Goal: Communication & Community: Answer question/provide support

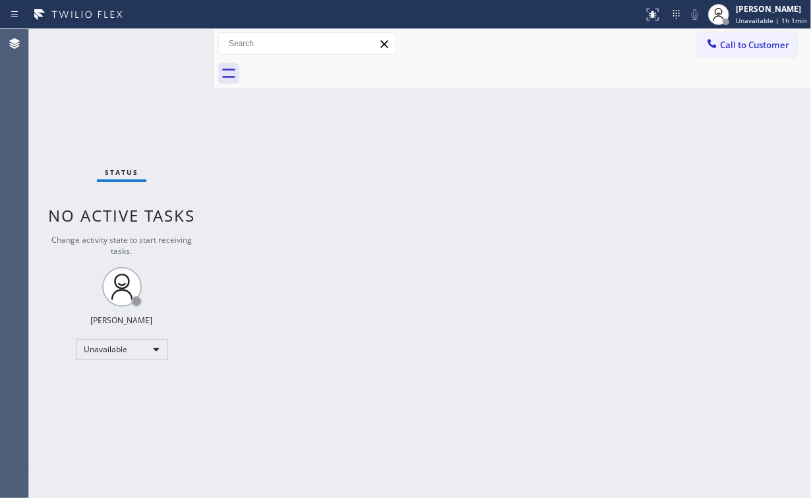
click at [119, 90] on div "Status No active tasks Change activity state to start receiving tasks. [PERSON_…" at bounding box center [121, 263] width 185 height 469
drag, startPoint x: 100, startPoint y: 99, endPoint x: 100, endPoint y: 51, distance: 47.5
click at [100, 98] on div "Status No active tasks Change activity state to start receiving tasks. [PERSON_…" at bounding box center [121, 263] width 185 height 469
click at [50, 105] on div "Status No active tasks Change activity state to start receiving tasks. [PERSON_…" at bounding box center [121, 263] width 185 height 469
click at [718, 40] on div at bounding box center [712, 45] width 16 height 16
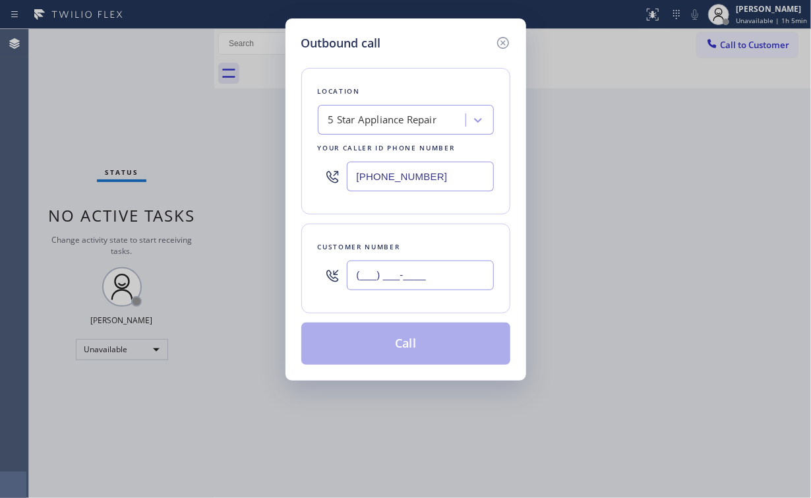
click at [414, 262] on input "(___) ___-____" at bounding box center [420, 275] width 147 height 30
paste input "619) 204-6862"
type input "[PHONE_NUMBER]"
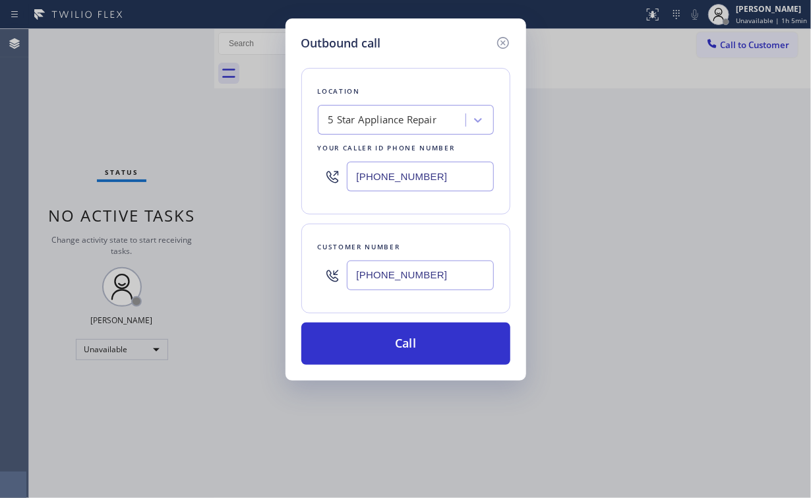
drag, startPoint x: 455, startPoint y: 69, endPoint x: 443, endPoint y: 153, distance: 84.6
click at [456, 69] on div "Location 5 Star Appliance Repair Your caller id phone number [PHONE_NUMBER]" at bounding box center [405, 141] width 209 height 146
click at [409, 285] on input "[PHONE_NUMBER]" at bounding box center [420, 275] width 147 height 30
drag, startPoint x: 457, startPoint y: 164, endPoint x: 266, endPoint y: 179, distance: 191.7
click at [318, 175] on div "[PHONE_NUMBER]" at bounding box center [406, 176] width 176 height 43
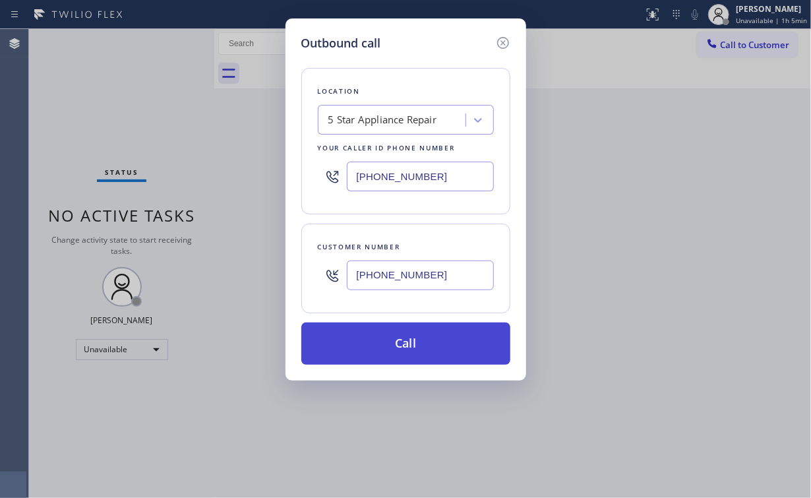
click at [403, 345] on button "Call" at bounding box center [405, 343] width 209 height 42
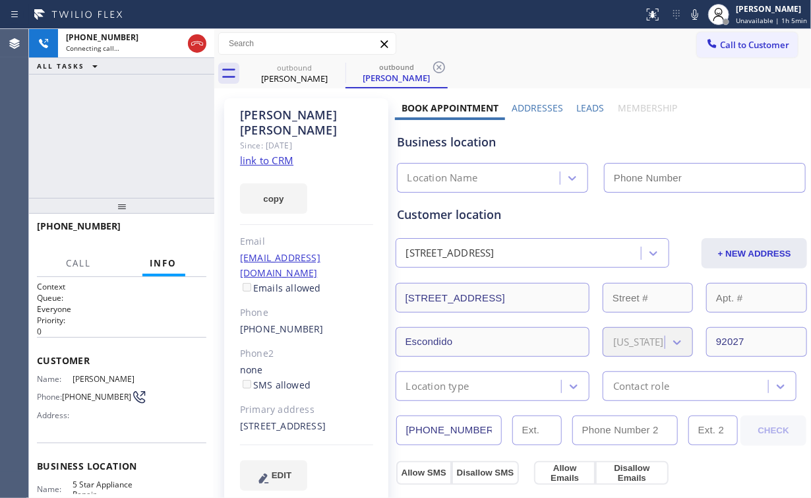
type input "[PHONE_NUMBER]"
drag, startPoint x: 119, startPoint y: 159, endPoint x: 116, endPoint y: 124, distance: 35.0
click at [119, 153] on div "[PHONE_NUMBER] Connecting call… ALL TASKS ALL TASKS ACTIVE TASKS TASKS IN WRAP …" at bounding box center [121, 113] width 185 height 169
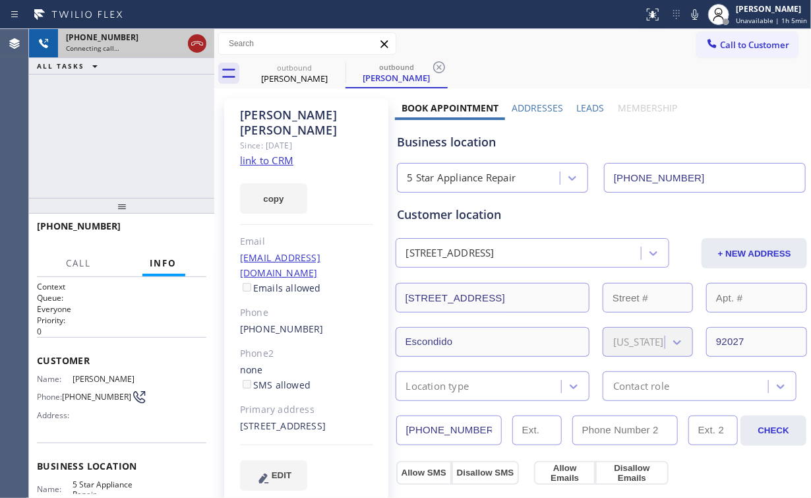
click at [196, 44] on icon at bounding box center [197, 44] width 16 height 16
click at [301, 74] on div "[PERSON_NAME]" at bounding box center [295, 79] width 100 height 12
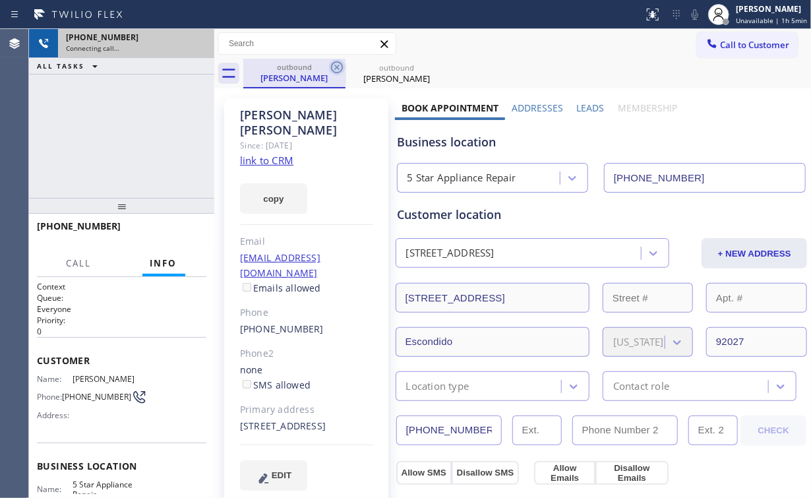
click at [339, 69] on icon at bounding box center [337, 67] width 16 height 16
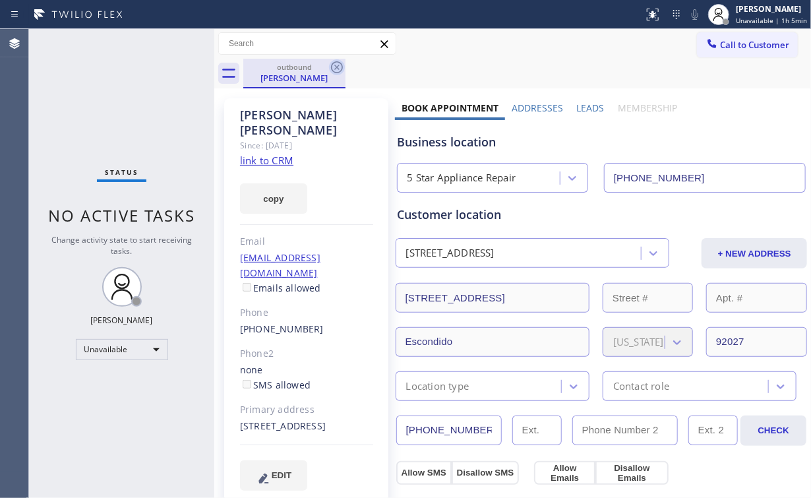
click at [339, 67] on icon at bounding box center [337, 67] width 16 height 16
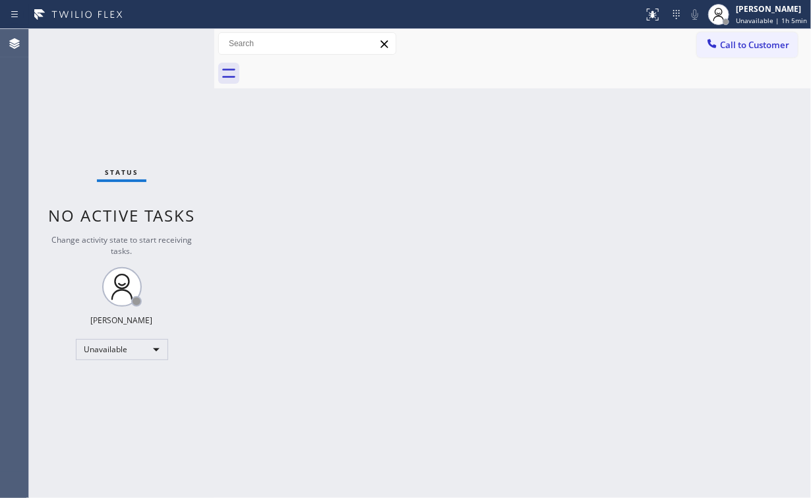
click at [124, 98] on div "Status No active tasks Change activity state to start receiving tasks. [PERSON_…" at bounding box center [121, 263] width 185 height 469
click at [730, 40] on span "Call to Customer" at bounding box center [754, 45] width 69 height 12
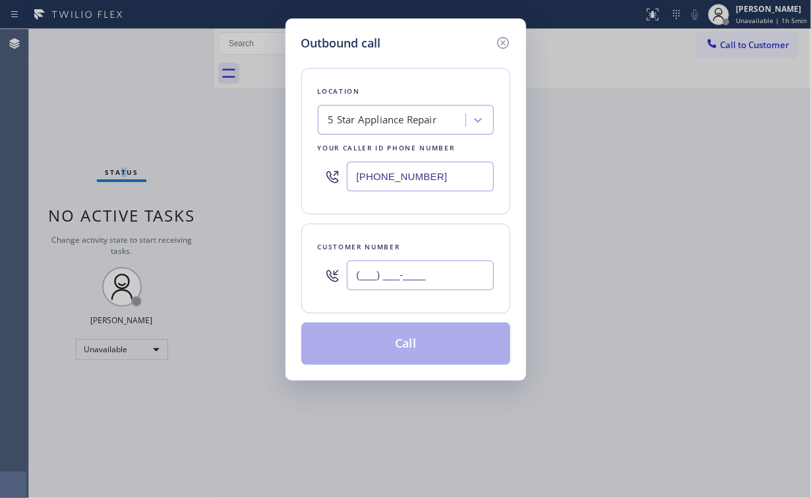
click at [429, 285] on input "(___) ___-____" at bounding box center [420, 275] width 147 height 30
click at [439, 271] on input "(___) ___-____" at bounding box center [420, 275] width 147 height 30
drag, startPoint x: 452, startPoint y: 264, endPoint x: 148, endPoint y: 298, distance: 305.7
click at [219, 291] on div "Outbound call Location 5 Star Appliance Repair Your caller id phone number [PHO…" at bounding box center [405, 249] width 811 height 498
paste input "646) 710-0326"
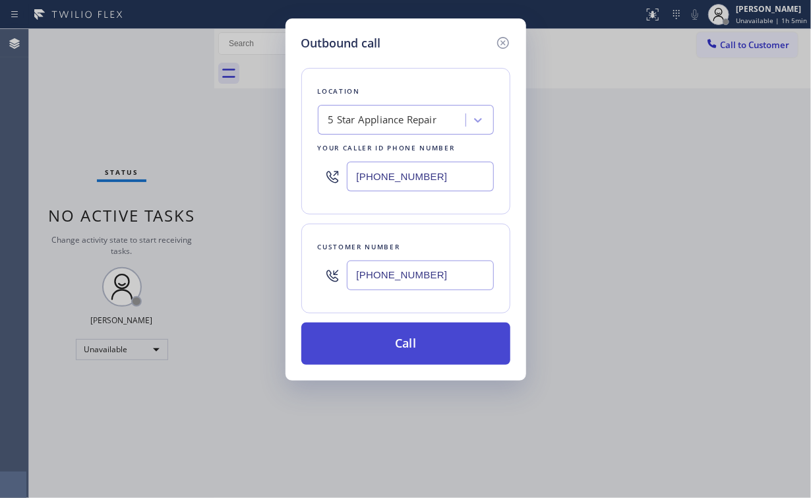
type input "[PHONE_NUMBER]"
click at [387, 340] on button "Call" at bounding box center [405, 343] width 209 height 42
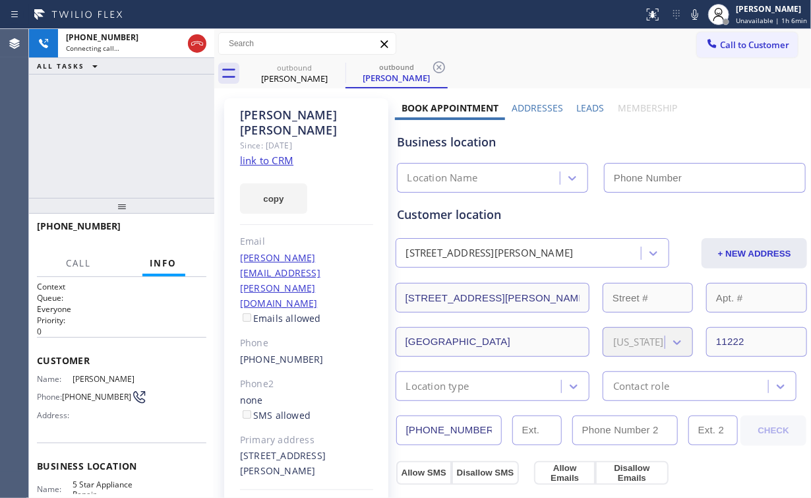
click at [131, 131] on div "[PHONE_NUMBER] Connecting call… ALL TASKS ALL TASKS ACTIVE TASKS TASKS IN WRAP …" at bounding box center [121, 113] width 185 height 169
type input "[PHONE_NUMBER]"
click at [129, 133] on div "[PHONE_NUMBER] Connecting call… ALL TASKS ALL TASKS ACTIVE TASKS TASKS IN WRAP …" at bounding box center [121, 113] width 185 height 169
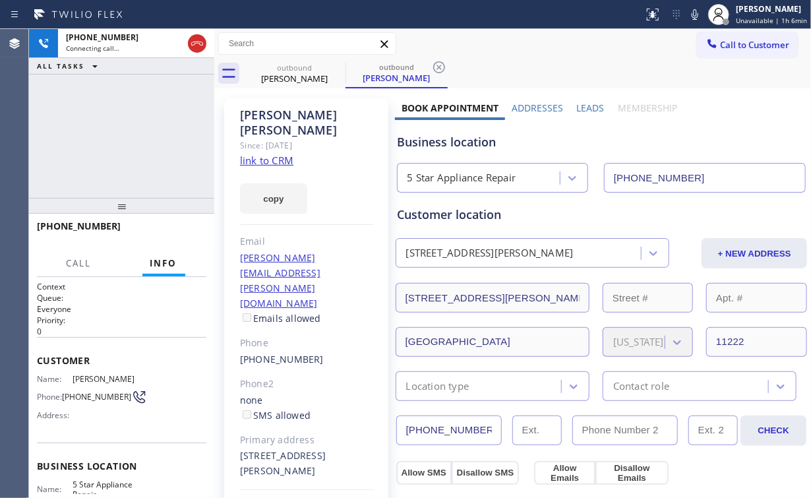
click at [129, 133] on div "[PHONE_NUMBER] Connecting call… ALL TASKS ALL TASKS ACTIVE TASKS TASKS IN WRAP …" at bounding box center [121, 113] width 185 height 169
drag, startPoint x: 103, startPoint y: 123, endPoint x: 124, endPoint y: 136, distance: 25.2
click at [105, 123] on div "[PHONE_NUMBER] Connecting call… ALL TASKS ALL TASKS ACTIVE TASKS TASKS IN WRAP …" at bounding box center [121, 113] width 185 height 169
click at [127, 133] on div "[PHONE_NUMBER] Connecting call… ALL TASKS ALL TASKS ACTIVE TASKS TASKS IN WRAP …" at bounding box center [121, 113] width 185 height 169
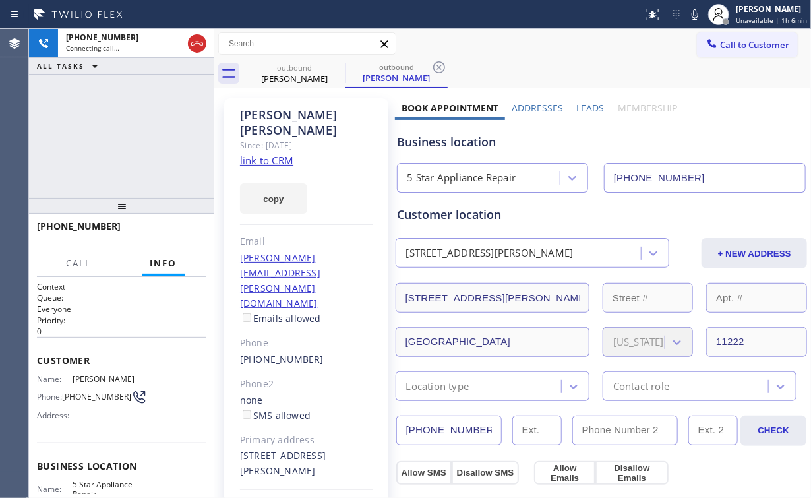
click at [129, 134] on div "[PHONE_NUMBER] Connecting call… ALL TASKS ALL TASKS ACTIVE TASKS TASKS IN WRAP …" at bounding box center [121, 113] width 185 height 169
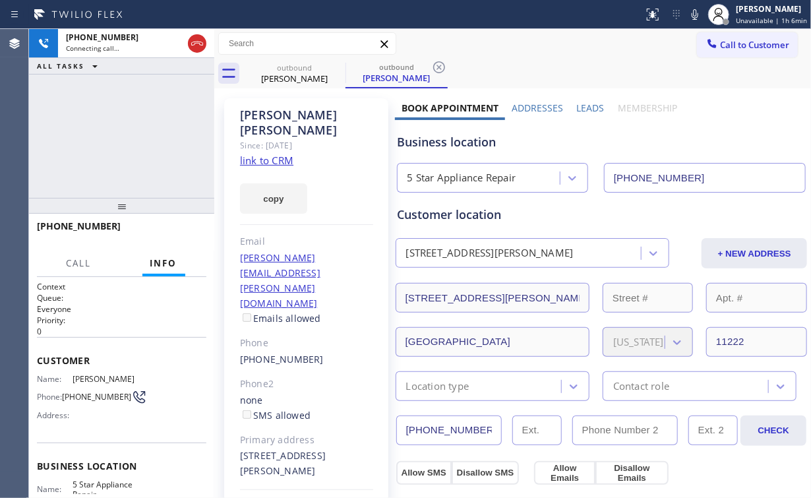
click at [129, 134] on div "[PHONE_NUMBER] Connecting call… ALL TASKS ALL TASKS ACTIVE TASKS TASKS IN WRAP …" at bounding box center [121, 113] width 185 height 169
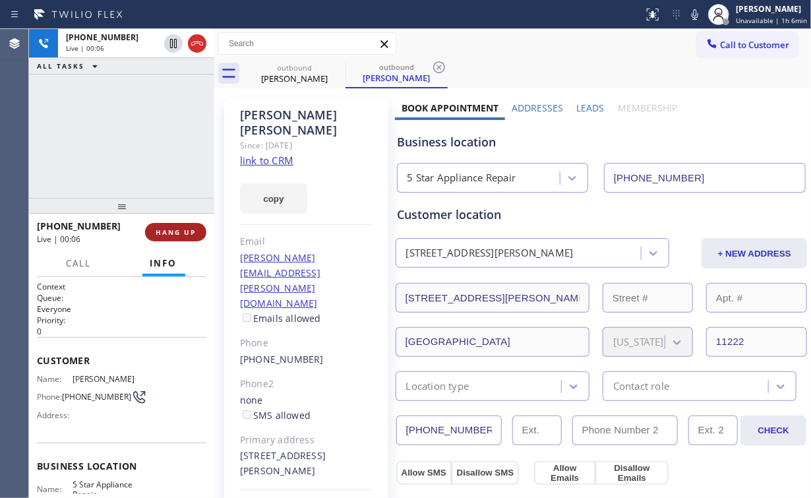
click at [183, 225] on button "HANG UP" at bounding box center [175, 232] width 61 height 18
click at [185, 227] on button "HANG UP" at bounding box center [175, 232] width 61 height 18
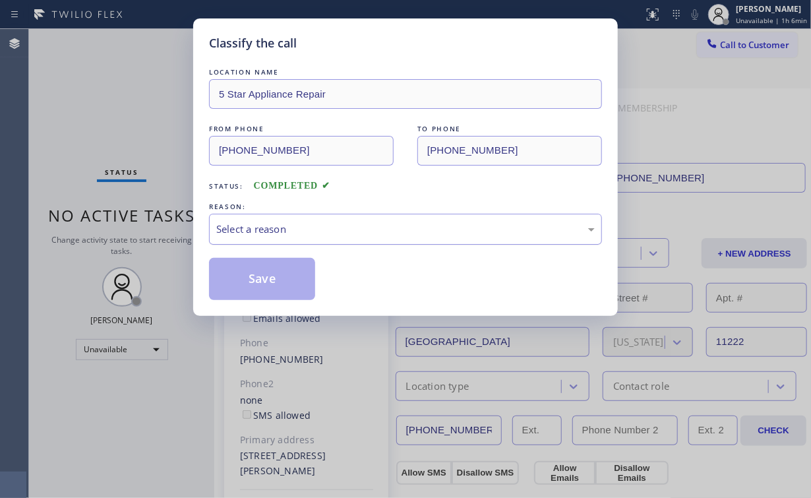
click at [284, 229] on div "Select a reason" at bounding box center [405, 228] width 378 height 15
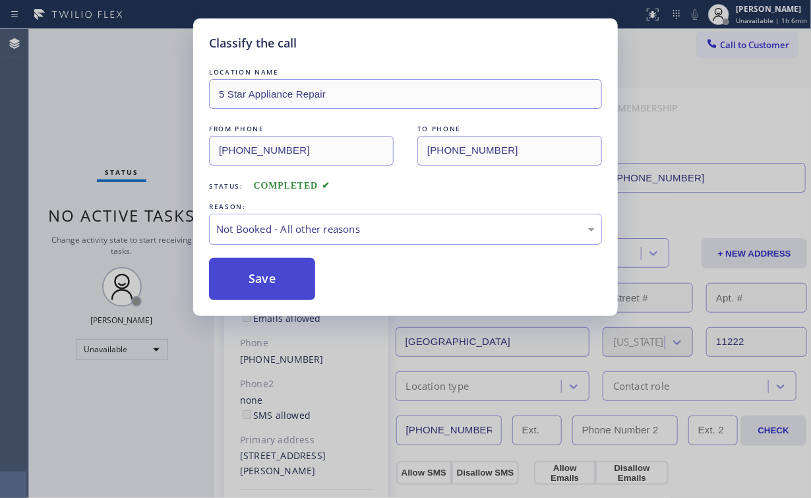
click at [269, 272] on button "Save" at bounding box center [262, 279] width 106 height 42
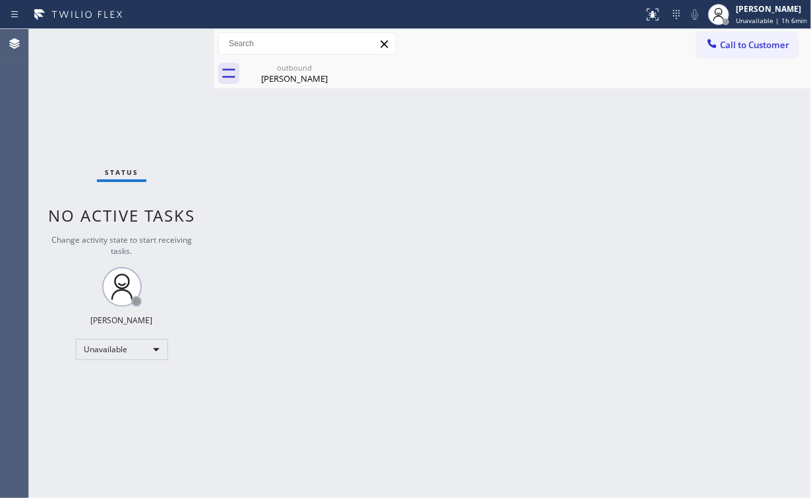
click at [745, 47] on span "Call to Customer" at bounding box center [754, 45] width 69 height 12
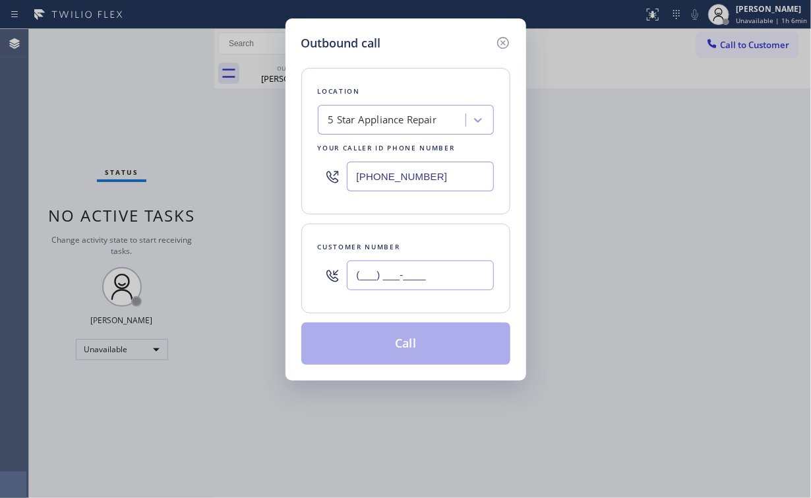
click at [410, 261] on input "(___) ___-____" at bounding box center [420, 275] width 147 height 30
paste input "714) 706-2188"
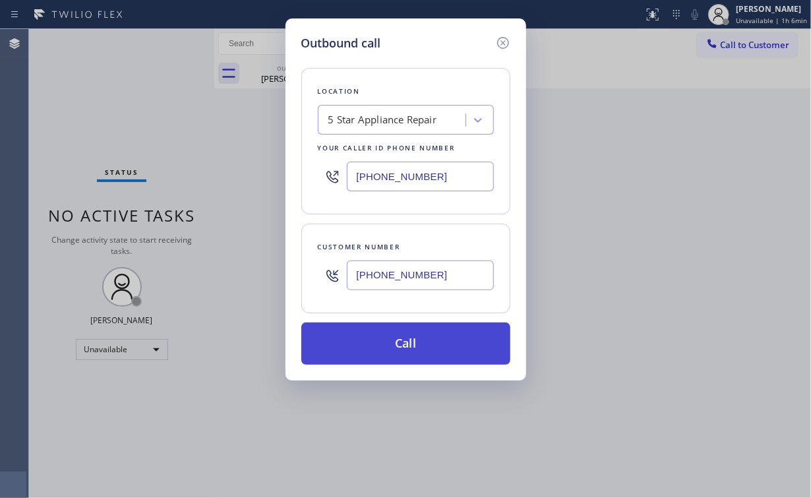
type input "[PHONE_NUMBER]"
drag, startPoint x: 385, startPoint y: 338, endPoint x: 382, endPoint y: 359, distance: 20.6
click at [385, 339] on button "Call" at bounding box center [405, 343] width 209 height 42
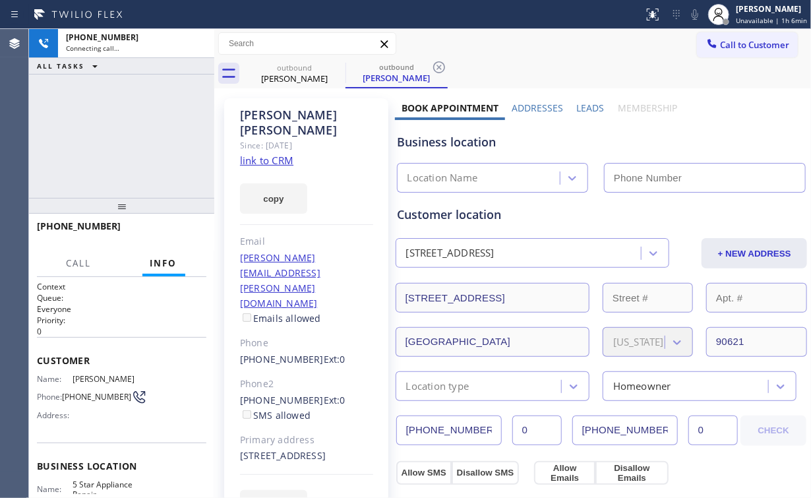
click at [129, 135] on div "[PHONE_NUMBER] Connecting call… ALL TASKS ALL TASKS ACTIVE TASKS TASKS IN WRAP …" at bounding box center [121, 113] width 185 height 169
click at [128, 150] on div "[PHONE_NUMBER] Connecting call… ALL TASKS ALL TASKS ACTIVE TASKS TASKS IN WRAP …" at bounding box center [121, 113] width 185 height 169
type input "[PHONE_NUMBER]"
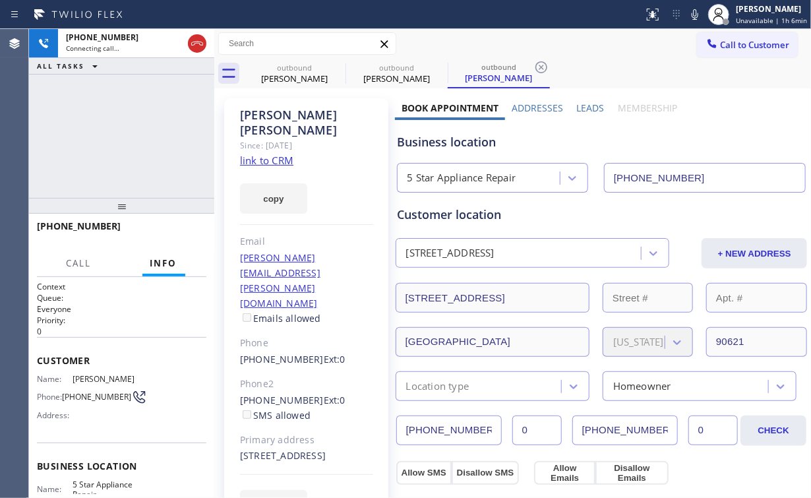
drag, startPoint x: 109, startPoint y: 142, endPoint x: 125, endPoint y: 140, distance: 16.0
click at [113, 142] on div "[PHONE_NUMBER] Connecting call… ALL TASKS ALL TASKS ACTIVE TASKS TASKS IN WRAP …" at bounding box center [121, 113] width 185 height 169
click at [129, 133] on div "[PHONE_NUMBER] Connecting call… ALL TASKS ALL TASKS ACTIVE TASKS TASKS IN WRAP …" at bounding box center [121, 113] width 185 height 169
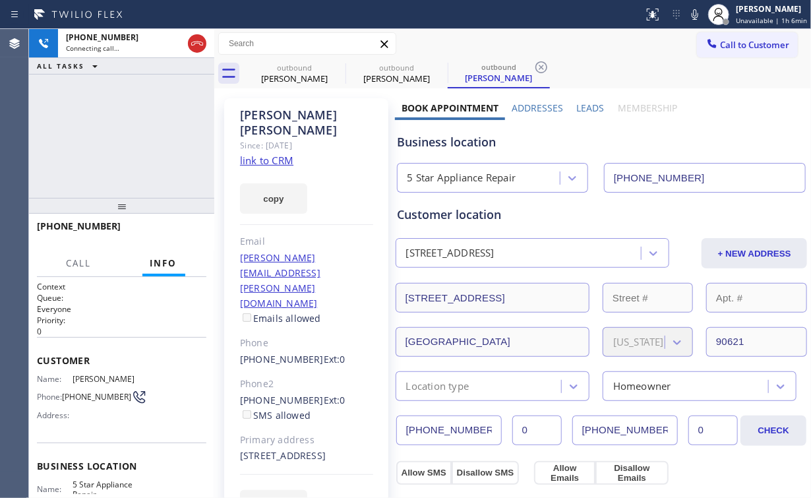
click at [129, 134] on div "[PHONE_NUMBER] Connecting call… ALL TASKS ALL TASKS ACTIVE TASKS TASKS IN WRAP …" at bounding box center [121, 113] width 185 height 169
click at [128, 134] on div "[PHONE_NUMBER] Connecting call… ALL TASKS ALL TASKS ACTIVE TASKS TASKS IN WRAP …" at bounding box center [121, 113] width 185 height 169
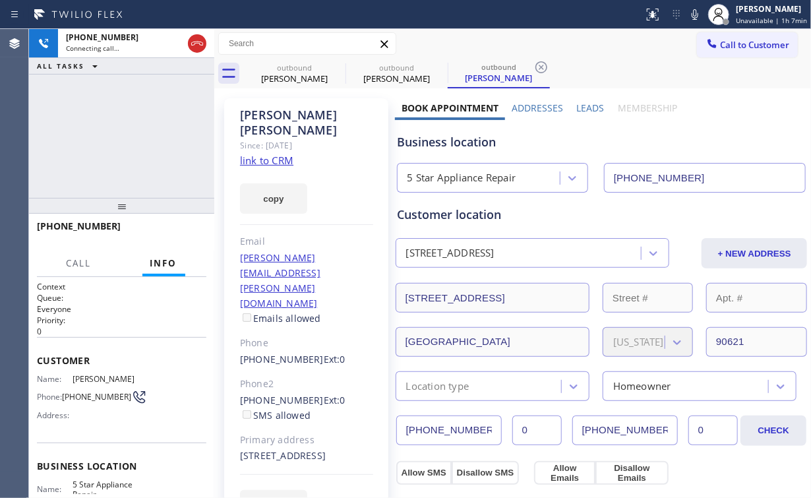
click at [128, 134] on div "[PHONE_NUMBER] Connecting call… ALL TASKS ALL TASKS ACTIVE TASKS TASKS IN WRAP …" at bounding box center [121, 113] width 185 height 169
drag, startPoint x: 282, startPoint y: 64, endPoint x: 331, endPoint y: 67, distance: 48.9
click at [283, 64] on div "outbound" at bounding box center [295, 68] width 100 height 10
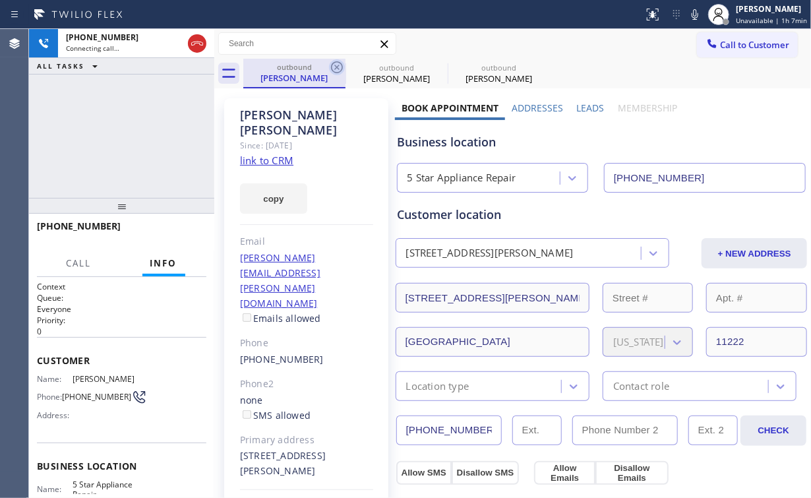
click at [337, 66] on icon at bounding box center [337, 67] width 12 height 12
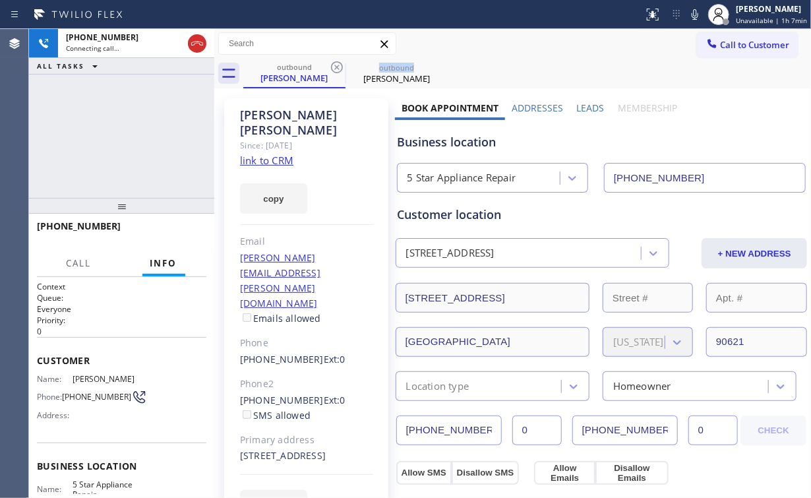
click at [337, 66] on icon at bounding box center [337, 67] width 12 height 12
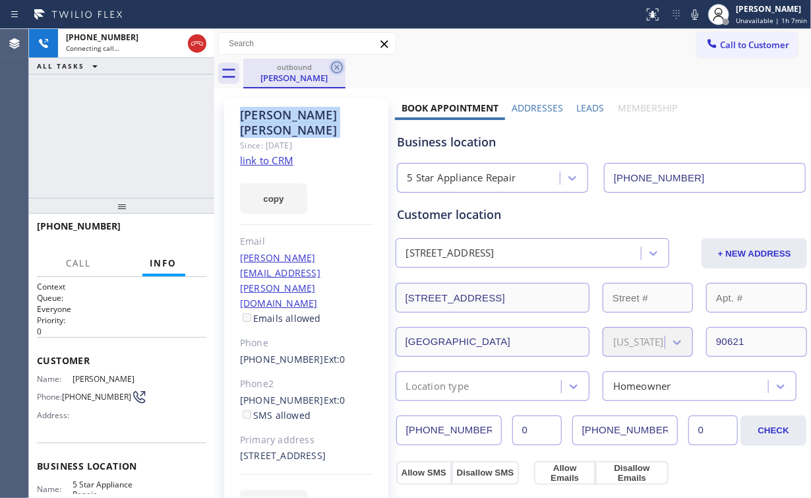
click at [337, 66] on icon at bounding box center [337, 67] width 12 height 12
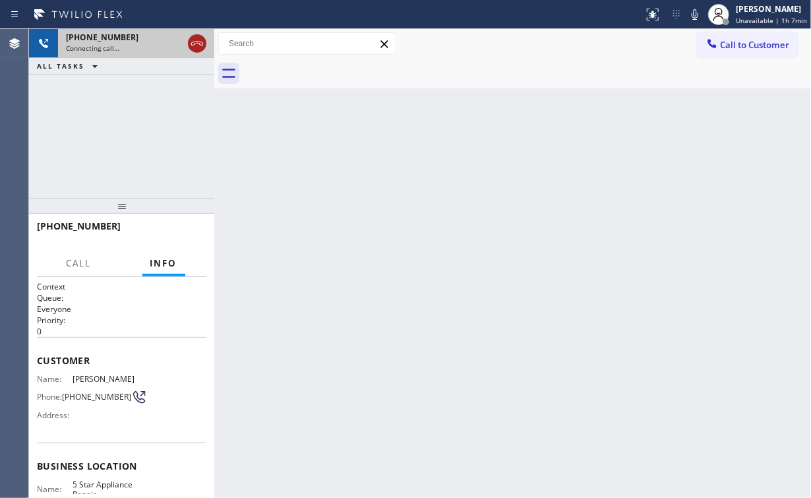
click at [199, 40] on icon at bounding box center [197, 44] width 16 height 16
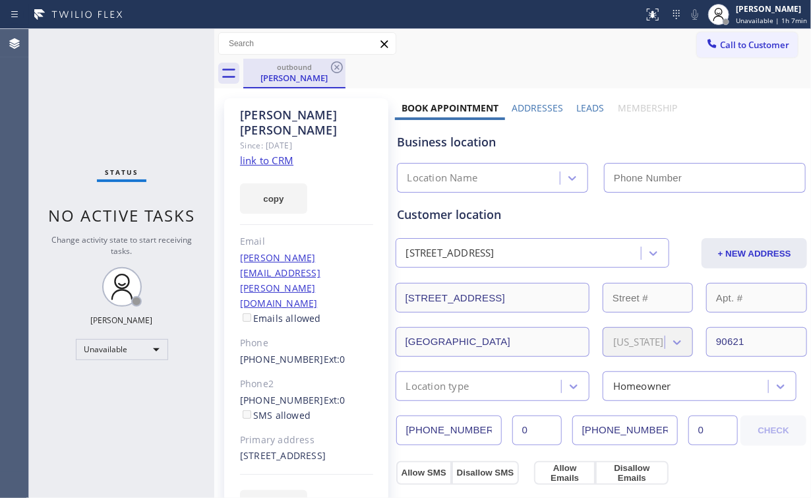
drag, startPoint x: 275, startPoint y: 80, endPoint x: 285, endPoint y: 79, distance: 10.6
click at [276, 79] on div "[PERSON_NAME]" at bounding box center [295, 78] width 100 height 12
drag, startPoint x: 334, startPoint y: 64, endPoint x: 274, endPoint y: 88, distance: 64.1
click at [334, 64] on icon at bounding box center [337, 67] width 16 height 16
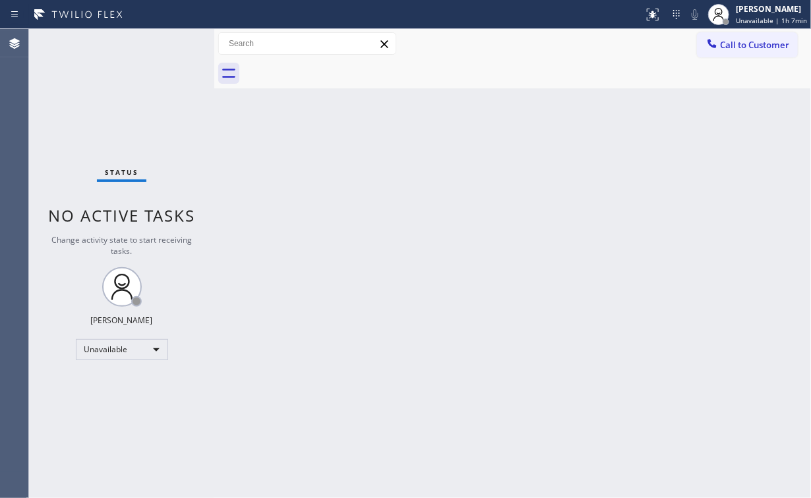
drag, startPoint x: 134, startPoint y: 94, endPoint x: 140, endPoint y: 0, distance: 94.4
click at [134, 92] on div "Status No active tasks Change activity state to start receiving tasks. [PERSON_…" at bounding box center [121, 263] width 185 height 469
click at [747, 45] on span "Call to Customer" at bounding box center [754, 45] width 69 height 12
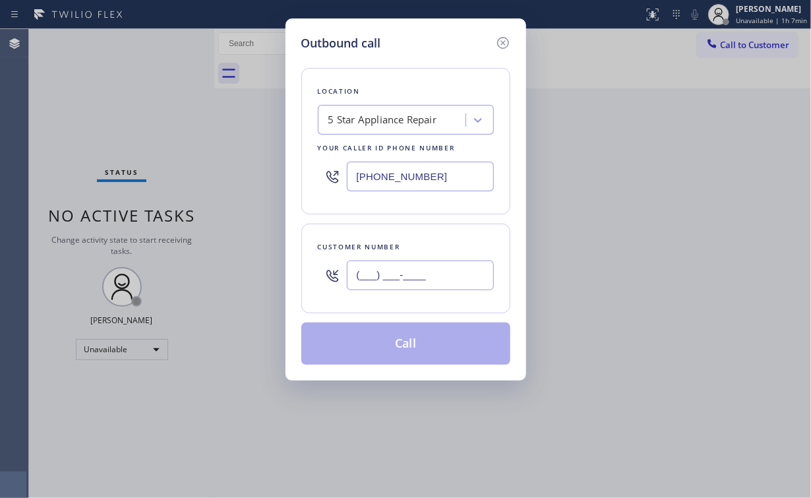
click at [430, 275] on input "(___) ___-____" at bounding box center [420, 275] width 147 height 30
paste input "858) 774-2427"
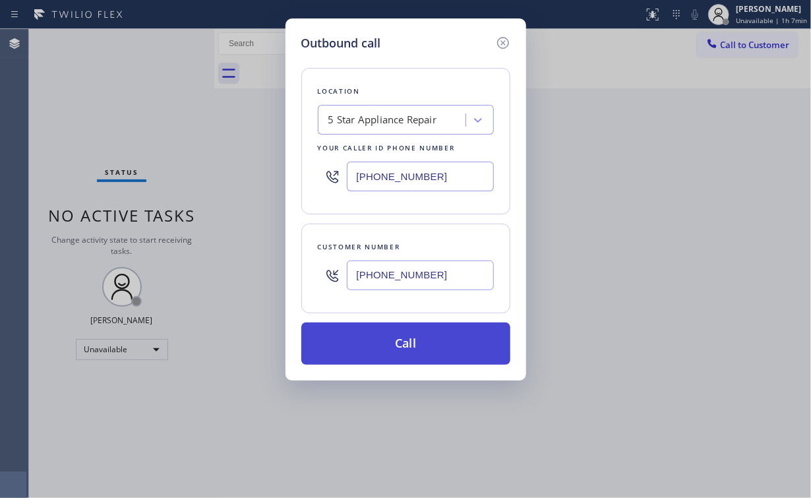
type input "[PHONE_NUMBER]"
click at [365, 343] on button "Call" at bounding box center [405, 343] width 209 height 42
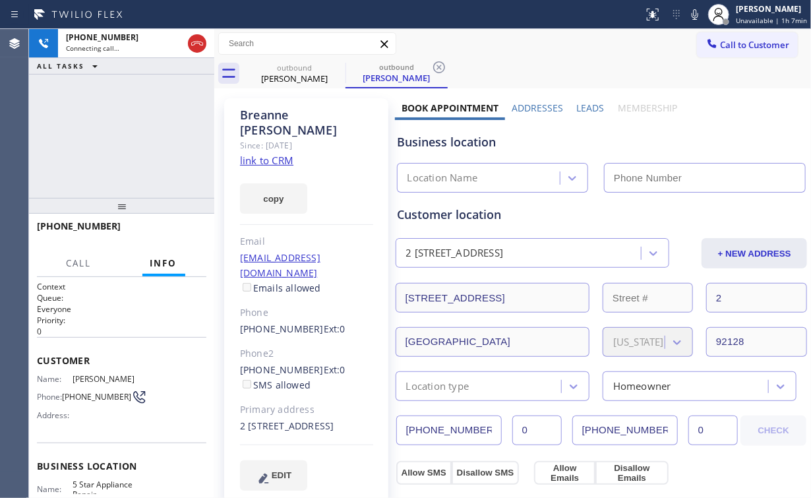
click at [169, 141] on div "[PHONE_NUMBER] Connecting call… ALL TASKS ALL TASKS ACTIVE TASKS TASKS IN WRAP …" at bounding box center [121, 113] width 185 height 169
type input "[PHONE_NUMBER]"
click at [129, 132] on div "[PHONE_NUMBER] Connecting call… ALL TASKS ALL TASKS ACTIVE TASKS TASKS IN WRAP …" at bounding box center [121, 113] width 185 height 169
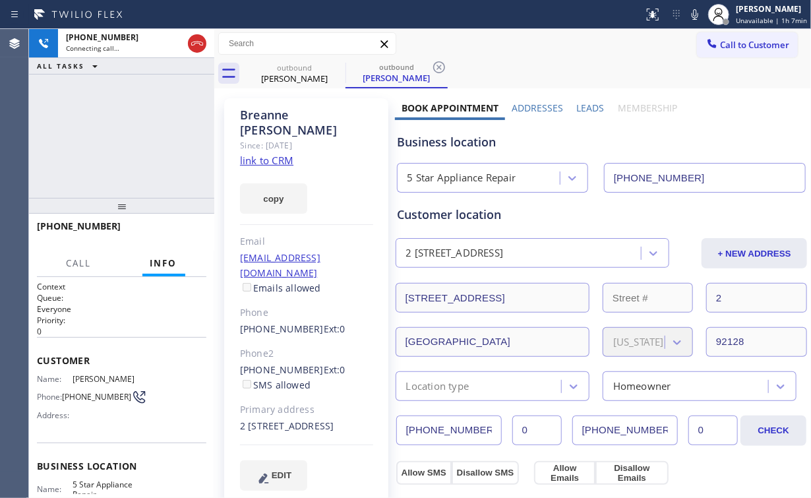
click at [129, 132] on div "[PHONE_NUMBER] Connecting call… ALL TASKS ALL TASKS ACTIVE TASKS TASKS IN WRAP …" at bounding box center [121, 113] width 185 height 169
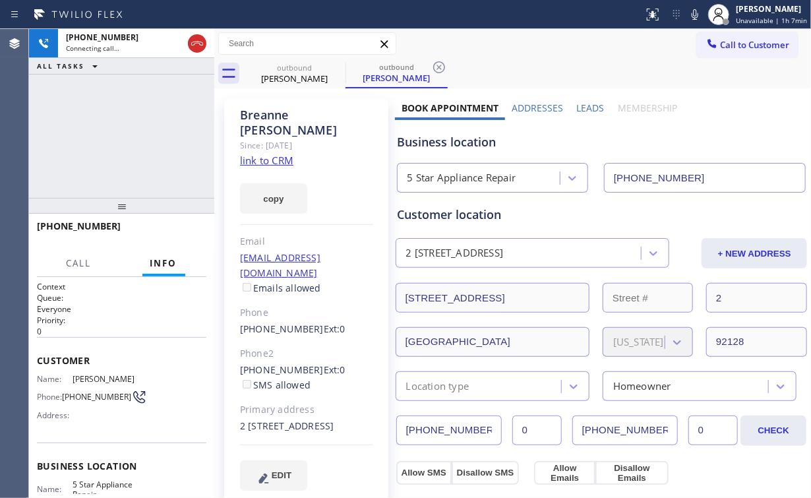
click at [129, 132] on div "[PHONE_NUMBER] Connecting call… ALL TASKS ALL TASKS ACTIVE TASKS TASKS IN WRAP …" at bounding box center [121, 113] width 185 height 169
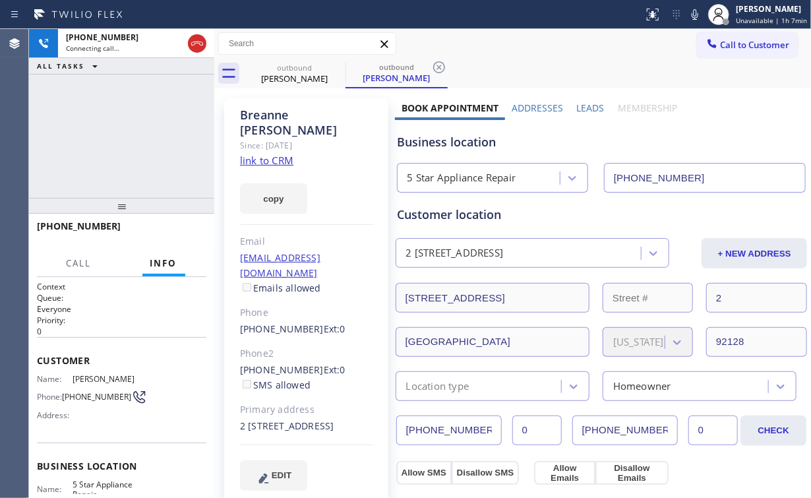
click at [129, 132] on div "[PHONE_NUMBER] Connecting call… ALL TASKS ALL TASKS ACTIVE TASKS TASKS IN WRAP …" at bounding box center [121, 113] width 185 height 169
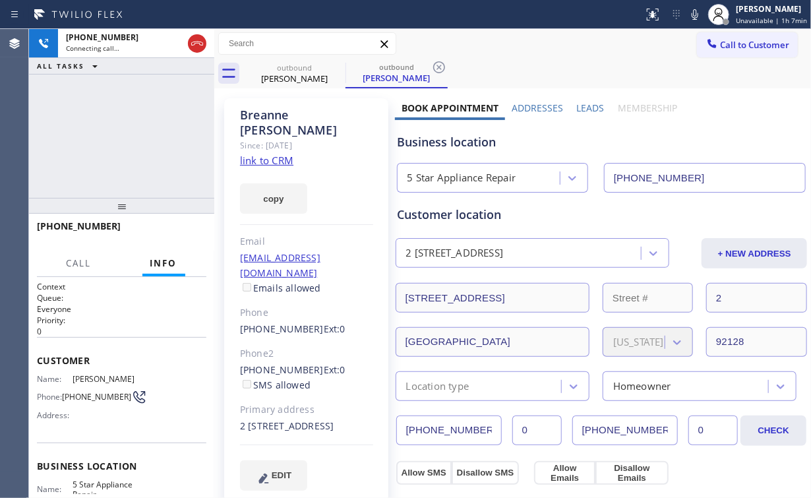
click at [129, 132] on div "[PHONE_NUMBER] Connecting call… ALL TASKS ALL TASKS ACTIVE TASKS TASKS IN WRAP …" at bounding box center [121, 113] width 185 height 169
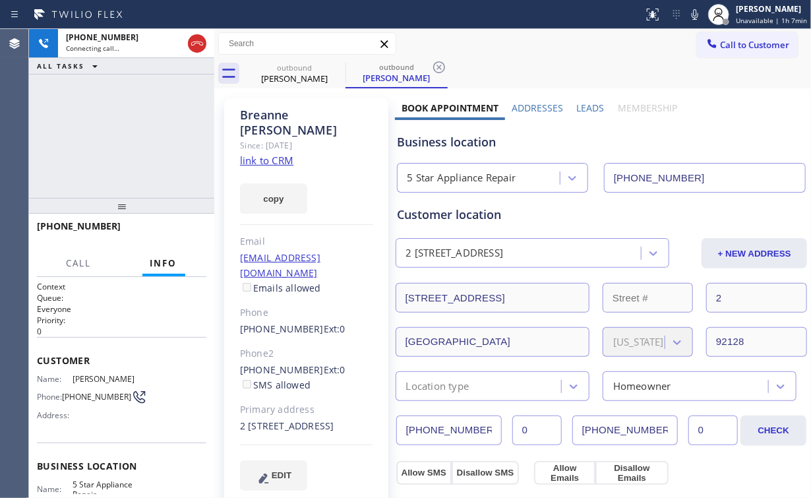
click at [129, 132] on div "[PHONE_NUMBER] Connecting call… ALL TASKS ALL TASKS ACTIVE TASKS TASKS IN WRAP …" at bounding box center [121, 113] width 185 height 169
drag, startPoint x: 129, startPoint y: 132, endPoint x: 100, endPoint y: 128, distance: 29.3
click at [100, 128] on div "[PHONE_NUMBER] Live | 00:02 ALL TASKS ALL TASKS ACTIVE TASKS TASKS IN WRAP UP" at bounding box center [121, 113] width 185 height 169
click at [190, 240] on button "HANG UP" at bounding box center [175, 232] width 61 height 18
click at [183, 238] on button "HANG UP" at bounding box center [175, 232] width 61 height 18
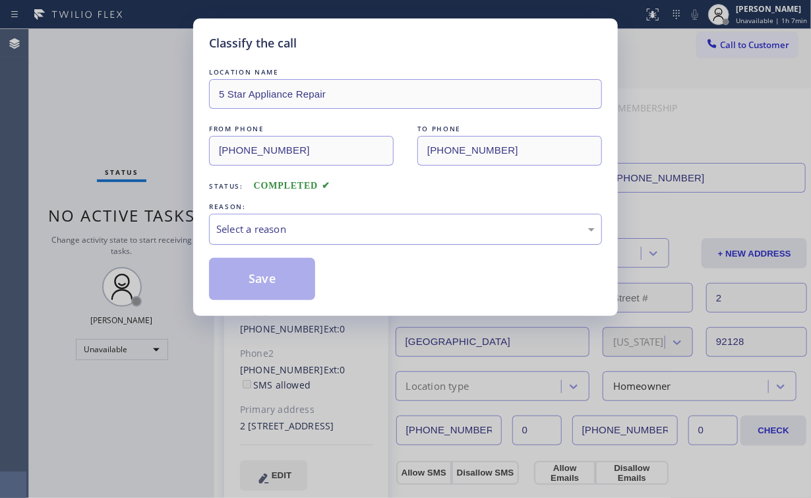
drag, startPoint x: 262, startPoint y: 227, endPoint x: 264, endPoint y: 237, distance: 10.0
click at [264, 229] on div "Select a reason" at bounding box center [405, 228] width 378 height 15
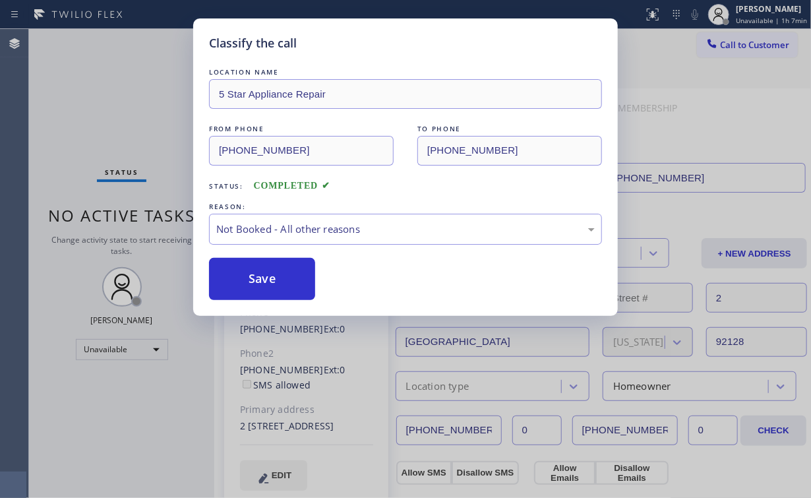
drag, startPoint x: 262, startPoint y: 276, endPoint x: 175, endPoint y: 166, distance: 140.2
click at [263, 274] on button "Save" at bounding box center [262, 279] width 106 height 42
click at [158, 144] on div "Classify the call LOCATION NAME 5 Star Appliance Repair FROM PHONE [PHONE_NUMBE…" at bounding box center [405, 249] width 811 height 498
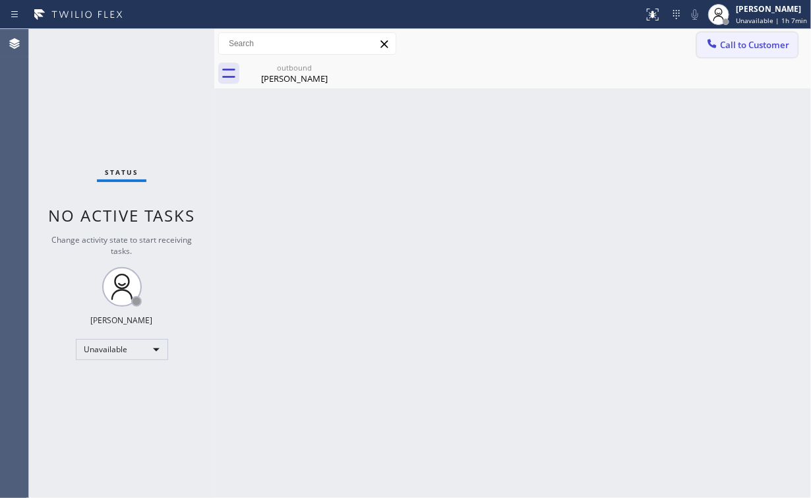
drag, startPoint x: 767, startPoint y: 45, endPoint x: 460, endPoint y: 235, distance: 361.1
click at [765, 47] on span "Call to Customer" at bounding box center [754, 45] width 69 height 12
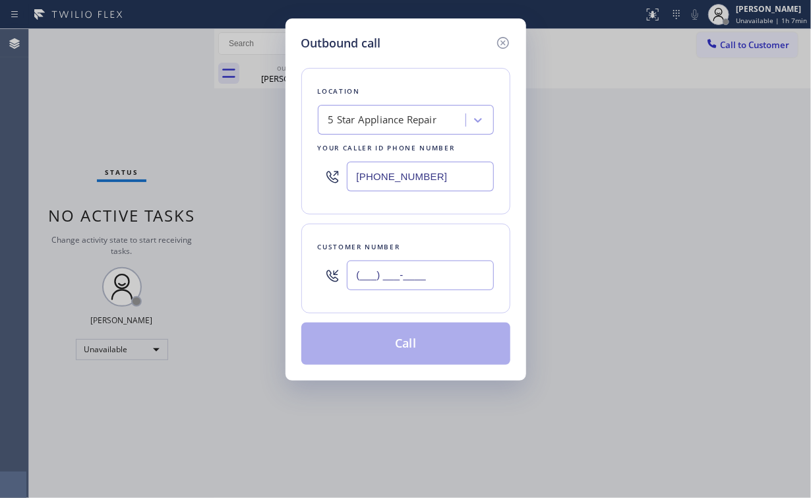
click at [442, 272] on input "(___) ___-____" at bounding box center [420, 275] width 147 height 30
paste input "626) 290-0666"
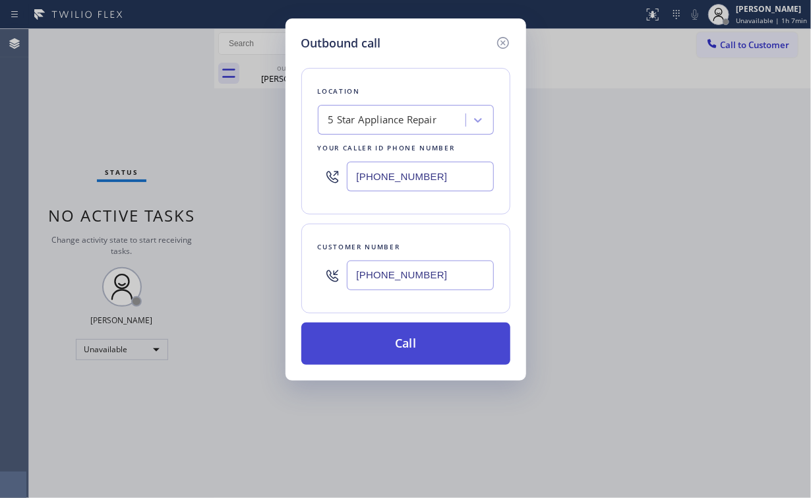
type input "[PHONE_NUMBER]"
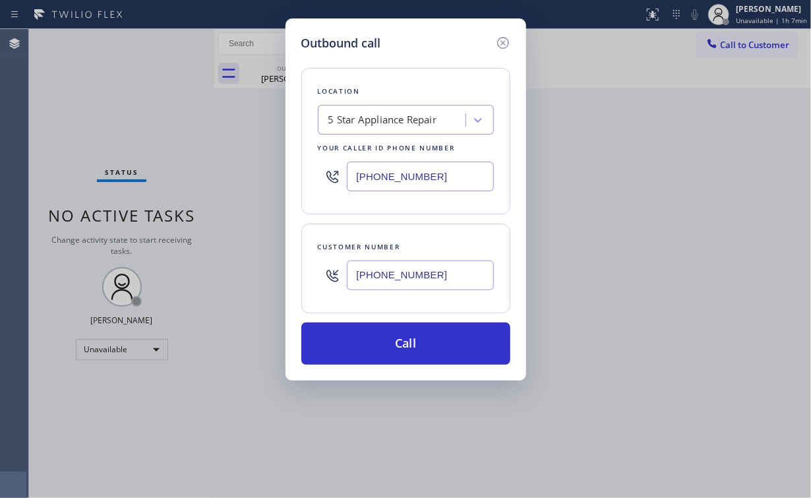
drag, startPoint x: 390, startPoint y: 343, endPoint x: 349, endPoint y: 422, distance: 88.4
click at [390, 345] on button "Call" at bounding box center [405, 343] width 209 height 42
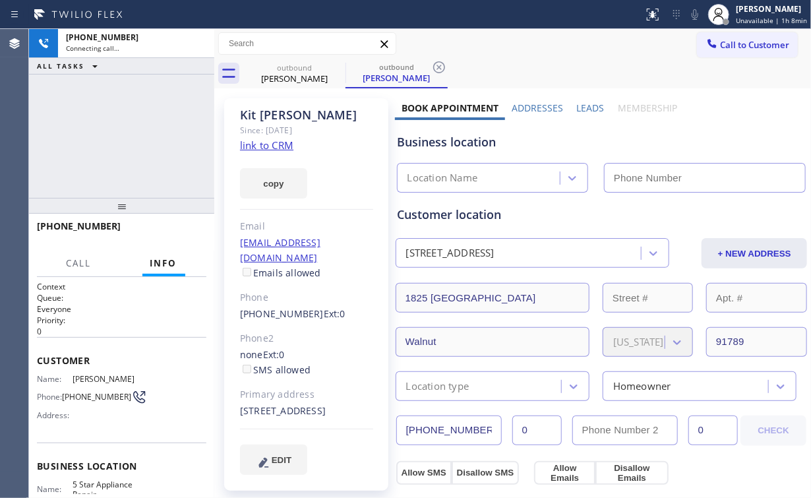
click at [144, 132] on div "[PHONE_NUMBER] Connecting call… ALL TASKS ALL TASKS ACTIVE TASKS TASKS IN WRAP …" at bounding box center [121, 113] width 185 height 169
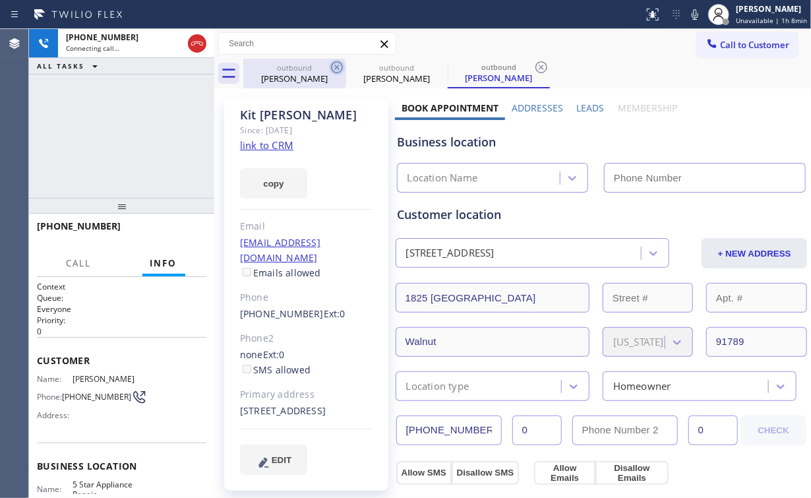
drag, startPoint x: 285, startPoint y: 80, endPoint x: 331, endPoint y: 75, distance: 45.7
click at [286, 80] on div "[PERSON_NAME]" at bounding box center [295, 79] width 100 height 12
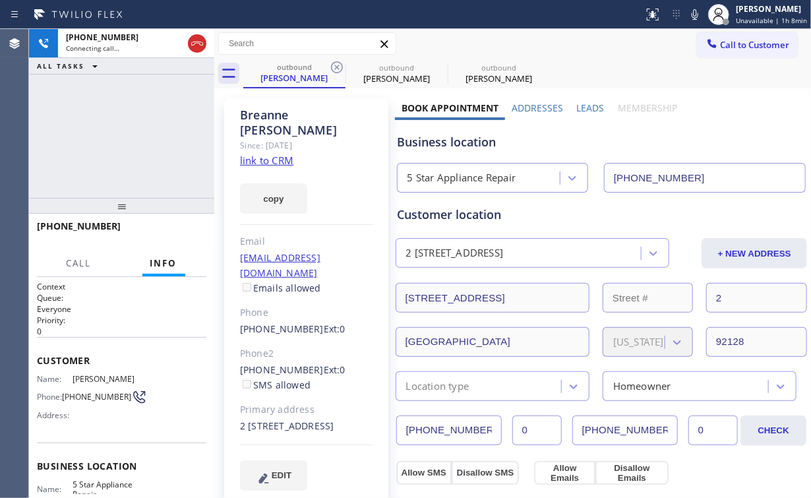
drag, startPoint x: 337, startPoint y: 66, endPoint x: 179, endPoint y: 145, distance: 176.3
click at [337, 65] on icon at bounding box center [337, 67] width 16 height 16
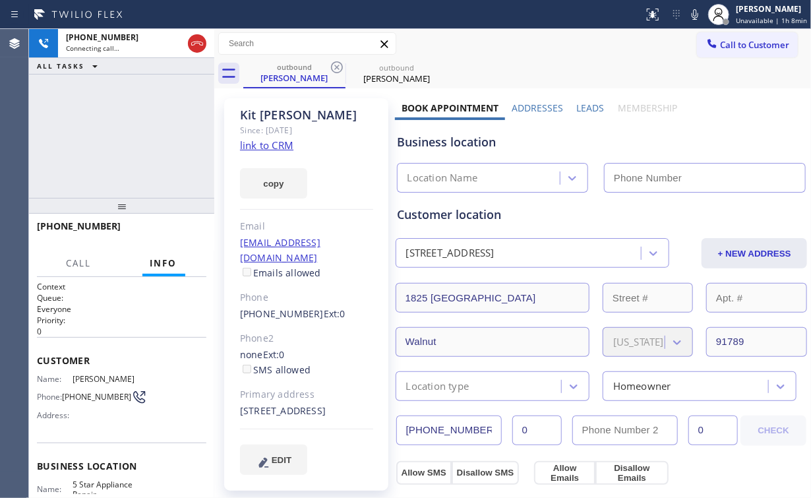
click at [149, 119] on div "[PHONE_NUMBER] Connecting call… ALL TASKS ALL TASKS ACTIVE TASKS TASKS IN WRAP …" at bounding box center [121, 113] width 185 height 169
type input "[PHONE_NUMBER]"
click at [136, 124] on div "[PHONE_NUMBER] Connecting call… ALL TASKS ALL TASKS ACTIVE TASKS TASKS IN WRAP …" at bounding box center [121, 113] width 185 height 169
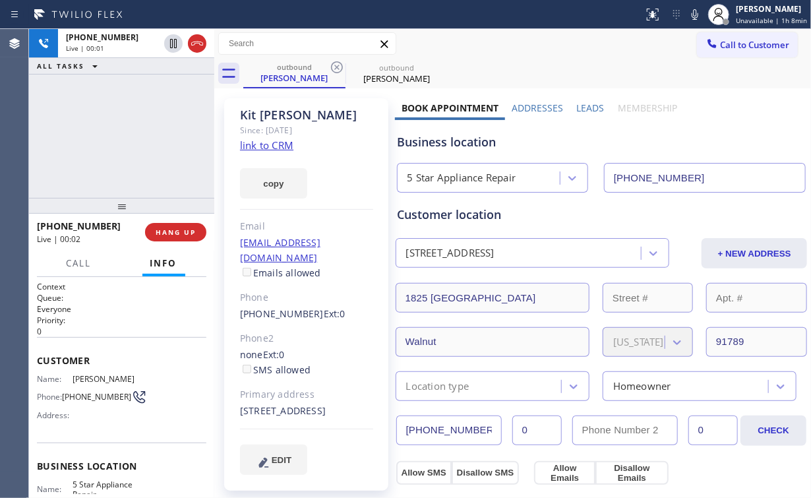
click at [119, 142] on div "[PHONE_NUMBER] Live | 00:01 ALL TASKS ALL TASKS ACTIVE TASKS TASKS IN WRAP UP" at bounding box center [121, 113] width 185 height 169
click at [166, 230] on span "HANG UP" at bounding box center [176, 231] width 40 height 9
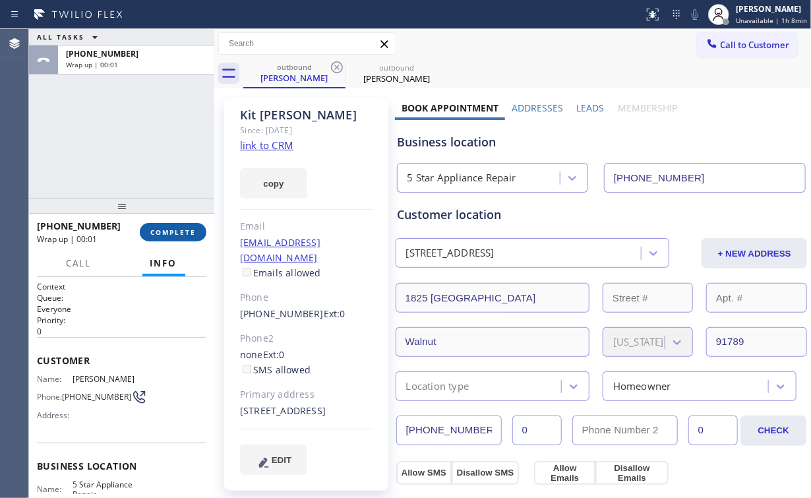
click at [166, 230] on span "COMPLETE" at bounding box center [172, 231] width 45 height 9
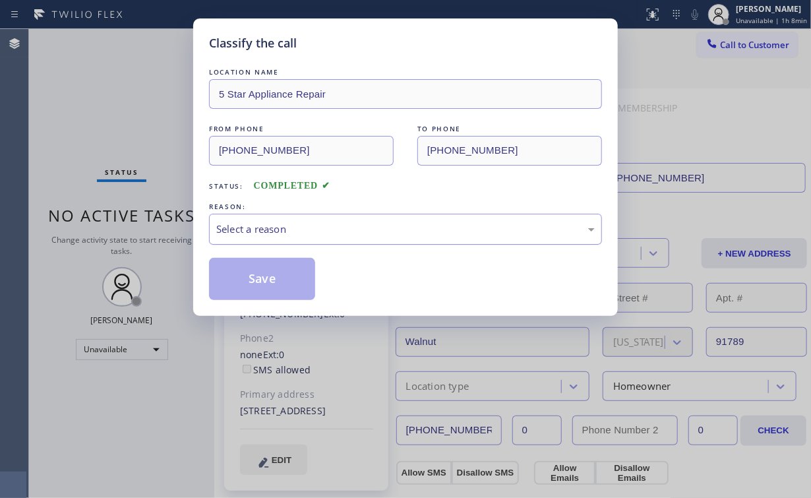
click at [251, 230] on div "Select a reason" at bounding box center [405, 228] width 378 height 15
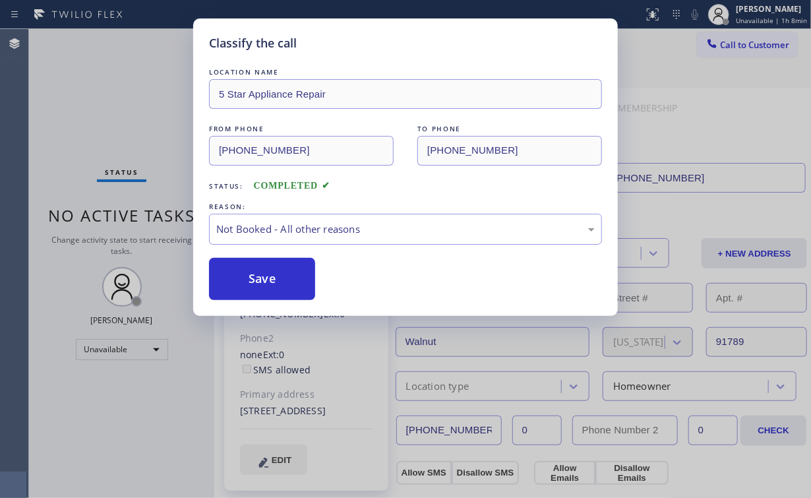
drag, startPoint x: 248, startPoint y: 274, endPoint x: 138, endPoint y: 140, distance: 172.3
click at [248, 272] on button "Save" at bounding box center [262, 279] width 106 height 42
click at [136, 134] on div "Classify the call LOCATION NAME 5 Star Appliance Repair FROM PHONE [PHONE_NUMBE…" at bounding box center [405, 249] width 811 height 498
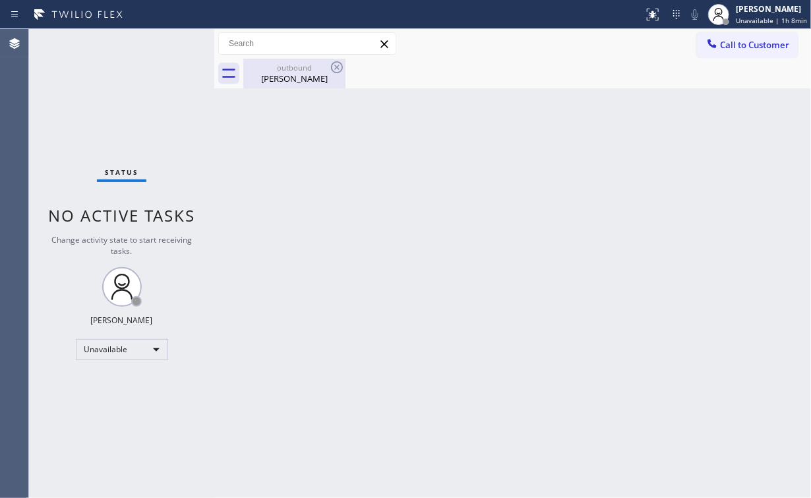
click at [269, 82] on div "[PERSON_NAME]" at bounding box center [295, 79] width 100 height 12
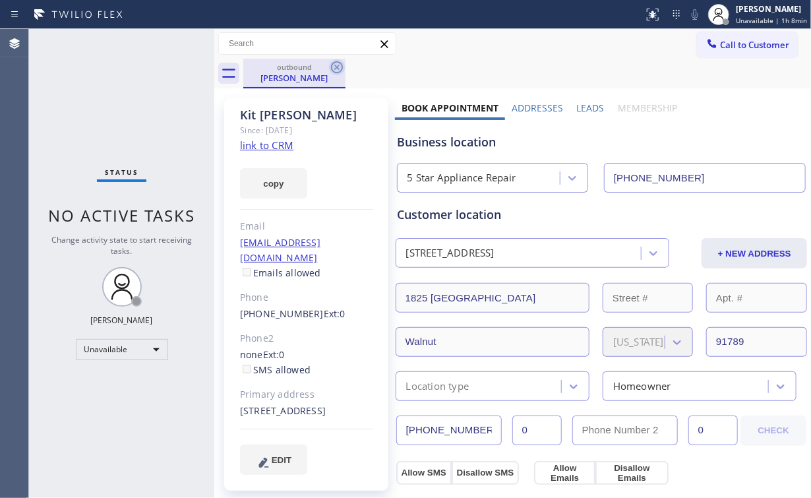
click at [339, 68] on icon at bounding box center [337, 67] width 16 height 16
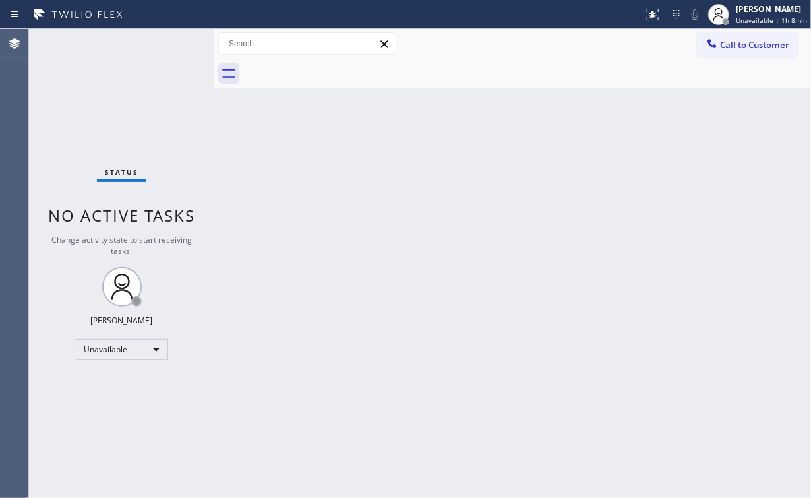
drag, startPoint x: 116, startPoint y: 88, endPoint x: 137, endPoint y: 76, distance: 24.5
click at [116, 88] on div "Status No active tasks Change activity state to start receiving tasks. [PERSON_…" at bounding box center [121, 263] width 185 height 469
drag, startPoint x: 771, startPoint y: 40, endPoint x: 571, endPoint y: 150, distance: 227.8
click at [769, 40] on span "Call to Customer" at bounding box center [754, 45] width 69 height 12
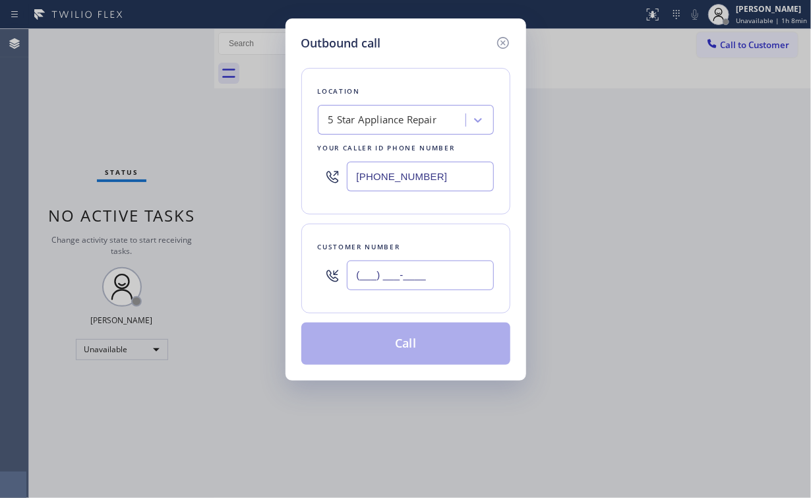
drag, startPoint x: 432, startPoint y: 285, endPoint x: 435, endPoint y: 278, distance: 7.1
click at [434, 285] on input "(___) ___-____" at bounding box center [420, 275] width 147 height 30
paste input "305) 469-0724"
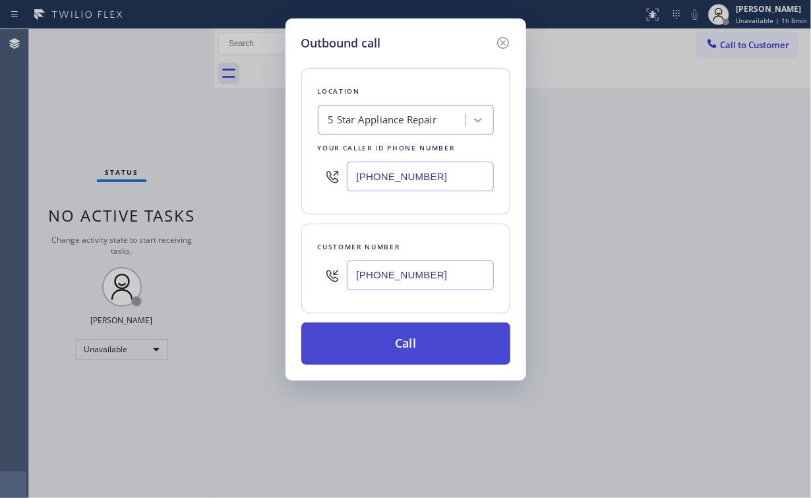
type input "[PHONE_NUMBER]"
drag, startPoint x: 403, startPoint y: 345, endPoint x: 328, endPoint y: 479, distance: 153.2
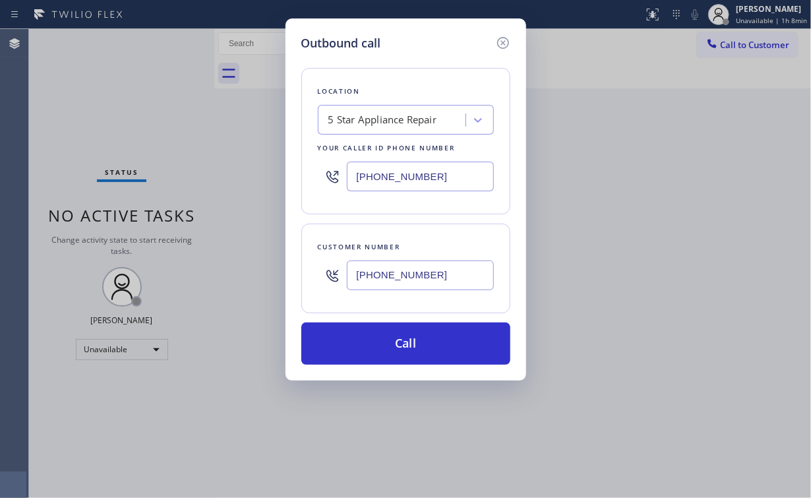
click at [403, 346] on button "Call" at bounding box center [405, 343] width 209 height 42
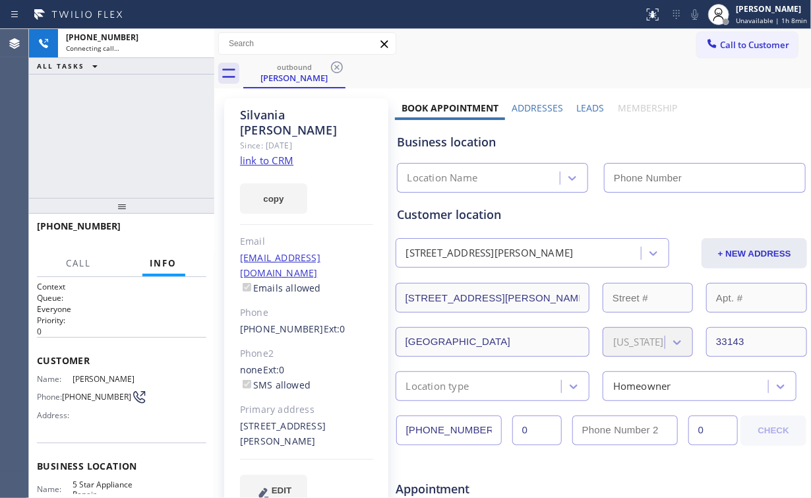
click at [131, 136] on div "[PHONE_NUMBER] Connecting call… ALL TASKS ALL TASKS ACTIVE TASKS TASKS IN WRAP …" at bounding box center [121, 113] width 185 height 169
type input "[PHONE_NUMBER]"
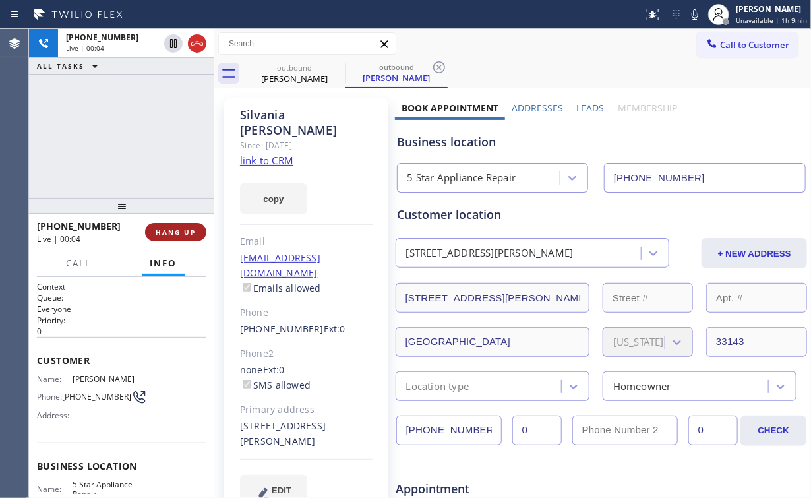
click at [173, 235] on span "HANG UP" at bounding box center [176, 231] width 40 height 9
click at [174, 233] on span "COMPLETE" at bounding box center [172, 231] width 45 height 9
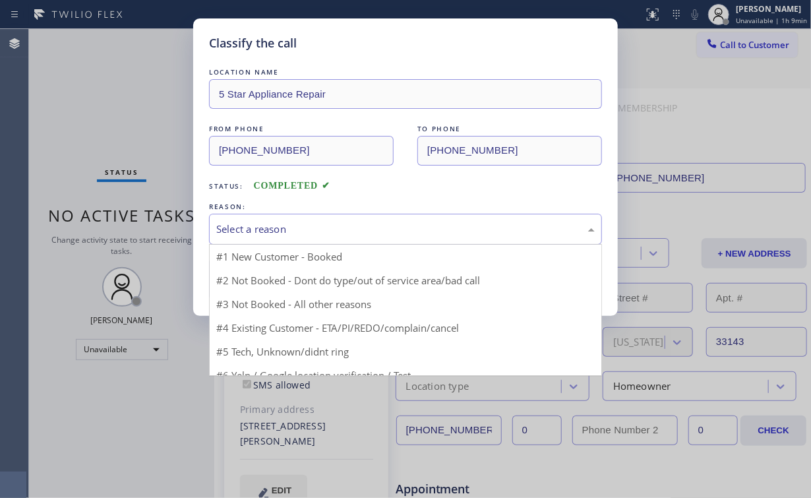
drag, startPoint x: 262, startPoint y: 237, endPoint x: 262, endPoint y: 272, distance: 34.9
click at [262, 238] on div "Select a reason" at bounding box center [405, 229] width 393 height 31
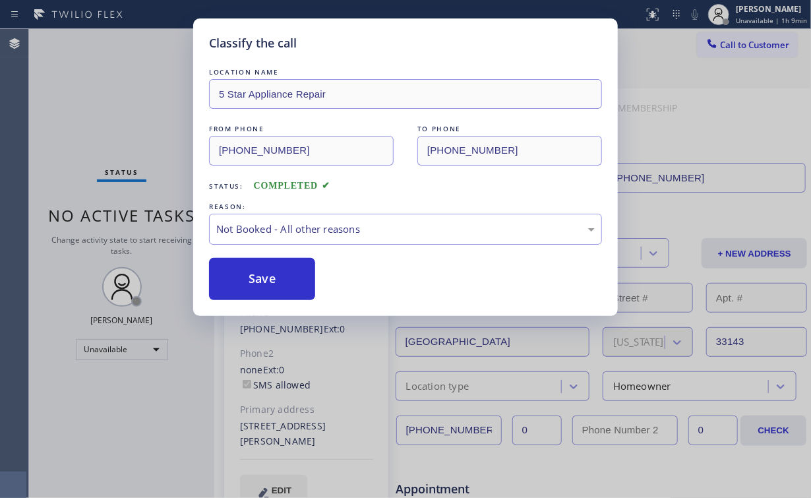
drag, startPoint x: 264, startPoint y: 280, endPoint x: 169, endPoint y: 164, distance: 149.9
click at [265, 279] on button "Save" at bounding box center [262, 279] width 106 height 42
click at [109, 71] on div "Classify the call LOCATION NAME 5 Star Appliance Repair FROM PHONE [PHONE_NUMBE…" at bounding box center [405, 249] width 811 height 498
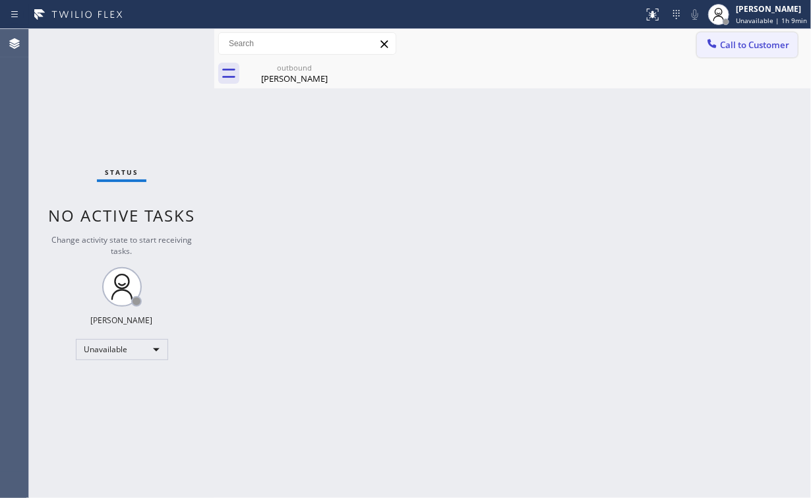
click at [726, 51] on button "Call to Customer" at bounding box center [747, 44] width 101 height 25
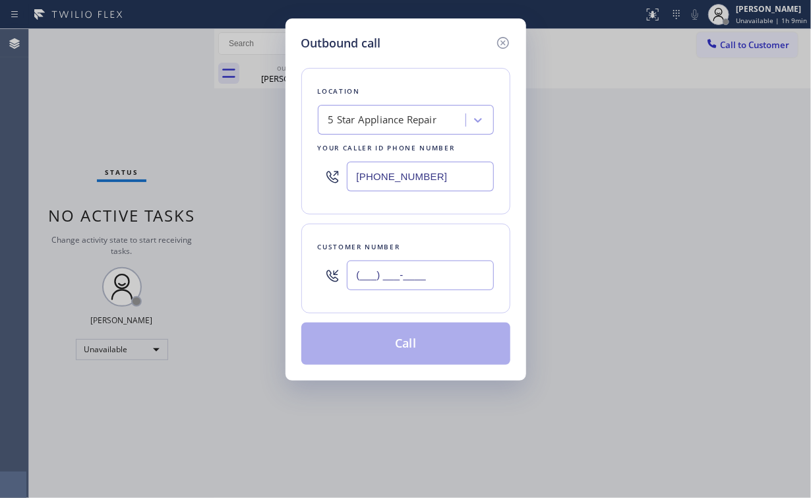
click at [426, 270] on input "(___) ___-____" at bounding box center [420, 275] width 147 height 30
paste input "714) 396-0710"
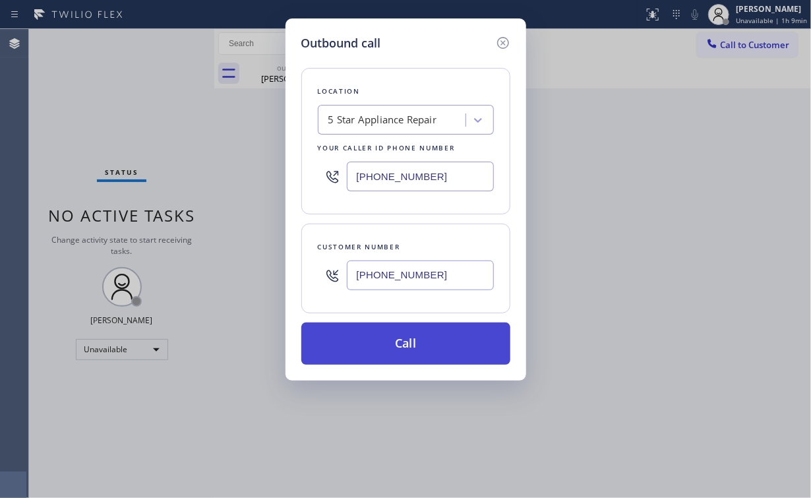
type input "[PHONE_NUMBER]"
click at [390, 337] on button "Call" at bounding box center [405, 343] width 209 height 42
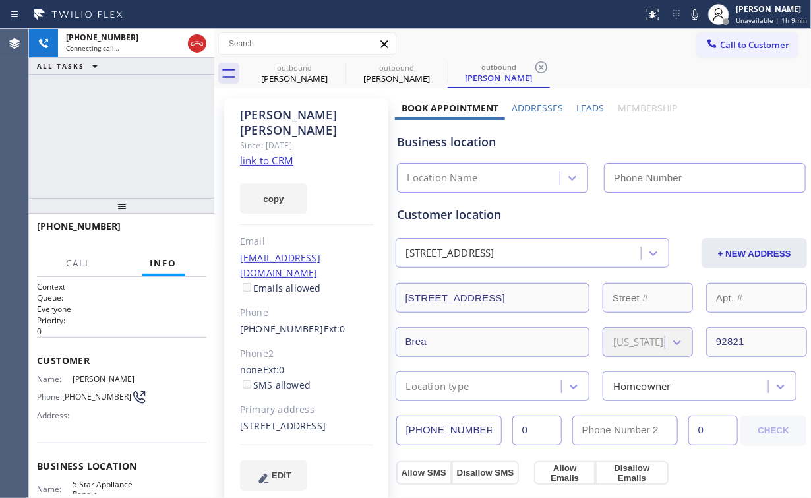
type input "[PHONE_NUMBER]"
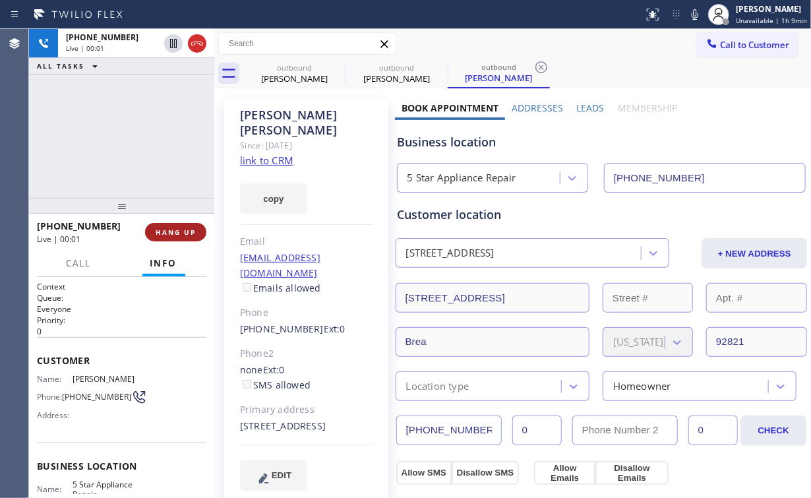
click at [184, 231] on span "HANG UP" at bounding box center [176, 231] width 40 height 9
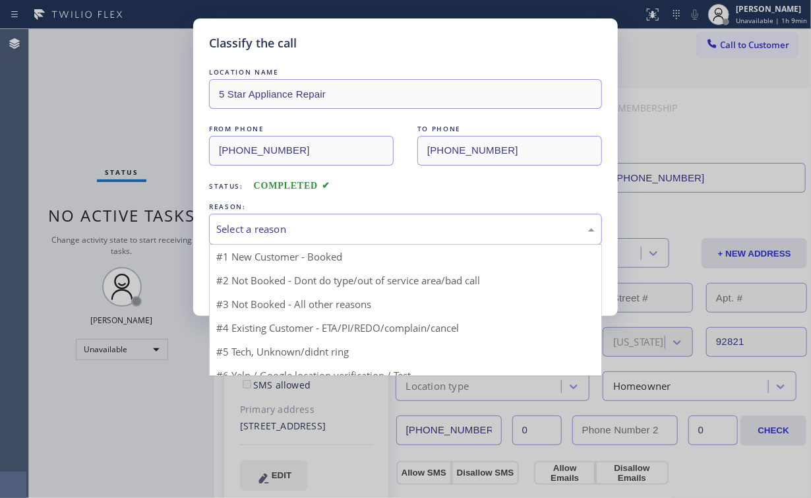
click at [252, 228] on div "Select a reason" at bounding box center [405, 228] width 378 height 15
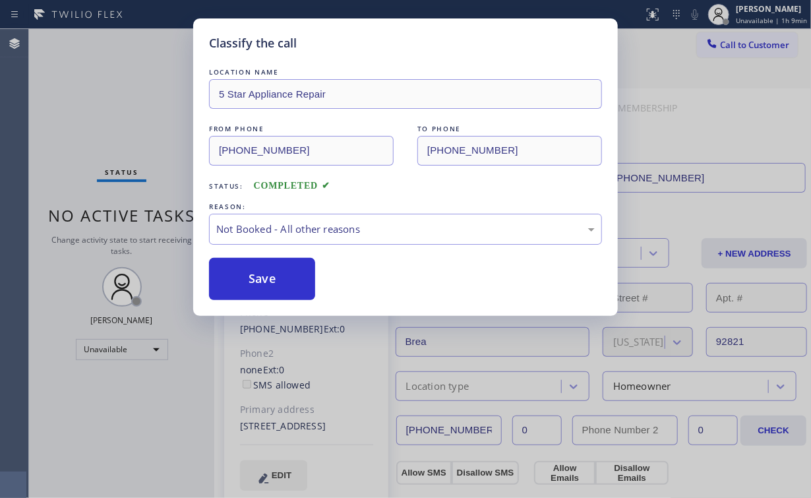
drag, startPoint x: 256, startPoint y: 279, endPoint x: 142, endPoint y: 103, distance: 209.7
click at [257, 279] on button "Save" at bounding box center [262, 279] width 106 height 42
click at [138, 92] on div "Classify the call LOCATION NAME 5 Star Appliance Repair FROM PHONE [PHONE_NUMBE…" at bounding box center [405, 249] width 811 height 498
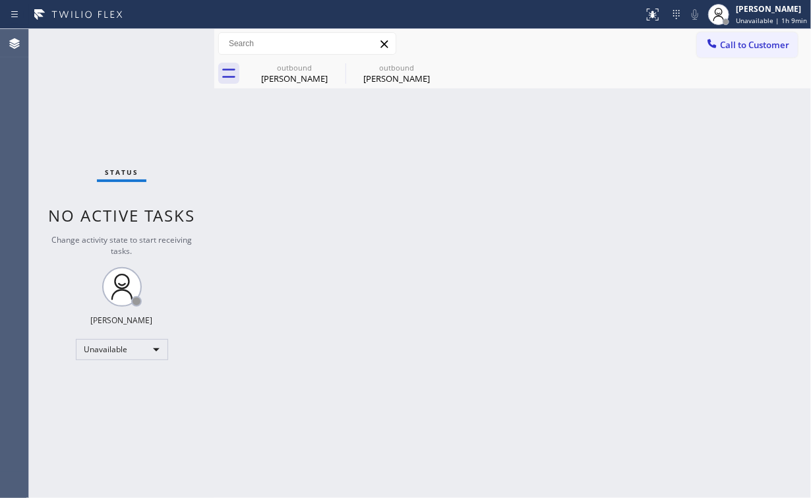
click at [732, 47] on span "Call to Customer" at bounding box center [754, 45] width 69 height 12
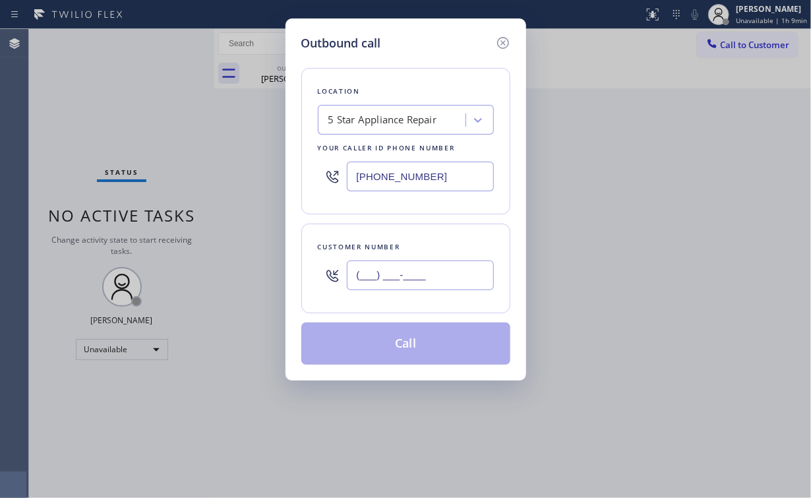
click at [427, 265] on input "(___) ___-____" at bounding box center [420, 275] width 147 height 30
paste input "206) 697-0895"
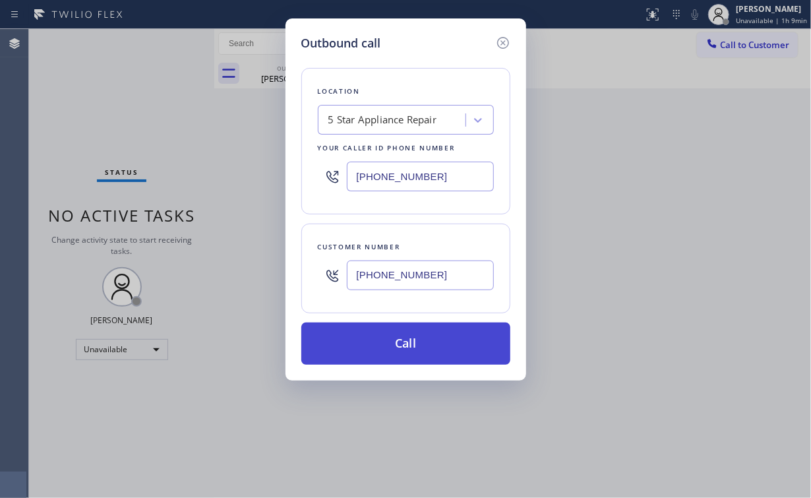
type input "[PHONE_NUMBER]"
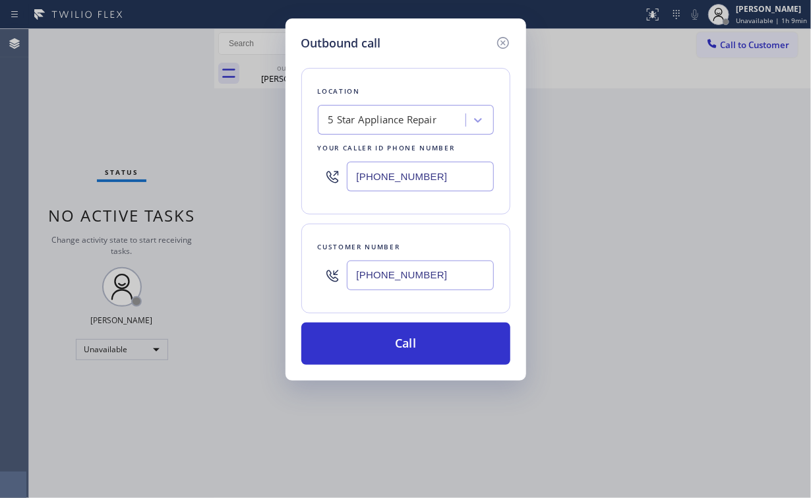
drag, startPoint x: 376, startPoint y: 334, endPoint x: 339, endPoint y: 440, distance: 112.4
click at [372, 347] on button "Call" at bounding box center [405, 343] width 209 height 42
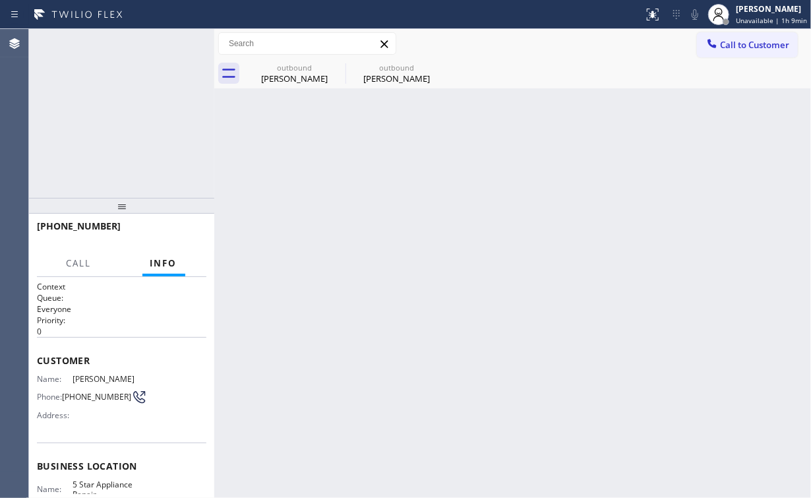
click at [156, 127] on div "[PHONE_NUMBER] Connecting call… ALL TASKS ALL TASKS ACTIVE TASKS TASKS IN WRAP …" at bounding box center [121, 113] width 185 height 169
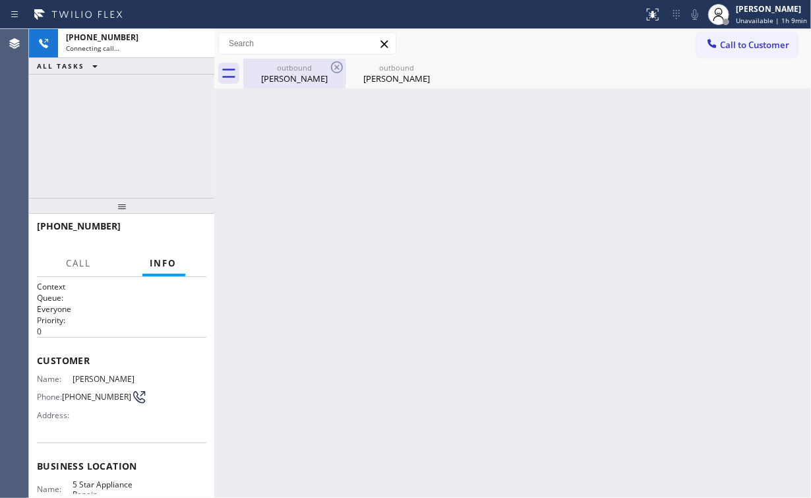
click at [253, 81] on div "[PERSON_NAME]" at bounding box center [295, 79] width 100 height 12
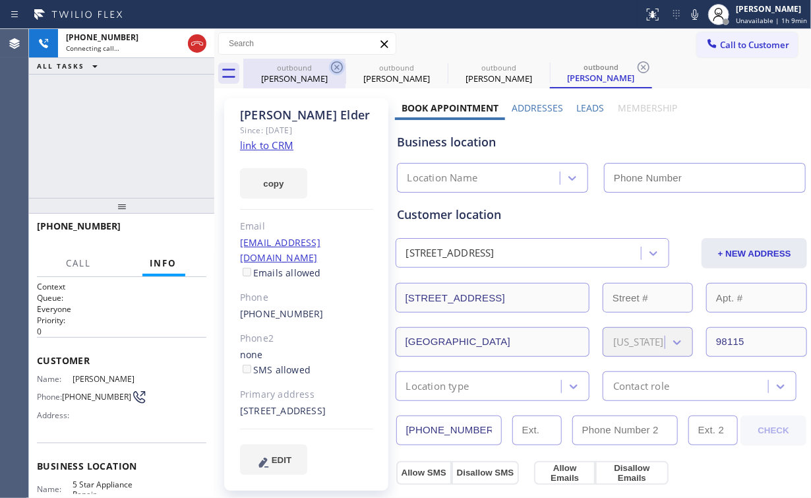
click at [333, 65] on icon at bounding box center [337, 67] width 16 height 16
click at [0, 0] on icon at bounding box center [0, 0] width 0 height 0
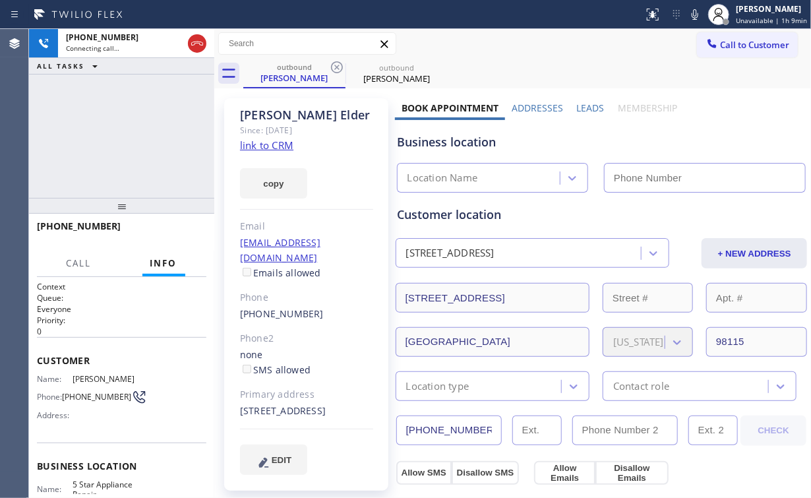
click at [138, 125] on div "[PHONE_NUMBER] Connecting call… ALL TASKS ALL TASKS ACTIVE TASKS TASKS IN WRAP …" at bounding box center [121, 113] width 185 height 169
type input "[PHONE_NUMBER]"
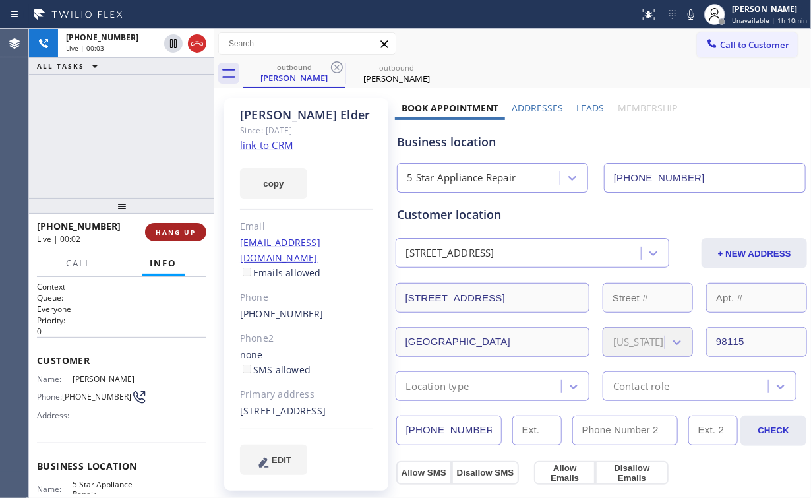
click at [193, 224] on button "HANG UP" at bounding box center [175, 232] width 61 height 18
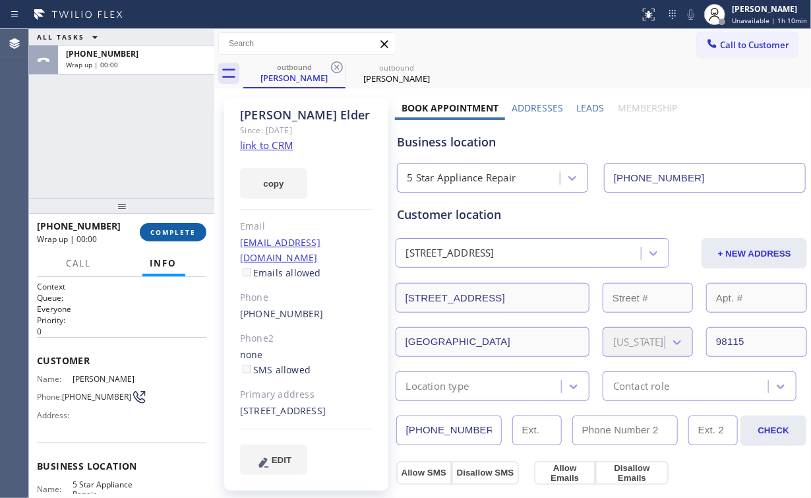
click at [193, 224] on button "COMPLETE" at bounding box center [173, 232] width 67 height 18
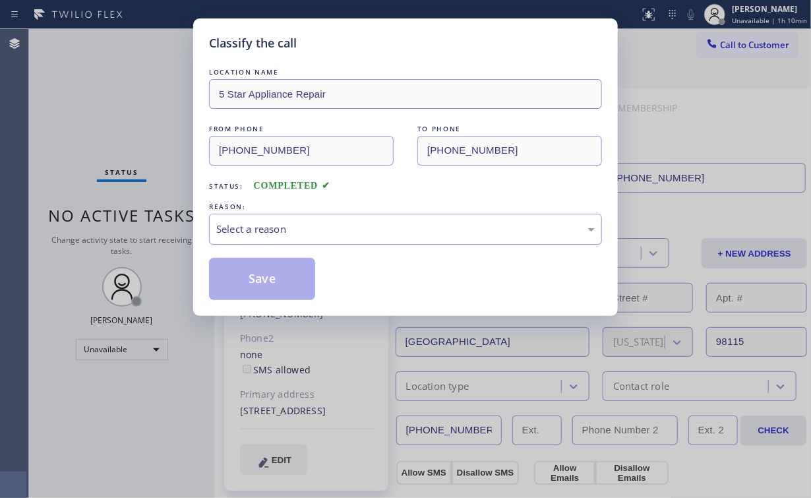
drag, startPoint x: 252, startPoint y: 221, endPoint x: 256, endPoint y: 241, distance: 20.8
click at [252, 221] on div "Select a reason" at bounding box center [405, 228] width 378 height 15
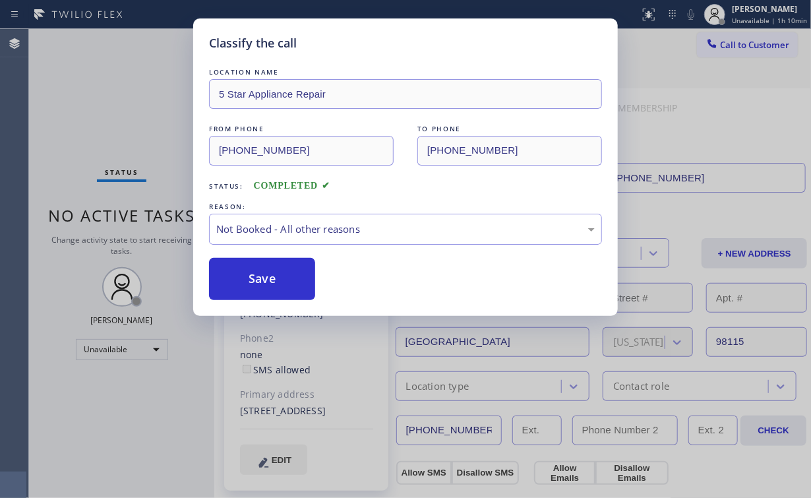
drag, startPoint x: 258, startPoint y: 275, endPoint x: 139, endPoint y: 146, distance: 175.8
click at [258, 276] on button "Save" at bounding box center [262, 279] width 106 height 42
click at [123, 124] on div "Classify the call LOCATION NAME 5 Star Appliance Repair FROM PHONE [PHONE_NUMBE…" at bounding box center [405, 249] width 811 height 498
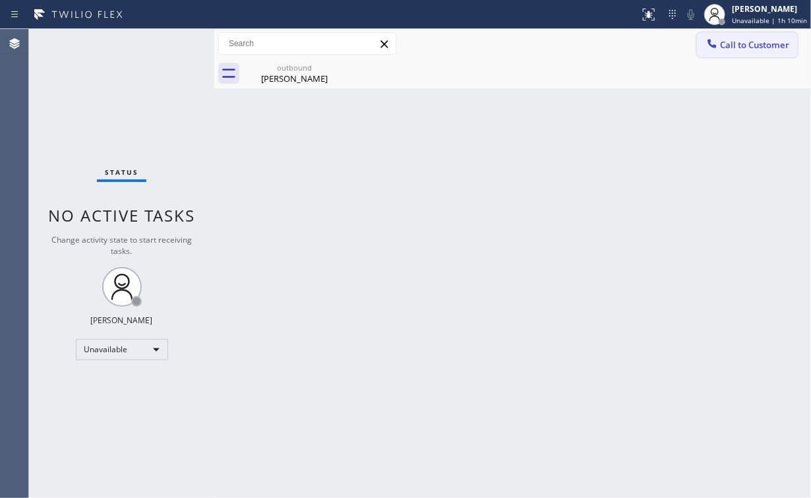
click at [717, 49] on icon at bounding box center [711, 43] width 13 height 13
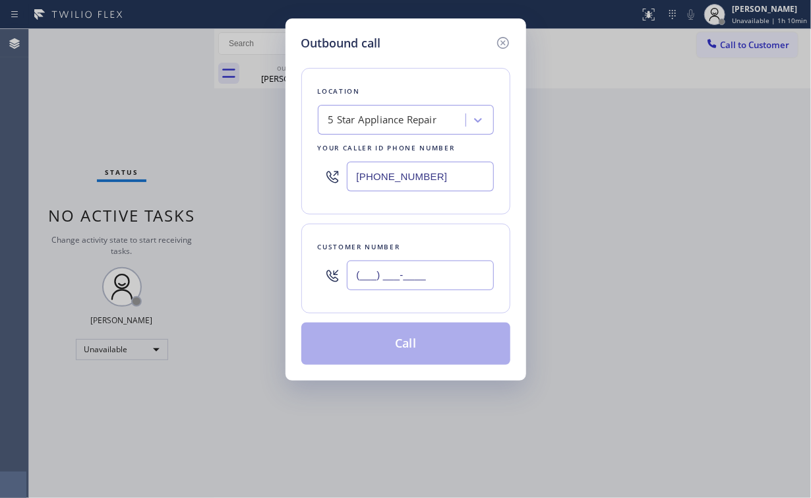
click at [438, 280] on input "(___) ___-____" at bounding box center [420, 275] width 147 height 30
paste input "206) 249-6689"
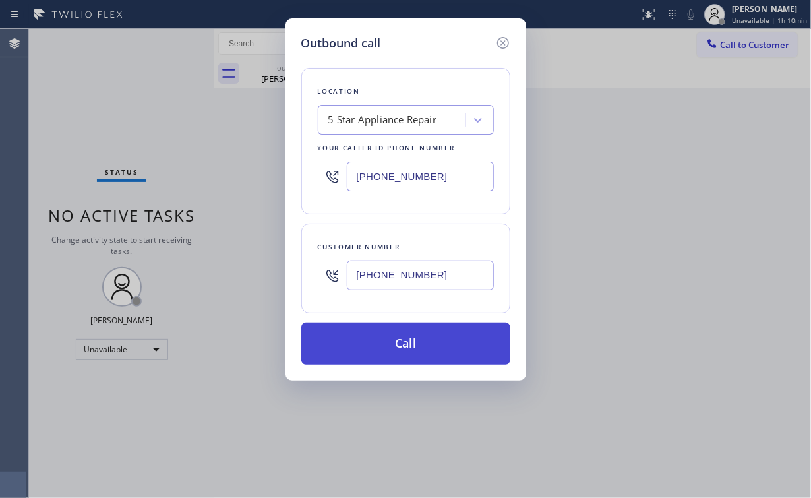
type input "[PHONE_NUMBER]"
click at [403, 335] on button "Call" at bounding box center [405, 343] width 209 height 42
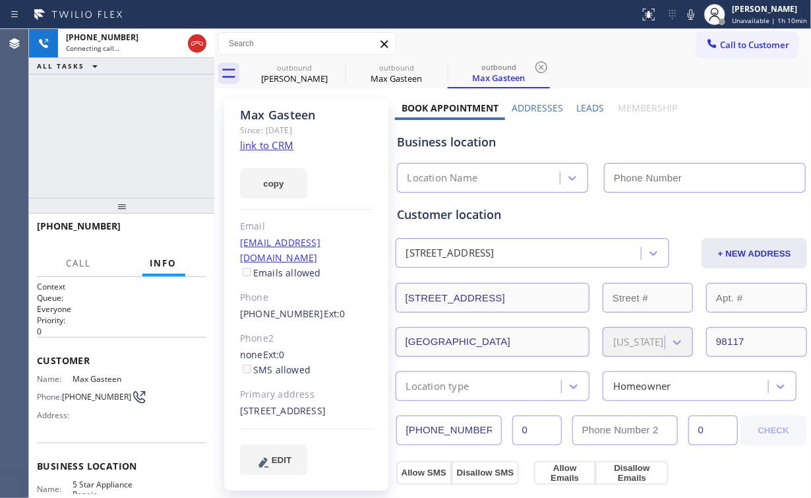
type input "[PHONE_NUMBER]"
click at [161, 126] on div "[PHONE_NUMBER] Connecting call… ALL TASKS ALL TASKS ACTIVE TASKS TASKS IN WRAP …" at bounding box center [121, 113] width 185 height 169
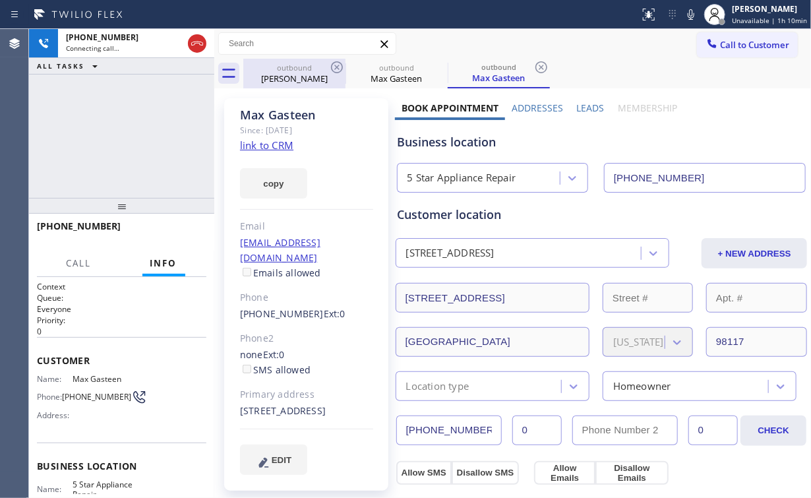
click at [283, 78] on div "[PERSON_NAME]" at bounding box center [295, 79] width 100 height 12
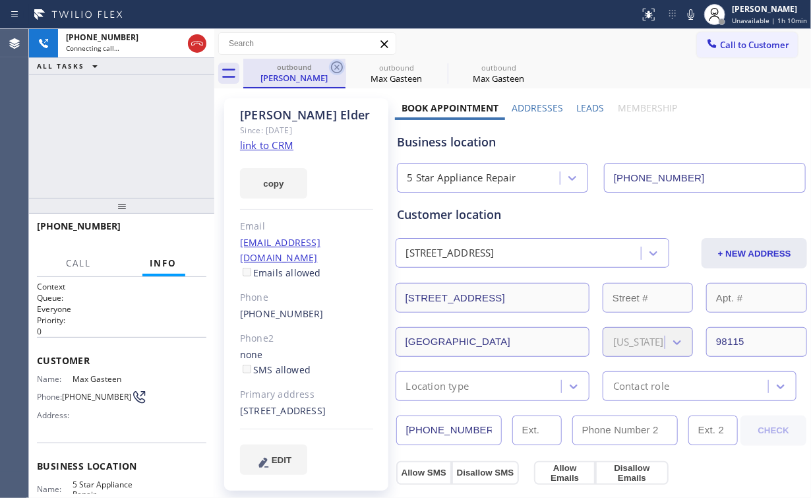
click at [331, 63] on icon at bounding box center [337, 67] width 16 height 16
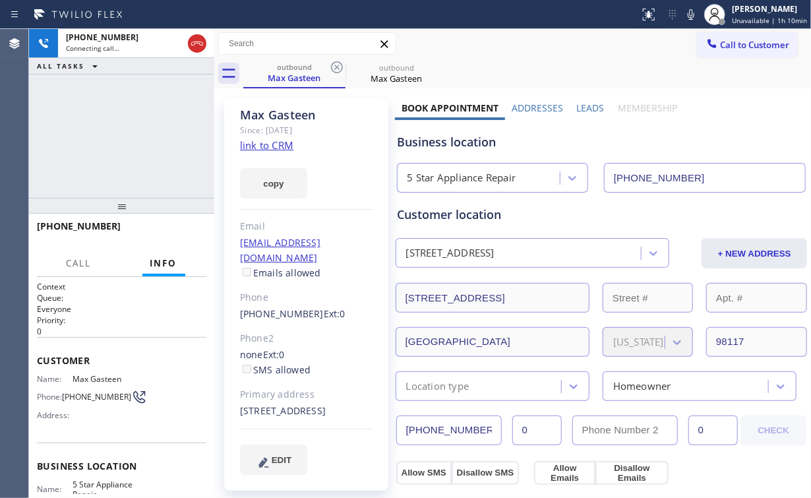
click at [146, 111] on div "[PHONE_NUMBER] Connecting call… ALL TASKS ALL TASKS ACTIVE TASKS TASKS IN WRAP …" at bounding box center [121, 113] width 185 height 169
click at [124, 146] on div "[PHONE_NUMBER] Connecting call… ALL TASKS ALL TASKS ACTIVE TASKS TASKS IN WRAP …" at bounding box center [121, 113] width 185 height 169
click at [138, 134] on div "[PHONE_NUMBER] Live | 00:24 ALL TASKS ALL TASKS ACTIVE TASKS TASKS IN WRAP UP" at bounding box center [121, 113] width 185 height 169
click at [138, 134] on div "[PHONE_NUMBER] Live | 00:25 ALL TASKS ALL TASKS ACTIVE TASKS TASKS IN WRAP UP" at bounding box center [121, 113] width 185 height 169
click at [136, 136] on div "[PHONE_NUMBER] Live | 00:26 ALL TASKS ALL TASKS ACTIVE TASKS TASKS IN WRAP UP" at bounding box center [121, 113] width 185 height 169
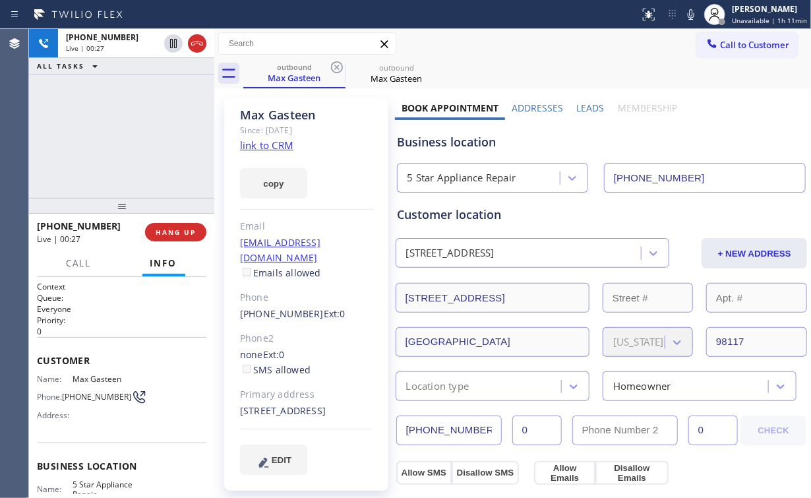
click at [136, 136] on div "[PHONE_NUMBER] Live | 00:27 ALL TASKS ALL TASKS ACTIVE TASKS TASKS IN WRAP UP" at bounding box center [121, 113] width 185 height 169
click at [136, 136] on div "[PHONE_NUMBER] Live | 00:28 ALL TASKS ALL TASKS ACTIVE TASKS TASKS IN WRAP UP" at bounding box center [121, 113] width 185 height 169
click at [136, 136] on div "[PHONE_NUMBER] Live | 00:29 ALL TASKS ALL TASKS ACTIVE TASKS TASKS IN WRAP UP" at bounding box center [121, 113] width 185 height 169
click at [136, 136] on div "[PHONE_NUMBER] Live | 00:30 ALL TASKS ALL TASKS ACTIVE TASKS TASKS IN WRAP UP" at bounding box center [121, 113] width 185 height 169
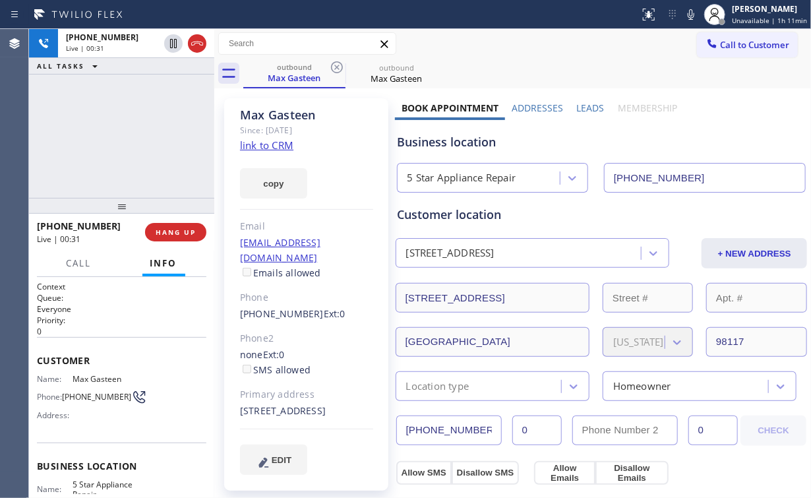
click at [136, 136] on div "[PHONE_NUMBER] Live | 00:31 ALL TASKS ALL TASKS ACTIVE TASKS TASKS IN WRAP UP" at bounding box center [121, 113] width 185 height 169
click at [136, 136] on div "[PHONE_NUMBER] Live | 00:32 ALL TASKS ALL TASKS ACTIVE TASKS TASKS IN WRAP UP" at bounding box center [121, 113] width 185 height 169
click at [136, 136] on div "[PHONE_NUMBER] Live | 00:33 ALL TASKS ALL TASKS ACTIVE TASKS TASKS IN WRAP UP" at bounding box center [121, 113] width 185 height 169
click at [136, 136] on div "[PHONE_NUMBER] Live | 00:34 ALL TASKS ALL TASKS ACTIVE TASKS TASKS IN WRAP UP" at bounding box center [121, 113] width 185 height 169
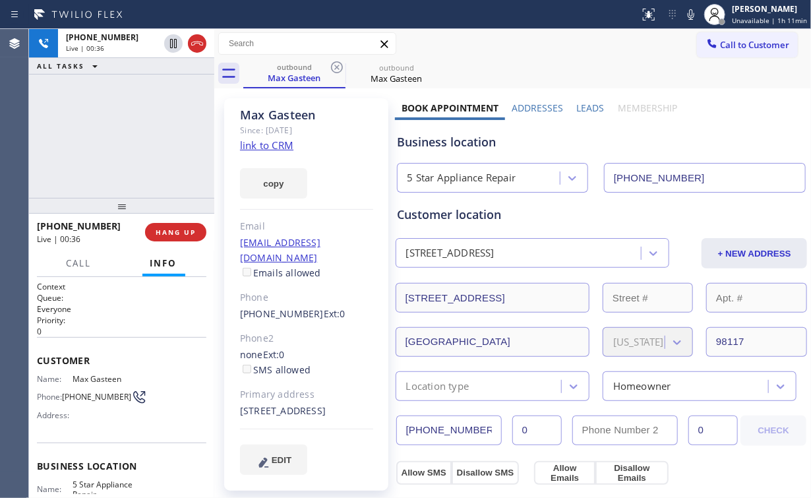
click at [136, 136] on div "[PHONE_NUMBER] Live | 00:36 ALL TASKS ALL TASKS ACTIVE TASKS TASKS IN WRAP UP" at bounding box center [121, 113] width 185 height 169
click at [171, 232] on span "HANG UP" at bounding box center [176, 231] width 40 height 9
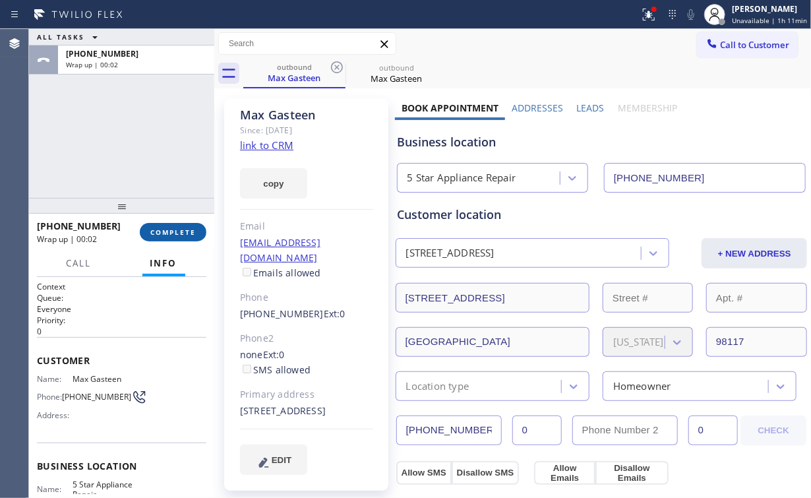
click at [187, 229] on span "COMPLETE" at bounding box center [172, 231] width 45 height 9
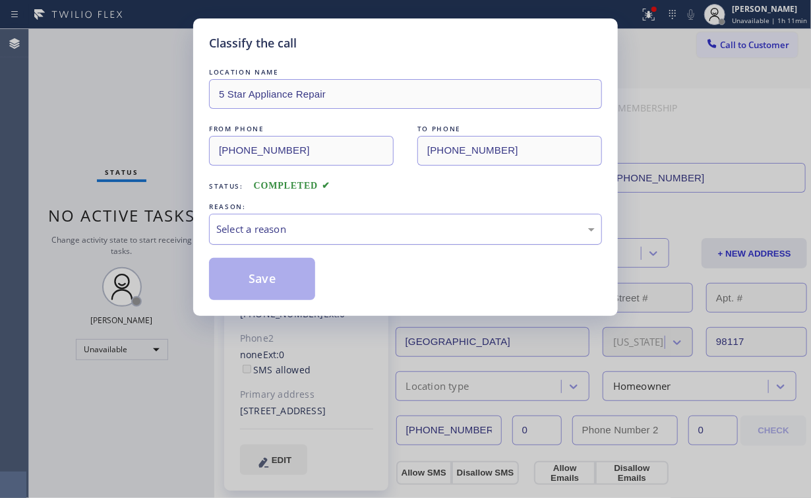
click at [260, 234] on div "Select a reason" at bounding box center [405, 228] width 378 height 15
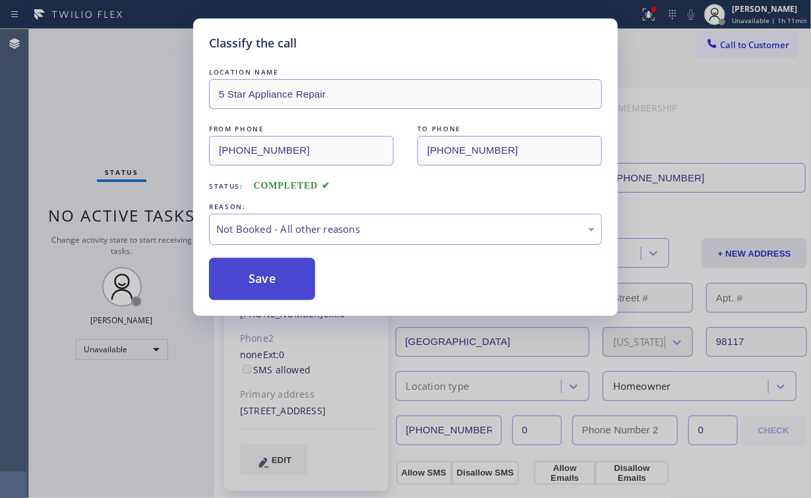
click at [262, 279] on button "Save" at bounding box center [262, 279] width 106 height 42
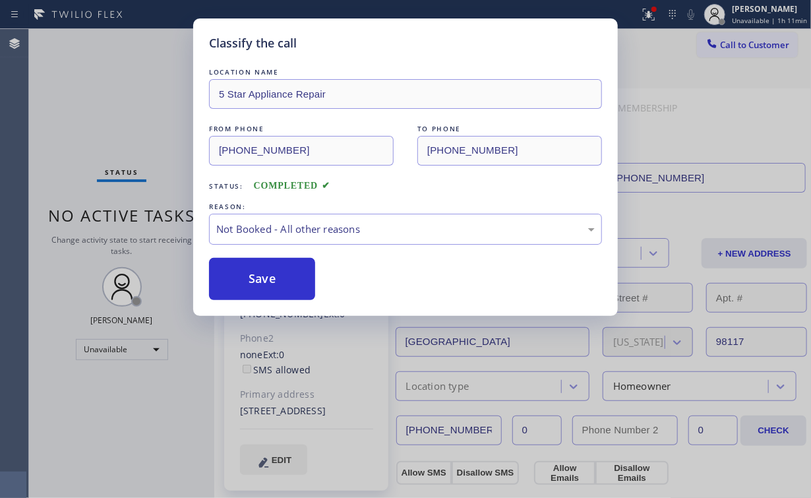
click at [123, 140] on div "Classify the call LOCATION NAME 5 Star Appliance Repair FROM PHONE [PHONE_NUMBE…" at bounding box center [405, 249] width 811 height 498
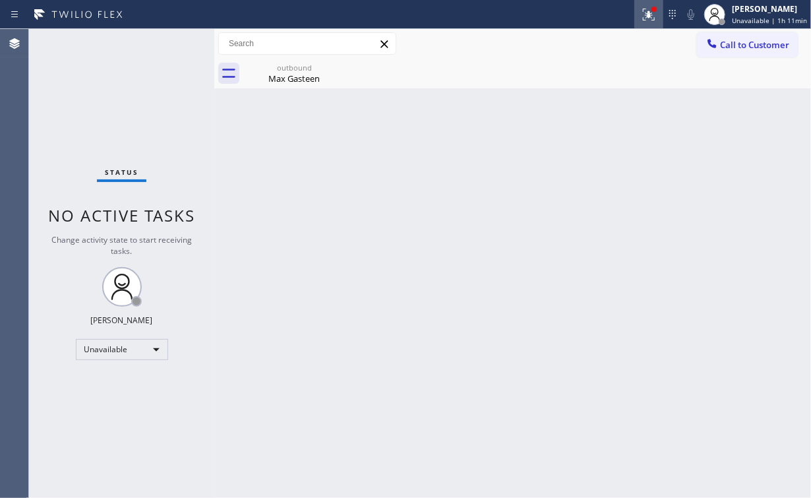
click at [647, 13] on icon at bounding box center [649, 15] width 16 height 16
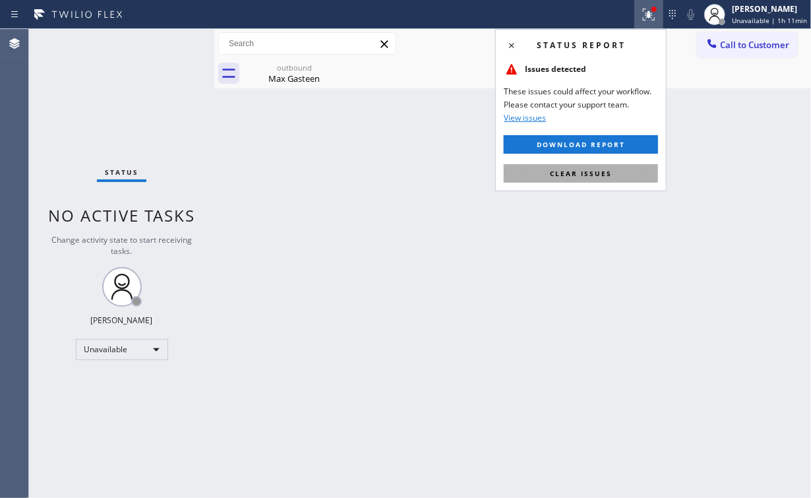
click at [585, 181] on button "Clear issues" at bounding box center [581, 173] width 154 height 18
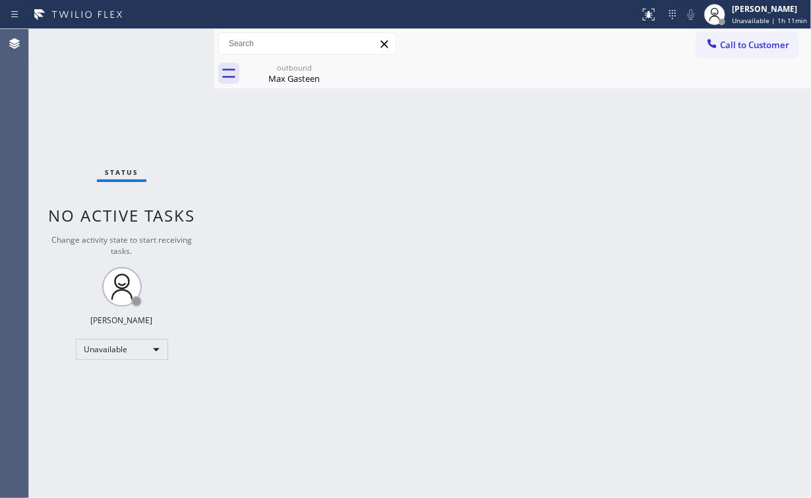
drag, startPoint x: 225, startPoint y: 181, endPoint x: 210, endPoint y: 157, distance: 29.1
click at [216, 165] on div "Status No active tasks Change activity state to start receiving tasks. [PERSON_…" at bounding box center [420, 263] width 782 height 469
click at [434, 74] on div "outbound Max Gasteen" at bounding box center [527, 74] width 568 height 30
drag, startPoint x: 740, startPoint y: 44, endPoint x: 730, endPoint y: 52, distance: 13.6
click at [740, 44] on span "Call to Customer" at bounding box center [754, 45] width 69 height 12
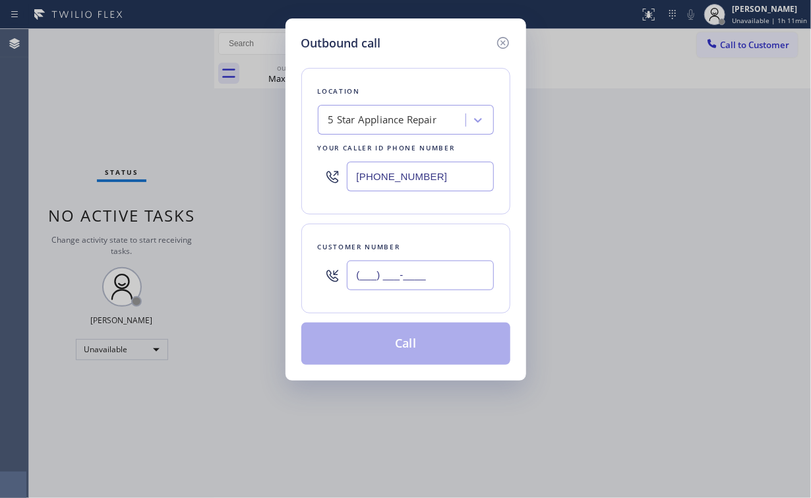
click at [446, 261] on input "(___) ___-____" at bounding box center [420, 275] width 147 height 30
paste input "206) 407-4281"
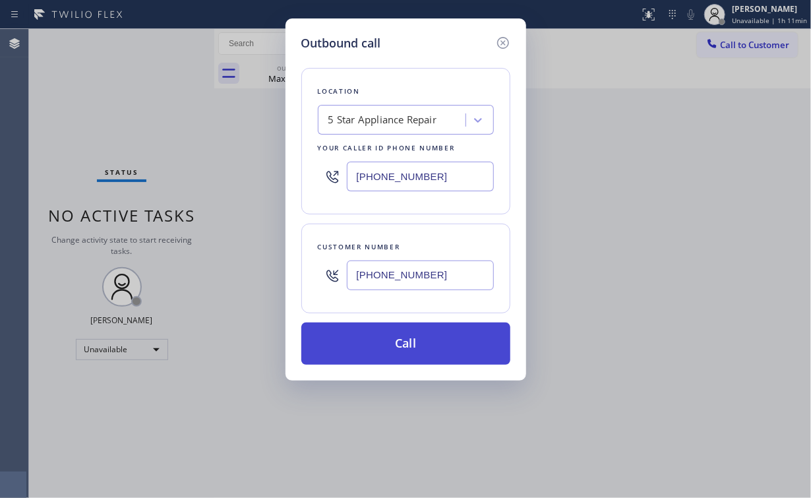
type input "[PHONE_NUMBER]"
click at [390, 340] on button "Call" at bounding box center [405, 343] width 209 height 42
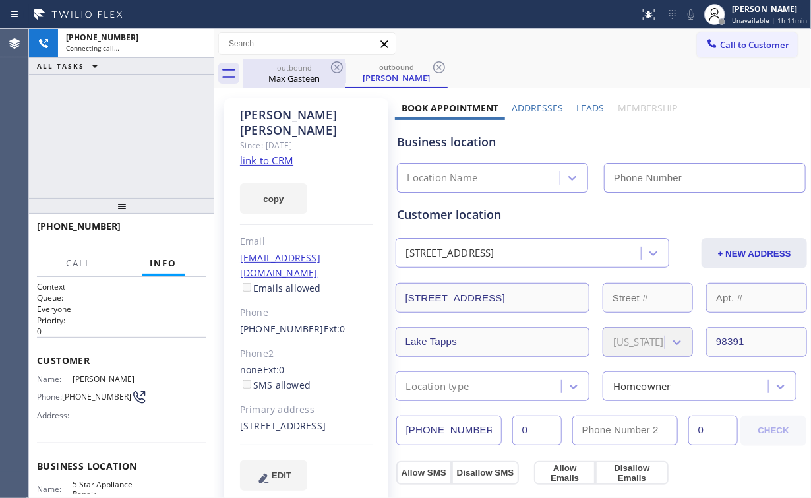
click at [148, 106] on div "[PHONE_NUMBER] Connecting call… ALL TASKS ALL TASKS ACTIVE TASKS TASKS IN WRAP …" at bounding box center [121, 113] width 185 height 169
click at [320, 63] on div "outbound" at bounding box center [295, 68] width 100 height 10
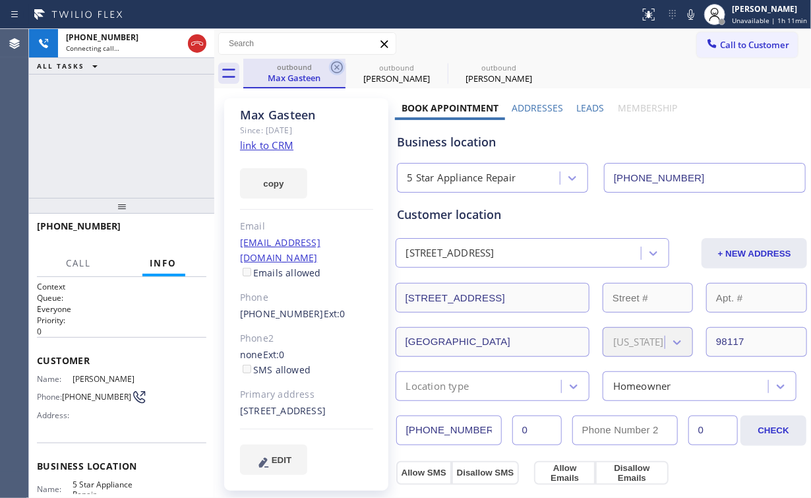
click at [340, 68] on icon at bounding box center [337, 67] width 16 height 16
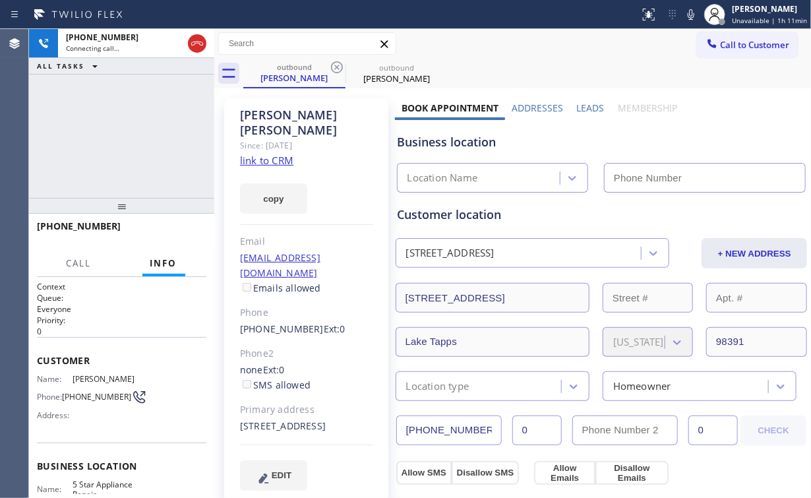
type input "[PHONE_NUMBER]"
click at [159, 131] on div "[PHONE_NUMBER] Connecting call… ALL TASKS ALL TASKS ACTIVE TASKS TASKS IN WRAP …" at bounding box center [121, 113] width 185 height 169
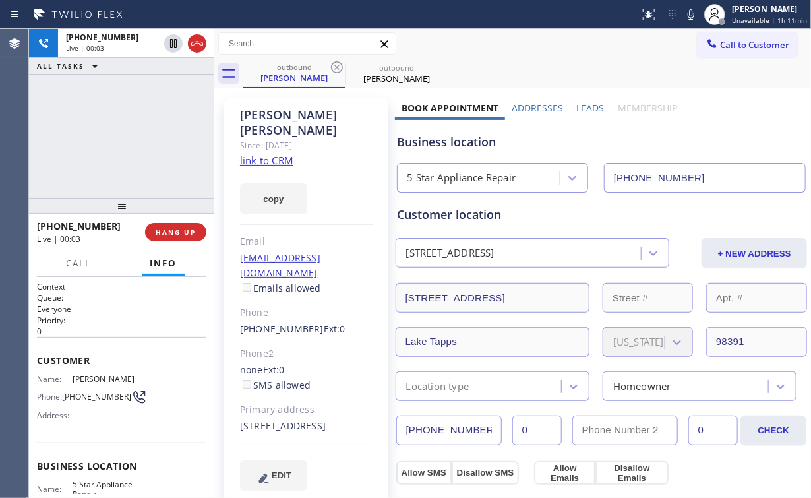
click at [124, 132] on div "[PHONE_NUMBER] Live | 00:03 ALL TASKS ALL TASKS ACTIVE TASKS TASKS IN WRAP UP" at bounding box center [121, 113] width 185 height 169
click at [127, 136] on div "[PHONE_NUMBER] Live | 00:05 ALL TASKS ALL TASKS ACTIVE TASKS TASKS IN WRAP UP" at bounding box center [121, 113] width 185 height 169
click at [132, 135] on div "[PHONE_NUMBER] Live | 00:06 ALL TASKS ALL TASKS ACTIVE TASKS TASKS IN WRAP UP" at bounding box center [121, 113] width 185 height 169
click at [132, 135] on div "[PHONE_NUMBER] Live | 00:07 ALL TASKS ALL TASKS ACTIVE TASKS TASKS IN WRAP UP" at bounding box center [121, 113] width 185 height 169
click at [132, 135] on div "[PHONE_NUMBER] Live | 00:08 ALL TASKS ALL TASKS ACTIVE TASKS TASKS IN WRAP UP" at bounding box center [121, 113] width 185 height 169
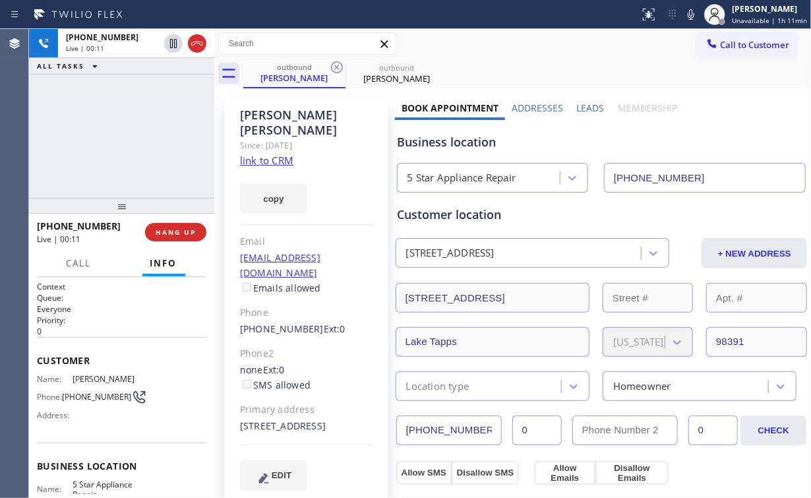
drag, startPoint x: 135, startPoint y: 135, endPoint x: 127, endPoint y: 132, distance: 9.2
click at [127, 131] on div "[PHONE_NUMBER] Live | 00:11 ALL TASKS ALL TASKS ACTIVE TASKS TASKS IN WRAP UP" at bounding box center [121, 113] width 185 height 169
click at [183, 232] on span "HANG UP" at bounding box center [176, 231] width 40 height 9
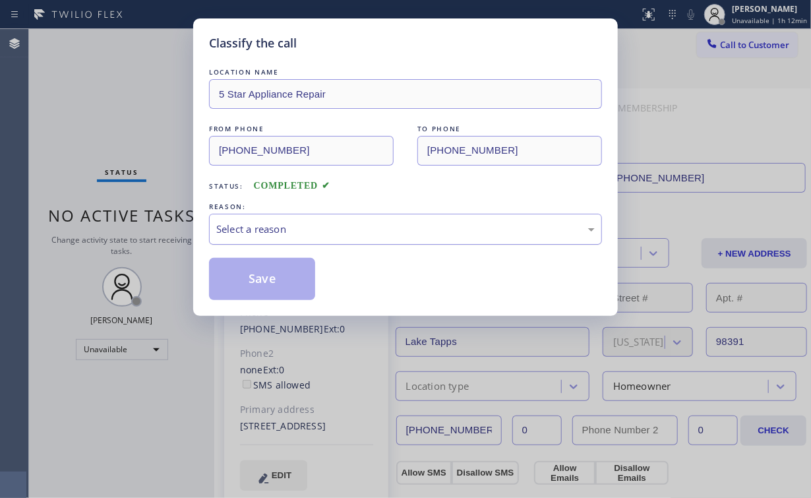
drag, startPoint x: 253, startPoint y: 232, endPoint x: 255, endPoint y: 239, distance: 6.9
click at [254, 232] on div "Select a reason" at bounding box center [405, 228] width 378 height 15
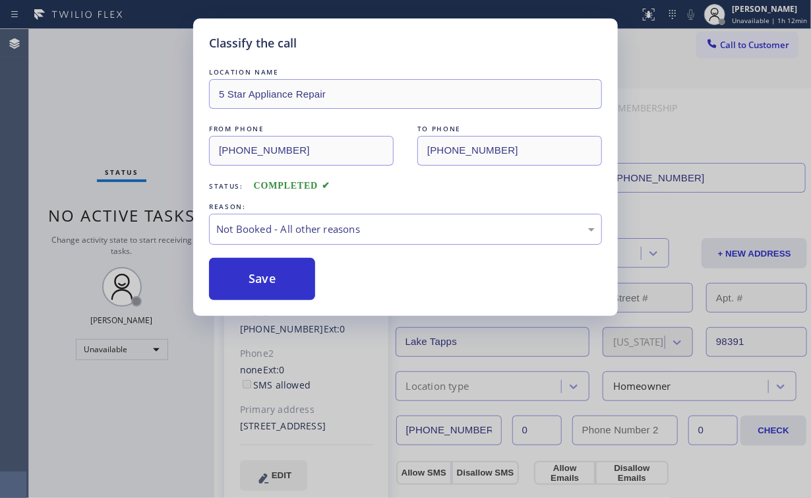
drag, startPoint x: 259, startPoint y: 274, endPoint x: 115, endPoint y: 107, distance: 221.1
click at [261, 267] on button "Save" at bounding box center [262, 279] width 106 height 42
click at [118, 100] on div "Classify the call LOCATION NAME 5 Star Appliance Repair FROM PHONE [PHONE_NUMBE…" at bounding box center [405, 249] width 811 height 498
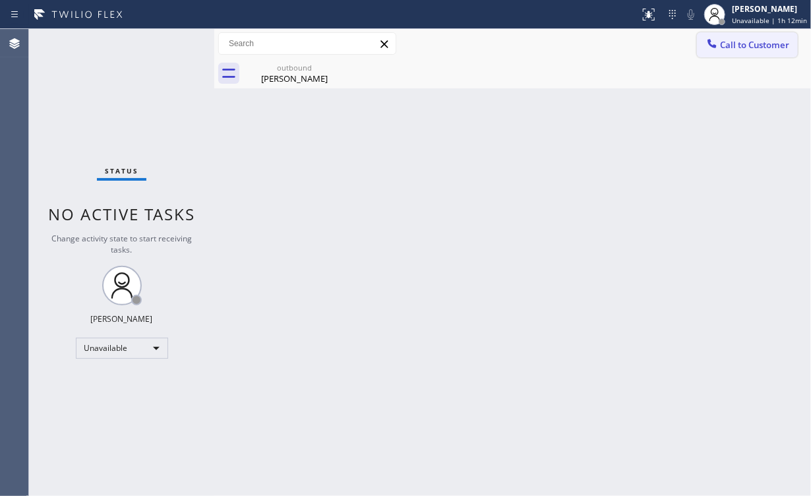
drag, startPoint x: 754, startPoint y: 47, endPoint x: 737, endPoint y: 53, distance: 17.9
click at [752, 47] on span "Call to Customer" at bounding box center [754, 45] width 69 height 12
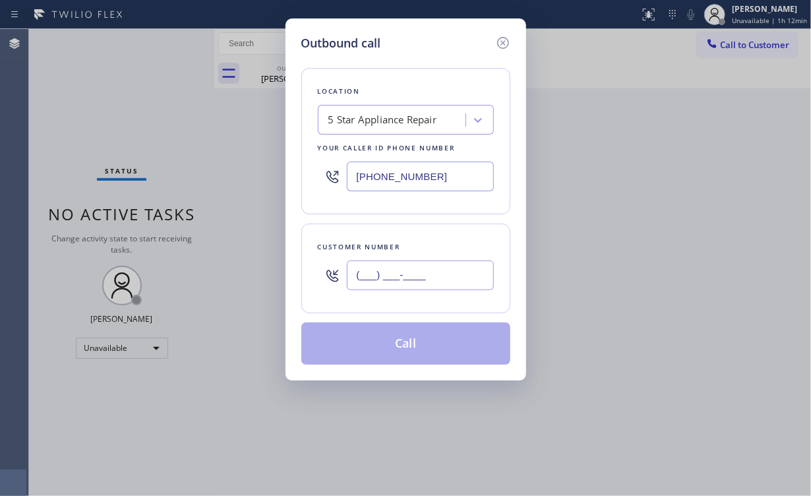
drag, startPoint x: 418, startPoint y: 285, endPoint x: 438, endPoint y: 270, distance: 24.5
click at [419, 284] on input "(___) ___-____" at bounding box center [420, 275] width 147 height 30
paste input "310) 801-0172"
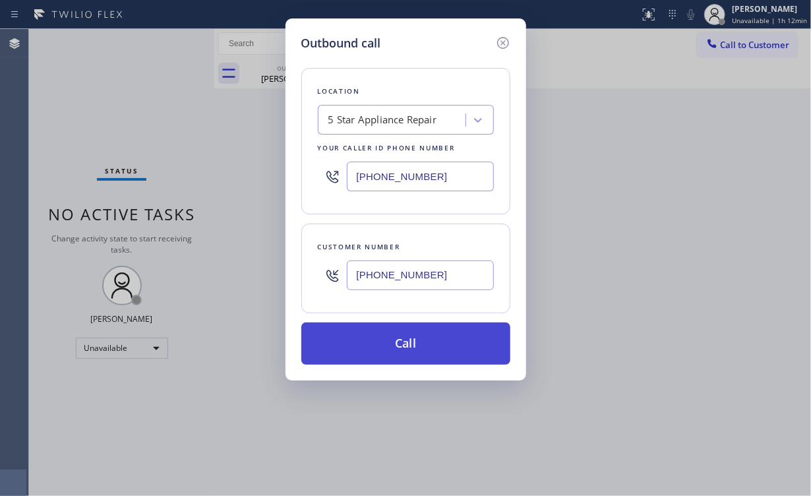
type input "[PHONE_NUMBER]"
click at [390, 327] on button "Call" at bounding box center [405, 343] width 209 height 42
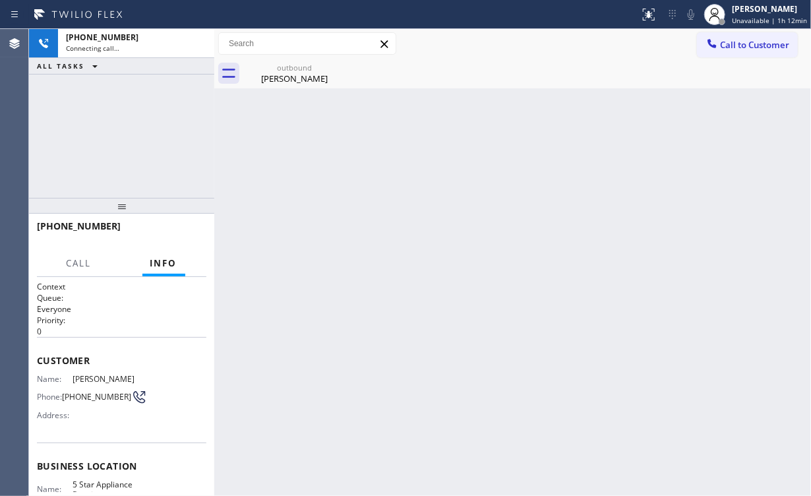
click at [57, 113] on div "[PHONE_NUMBER] Connecting call… ALL TASKS ALL TASKS ACTIVE TASKS TASKS IN WRAP …" at bounding box center [121, 113] width 185 height 169
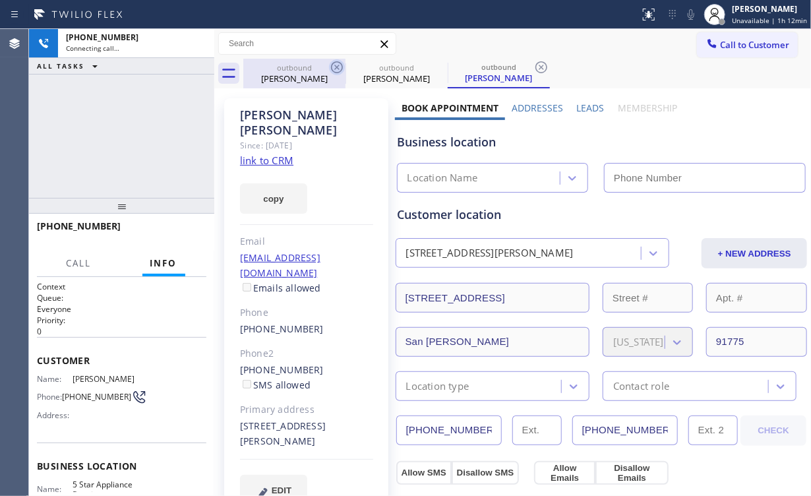
click at [282, 73] on div "[PERSON_NAME]" at bounding box center [295, 79] width 100 height 12
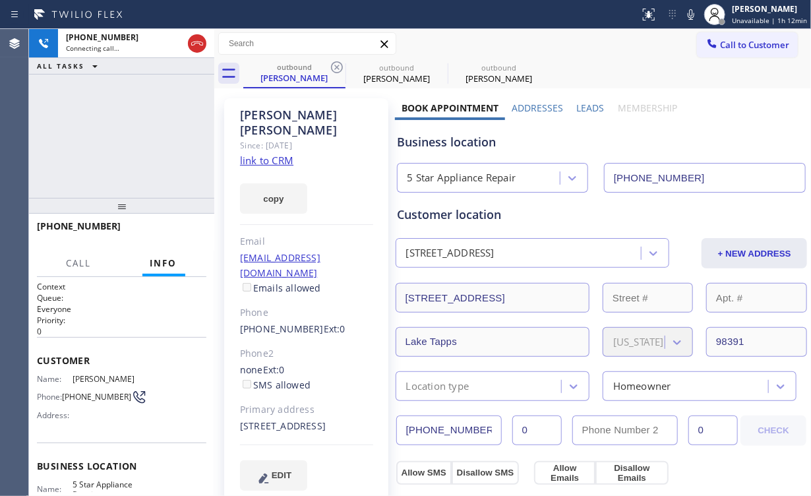
click at [337, 69] on icon at bounding box center [337, 67] width 16 height 16
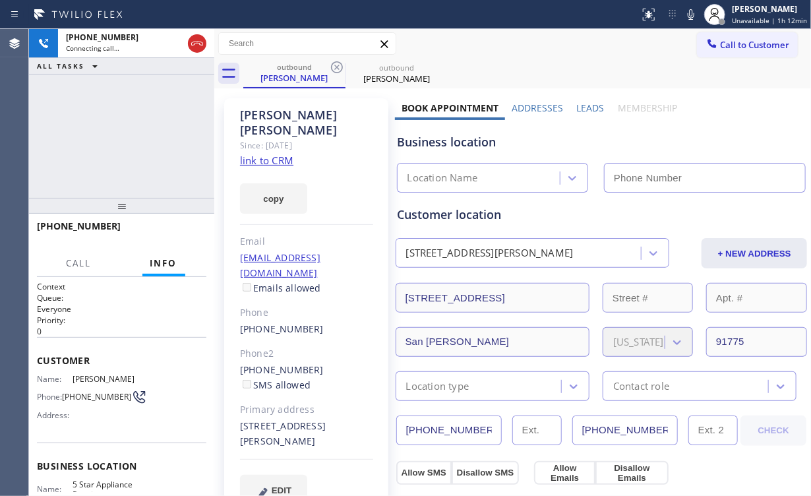
click at [169, 148] on div "[PHONE_NUMBER] Connecting call… ALL TASKS ALL TASKS ACTIVE TASKS TASKS IN WRAP …" at bounding box center [121, 113] width 185 height 169
type input "[PHONE_NUMBER]"
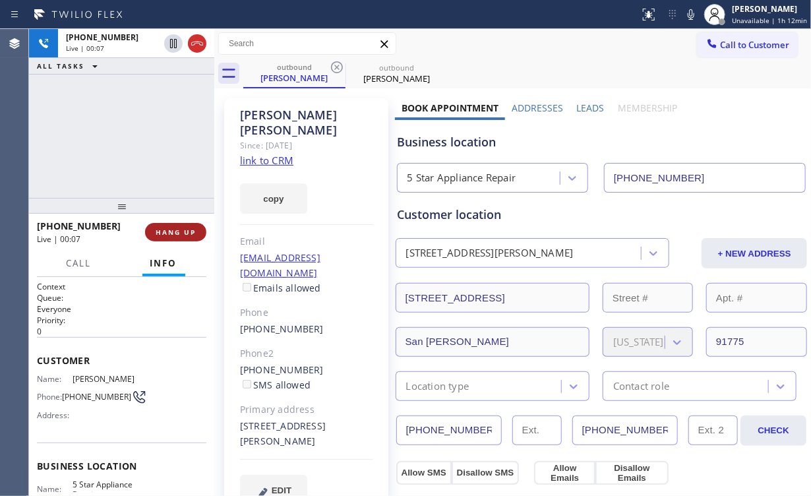
click at [188, 224] on button "HANG UP" at bounding box center [175, 232] width 61 height 18
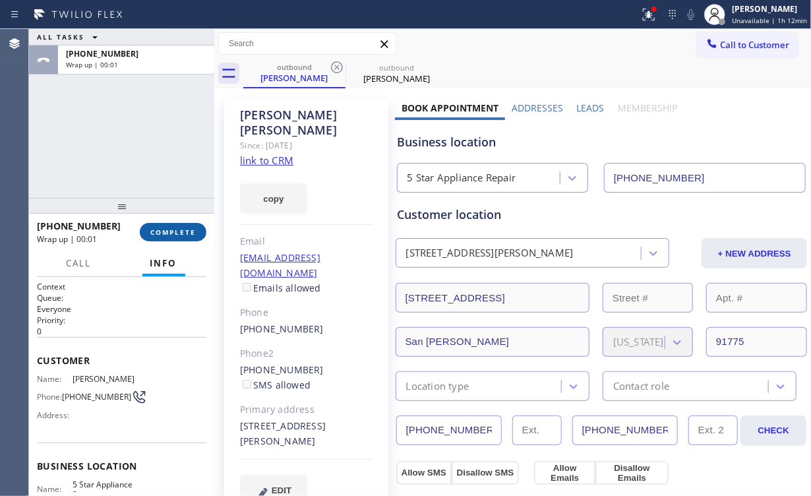
click at [184, 226] on button "COMPLETE" at bounding box center [173, 232] width 67 height 18
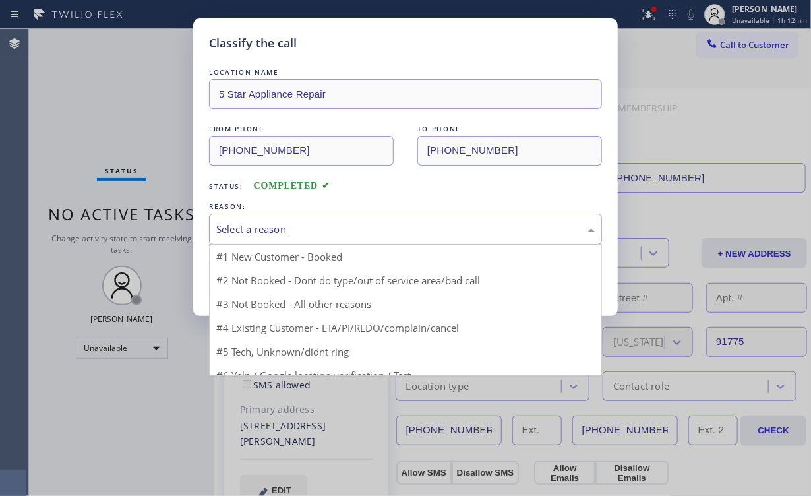
click at [256, 227] on div "Select a reason" at bounding box center [405, 228] width 378 height 15
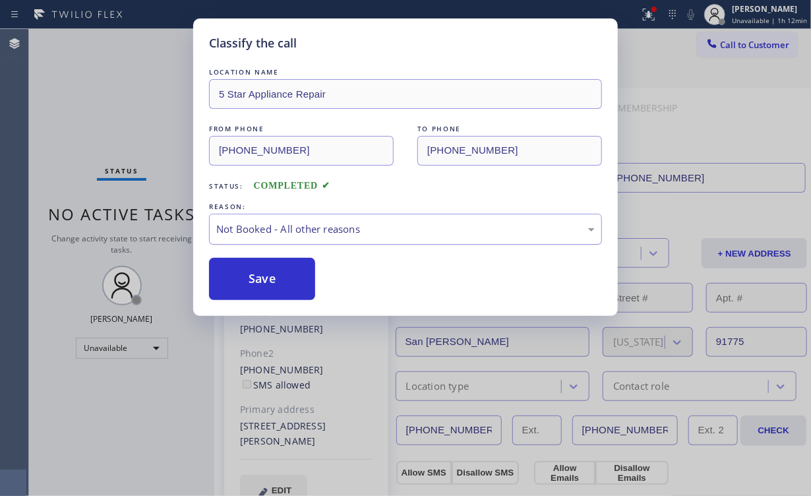
click at [272, 279] on button "Save" at bounding box center [262, 279] width 106 height 42
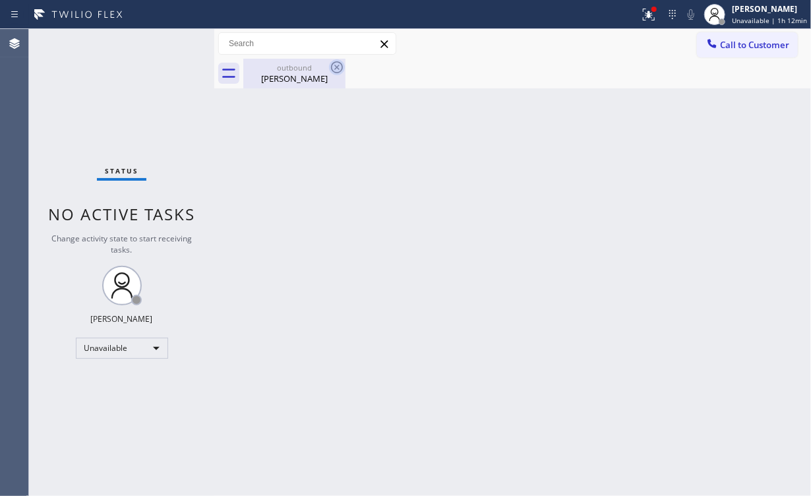
drag, startPoint x: 307, startPoint y: 74, endPoint x: 333, endPoint y: 71, distance: 25.8
click at [308, 74] on div "[PERSON_NAME]" at bounding box center [295, 79] width 100 height 12
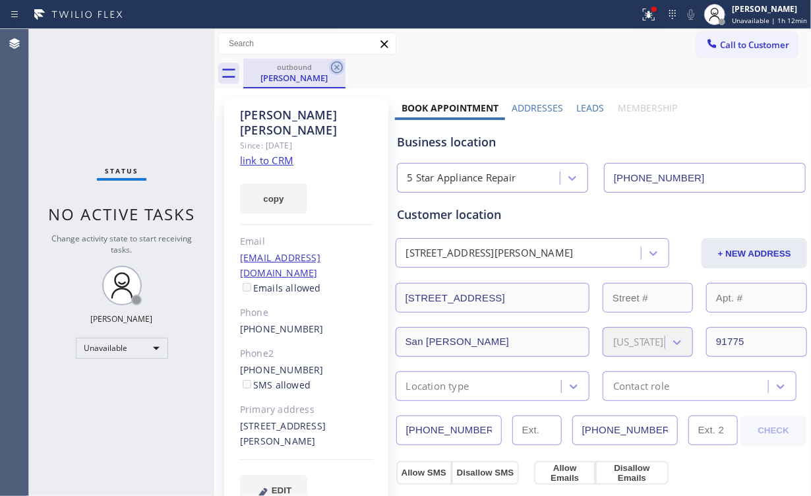
click at [335, 67] on icon at bounding box center [337, 67] width 16 height 16
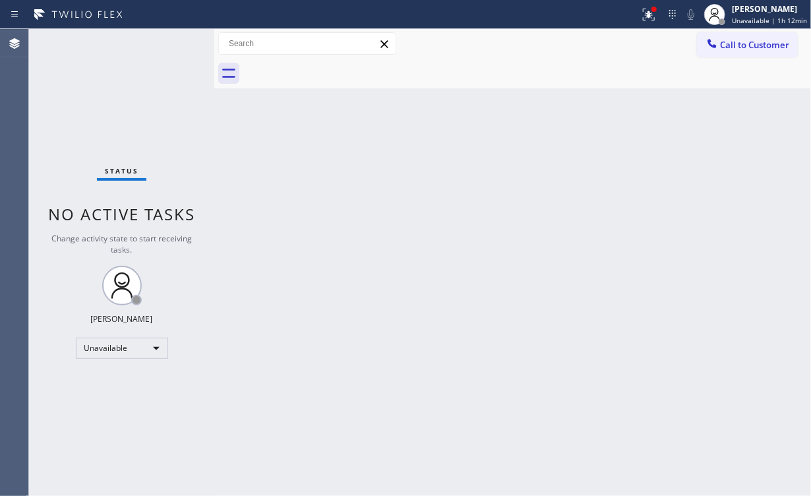
drag, startPoint x: 66, startPoint y: 114, endPoint x: 68, endPoint y: 94, distance: 20.5
click at [66, 111] on div "Status No active tasks Change activity state to start receiving tasks. [PERSON_…" at bounding box center [121, 262] width 185 height 467
drag, startPoint x: 656, startPoint y: 13, endPoint x: 633, endPoint y: 124, distance: 113.2
click at [656, 14] on icon at bounding box center [649, 15] width 16 height 16
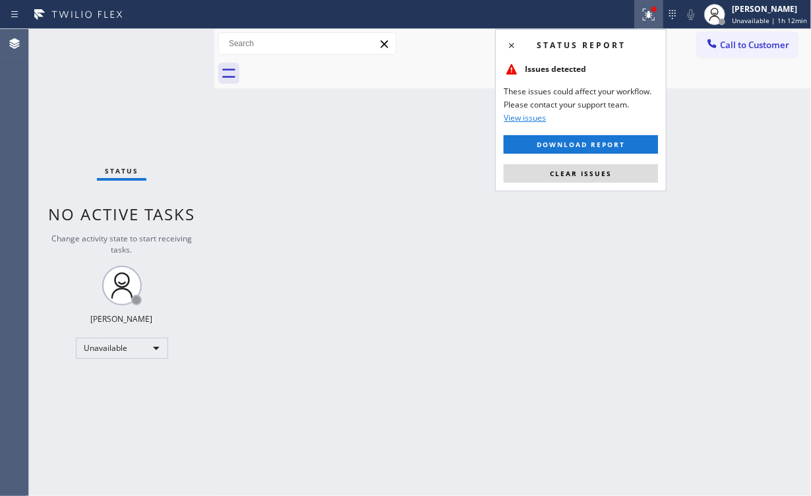
drag, startPoint x: 612, startPoint y: 169, endPoint x: 669, endPoint y: 150, distance: 60.2
click at [612, 169] on button "Clear issues" at bounding box center [581, 173] width 154 height 18
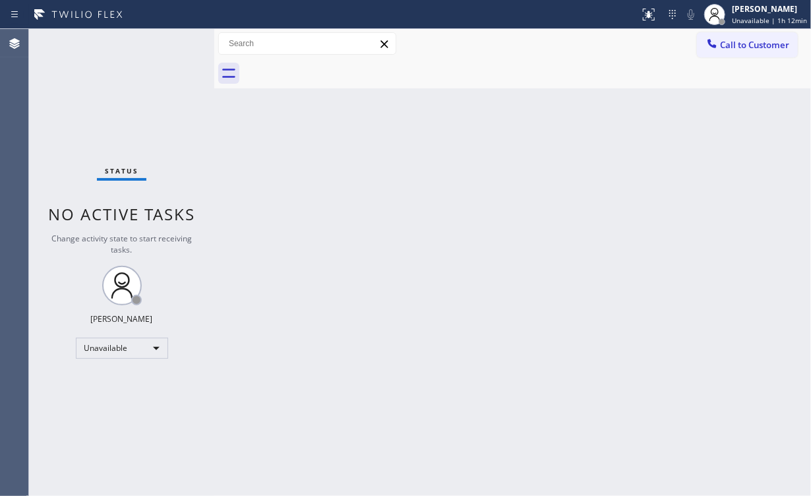
click at [715, 121] on div "Back to Dashboard Change Sender ID Customers Technicians Select a contact Outbo…" at bounding box center [512, 262] width 597 height 467
click at [726, 45] on span "Call to Customer" at bounding box center [754, 45] width 69 height 12
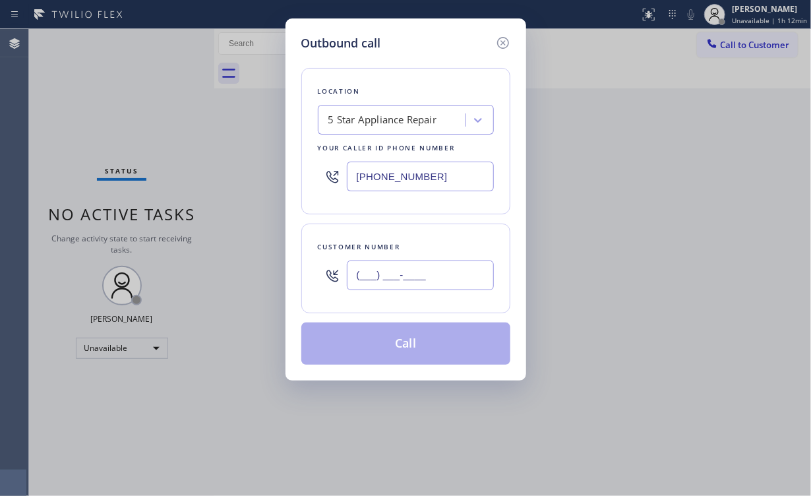
click at [435, 280] on input "(___) ___-____" at bounding box center [420, 275] width 147 height 30
paste input "314) 608-3810"
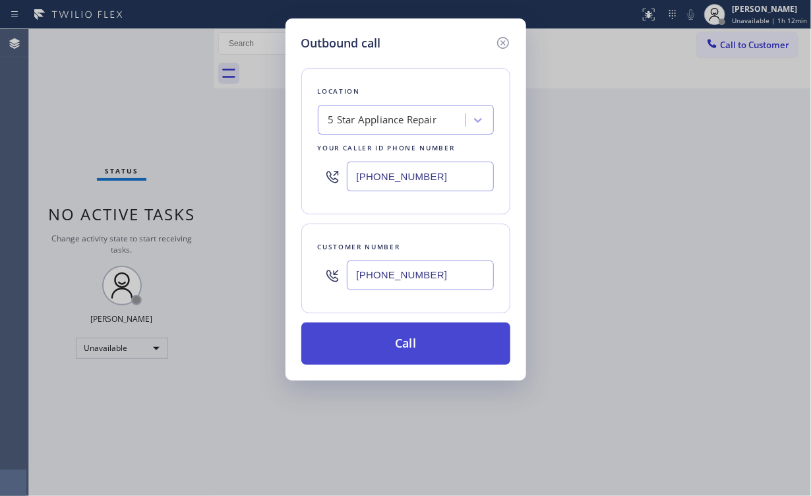
type input "[PHONE_NUMBER]"
click at [390, 339] on button "Call" at bounding box center [405, 343] width 209 height 42
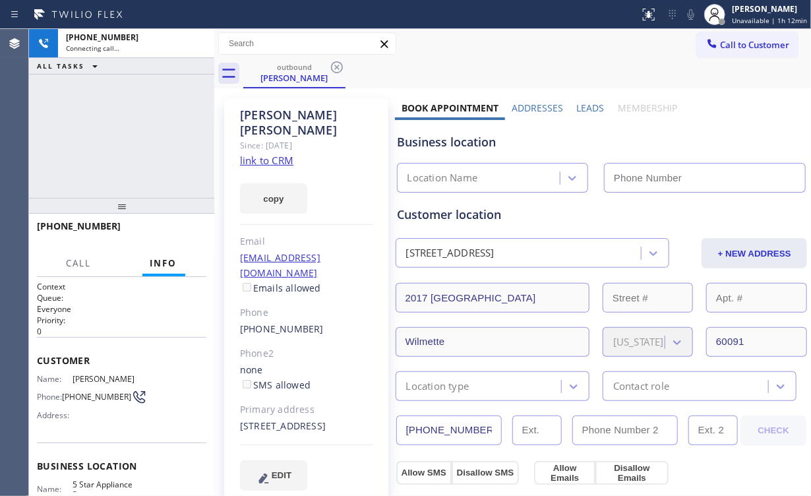
click at [72, 140] on div "[PHONE_NUMBER] Connecting call… ALL TASKS ALL TASKS ACTIVE TASKS TASKS IN WRAP …" at bounding box center [121, 113] width 185 height 169
type input "[PHONE_NUMBER]"
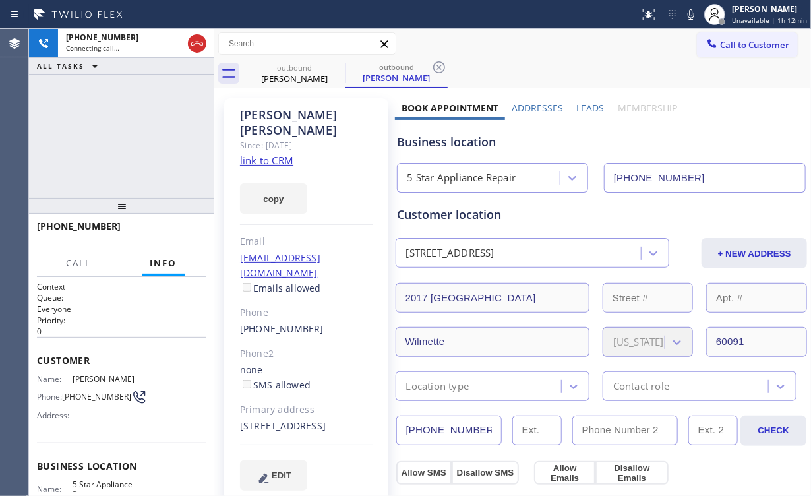
click at [127, 132] on div "[PHONE_NUMBER] Connecting call… ALL TASKS ALL TASKS ACTIVE TASKS TASKS IN WRAP …" at bounding box center [121, 113] width 185 height 169
drag, startPoint x: 129, startPoint y: 132, endPoint x: 122, endPoint y: 67, distance: 65.7
click at [129, 132] on div "[PHONE_NUMBER] Connecting call… ALL TASKS ALL TASKS ACTIVE TASKS TASKS IN WRAP …" at bounding box center [121, 113] width 185 height 169
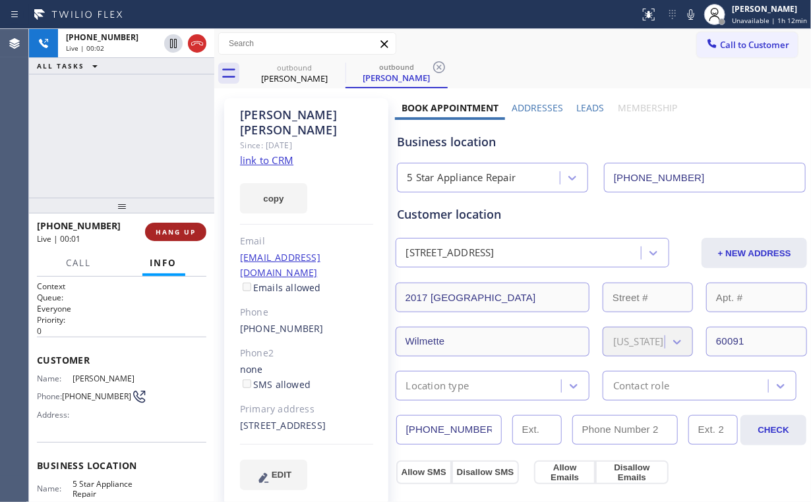
click at [177, 231] on span "HANG UP" at bounding box center [176, 231] width 40 height 9
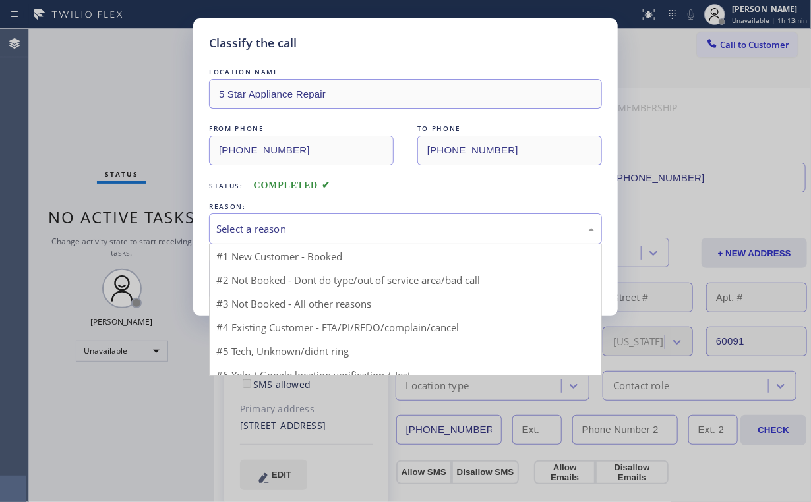
click at [261, 232] on div "Select a reason" at bounding box center [405, 228] width 378 height 15
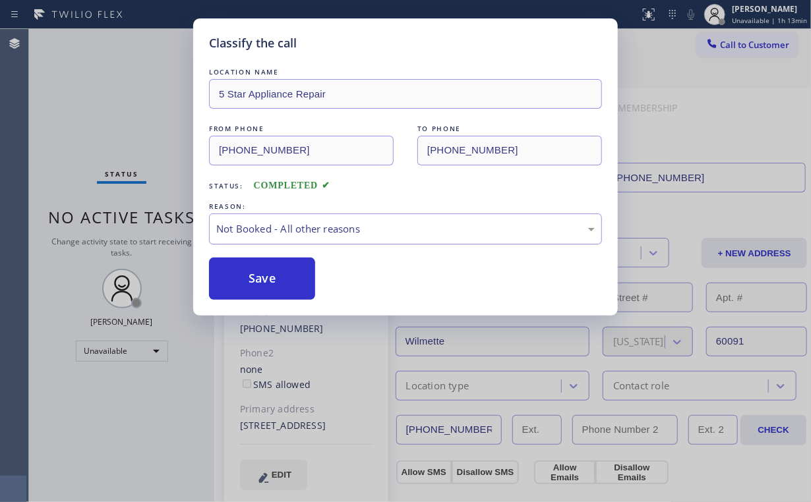
click at [262, 277] on button "Save" at bounding box center [262, 279] width 106 height 42
click at [119, 144] on div "Classify the call LOCATION NAME 5 Star Appliance Repair FROM PHONE [PHONE_NUMBE…" at bounding box center [405, 251] width 811 height 502
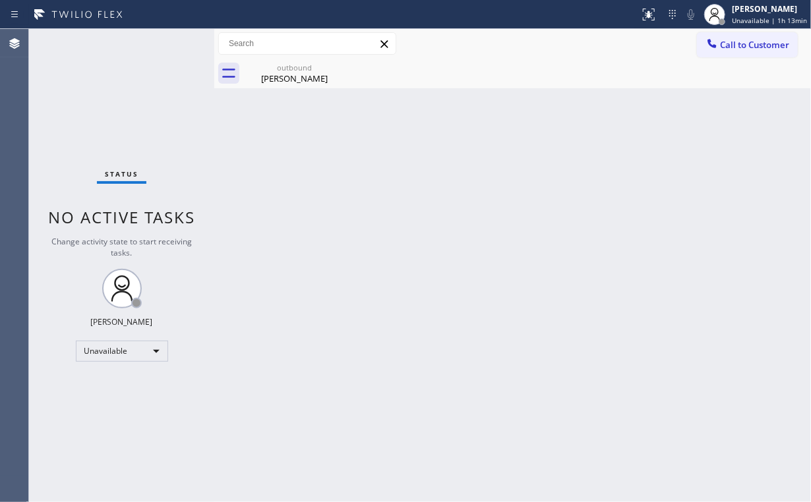
click at [739, 47] on span "Call to Customer" at bounding box center [754, 45] width 69 height 12
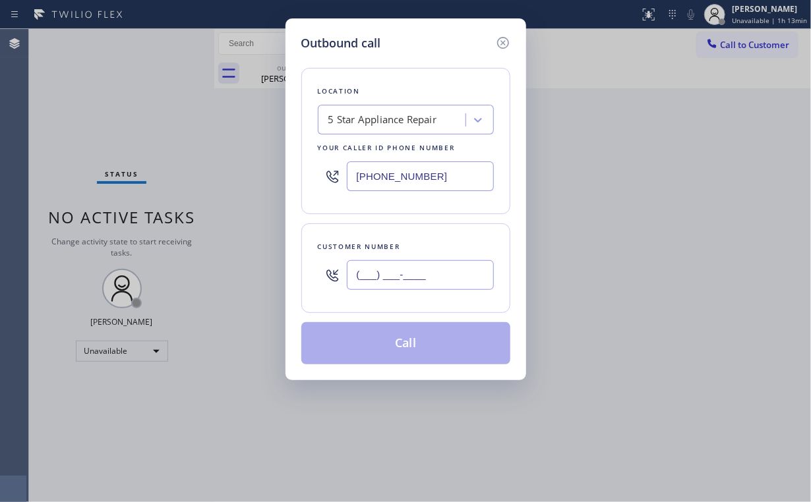
click at [444, 265] on input "(___) ___-____" at bounding box center [420, 275] width 147 height 30
paste input "206) 214-7430"
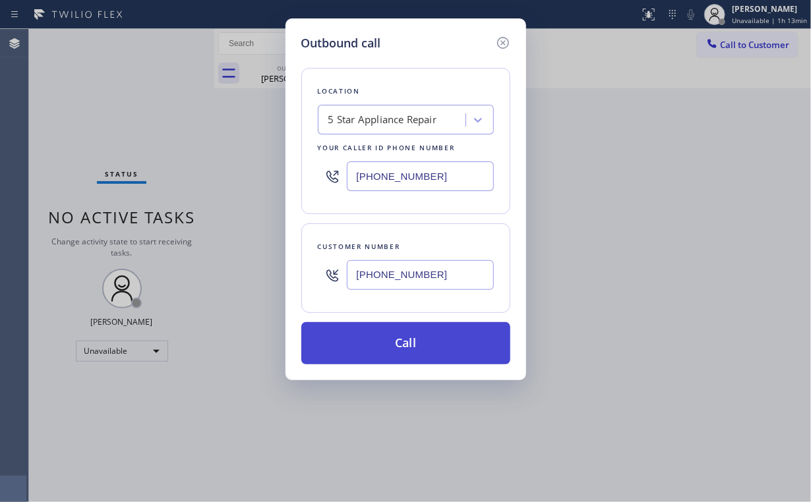
type input "[PHONE_NUMBER]"
click at [382, 342] on button "Call" at bounding box center [405, 343] width 209 height 42
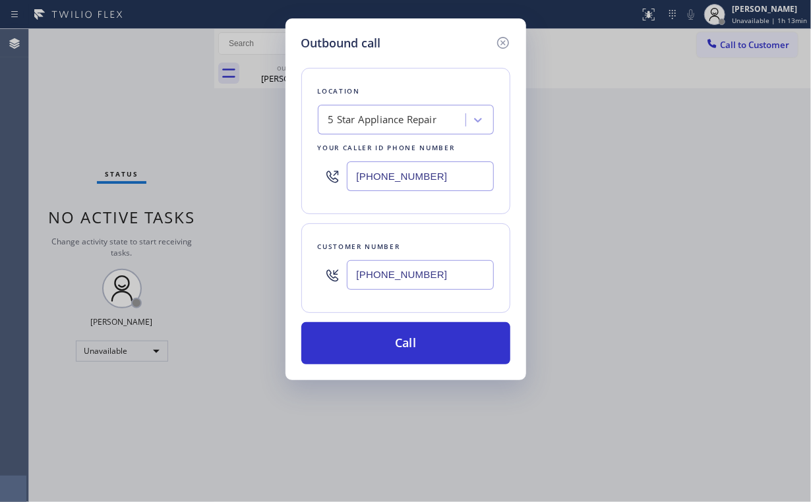
click at [347, 480] on div "Outbound call Location 5 Star Appliance Repair Your caller id phone number [PHO…" at bounding box center [405, 251] width 811 height 502
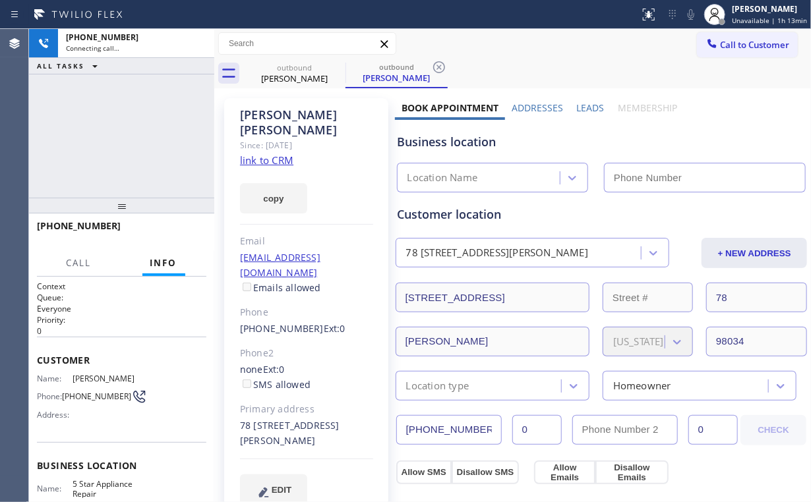
click at [139, 152] on div "[PHONE_NUMBER] Connecting call… ALL TASKS ALL TASKS ACTIVE TASKS TASKS IN WRAP …" at bounding box center [121, 113] width 185 height 169
click at [133, 132] on div "[PHONE_NUMBER] Connecting call… ALL TASKS ALL TASKS ACTIVE TASKS TASKS IN WRAP …" at bounding box center [121, 113] width 185 height 169
click at [132, 132] on div "[PHONE_NUMBER] Connecting call… ALL TASKS ALL TASKS ACTIVE TASKS TASKS IN WRAP …" at bounding box center [121, 113] width 185 height 169
type input "[PHONE_NUMBER]"
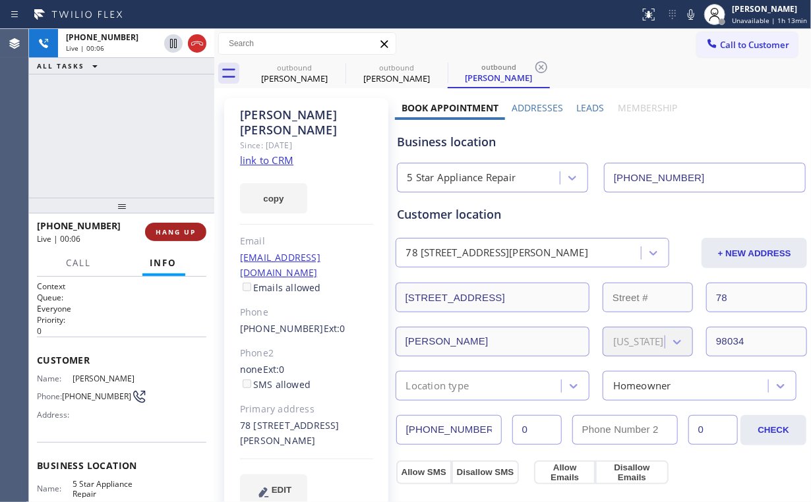
click at [191, 239] on button "HANG UP" at bounding box center [175, 232] width 61 height 18
click at [190, 239] on button "HANG UP" at bounding box center [175, 232] width 61 height 18
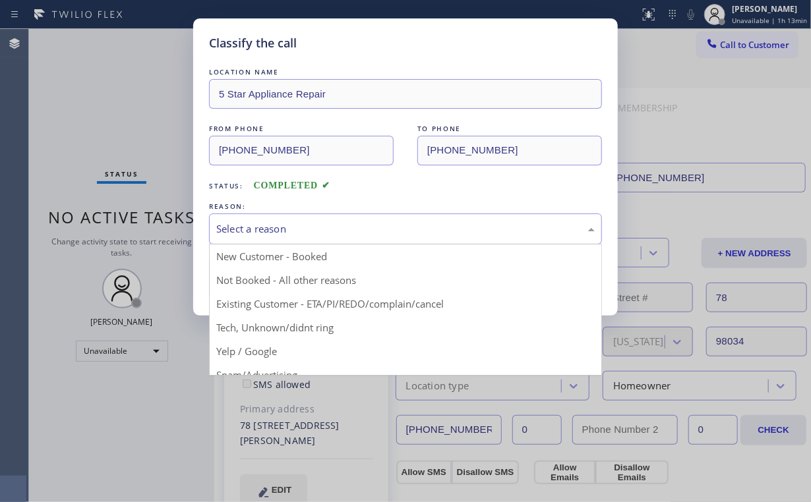
click at [259, 224] on div "Select a reason" at bounding box center [405, 228] width 378 height 15
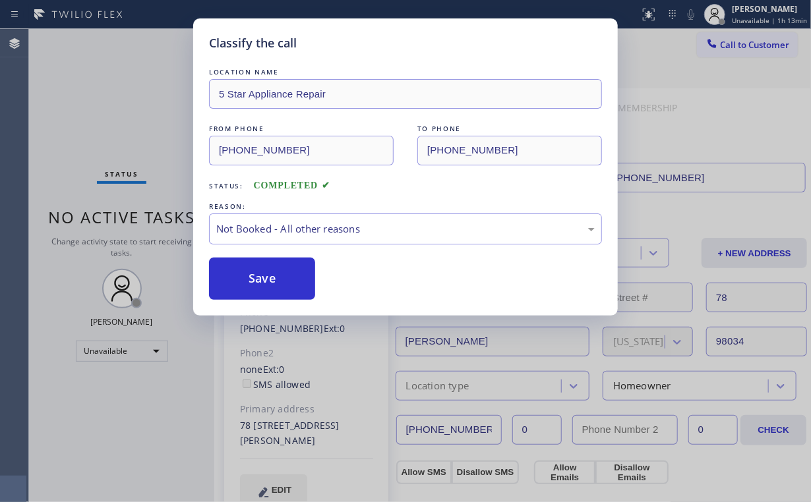
drag, startPoint x: 260, startPoint y: 278, endPoint x: 131, endPoint y: 126, distance: 200.1
click at [261, 276] on button "Save" at bounding box center [262, 279] width 106 height 42
click at [86, 56] on div "Classify the call LOCATION NAME 5 Star Appliance Repair FROM PHONE [PHONE_NUMBE…" at bounding box center [405, 251] width 811 height 502
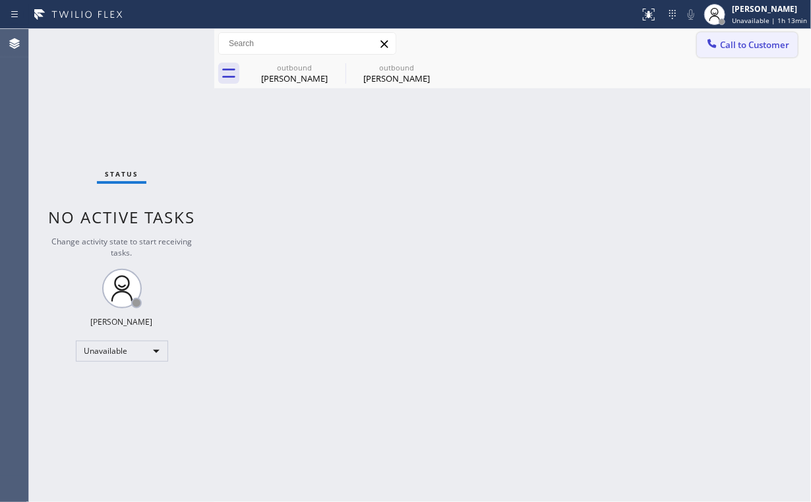
click at [753, 47] on span "Call to Customer" at bounding box center [754, 45] width 69 height 12
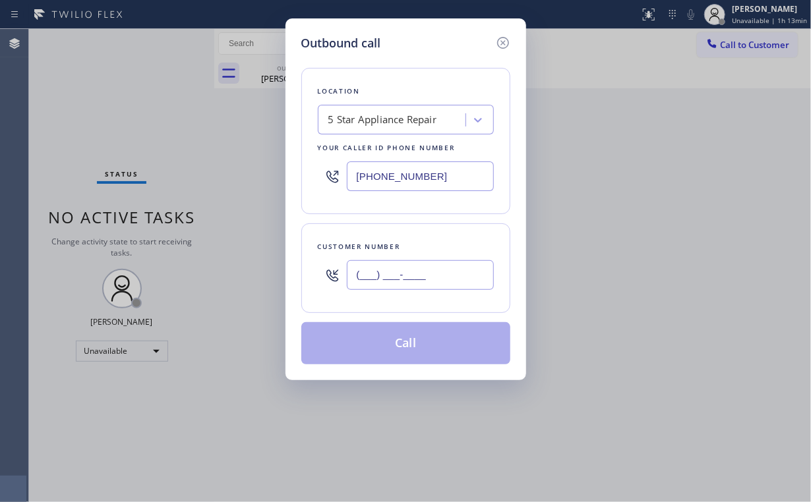
drag, startPoint x: 443, startPoint y: 279, endPoint x: 438, endPoint y: 272, distance: 9.5
click at [443, 279] on input "(___) ___-____" at bounding box center [420, 275] width 147 height 30
paste input "415) 350-2047"
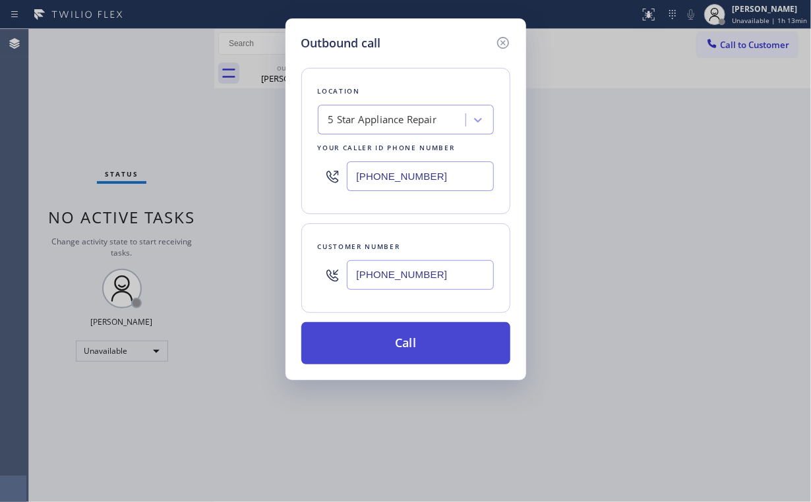
type input "[PHONE_NUMBER]"
click at [370, 345] on button "Call" at bounding box center [405, 343] width 209 height 42
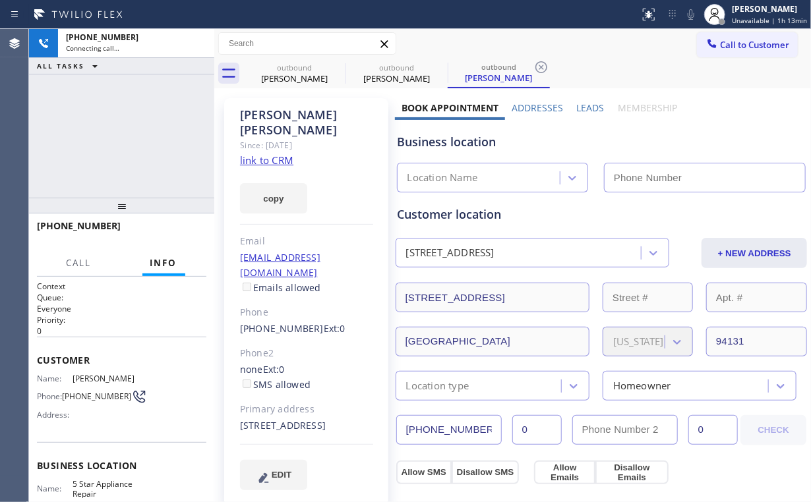
click at [123, 117] on div "[PHONE_NUMBER] Connecting call… ALL TASKS ALL TASKS ACTIVE TASKS TASKS IN WRAP …" at bounding box center [121, 113] width 185 height 169
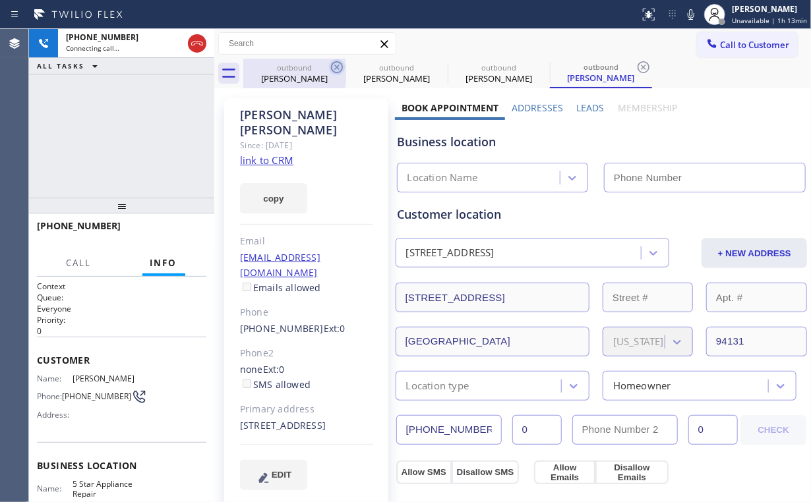
click at [290, 73] on div "[PERSON_NAME]" at bounding box center [295, 79] width 100 height 12
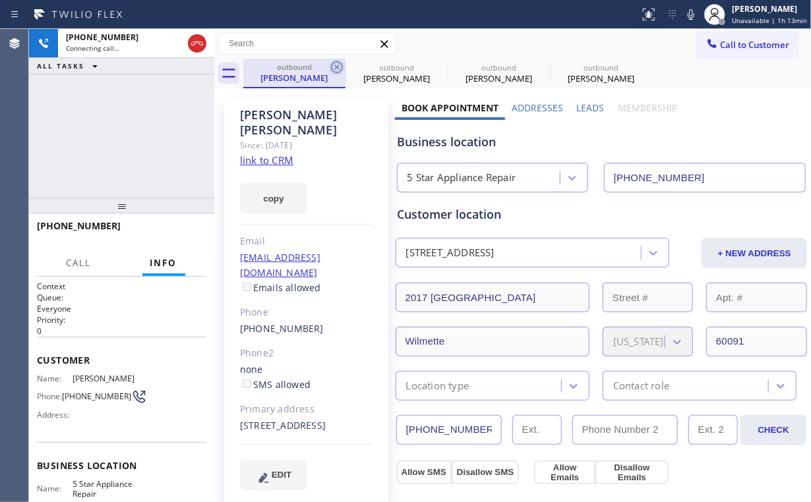
click at [336, 67] on icon at bounding box center [337, 67] width 12 height 12
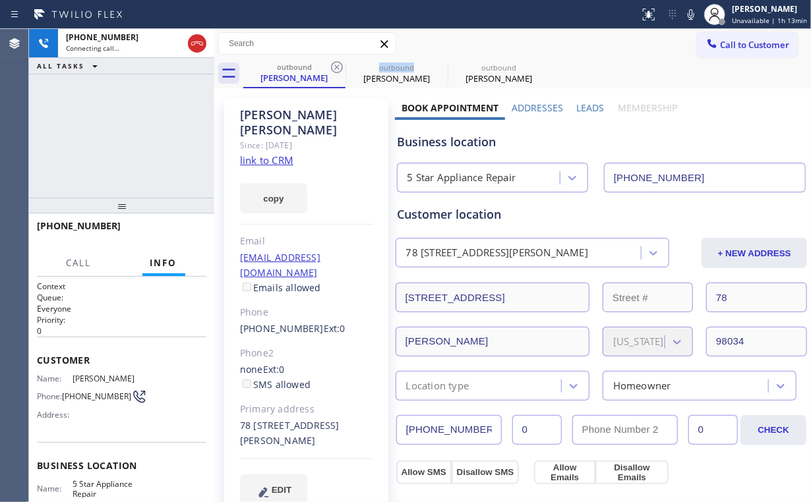
click at [336, 67] on icon at bounding box center [337, 67] width 12 height 12
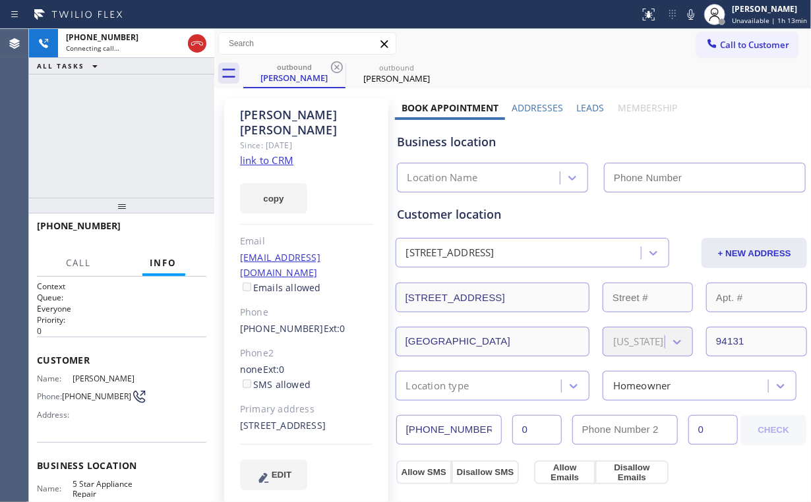
click at [129, 121] on div "[PHONE_NUMBER] Connecting call… ALL TASKS ALL TASKS ACTIVE TASKS TASKS IN WRAP …" at bounding box center [121, 113] width 185 height 169
type input "[PHONE_NUMBER]"
click at [133, 134] on div "[PHONE_NUMBER] Connecting call… ALL TASKS ALL TASKS ACTIVE TASKS TASKS IN WRAP …" at bounding box center [121, 113] width 185 height 169
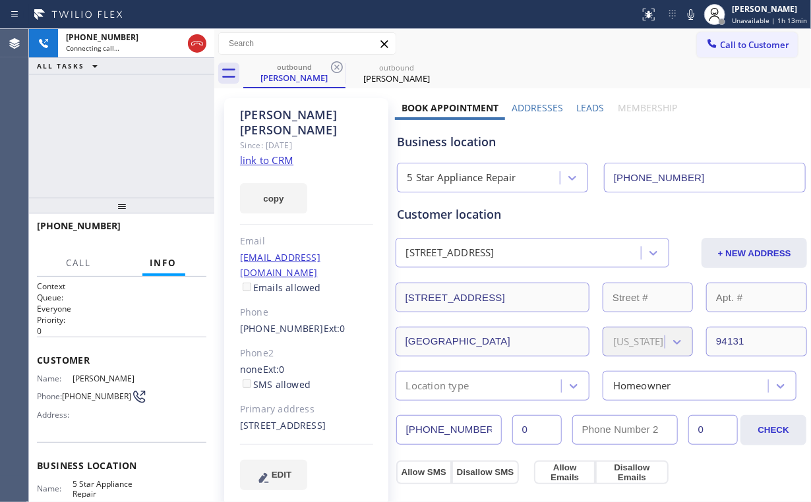
click at [133, 134] on div "[PHONE_NUMBER] Connecting call… ALL TASKS ALL TASKS ACTIVE TASKS TASKS IN WRAP …" at bounding box center [121, 113] width 185 height 169
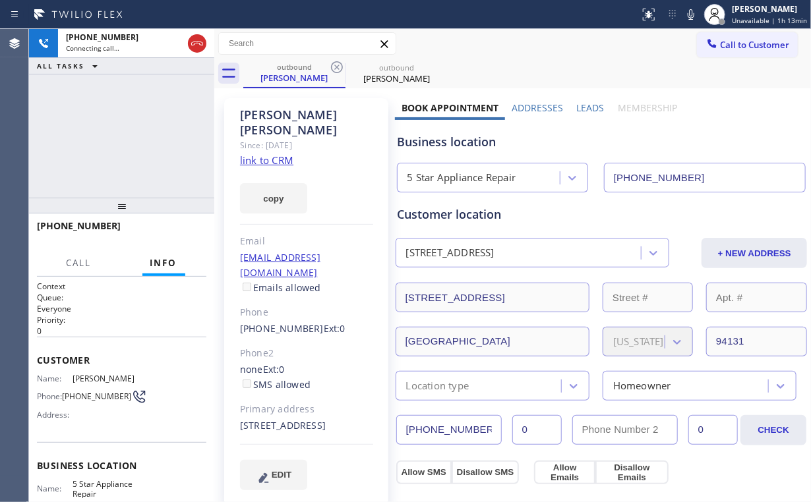
click at [133, 132] on div "[PHONE_NUMBER] Connecting call… ALL TASKS ALL TASKS ACTIVE TASKS TASKS IN WRAP …" at bounding box center [121, 113] width 185 height 169
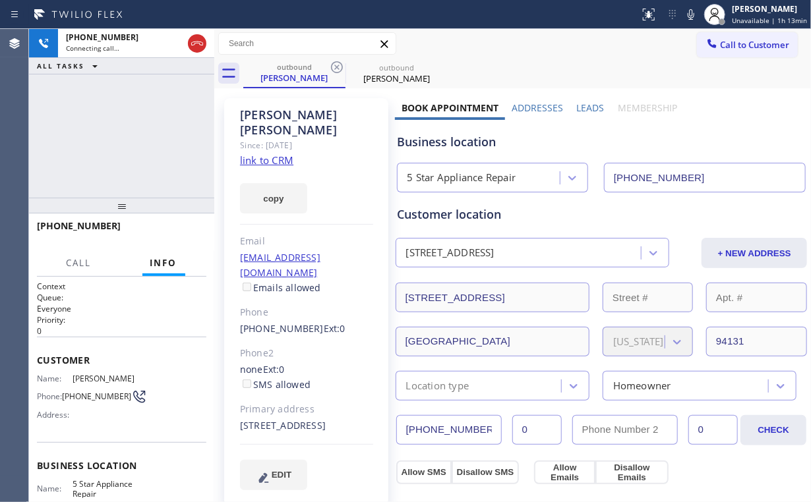
click at [133, 132] on div "[PHONE_NUMBER] Connecting call… ALL TASKS ALL TASKS ACTIVE TASKS TASKS IN WRAP …" at bounding box center [121, 113] width 185 height 169
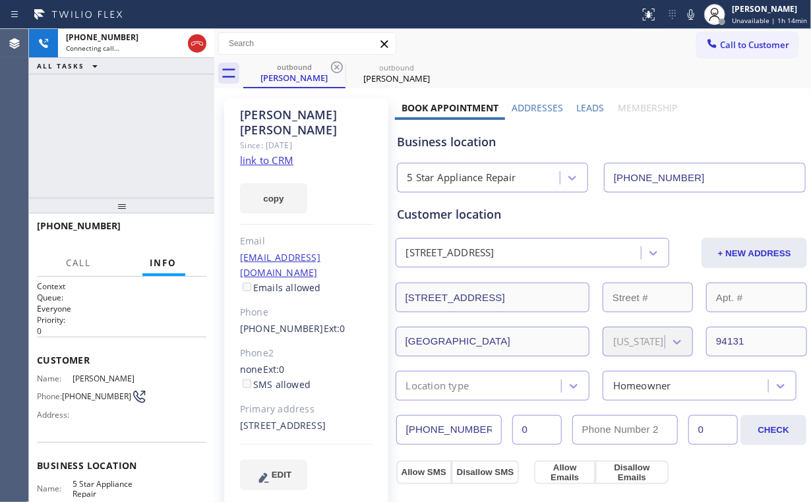
click at [133, 132] on div "[PHONE_NUMBER] Connecting call… ALL TASKS ALL TASKS ACTIVE TASKS TASKS IN WRAP …" at bounding box center [121, 113] width 185 height 169
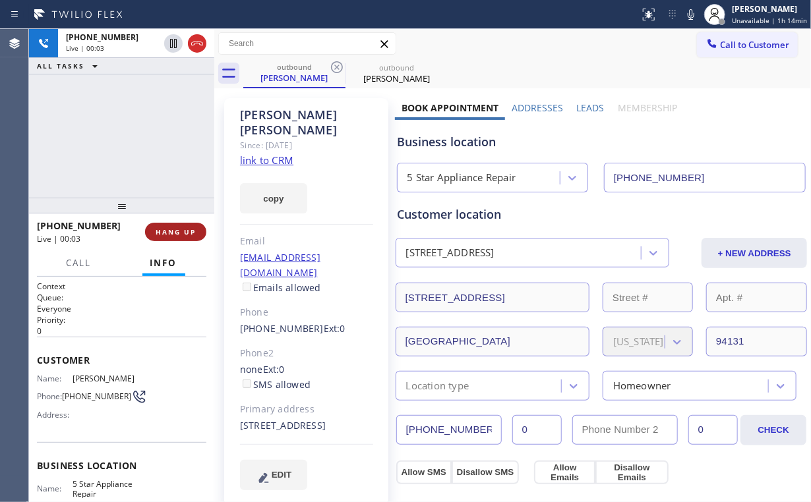
click at [181, 237] on button "HANG UP" at bounding box center [175, 232] width 61 height 18
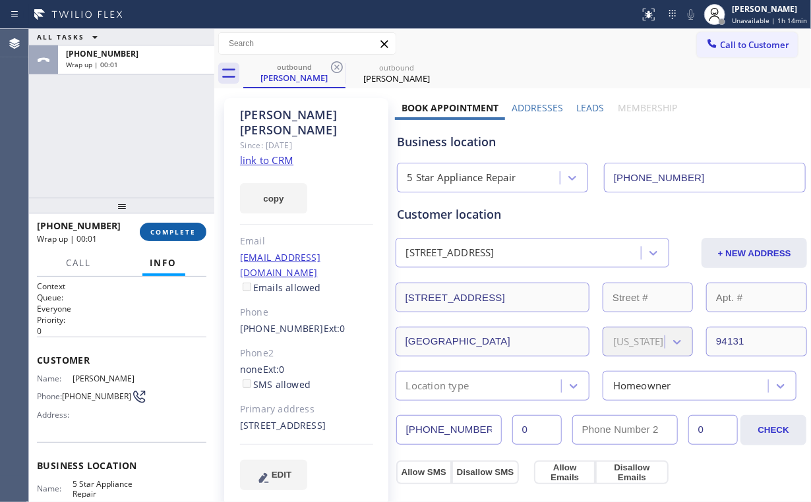
click at [181, 237] on button "COMPLETE" at bounding box center [173, 232] width 67 height 18
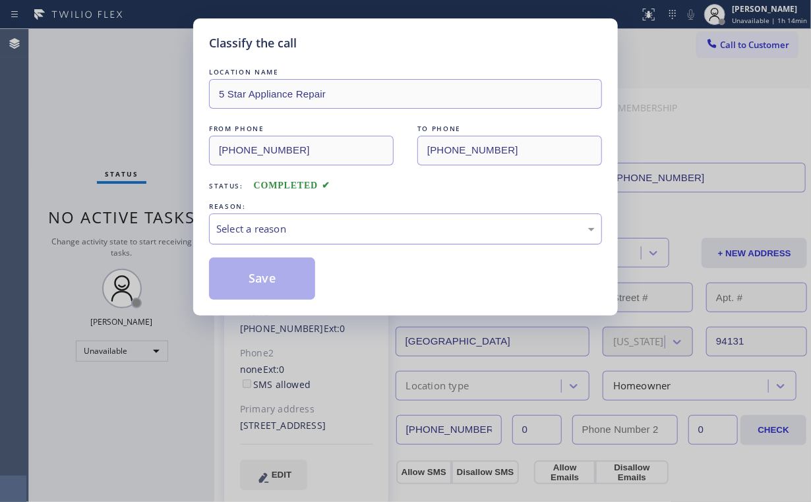
click at [282, 221] on div "Select a reason" at bounding box center [405, 228] width 378 height 15
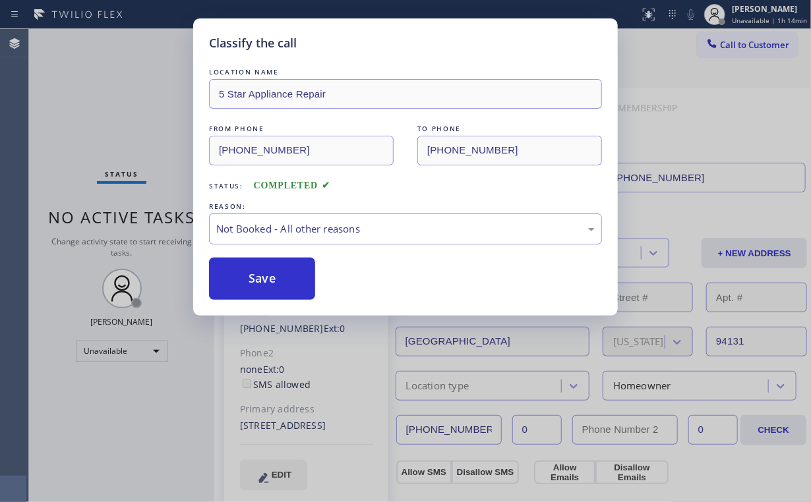
drag, startPoint x: 273, startPoint y: 279, endPoint x: 123, endPoint y: 73, distance: 254.9
click at [274, 274] on button "Save" at bounding box center [262, 279] width 106 height 42
click at [123, 71] on div "Classify the call LOCATION NAME 5 Star Appliance Repair FROM PHONE [PHONE_NUMBE…" at bounding box center [405, 251] width 811 height 502
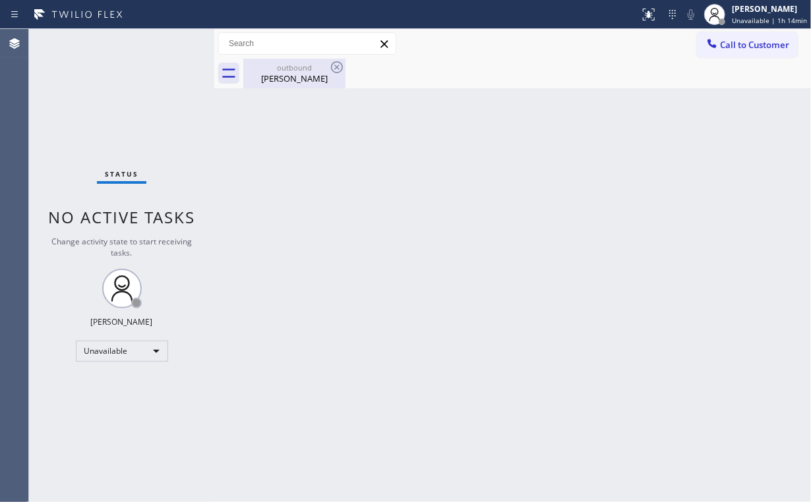
click at [289, 75] on div "[PERSON_NAME]" at bounding box center [295, 79] width 100 height 12
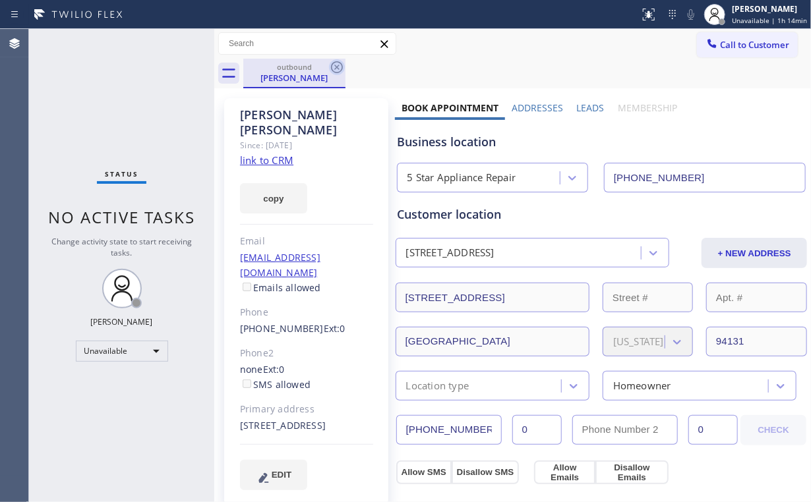
click at [334, 67] on icon at bounding box center [337, 67] width 16 height 16
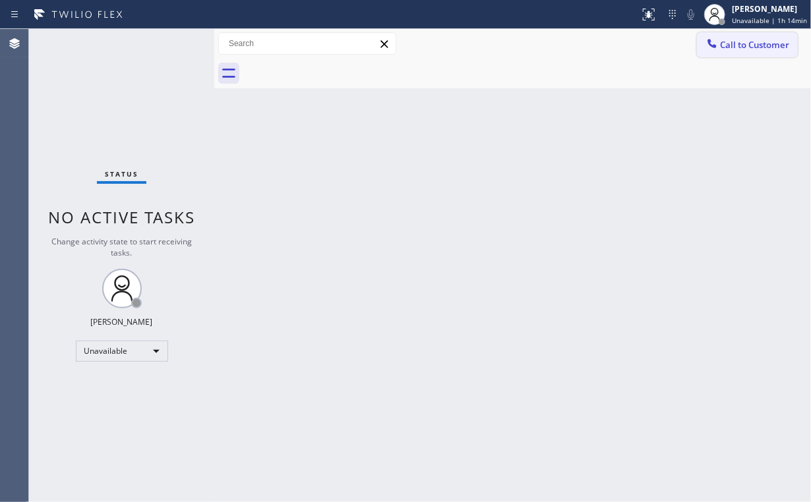
click at [747, 45] on span "Call to Customer" at bounding box center [754, 45] width 69 height 12
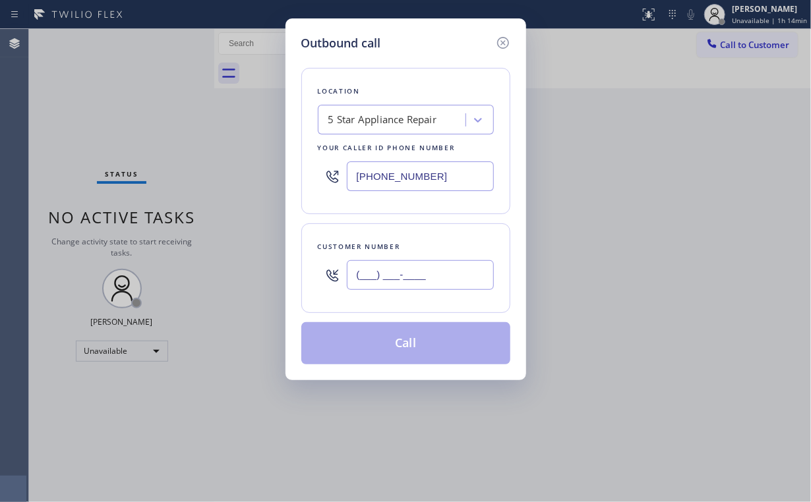
click at [452, 277] on input "(___) ___-____" at bounding box center [420, 275] width 147 height 30
paste input "206) 228-9818"
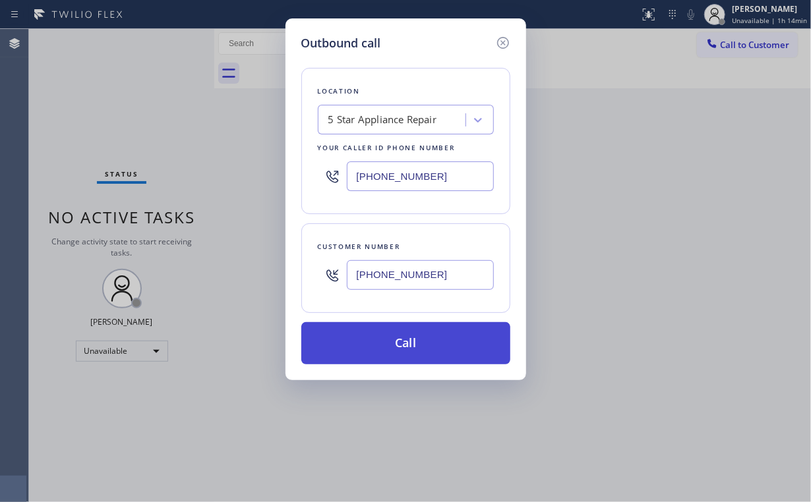
type input "[PHONE_NUMBER]"
click at [403, 338] on button "Call" at bounding box center [405, 343] width 209 height 42
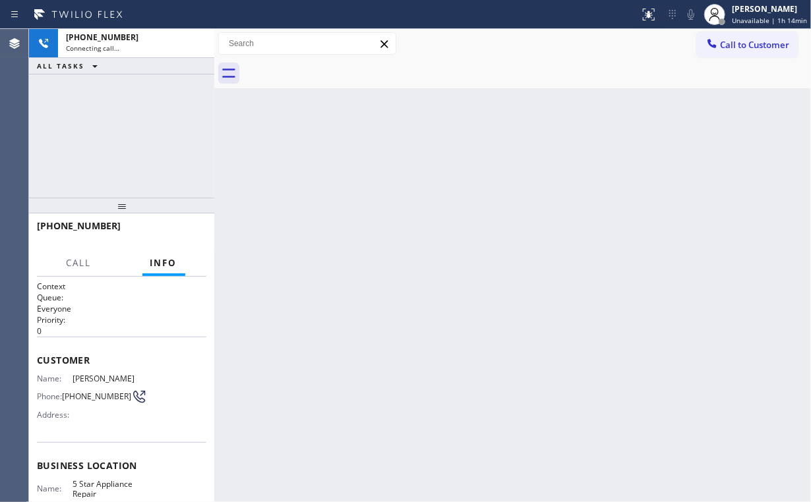
click at [143, 129] on div "[PHONE_NUMBER] Connecting call… ALL TASKS ALL TASKS ACTIVE TASKS TASKS IN WRAP …" at bounding box center [121, 113] width 185 height 169
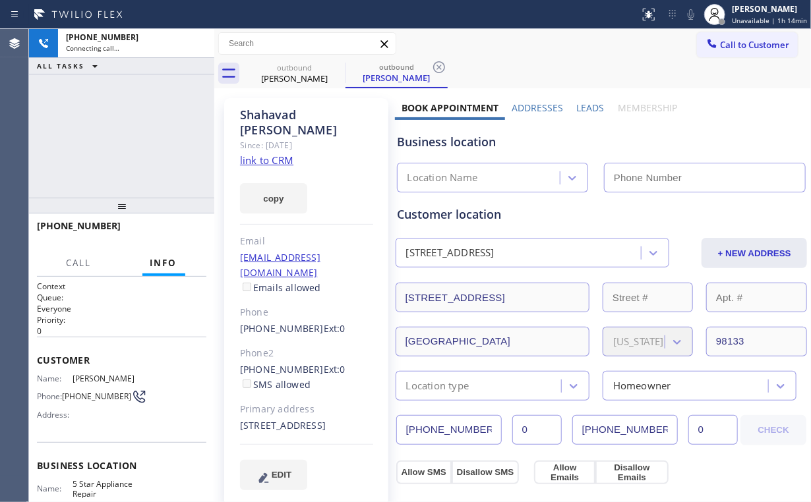
click at [127, 134] on div "[PHONE_NUMBER] Connecting call… ALL TASKS ALL TASKS ACTIVE TASKS TASKS IN WRAP …" at bounding box center [121, 113] width 185 height 169
type input "[PHONE_NUMBER]"
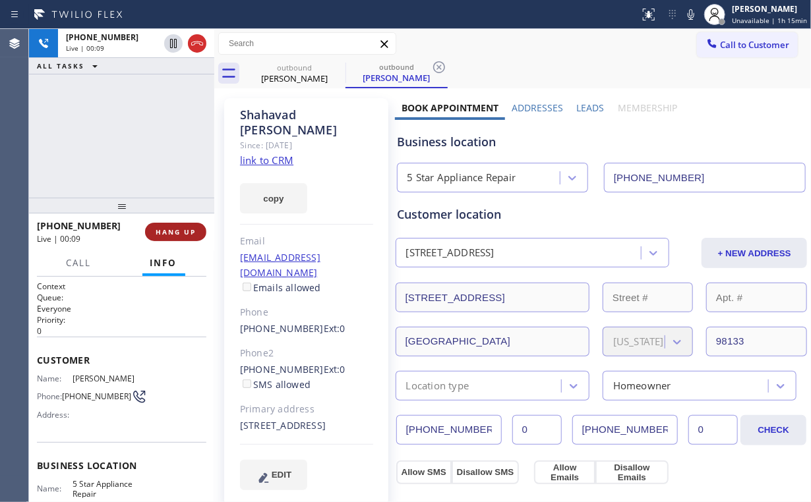
click at [175, 237] on button "HANG UP" at bounding box center [175, 232] width 61 height 18
click at [171, 231] on span "HANG UP" at bounding box center [176, 231] width 40 height 9
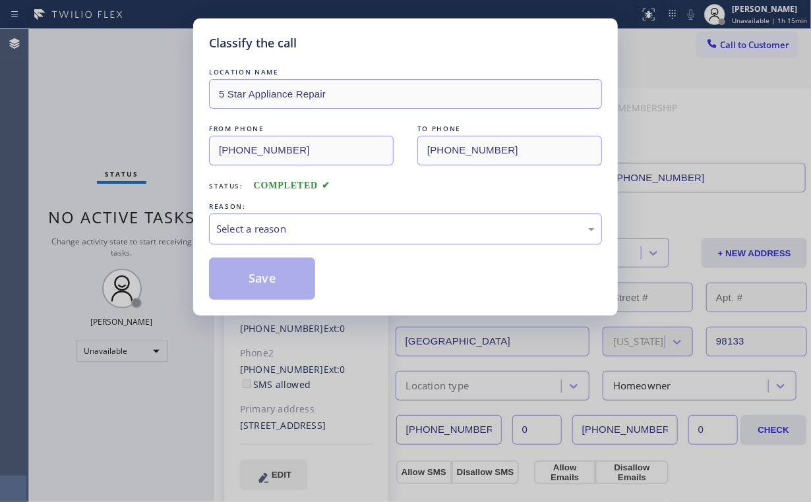
click at [171, 231] on div "Classify the call LOCATION NAME 5 Star Appliance Repair FROM PHONE [PHONE_NUMBE…" at bounding box center [405, 251] width 811 height 502
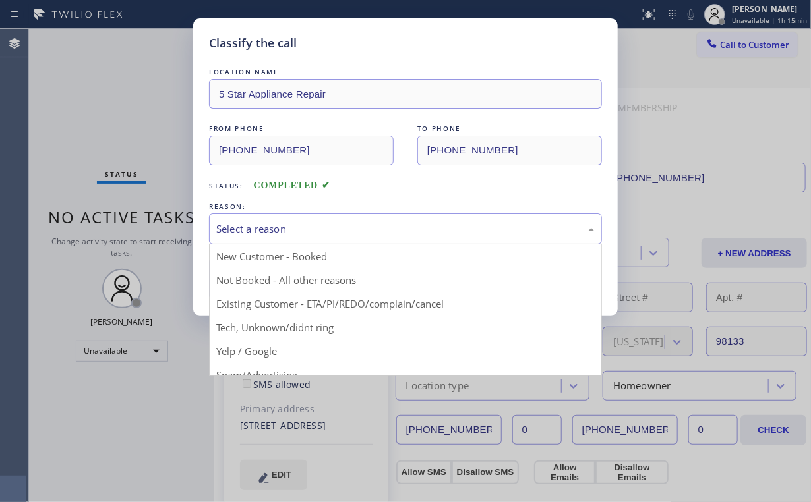
click at [247, 240] on div "Select a reason" at bounding box center [405, 229] width 393 height 31
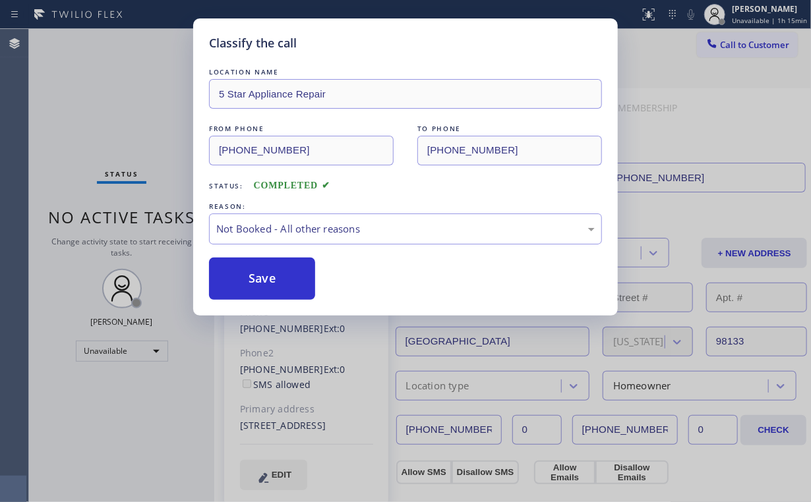
drag, startPoint x: 261, startPoint y: 279, endPoint x: 193, endPoint y: 191, distance: 111.4
click at [262, 279] on button "Save" at bounding box center [262, 279] width 106 height 42
click at [110, 111] on div "Classify the call LOCATION NAME 5 Star Appliance Repair FROM PHONE [PHONE_NUMBE…" at bounding box center [405, 251] width 811 height 502
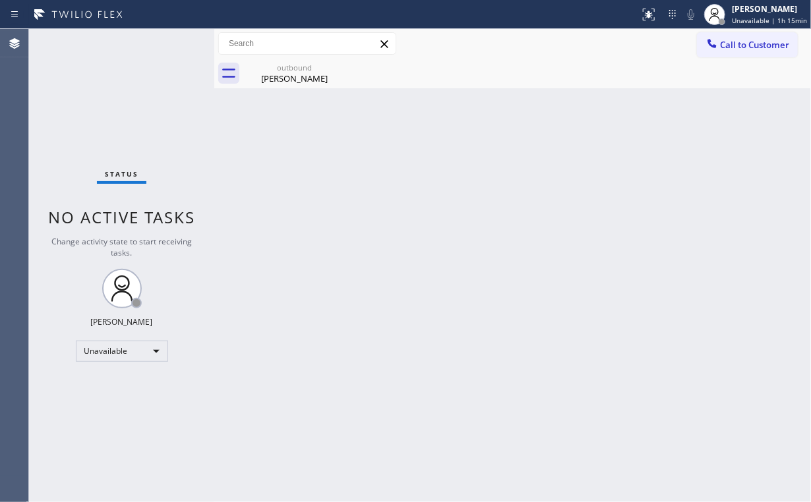
click at [743, 44] on span "Call to Customer" at bounding box center [754, 45] width 69 height 12
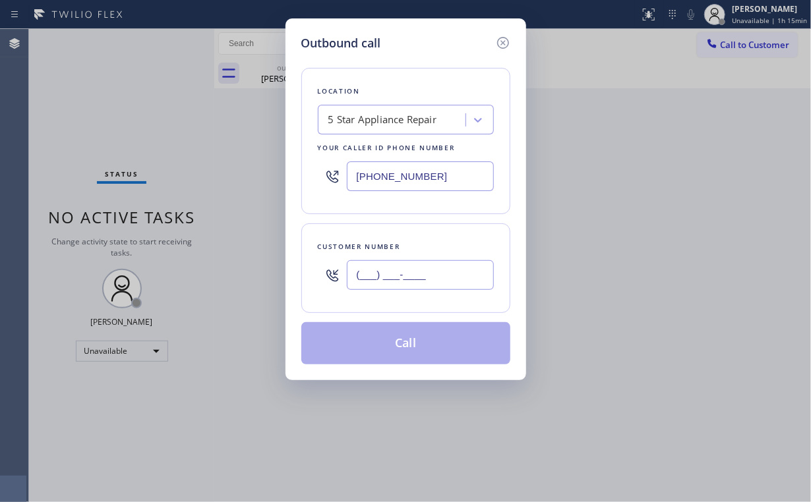
click at [432, 261] on input "(___) ___-____" at bounding box center [420, 275] width 147 height 30
paste input "213) 992-1693"
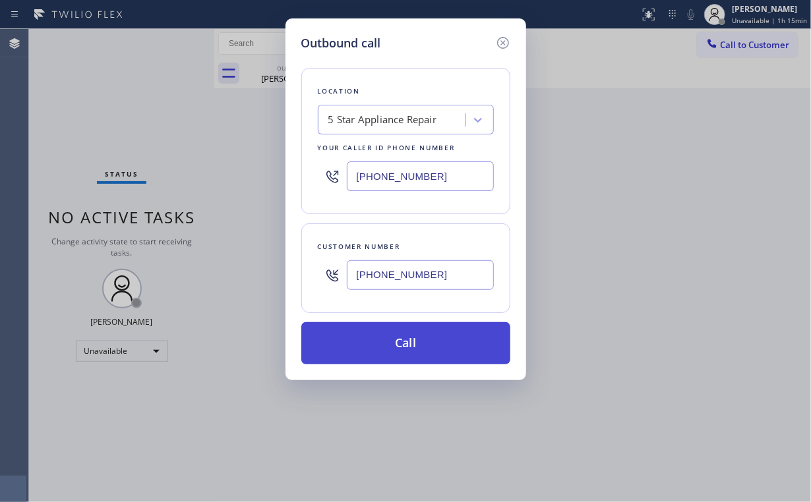
type input "[PHONE_NUMBER]"
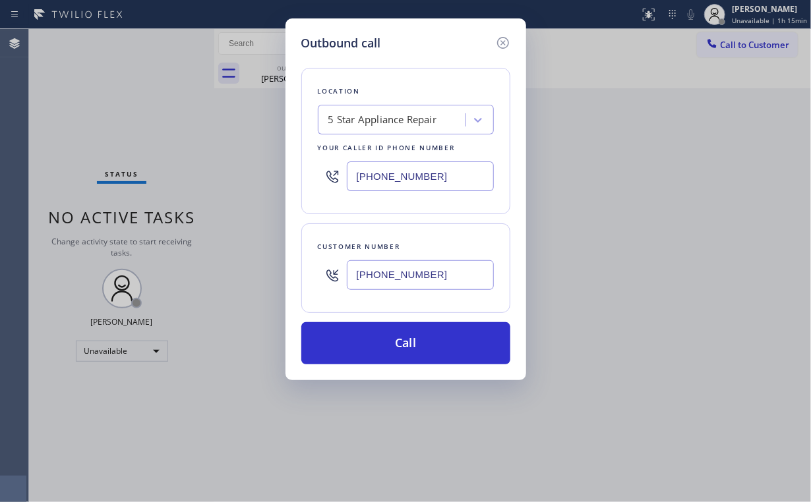
drag, startPoint x: 415, startPoint y: 343, endPoint x: 342, endPoint y: 446, distance: 125.8
click at [413, 345] on button "Call" at bounding box center [405, 343] width 209 height 42
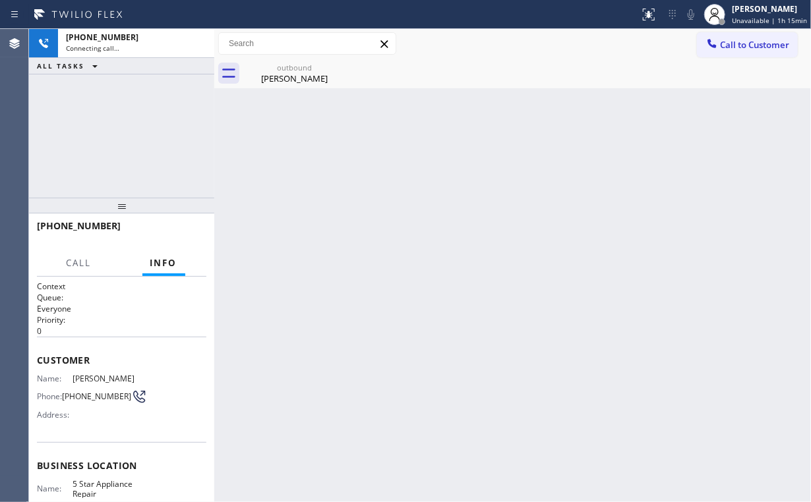
click at [102, 136] on div "[PHONE_NUMBER] Connecting call… ALL TASKS ALL TASKS ACTIVE TASKS TASKS IN WRAP …" at bounding box center [121, 113] width 185 height 169
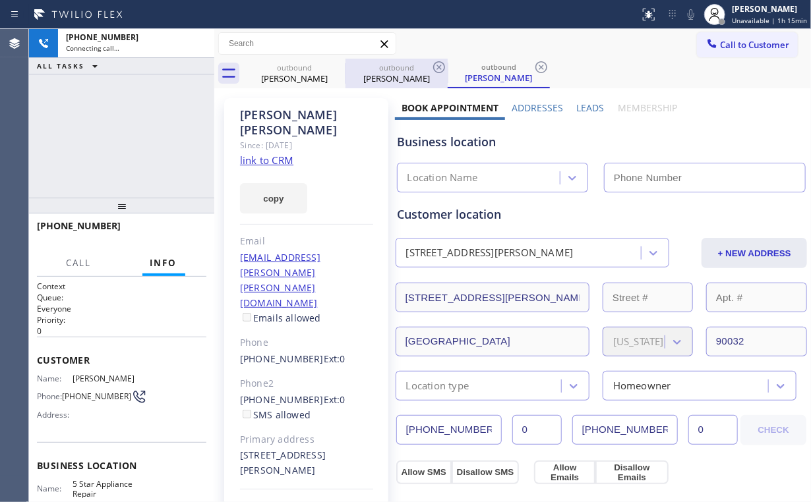
click at [289, 74] on div "[PERSON_NAME]" at bounding box center [295, 79] width 100 height 12
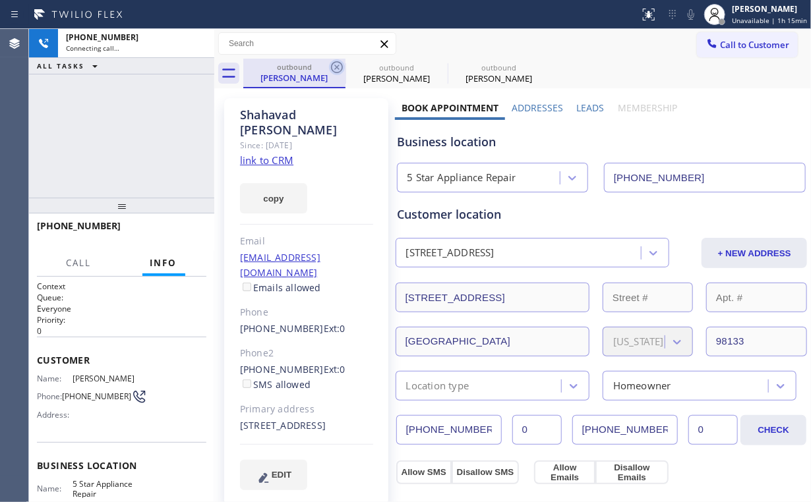
type input "[PHONE_NUMBER]"
click at [338, 65] on icon at bounding box center [337, 67] width 12 height 12
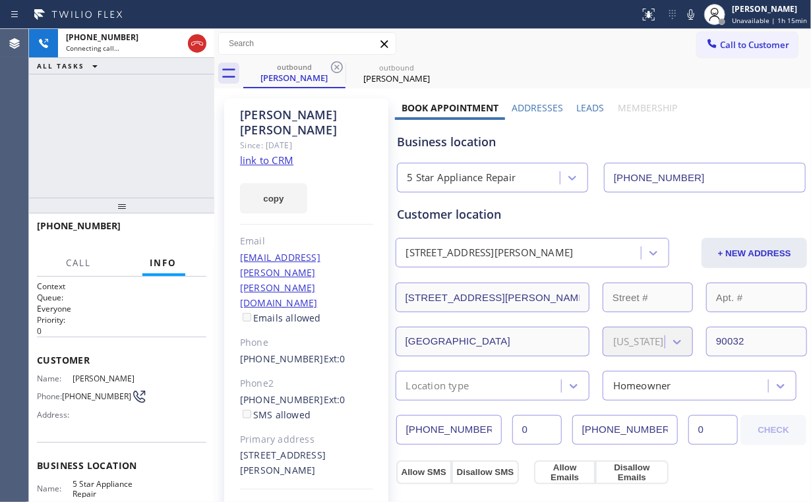
click at [94, 113] on div "[PHONE_NUMBER] Connecting call… ALL TASKS ALL TASKS ACTIVE TASKS TASKS IN WRAP …" at bounding box center [121, 113] width 185 height 169
click at [138, 125] on div "[PHONE_NUMBER] Connecting call… ALL TASKS ALL TASKS ACTIVE TASKS TASKS IN WRAP …" at bounding box center [121, 113] width 185 height 169
click at [126, 124] on div "[PHONE_NUMBER] Connecting call… ALL TASKS ALL TASKS ACTIVE TASKS TASKS IN WRAP …" at bounding box center [121, 113] width 185 height 169
click at [177, 231] on span "HANG UP" at bounding box center [176, 231] width 40 height 9
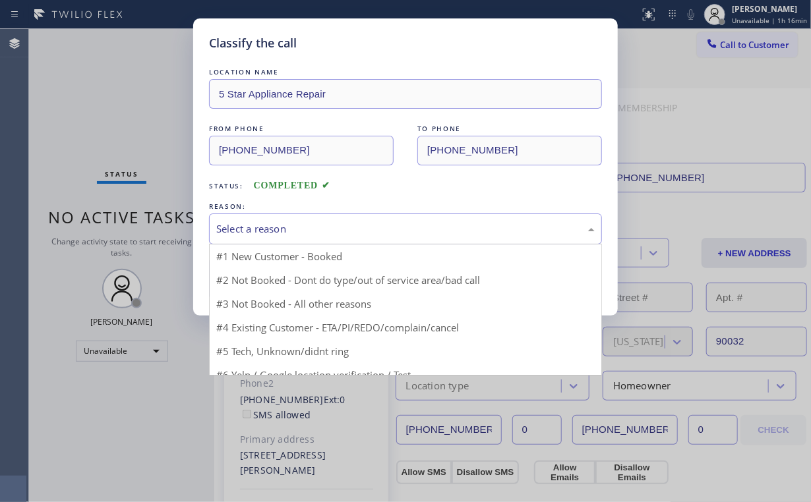
drag, startPoint x: 243, startPoint y: 226, endPoint x: 245, endPoint y: 234, distance: 8.3
click at [243, 226] on div "Select a reason" at bounding box center [405, 228] width 378 height 15
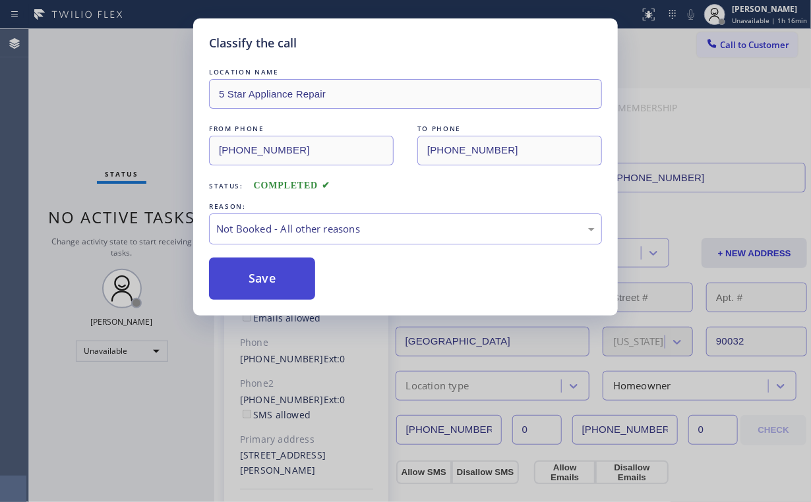
click at [255, 283] on button "Save" at bounding box center [262, 279] width 106 height 42
click at [129, 82] on div "Classify the call LOCATION NAME 5 Star Appliance Repair FROM PHONE [PHONE_NUMBE…" at bounding box center [405, 251] width 811 height 502
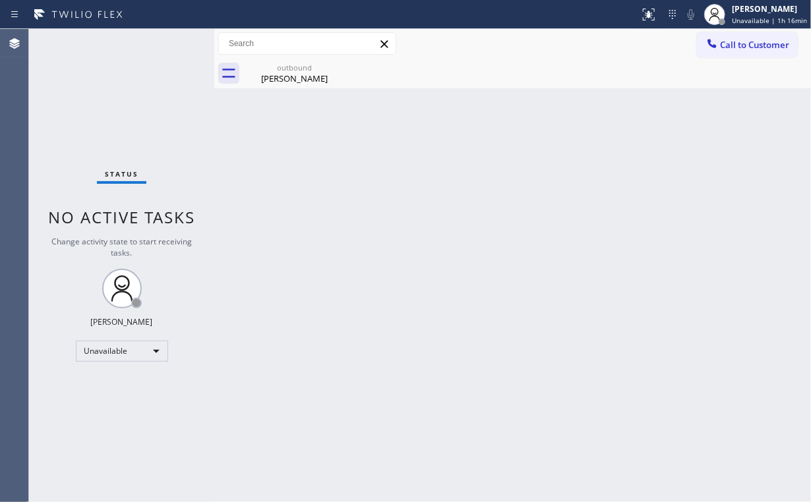
click at [742, 45] on span "Call to Customer" at bounding box center [754, 45] width 69 height 12
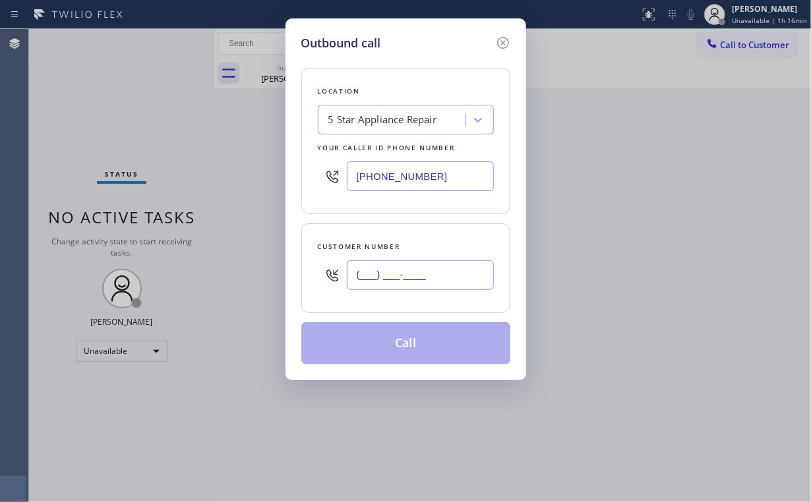
click at [456, 270] on input "(___) ___-____" at bounding box center [420, 275] width 147 height 30
paste input "206) 294-1563"
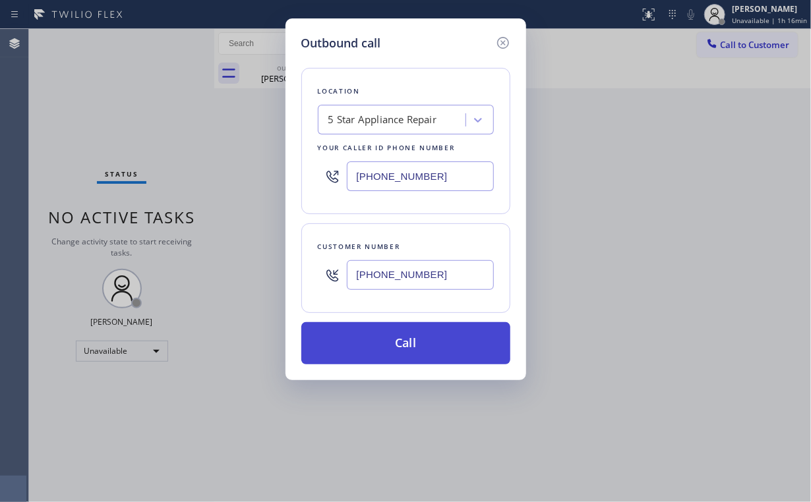
type input "[PHONE_NUMBER]"
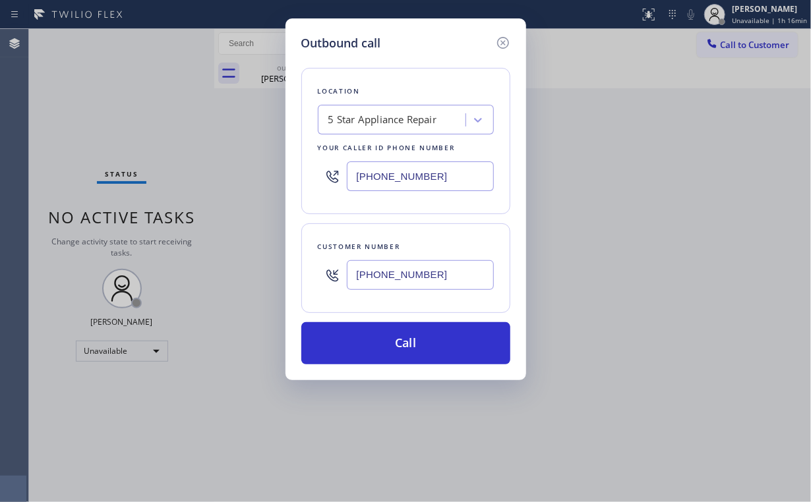
drag, startPoint x: 393, startPoint y: 335, endPoint x: 356, endPoint y: 464, distance: 134.4
click at [392, 341] on button "Call" at bounding box center [405, 343] width 209 height 42
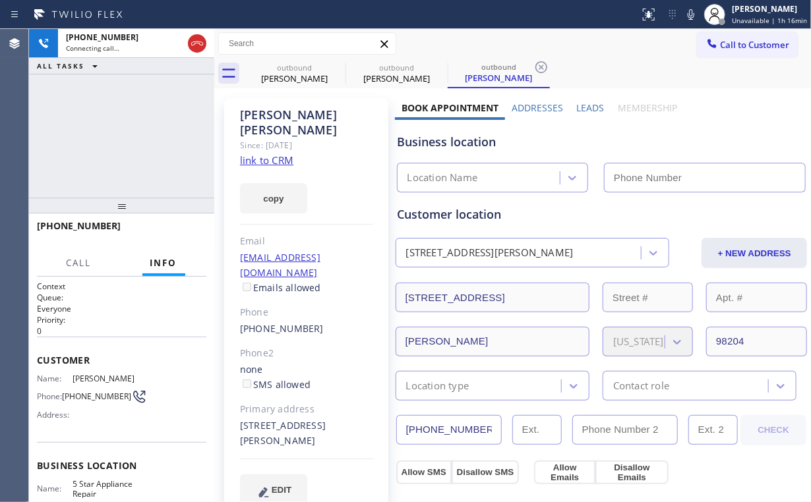
type input "[PHONE_NUMBER]"
click at [116, 126] on div "[PHONE_NUMBER] Connecting call… ALL TASKS ALL TASKS ACTIVE TASKS TASKS IN WRAP …" at bounding box center [121, 113] width 185 height 169
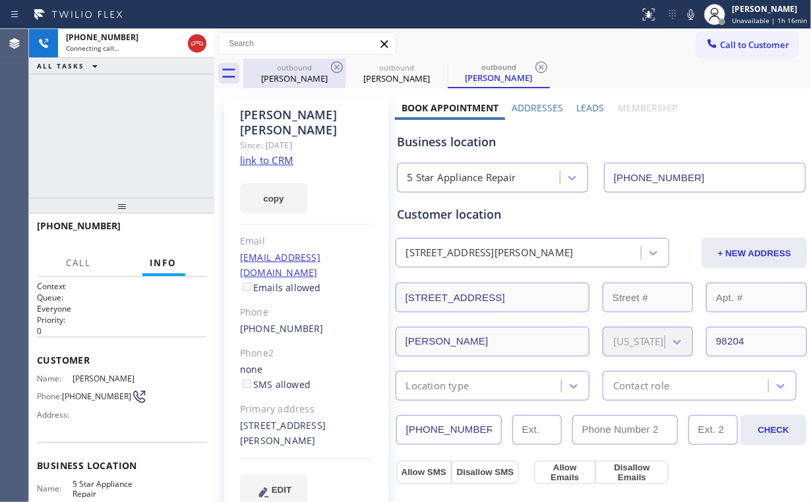
click at [291, 77] on div "[PERSON_NAME]" at bounding box center [295, 79] width 100 height 12
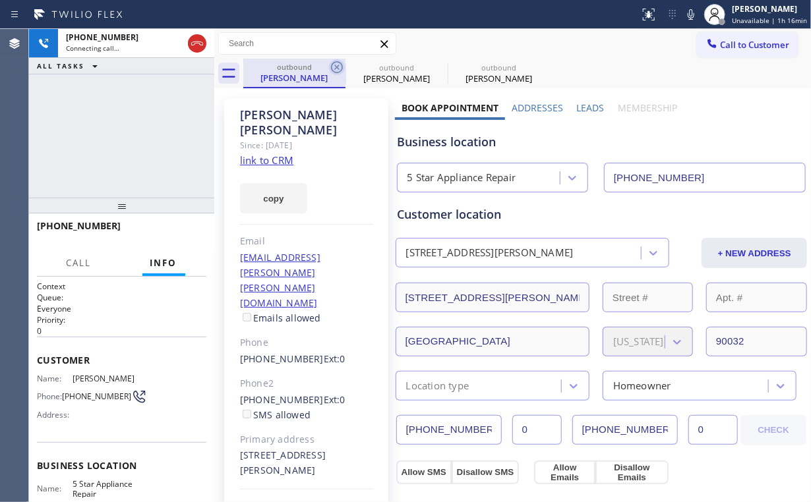
click at [335, 68] on icon at bounding box center [337, 67] width 16 height 16
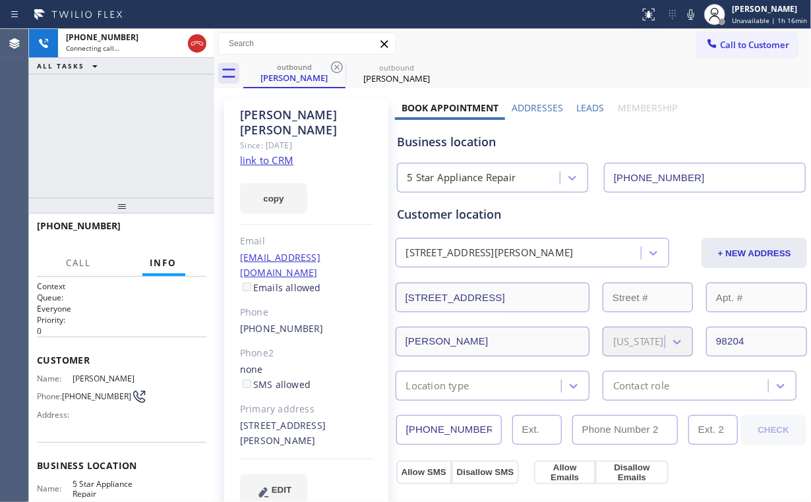
drag, startPoint x: 119, startPoint y: 115, endPoint x: 126, endPoint y: 116, distance: 6.6
click at [119, 115] on div "[PHONE_NUMBER] Connecting call… ALL TASKS ALL TASKS ACTIVE TASKS TASKS IN WRAP …" at bounding box center [121, 113] width 185 height 169
click at [169, 234] on span "HANG UP" at bounding box center [176, 231] width 40 height 9
click at [169, 234] on span "COMPLETE" at bounding box center [172, 231] width 45 height 9
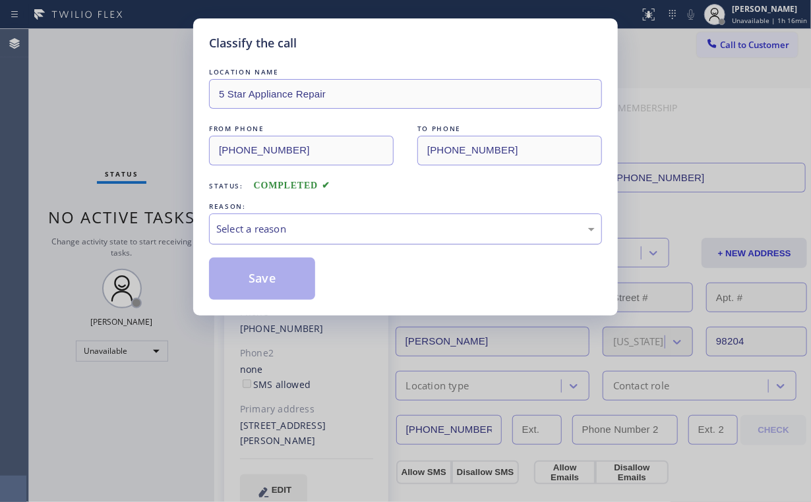
click at [227, 232] on div "Select a reason" at bounding box center [405, 228] width 378 height 15
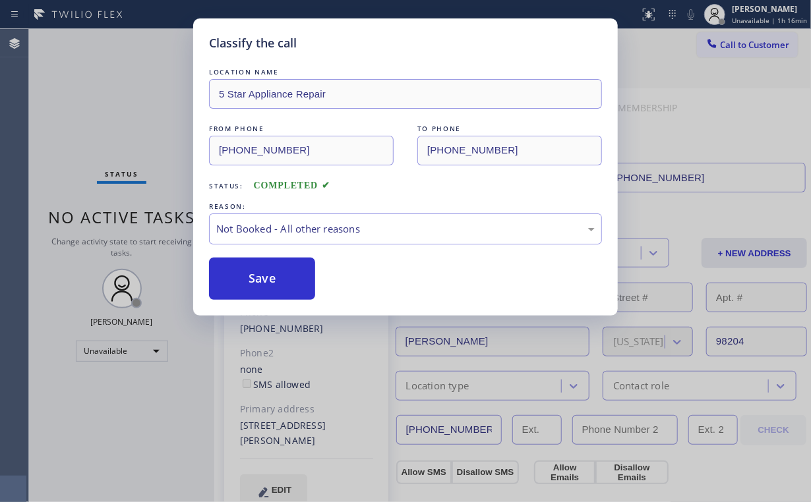
drag, startPoint x: 266, startPoint y: 282, endPoint x: 95, endPoint y: 113, distance: 240.0
click at [266, 282] on button "Save" at bounding box center [262, 279] width 106 height 42
click at [95, 106] on div "Classify the call LOCATION NAME 5 Star Appliance Repair FROM PHONE [PHONE_NUMBE…" at bounding box center [405, 251] width 811 height 502
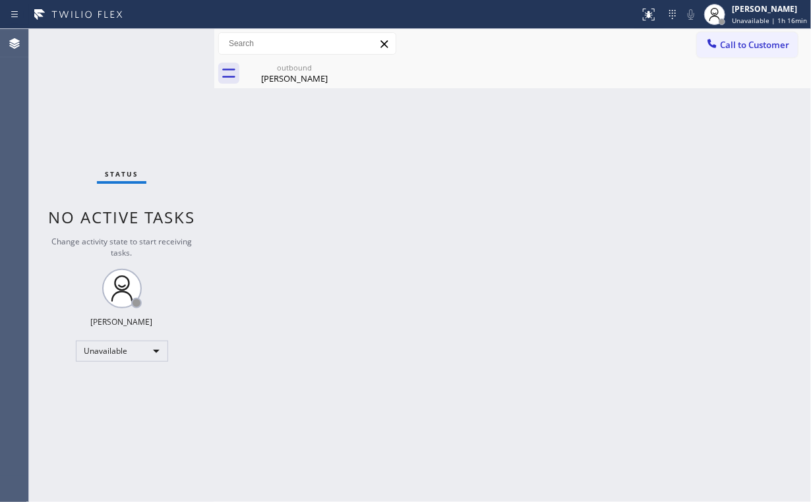
drag, startPoint x: 164, startPoint y: 117, endPoint x: 175, endPoint y: 109, distance: 13.2
click at [165, 116] on div "Status No active tasks Change activity state to start receiving tasks. [PERSON_…" at bounding box center [121, 265] width 185 height 473
click at [298, 71] on div "outbound" at bounding box center [295, 68] width 100 height 10
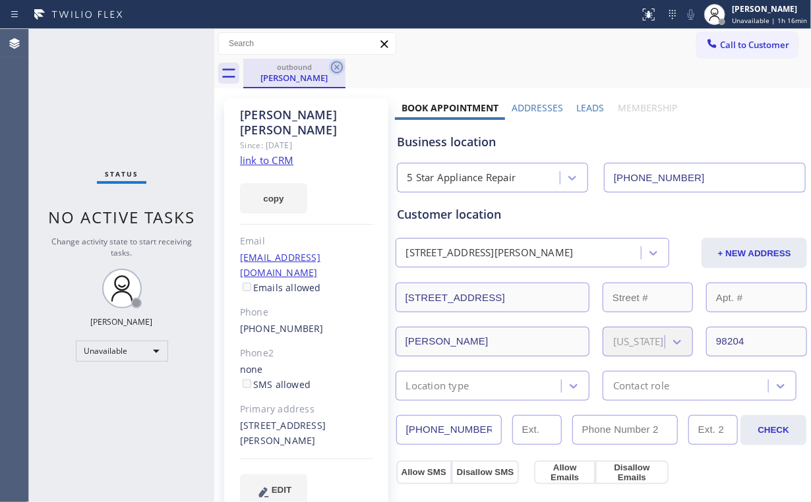
click at [343, 69] on icon at bounding box center [337, 67] width 16 height 16
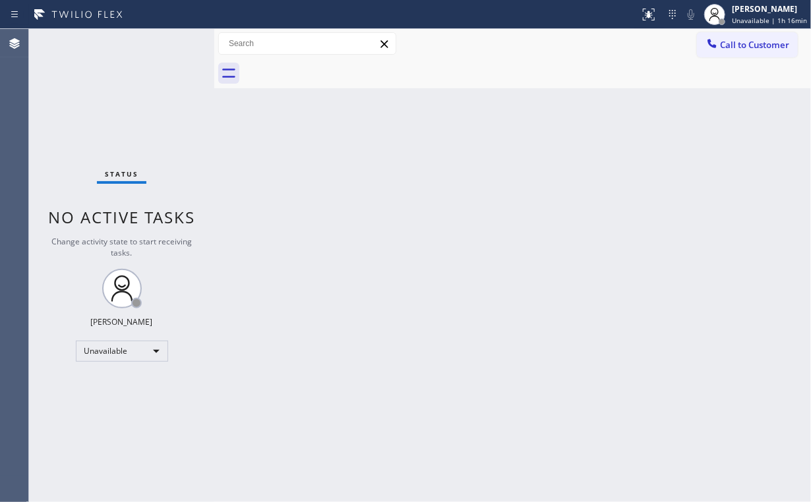
drag, startPoint x: 116, startPoint y: 88, endPoint x: 153, endPoint y: 1, distance: 93.9
click at [116, 80] on div "Status No active tasks Change activity state to start receiving tasks. [PERSON_…" at bounding box center [121, 265] width 185 height 473
click at [720, 61] on div at bounding box center [527, 74] width 568 height 30
click at [737, 40] on span "Call to Customer" at bounding box center [754, 45] width 69 height 12
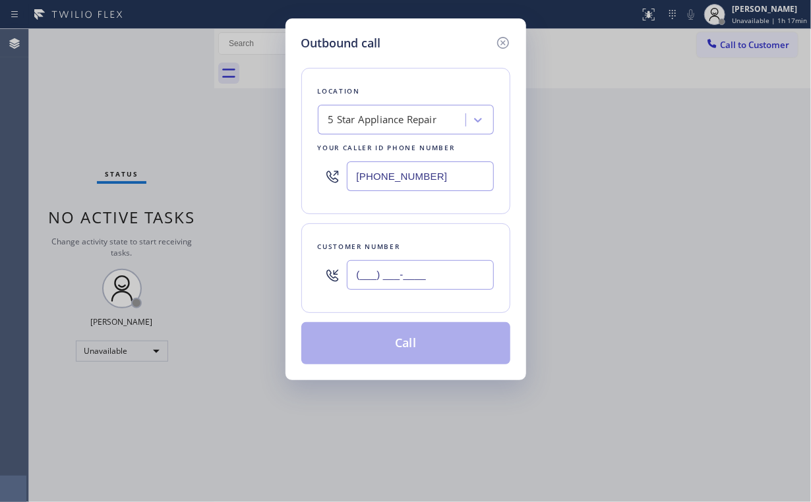
click at [440, 261] on input "(___) ___-____" at bounding box center [420, 275] width 147 height 30
paste input "619) 247-3213"
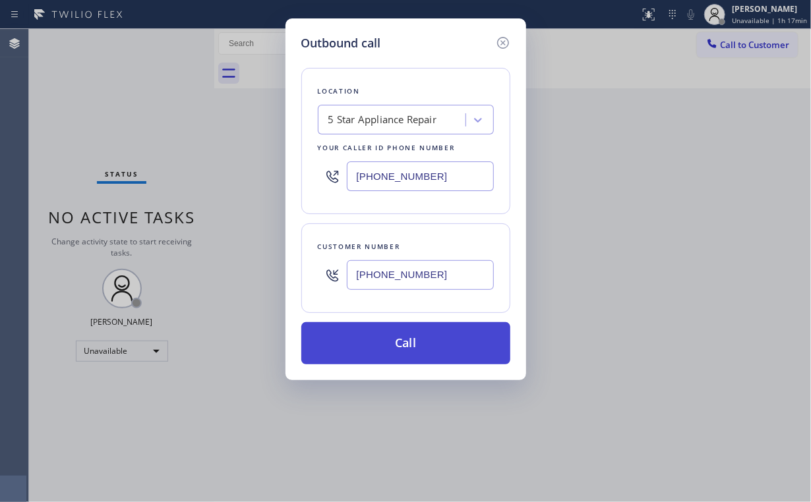
type input "[PHONE_NUMBER]"
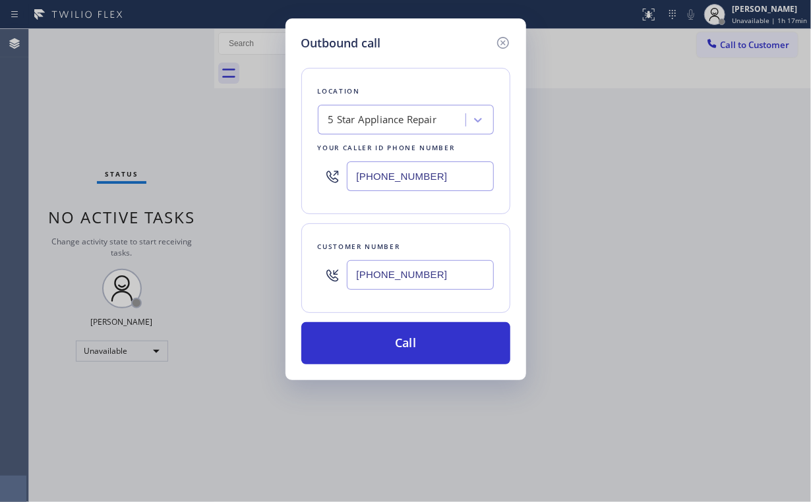
drag, startPoint x: 378, startPoint y: 334, endPoint x: 368, endPoint y: 409, distance: 75.8
click at [377, 339] on button "Call" at bounding box center [405, 343] width 209 height 42
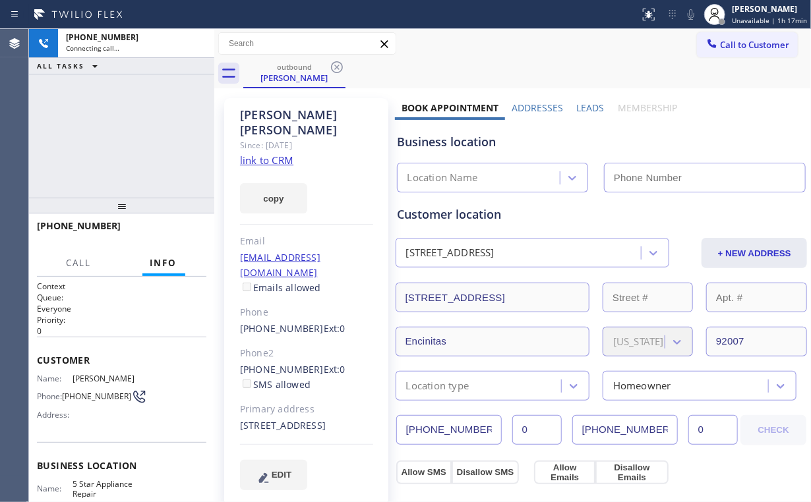
click at [109, 121] on div "[PHONE_NUMBER] Connecting call… ALL TASKS ALL TASKS ACTIVE TASKS TASKS IN WRAP …" at bounding box center [121, 113] width 185 height 169
type input "[PHONE_NUMBER]"
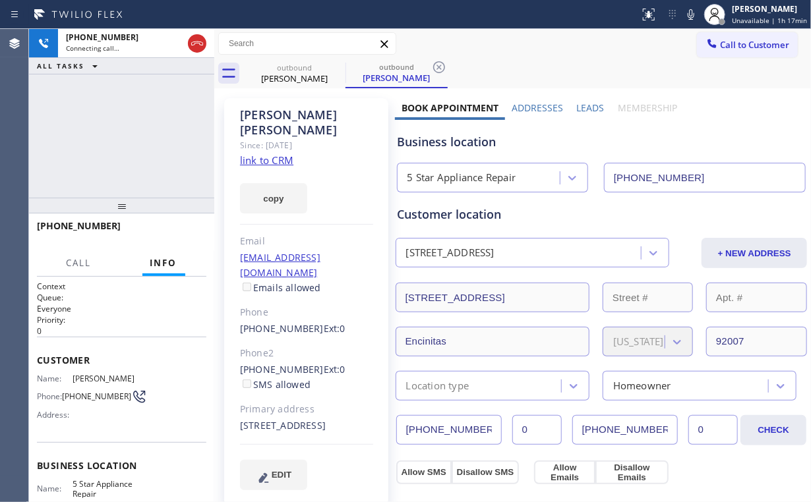
click at [591, 142] on div "Business location" at bounding box center [601, 142] width 408 height 18
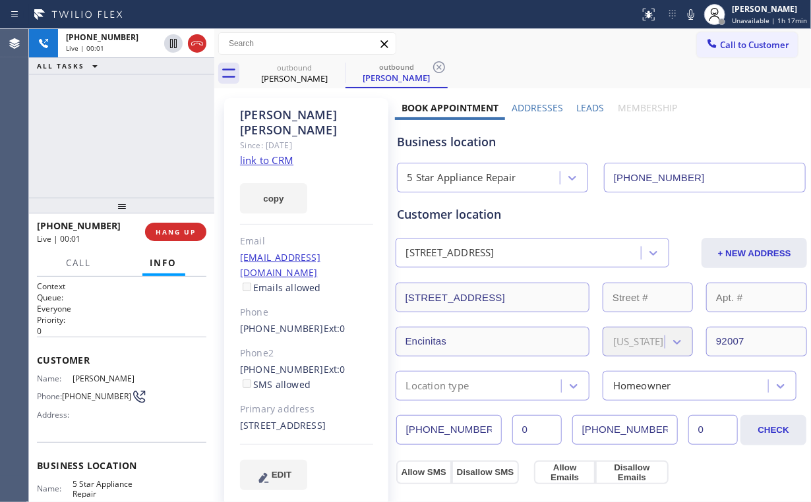
drag, startPoint x: 591, startPoint y: 142, endPoint x: 562, endPoint y: 136, distance: 29.6
click at [591, 142] on div "Business location" at bounding box center [601, 142] width 408 height 18
drag, startPoint x: 136, startPoint y: 129, endPoint x: 190, endPoint y: 210, distance: 97.8
click at [137, 131] on div "[PHONE_NUMBER] Live | 00:01 ALL TASKS ALL TASKS ACTIVE TASKS TASKS IN WRAP UP" at bounding box center [121, 113] width 185 height 169
click at [186, 229] on span "HANG UP" at bounding box center [176, 231] width 40 height 9
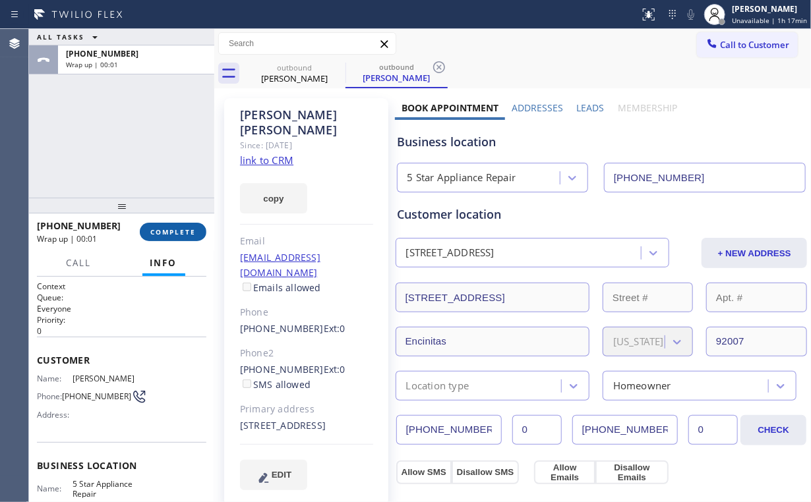
click at [185, 229] on span "COMPLETE" at bounding box center [172, 231] width 45 height 9
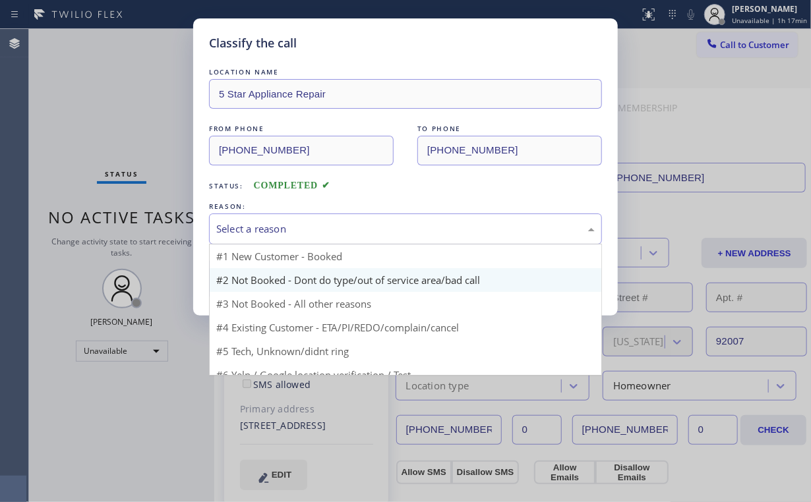
drag, startPoint x: 255, startPoint y: 226, endPoint x: 256, endPoint y: 267, distance: 40.9
click at [256, 230] on div "Select a reason" at bounding box center [405, 228] width 378 height 15
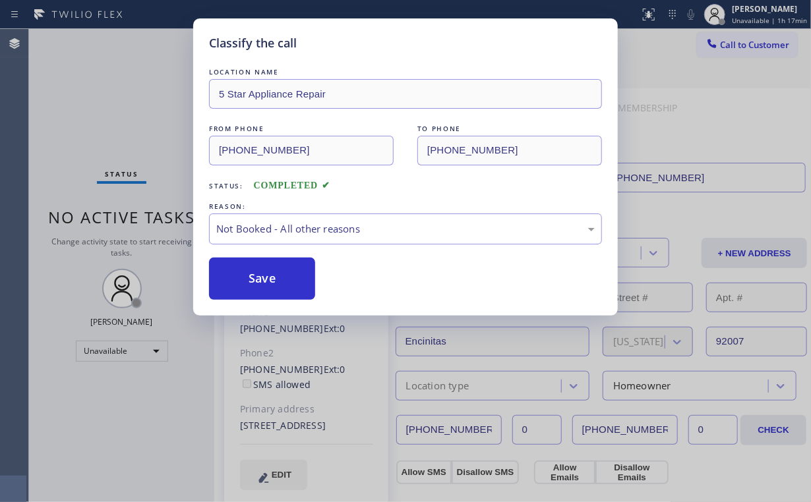
drag, startPoint x: 254, startPoint y: 285, endPoint x: 123, endPoint y: 148, distance: 188.8
click at [255, 285] on button "Save" at bounding box center [262, 279] width 106 height 42
click at [101, 117] on div "Classify the call LOCATION NAME 5 Star Appliance Repair FROM PHONE [PHONE_NUMBE…" at bounding box center [405, 251] width 811 height 502
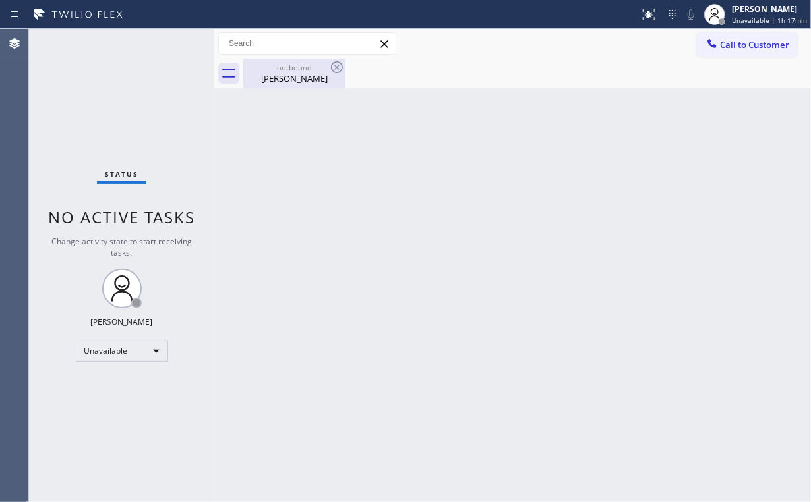
click at [290, 78] on div "[PERSON_NAME]" at bounding box center [295, 79] width 100 height 12
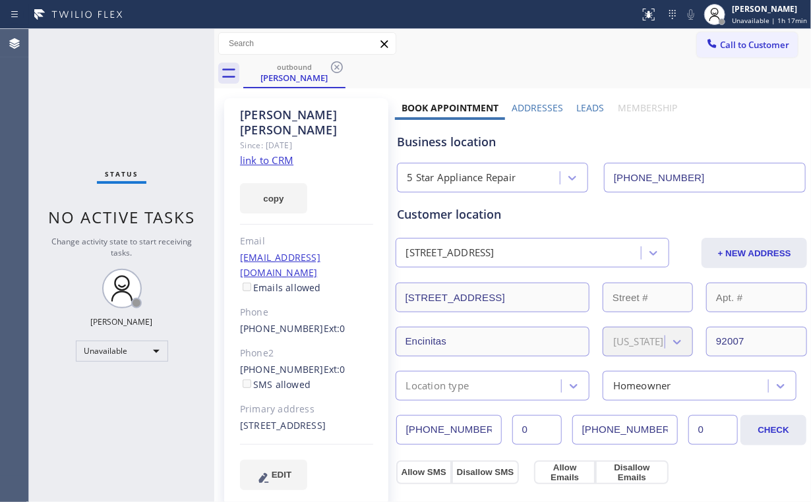
drag, startPoint x: 332, startPoint y: 66, endPoint x: 325, endPoint y: 72, distance: 8.9
click at [335, 67] on icon at bounding box center [337, 67] width 16 height 16
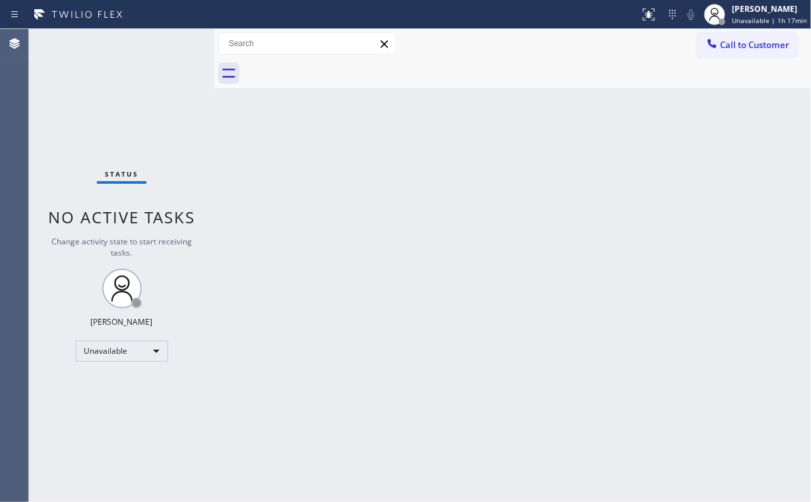
drag, startPoint x: 63, startPoint y: 87, endPoint x: 103, endPoint y: 14, distance: 83.5
click at [64, 82] on div "Status No active tasks Change activity state to start receiving tasks. [PERSON_…" at bounding box center [121, 265] width 185 height 473
drag, startPoint x: 749, startPoint y: 45, endPoint x: 425, endPoint y: 264, distance: 391.0
click at [745, 47] on span "Call to Customer" at bounding box center [754, 45] width 69 height 12
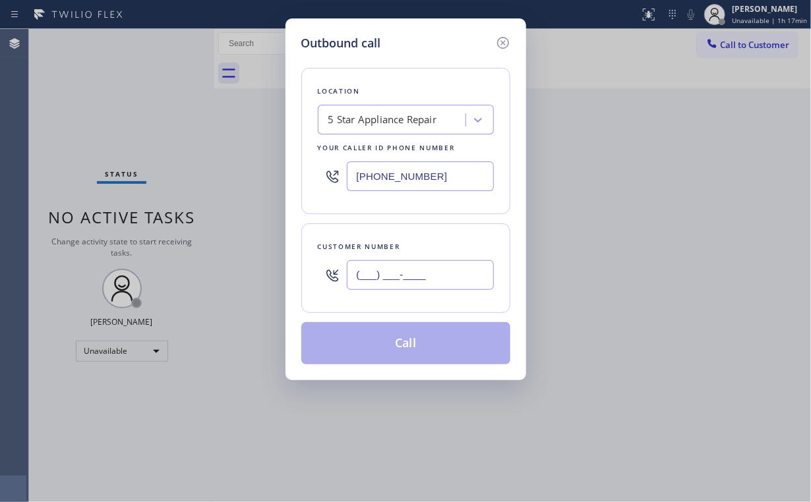
click at [449, 277] on input "(___) ___-____" at bounding box center [420, 275] width 147 height 30
paste input "954) 540-5107"
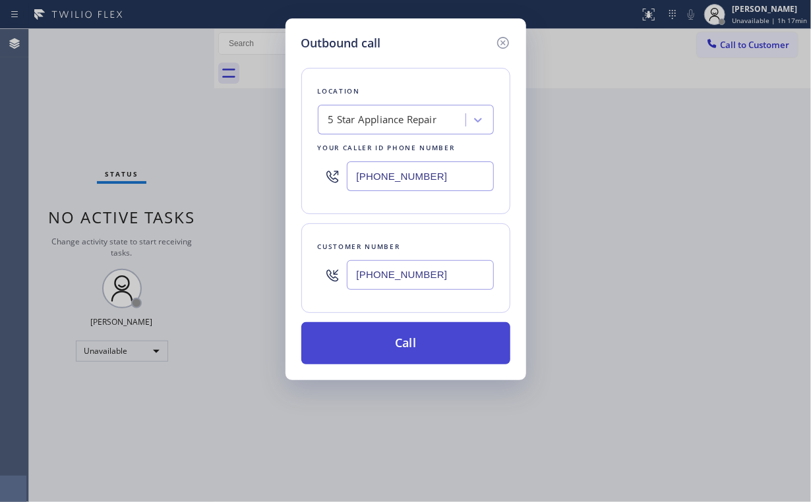
type input "[PHONE_NUMBER]"
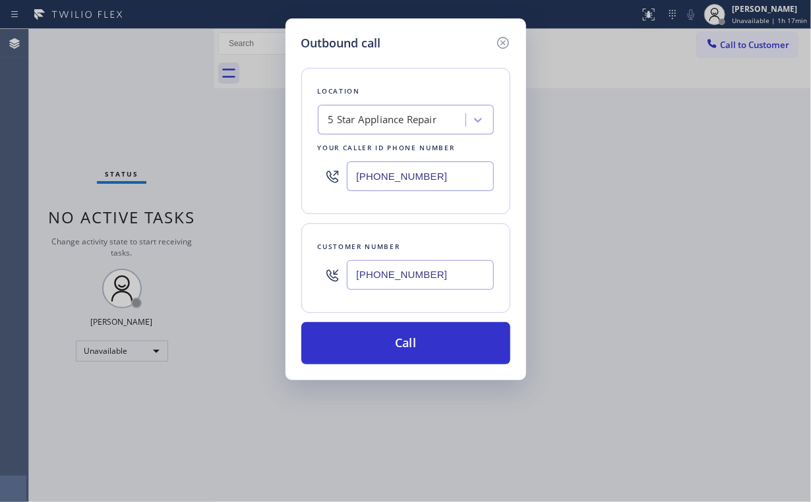
drag, startPoint x: 377, startPoint y: 339, endPoint x: 328, endPoint y: 429, distance: 102.6
click at [377, 340] on button "Call" at bounding box center [405, 343] width 209 height 42
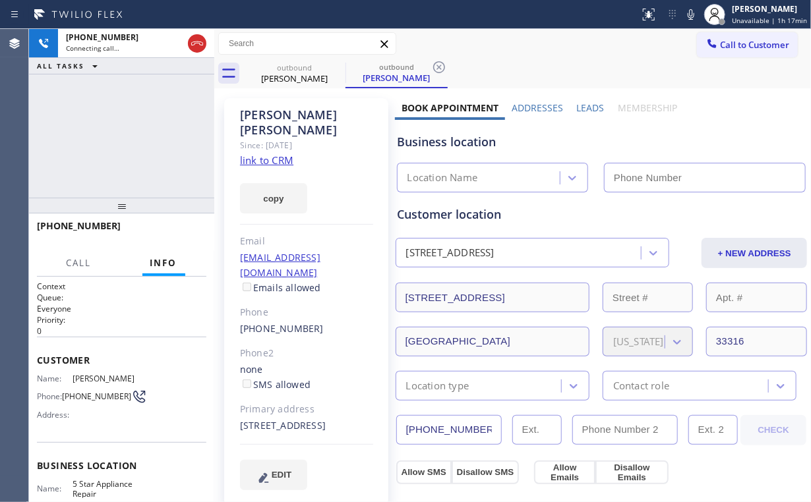
click at [156, 124] on div "[PHONE_NUMBER] Connecting call… ALL TASKS ALL TASKS ACTIVE TASKS TASKS IN WRAP …" at bounding box center [121, 113] width 185 height 169
type input "[PHONE_NUMBER]"
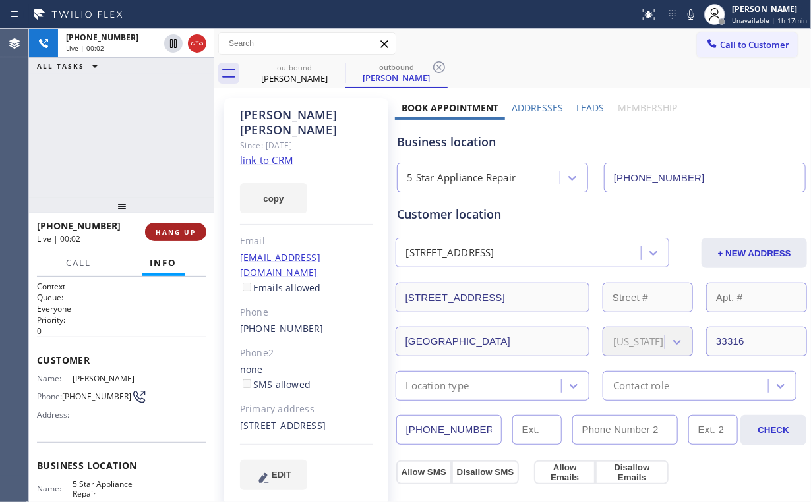
click at [173, 235] on span "HANG UP" at bounding box center [176, 231] width 40 height 9
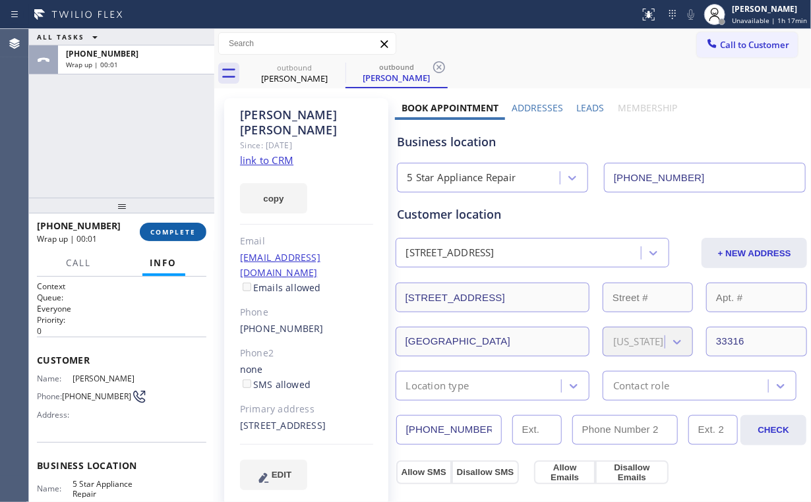
click at [173, 235] on span "COMPLETE" at bounding box center [172, 231] width 45 height 9
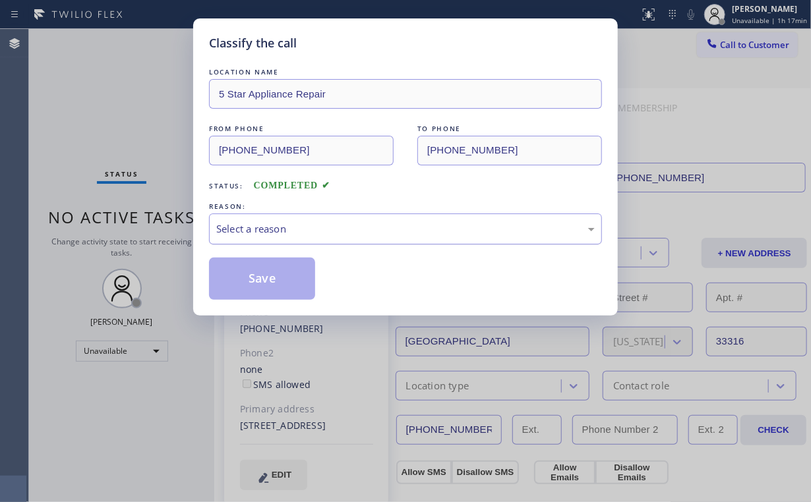
click at [303, 232] on div "Select a reason" at bounding box center [405, 228] width 378 height 15
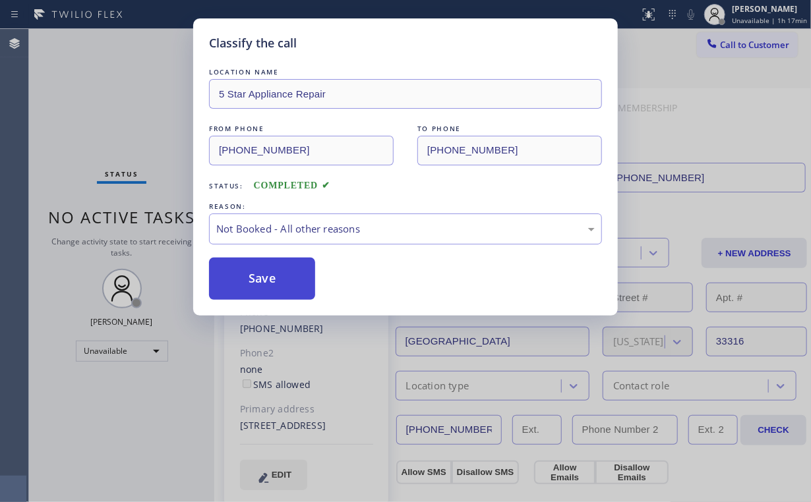
drag, startPoint x: 285, startPoint y: 277, endPoint x: 303, endPoint y: 279, distance: 18.6
click at [285, 277] on button "Save" at bounding box center [262, 279] width 106 height 42
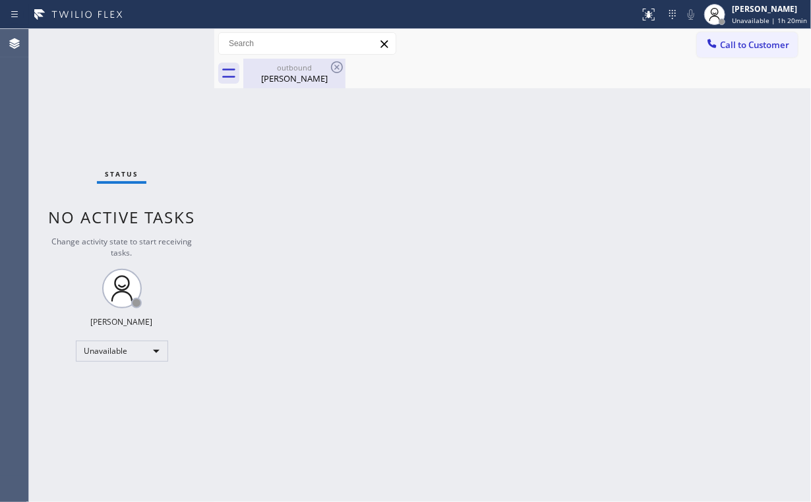
click at [298, 64] on div "outbound" at bounding box center [295, 68] width 100 height 10
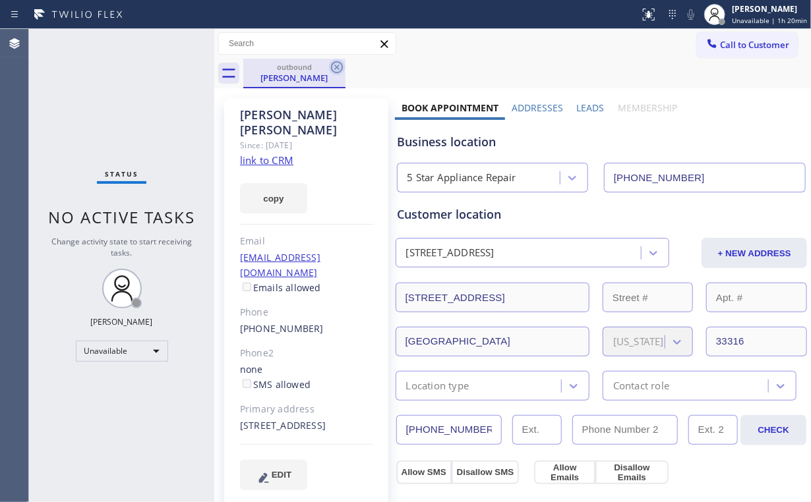
click at [341, 63] on icon at bounding box center [337, 67] width 12 height 12
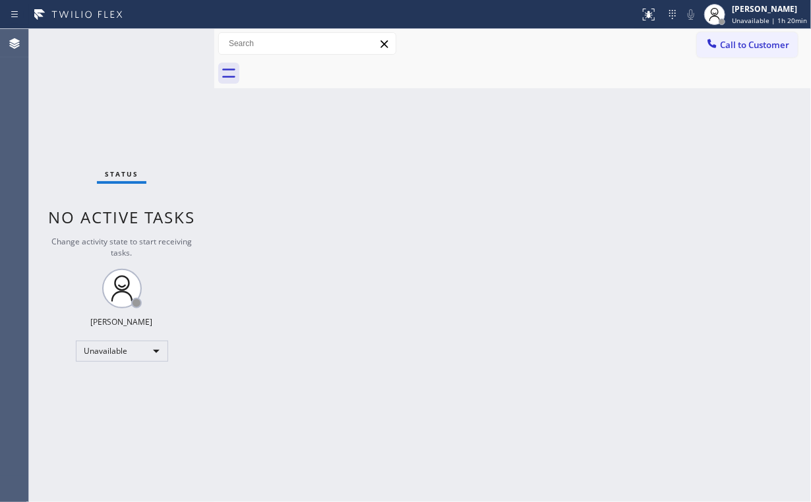
click at [172, 102] on div "Status No active tasks Change activity state to start receiving tasks. [PERSON_…" at bounding box center [121, 265] width 185 height 473
click at [749, 47] on span "Call to Customer" at bounding box center [754, 45] width 69 height 12
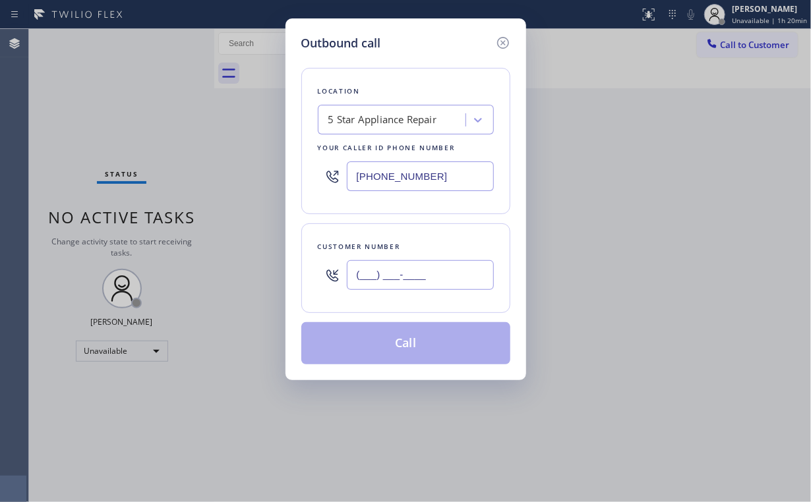
click at [452, 280] on input "(___) ___-____" at bounding box center [420, 275] width 147 height 30
paste input "206) 641-4166"
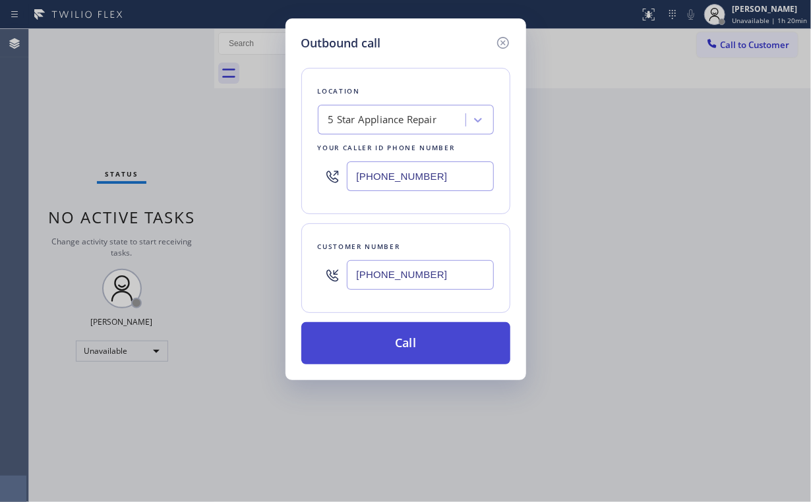
type input "[PHONE_NUMBER]"
click at [395, 342] on button "Call" at bounding box center [405, 343] width 209 height 42
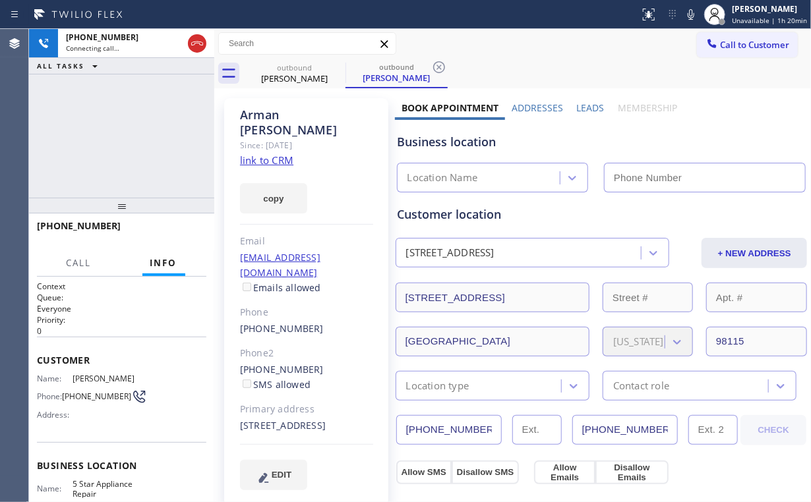
type input "[PHONE_NUMBER]"
drag, startPoint x: 119, startPoint y: 148, endPoint x: 143, endPoint y: 147, distance: 24.4
click at [120, 148] on div "[PHONE_NUMBER] Connecting call… ALL TASKS ALL TASKS ACTIVE TASKS TASKS IN WRAP …" at bounding box center [121, 113] width 185 height 169
click at [127, 135] on div "[PHONE_NUMBER] Connecting call… ALL TASKS ALL TASKS ACTIVE TASKS TASKS IN WRAP …" at bounding box center [121, 113] width 185 height 169
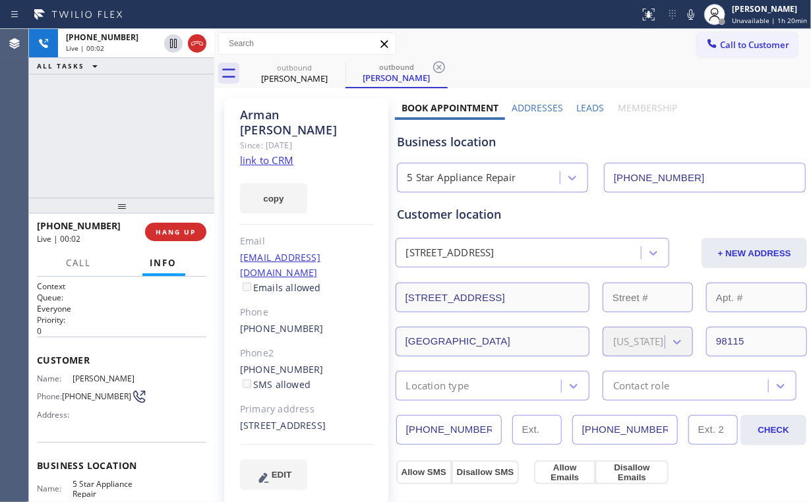
drag, startPoint x: 127, startPoint y: 135, endPoint x: 132, endPoint y: 142, distance: 8.4
click at [123, 125] on div "[PHONE_NUMBER] Live | 00:02 ALL TASKS ALL TASKS ACTIVE TASKS TASKS IN WRAP UP" at bounding box center [121, 113] width 185 height 169
click at [183, 231] on span "HANG UP" at bounding box center [176, 231] width 40 height 9
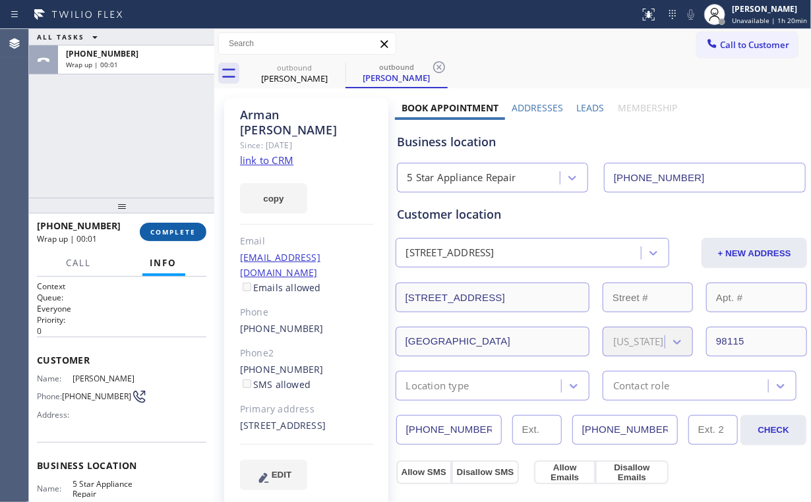
click at [183, 231] on span "COMPLETE" at bounding box center [172, 231] width 45 height 9
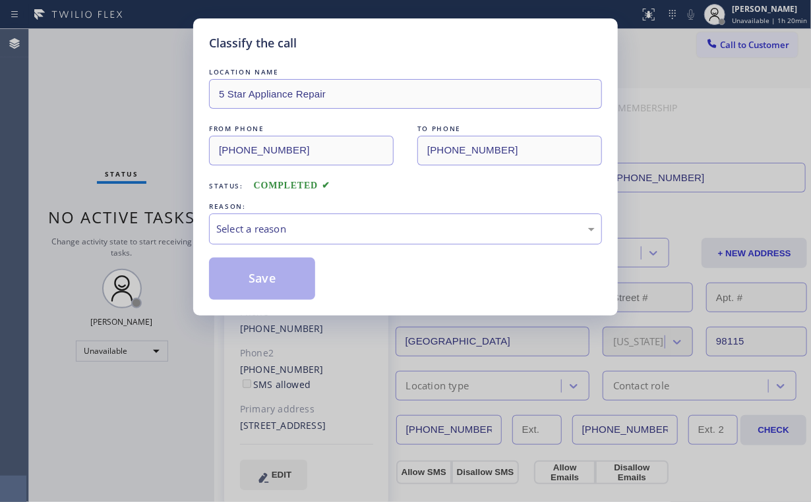
click at [248, 247] on div "LOCATION NAME 5 Star Appliance Repair FROM PHONE [PHONE_NUMBER] TO PHONE [PHONE…" at bounding box center [405, 182] width 393 height 235
click at [255, 235] on div "Select a reason" at bounding box center [405, 228] width 378 height 15
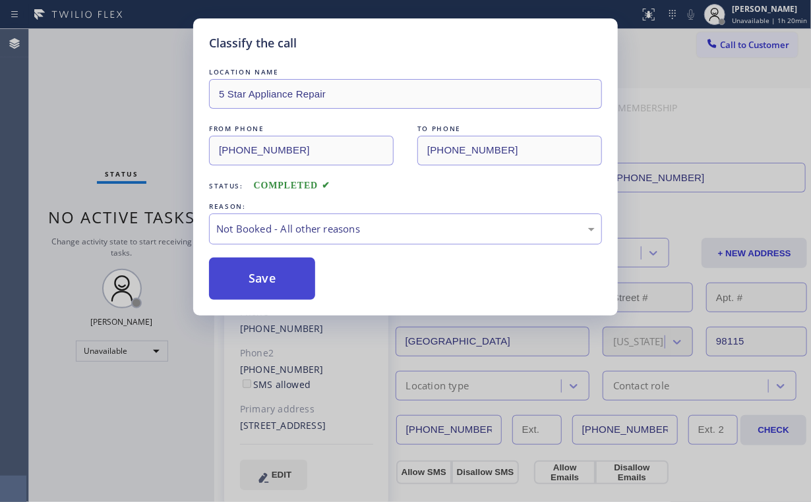
click at [258, 282] on button "Save" at bounding box center [262, 279] width 106 height 42
drag, startPoint x: 72, startPoint y: 76, endPoint x: 84, endPoint y: 76, distance: 11.9
click at [73, 76] on div "Classify the call LOCATION NAME 5 Star Appliance Repair FROM PHONE [PHONE_NUMBE…" at bounding box center [405, 251] width 811 height 502
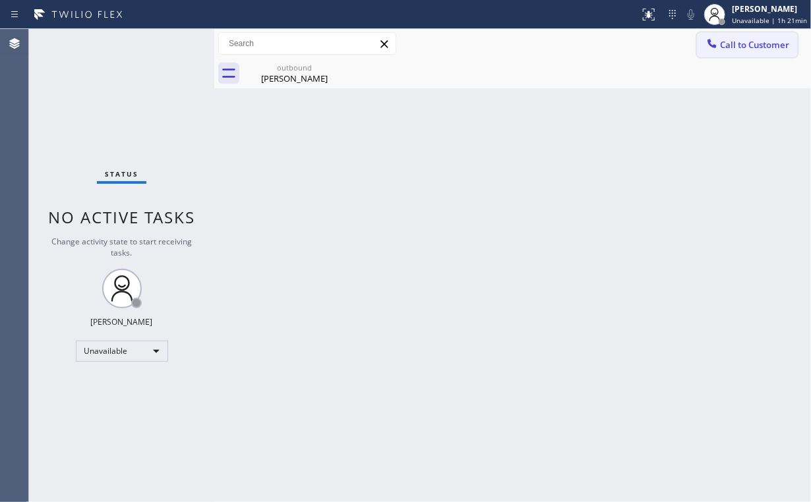
click at [739, 49] on span "Call to Customer" at bounding box center [754, 45] width 69 height 12
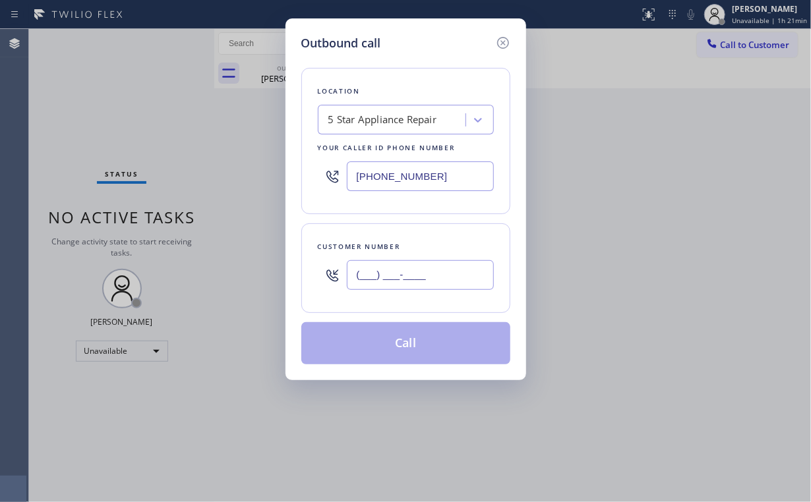
click at [453, 263] on input "(___) ___-____" at bounding box center [420, 275] width 147 height 30
paste input "256) 499-1909"
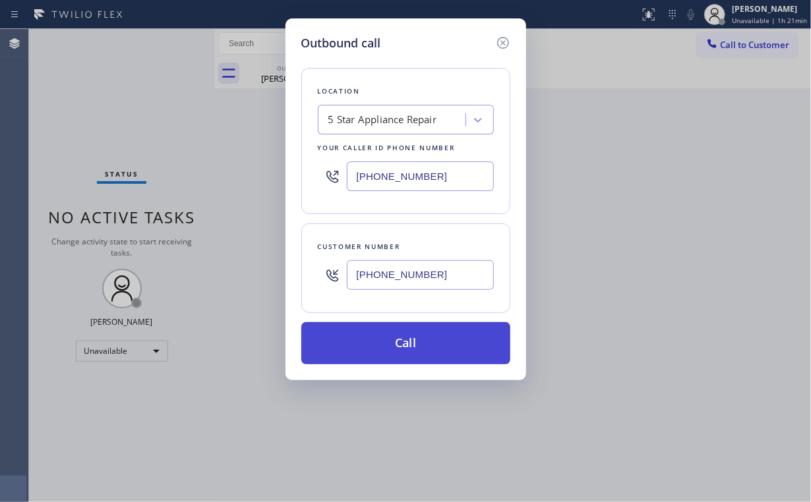
type input "[PHONE_NUMBER]"
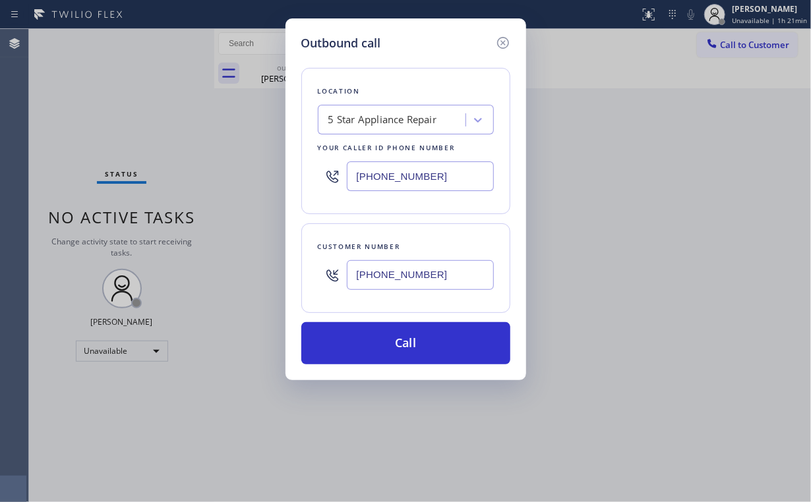
drag, startPoint x: 383, startPoint y: 343, endPoint x: 353, endPoint y: 428, distance: 90.1
click at [382, 347] on button "Call" at bounding box center [405, 343] width 209 height 42
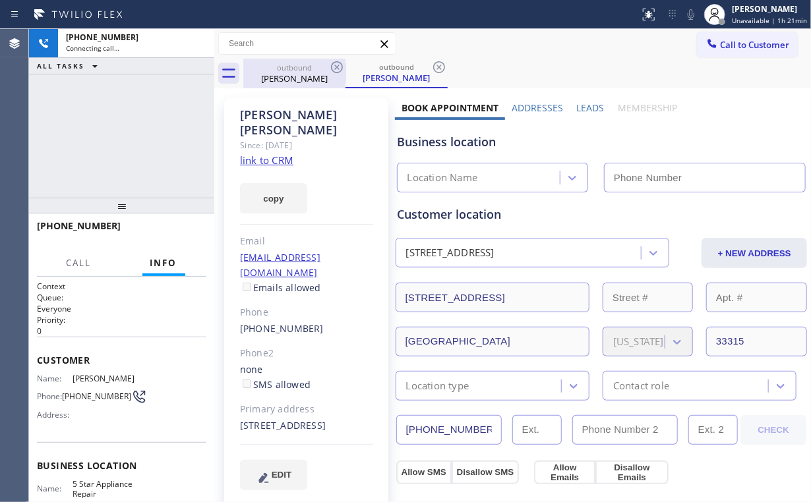
drag, startPoint x: 130, startPoint y: 144, endPoint x: 261, endPoint y: 87, distance: 142.9
click at [130, 143] on div "[PHONE_NUMBER] Connecting call… ALL TASKS ALL TASKS ACTIVE TASKS TASKS IN WRAP …" at bounding box center [121, 113] width 185 height 169
click at [287, 78] on div "[PERSON_NAME]" at bounding box center [295, 79] width 100 height 12
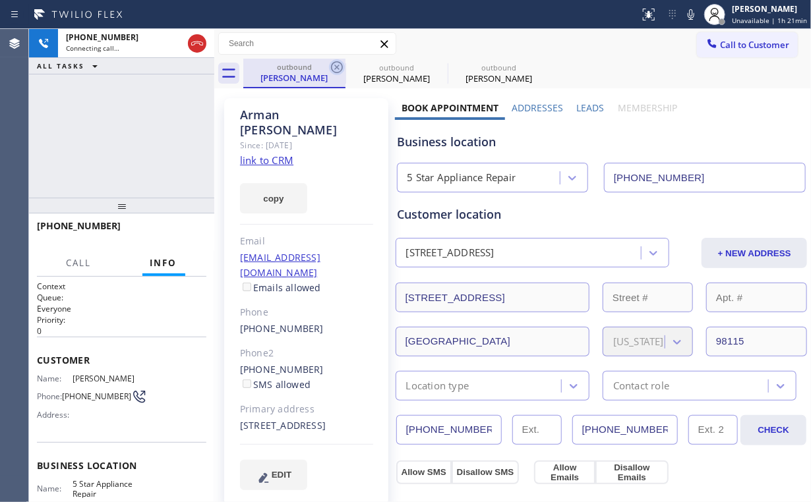
click at [337, 67] on icon at bounding box center [337, 67] width 16 height 16
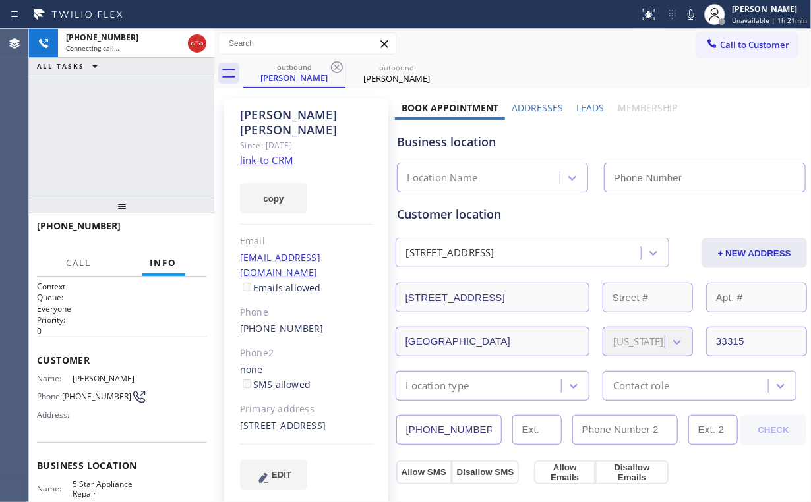
click at [148, 105] on div "[PHONE_NUMBER] Connecting call… ALL TASKS ALL TASKS ACTIVE TASKS TASKS IN WRAP …" at bounding box center [121, 113] width 185 height 169
type input "[PHONE_NUMBER]"
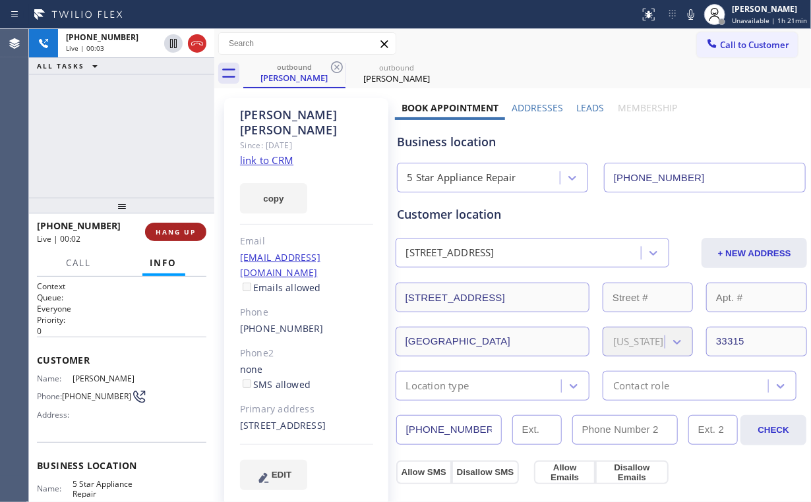
click at [179, 233] on span "HANG UP" at bounding box center [176, 231] width 40 height 9
click at [178, 233] on span "HANG UP" at bounding box center [176, 231] width 40 height 9
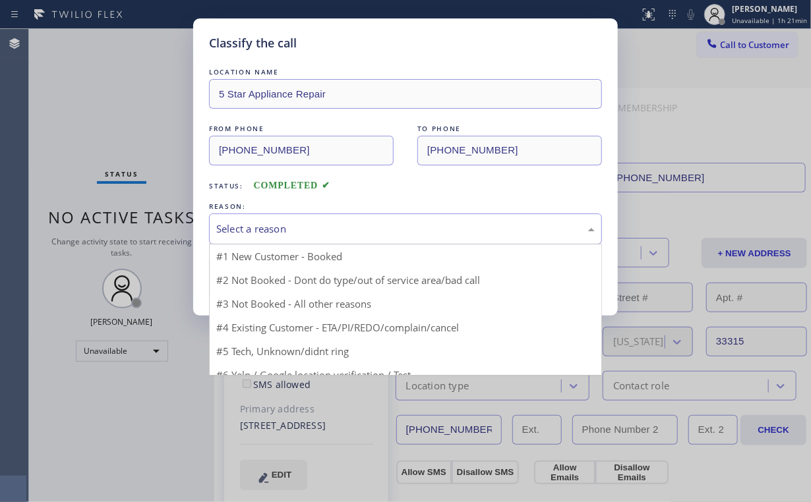
click at [247, 235] on div "Select a reason" at bounding box center [405, 228] width 378 height 15
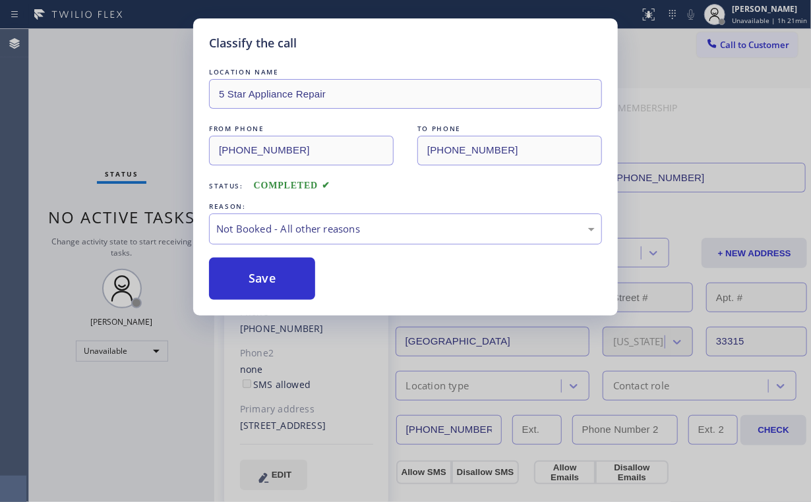
drag, startPoint x: 256, startPoint y: 281, endPoint x: 158, endPoint y: 165, distance: 151.9
click at [257, 281] on button "Save" at bounding box center [262, 279] width 106 height 42
click at [111, 88] on div "Classify the call LOCATION NAME 5 Star Appliance Repair FROM PHONE [PHONE_NUMBE…" at bounding box center [405, 251] width 811 height 502
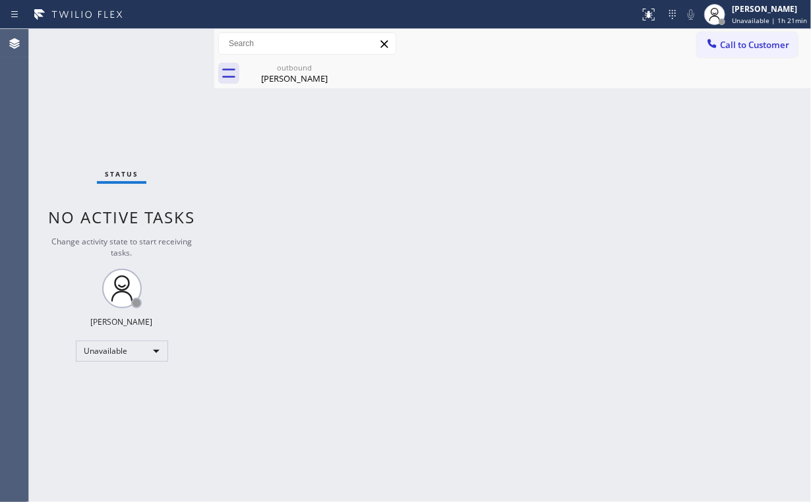
drag, startPoint x: 124, startPoint y: 118, endPoint x: 166, endPoint y: 18, distance: 108.1
click at [124, 117] on div "Status No active tasks Change activity state to start receiving tasks. [PERSON_…" at bounding box center [121, 265] width 185 height 473
click at [746, 42] on span "Call to Customer" at bounding box center [754, 45] width 69 height 12
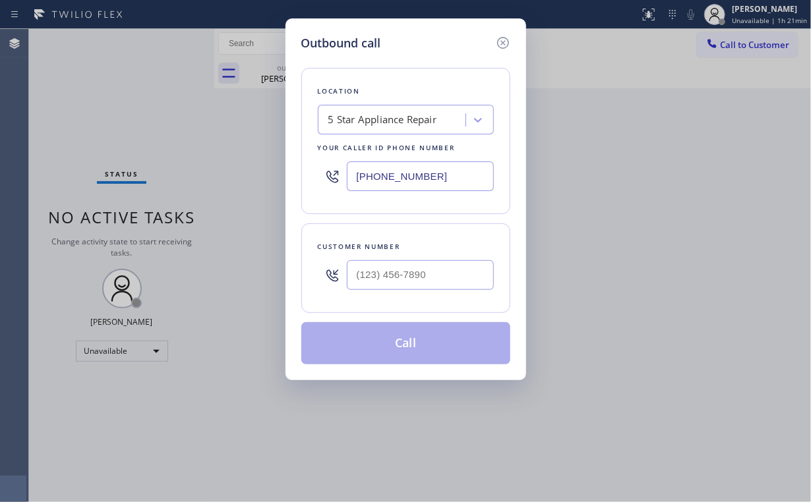
click at [453, 258] on div at bounding box center [420, 275] width 147 height 43
click at [435, 266] on input "(___) ___-____" at bounding box center [420, 275] width 147 height 30
paste input "347) 683-4772"
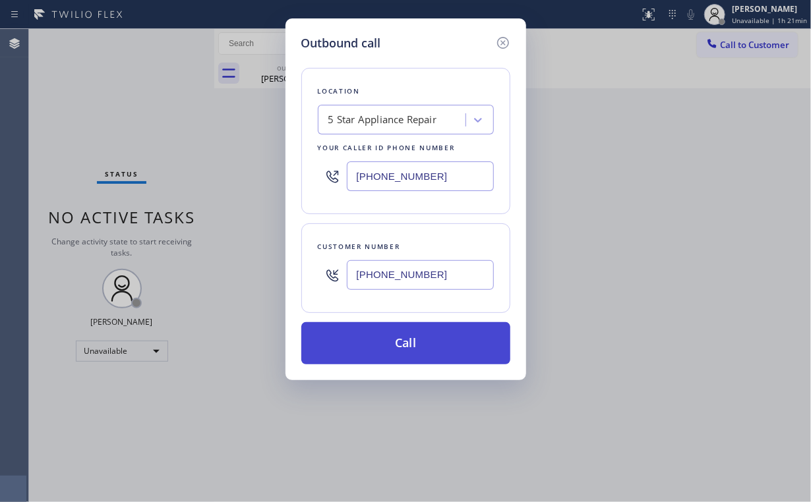
type input "[PHONE_NUMBER]"
click at [390, 343] on button "Call" at bounding box center [405, 343] width 209 height 42
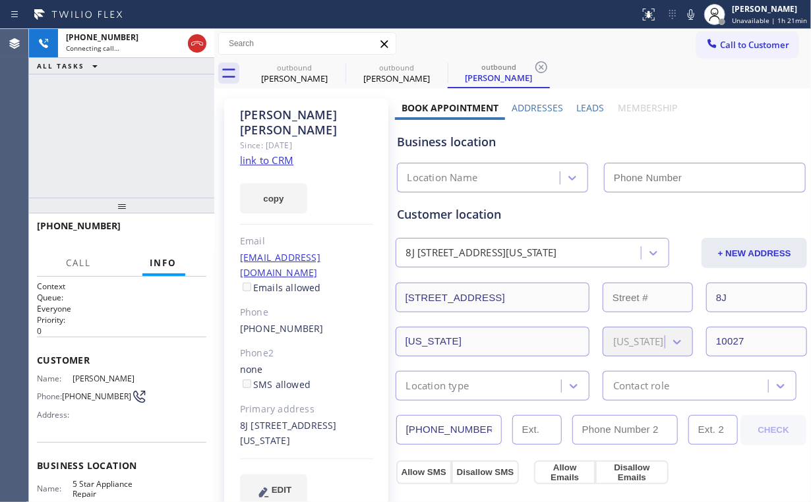
type input "[PHONE_NUMBER]"
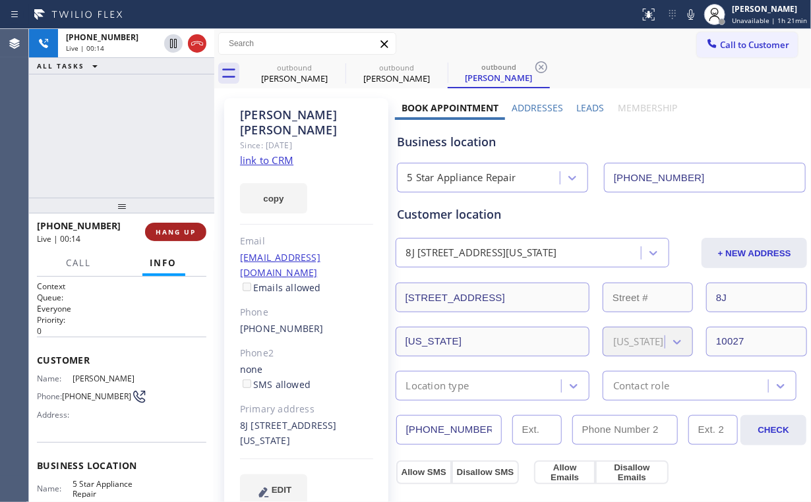
click at [196, 221] on div "[PHONE_NUMBER] Live | 00:14 HANG UP" at bounding box center [121, 232] width 169 height 34
click at [183, 229] on span "HANG UP" at bounding box center [176, 231] width 40 height 9
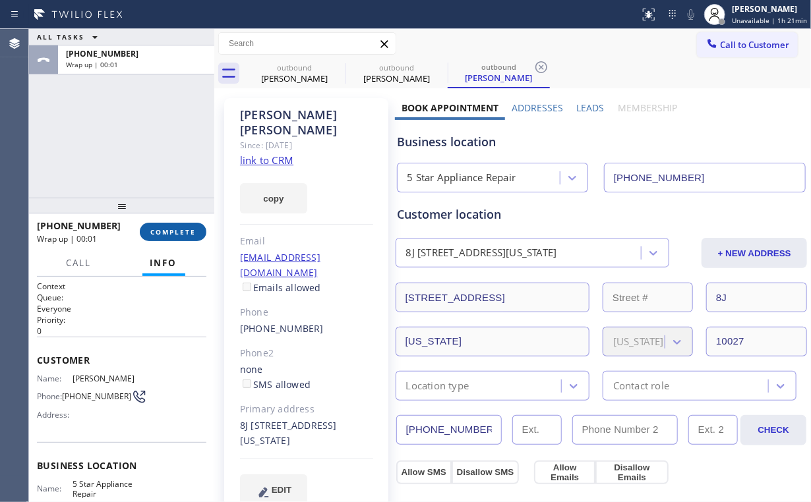
click at [183, 229] on span "COMPLETE" at bounding box center [172, 231] width 45 height 9
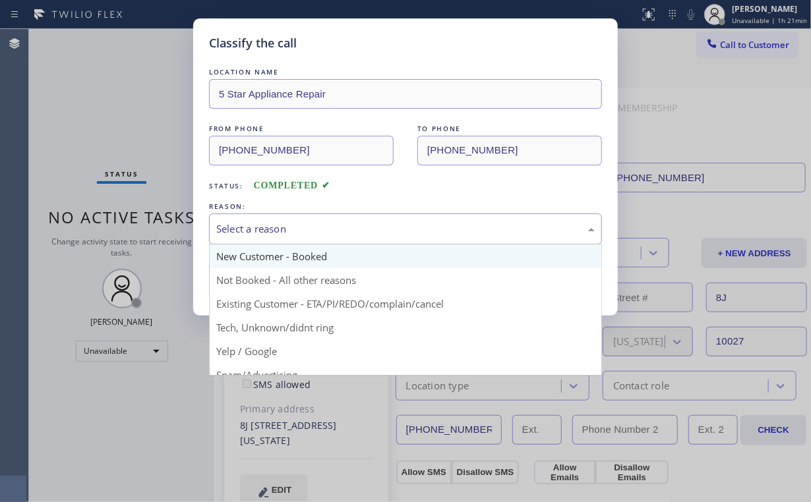
drag, startPoint x: 261, startPoint y: 231, endPoint x: 270, endPoint y: 266, distance: 36.6
click at [261, 231] on div "Select a reason" at bounding box center [405, 228] width 378 height 15
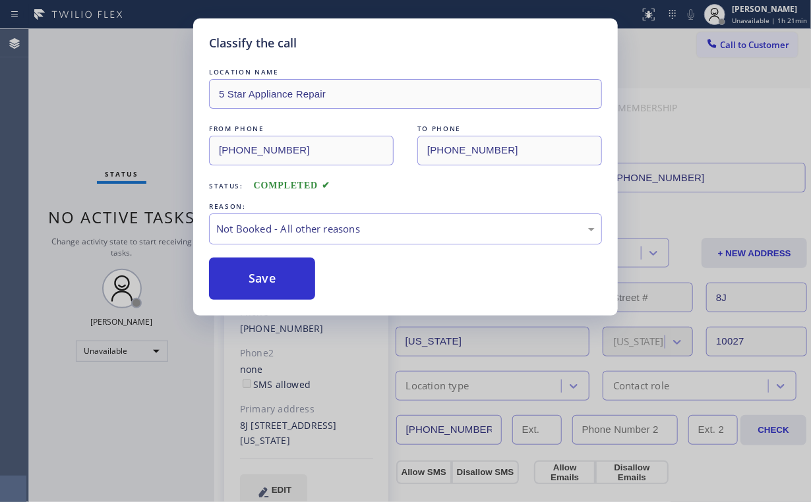
drag, startPoint x: 270, startPoint y: 279, endPoint x: 144, endPoint y: 156, distance: 176.6
click at [272, 279] on button "Save" at bounding box center [262, 279] width 106 height 42
drag, startPoint x: 112, startPoint y: 120, endPoint x: 112, endPoint y: 110, distance: 9.9
click at [112, 119] on div "Classify the call LOCATION NAME 5 Star Appliance Repair FROM PHONE [PHONE_NUMBE…" at bounding box center [405, 251] width 811 height 502
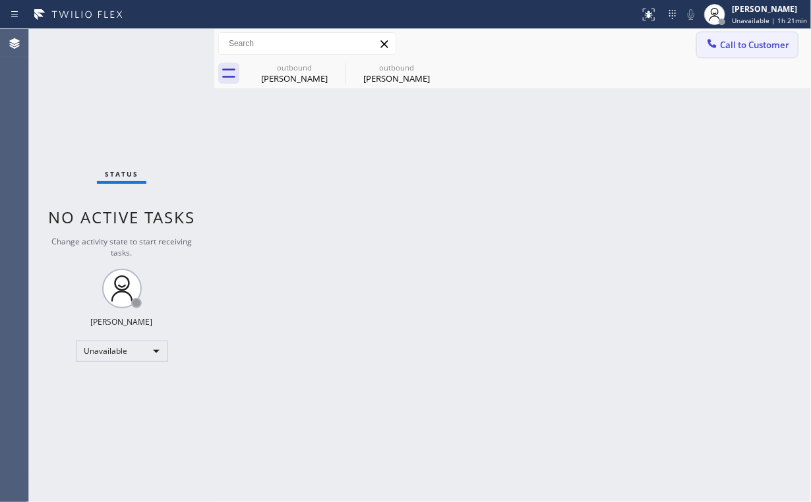
click at [731, 41] on span "Call to Customer" at bounding box center [754, 45] width 69 height 12
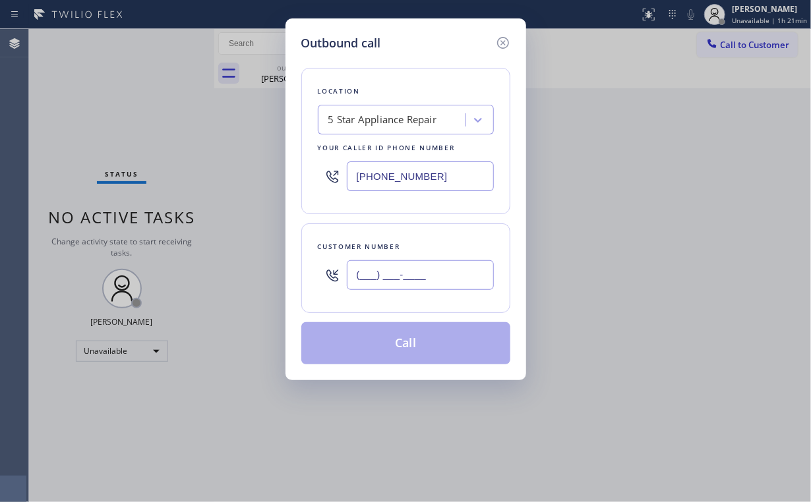
click at [434, 276] on input "(___) ___-____" at bounding box center [420, 275] width 147 height 30
paste input "301) 325-4071"
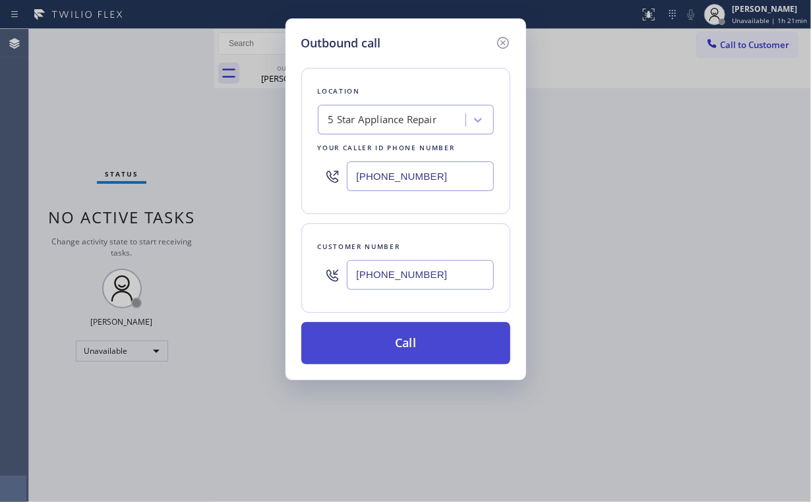
type input "[PHONE_NUMBER]"
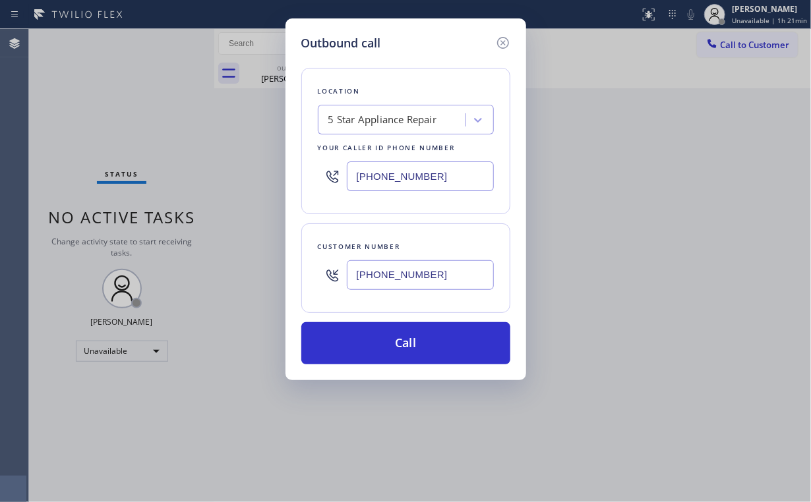
drag, startPoint x: 380, startPoint y: 335, endPoint x: 339, endPoint y: 428, distance: 100.9
click at [380, 335] on button "Call" at bounding box center [405, 343] width 209 height 42
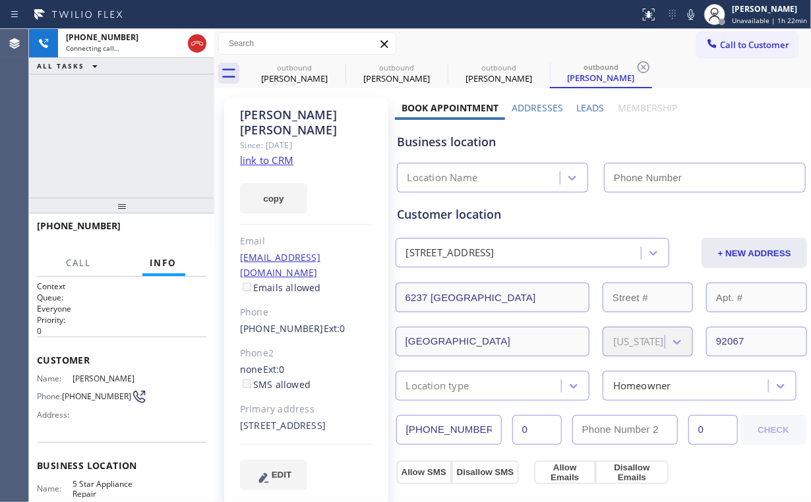
type input "[PHONE_NUMBER]"
click at [133, 123] on div "[PHONE_NUMBER] Connecting call… ALL TASKS ALL TASKS ACTIVE TASKS TASKS IN WRAP …" at bounding box center [121, 113] width 185 height 169
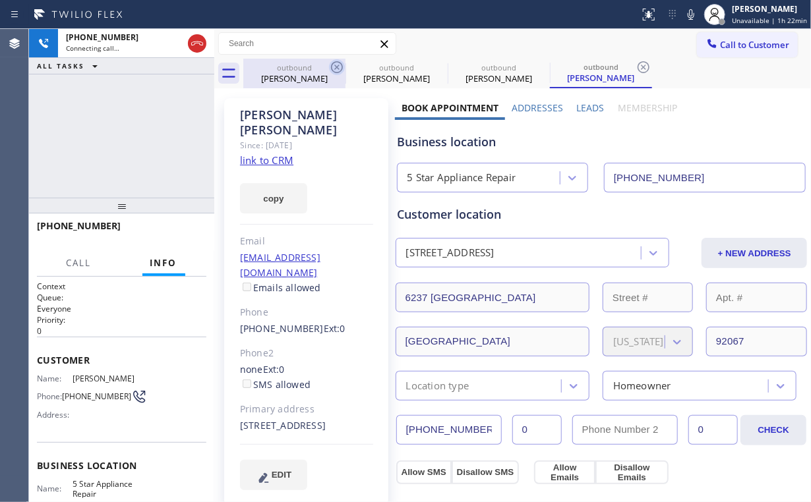
drag, startPoint x: 274, startPoint y: 69, endPoint x: 334, endPoint y: 69, distance: 60.6
click at [274, 69] on div "outbound" at bounding box center [295, 68] width 100 height 10
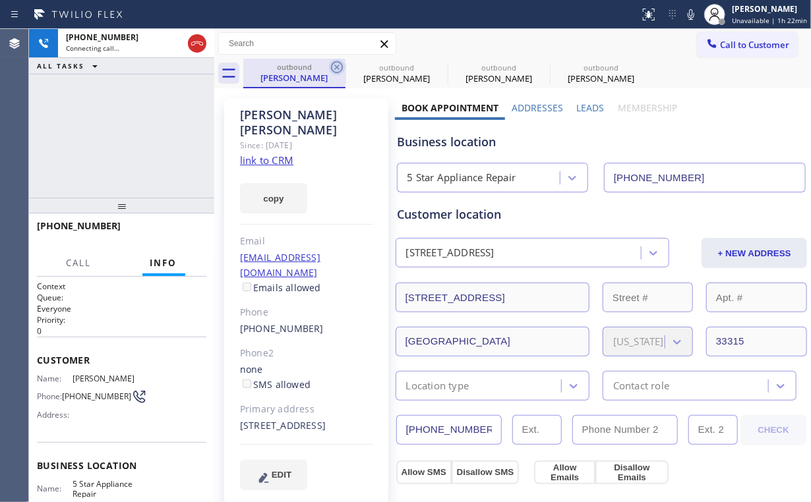
drag, startPoint x: 332, startPoint y: 66, endPoint x: 268, endPoint y: 125, distance: 87.2
click at [332, 66] on icon at bounding box center [337, 67] width 16 height 16
click at [0, 0] on icon at bounding box center [0, 0] width 0 height 0
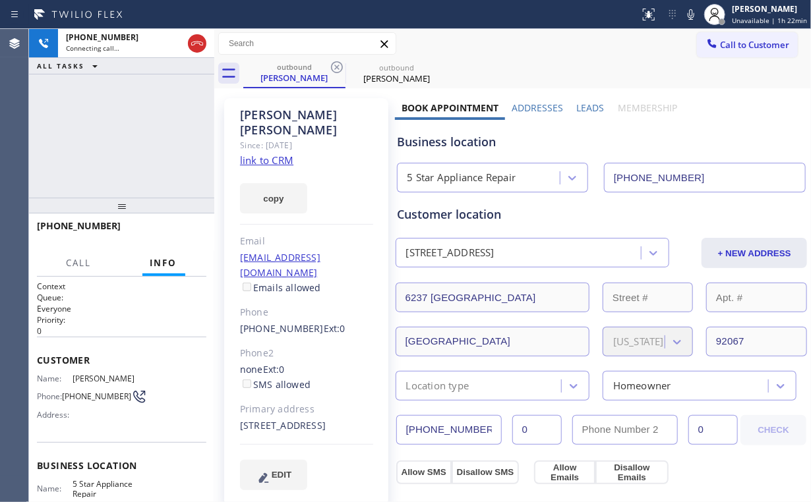
click at [127, 120] on div "[PHONE_NUMBER] Connecting call… ALL TASKS ALL TASKS ACTIVE TASKS TASKS IN WRAP …" at bounding box center [121, 113] width 185 height 169
drag, startPoint x: 167, startPoint y: 99, endPoint x: 195, endPoint y: 212, distance: 116.9
click at [169, 108] on div "[PHONE_NUMBER] Live | 00:01 ALL TASKS ALL TASKS ACTIVE TASKS TASKS IN WRAP UP" at bounding box center [121, 113] width 185 height 169
click at [185, 232] on span "HANG UP" at bounding box center [176, 231] width 40 height 9
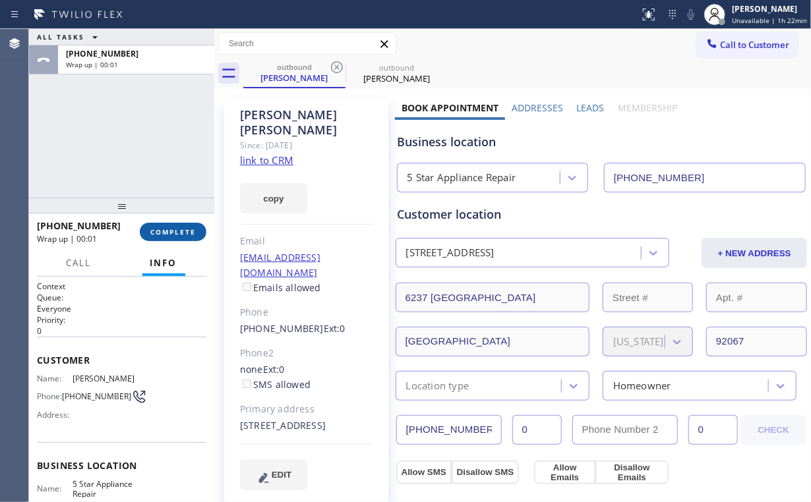
click at [185, 232] on span "COMPLETE" at bounding box center [172, 231] width 45 height 9
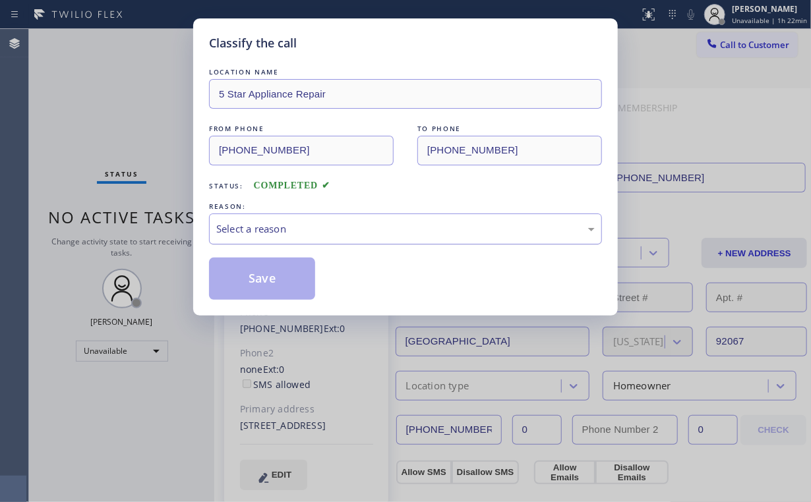
click at [281, 231] on div "Select a reason" at bounding box center [405, 228] width 378 height 15
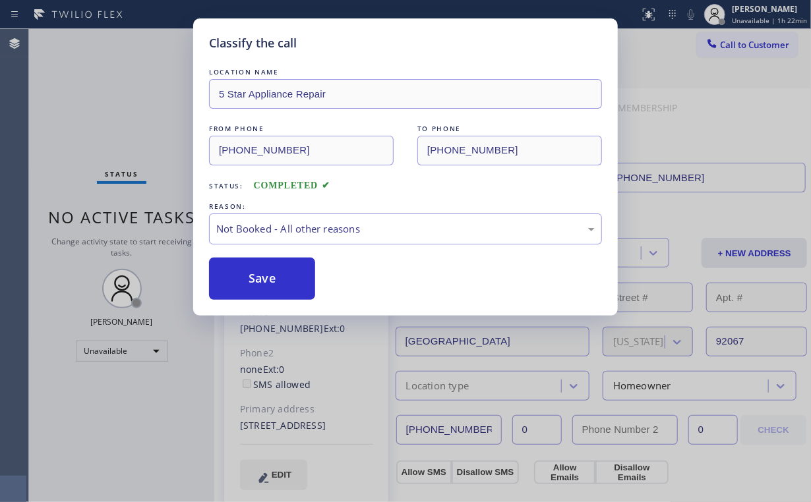
click at [267, 279] on button "Save" at bounding box center [262, 279] width 106 height 42
drag, startPoint x: 108, startPoint y: 130, endPoint x: 110, endPoint y: 117, distance: 12.7
click at [108, 129] on div "Classify the call LOCATION NAME 5 Star Appliance Repair FROM PHONE [PHONE_NUMBE…" at bounding box center [405, 251] width 811 height 502
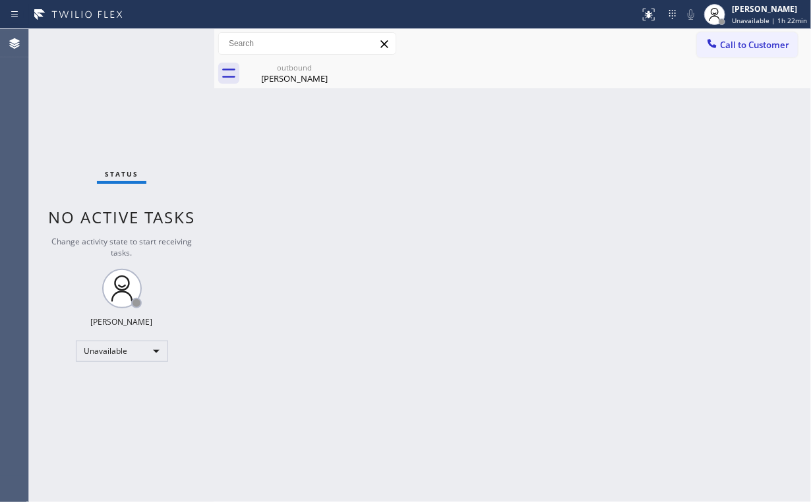
click at [738, 49] on span "Call to Customer" at bounding box center [754, 45] width 69 height 12
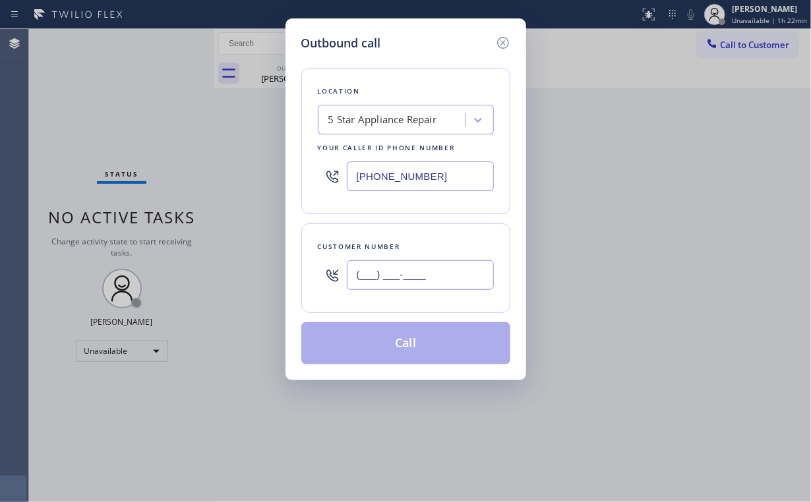
click at [440, 265] on input "(___) ___-____" at bounding box center [420, 275] width 147 height 30
paste input "949) 690-1972"
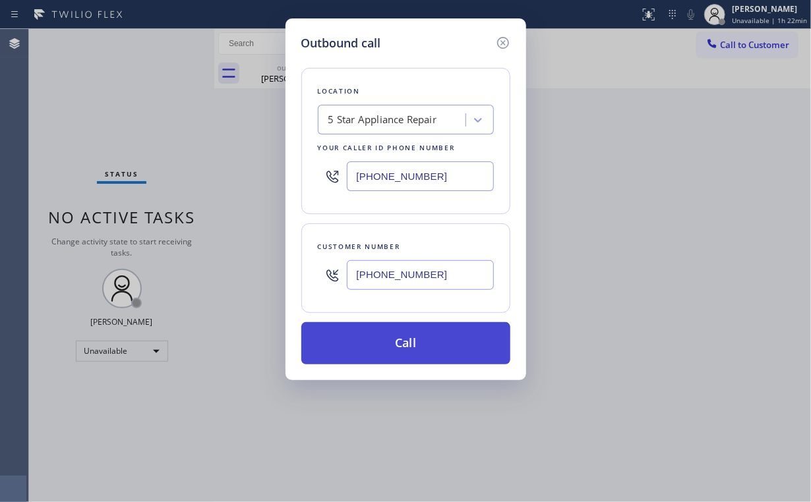
type input "[PHONE_NUMBER]"
click at [395, 345] on button "Call" at bounding box center [405, 343] width 209 height 42
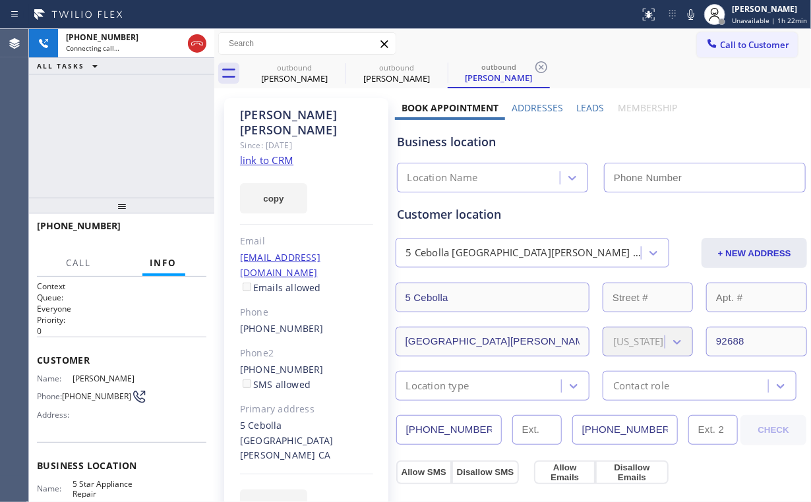
type input "[PHONE_NUMBER]"
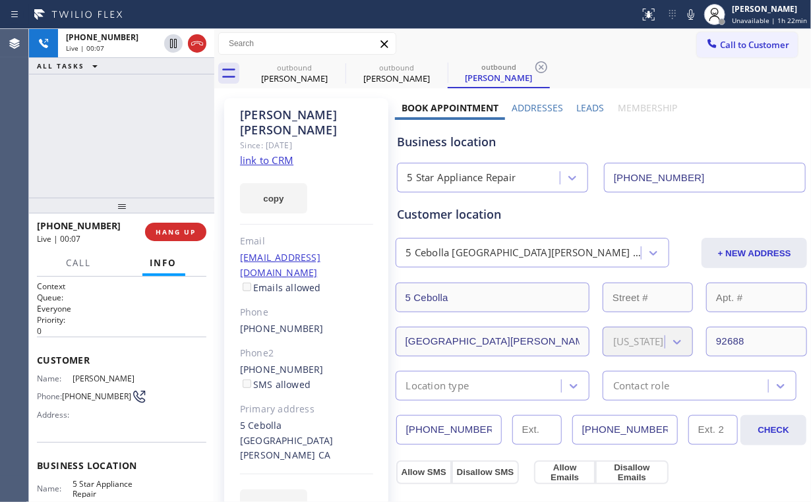
click at [214, 163] on div at bounding box center [214, 265] width 0 height 473
click at [187, 237] on button "HANG UP" at bounding box center [174, 232] width 61 height 18
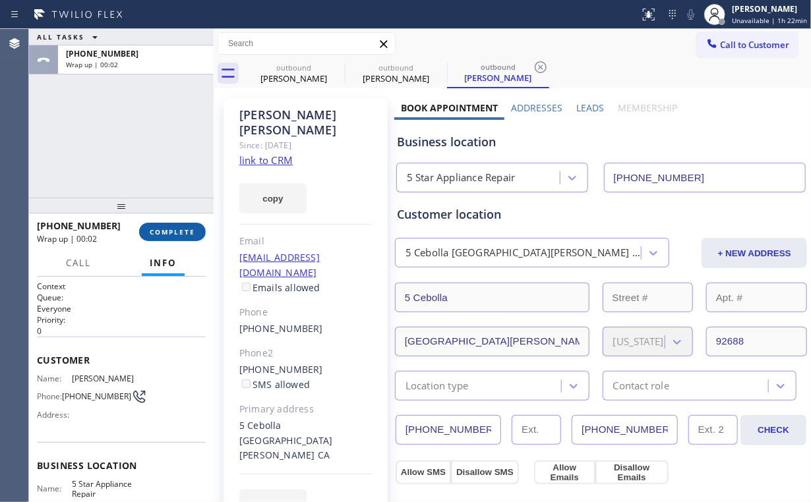
click at [187, 237] on button "COMPLETE" at bounding box center [172, 232] width 67 height 18
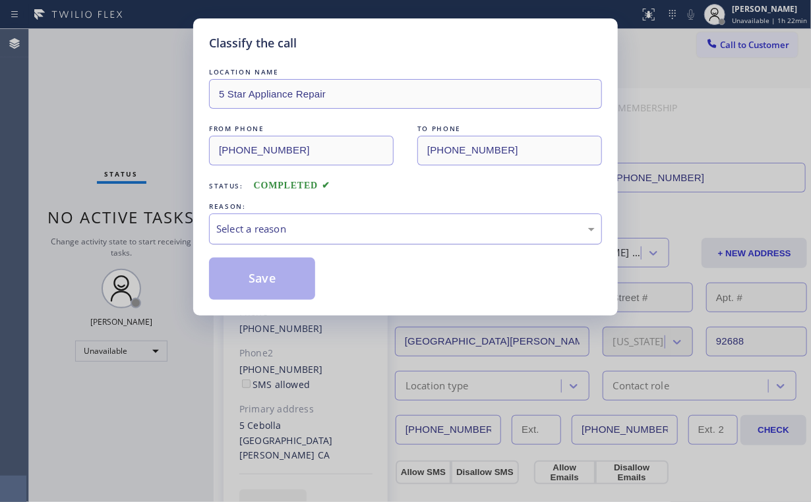
drag, startPoint x: 275, startPoint y: 225, endPoint x: 276, endPoint y: 235, distance: 9.3
click at [275, 230] on div "Select a reason" at bounding box center [405, 228] width 378 height 15
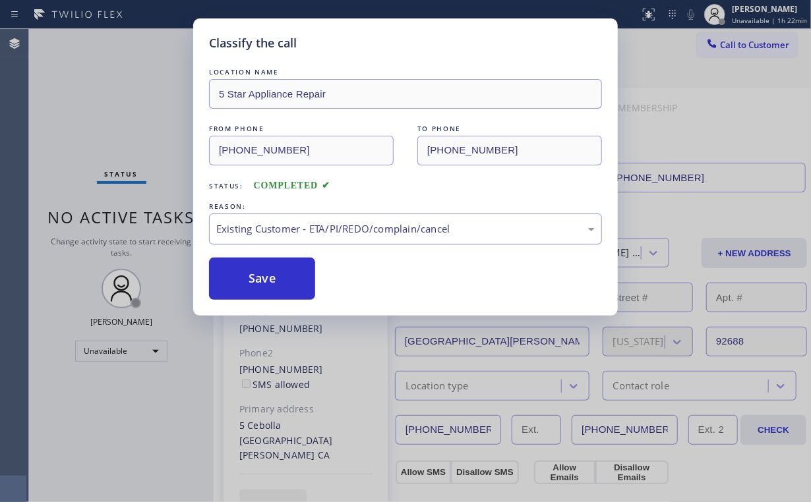
click at [240, 236] on div "Existing Customer - ETA/PI/REDO/complain/cancel" at bounding box center [405, 229] width 393 height 31
drag, startPoint x: 245, startPoint y: 281, endPoint x: 196, endPoint y: 235, distance: 67.6
click at [247, 280] on button "Save" at bounding box center [262, 279] width 106 height 42
drag, startPoint x: 123, startPoint y: 104, endPoint x: 158, endPoint y: 74, distance: 46.3
click at [123, 103] on div "Classify the call LOCATION NAME 5 Star Appliance Repair FROM PHONE [PHONE_NUMBE…" at bounding box center [405, 251] width 811 height 502
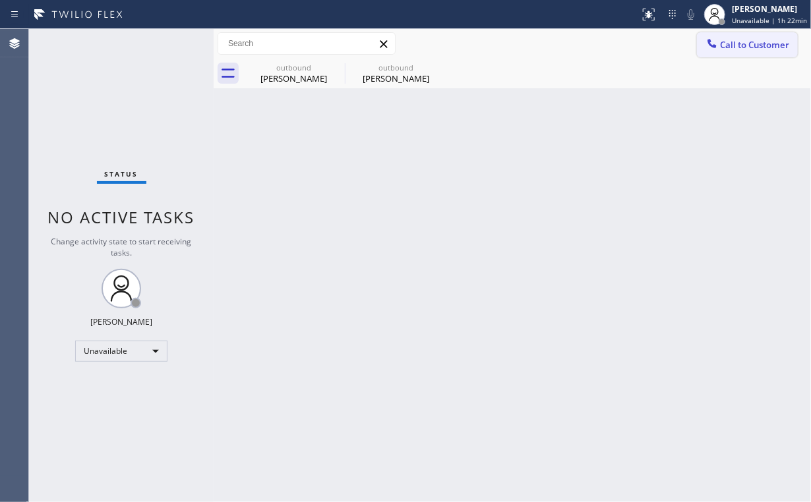
click at [759, 45] on span "Call to Customer" at bounding box center [754, 45] width 69 height 12
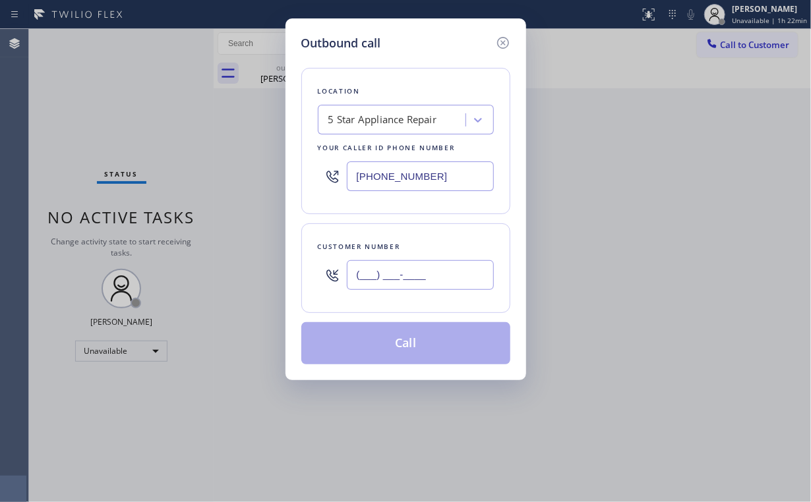
click at [441, 271] on input "(___) ___-____" at bounding box center [420, 275] width 147 height 30
paste input "425) 520-6099"
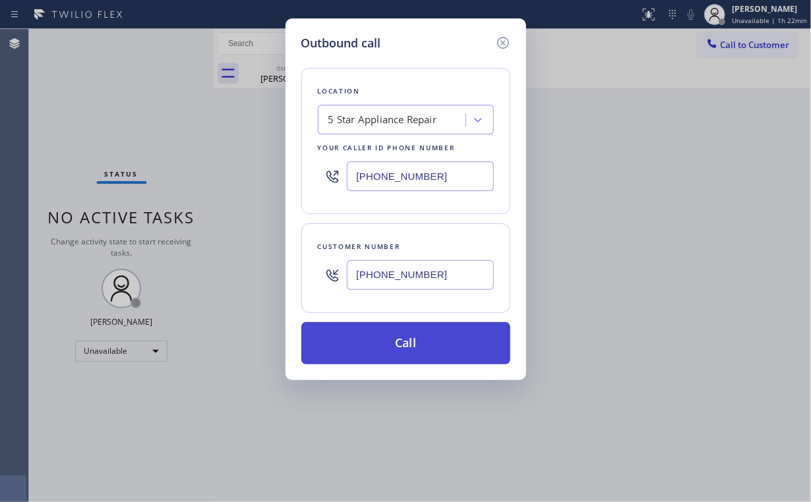
type input "[PHONE_NUMBER]"
click at [409, 343] on button "Call" at bounding box center [405, 343] width 209 height 42
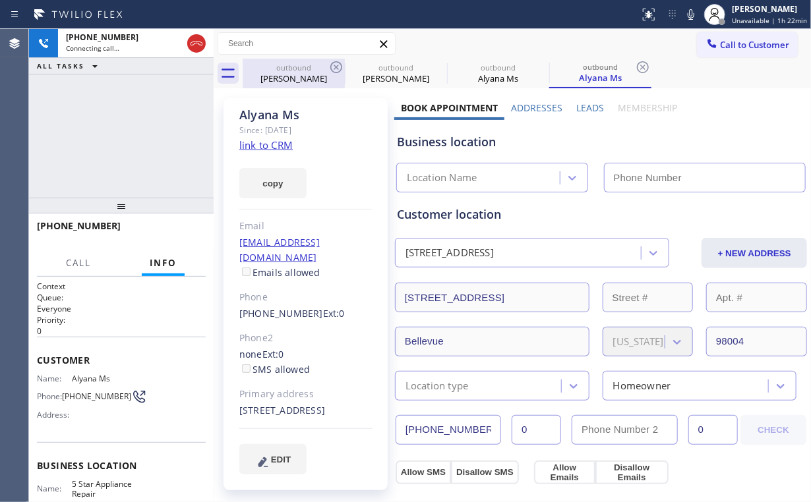
drag, startPoint x: 144, startPoint y: 127, endPoint x: 258, endPoint y: 87, distance: 120.9
click at [145, 127] on div "[PHONE_NUMBER] Connecting call… ALL TASKS ALL TASKS ACTIVE TASKS TASKS IN WRAP …" at bounding box center [121, 113] width 185 height 169
click at [295, 64] on div "outbound" at bounding box center [294, 68] width 100 height 10
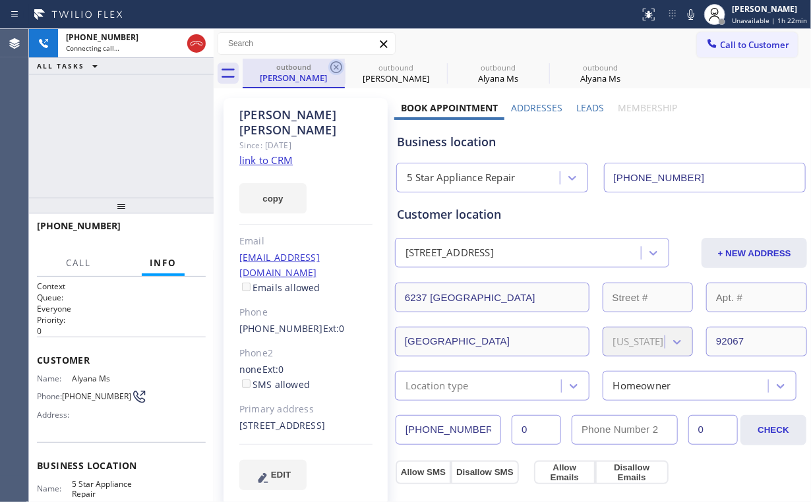
click at [337, 70] on icon at bounding box center [336, 67] width 16 height 16
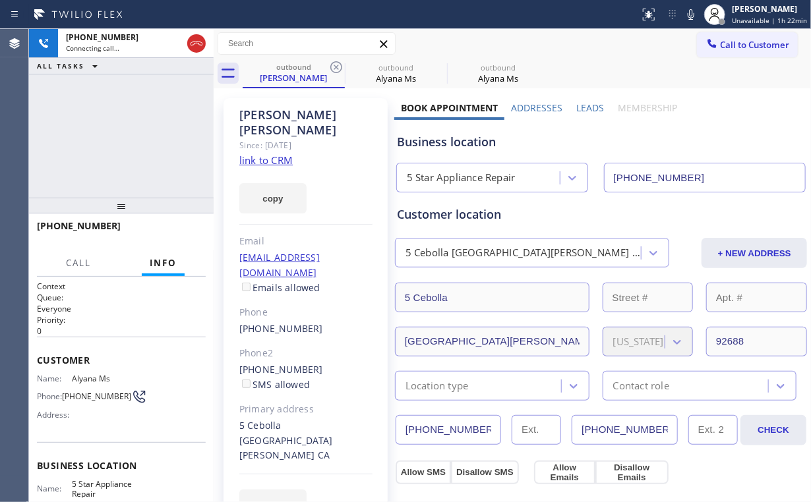
type input "[PHONE_NUMBER]"
click at [337, 70] on icon at bounding box center [336, 67] width 16 height 16
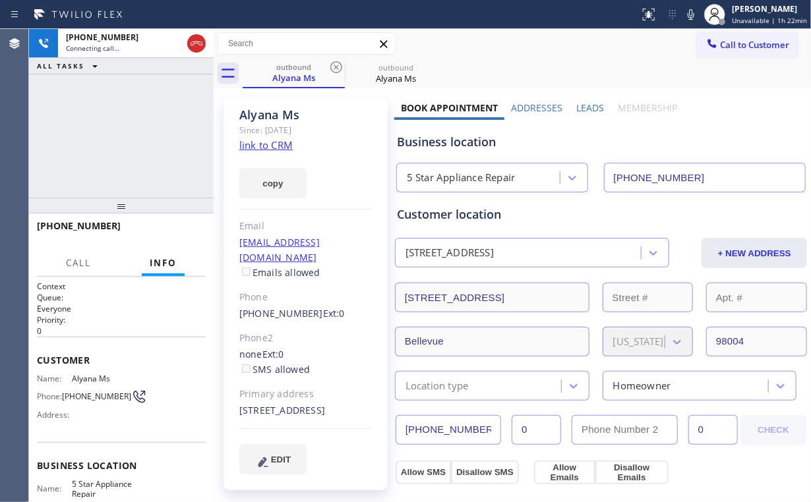
click at [113, 136] on div "[PHONE_NUMBER] Connecting call… ALL TASKS ALL TASKS ACTIVE TASKS TASKS IN WRAP …" at bounding box center [121, 113] width 185 height 169
click at [180, 232] on span "HANG UP" at bounding box center [175, 231] width 40 height 9
click at [180, 232] on span "COMPLETE" at bounding box center [172, 231] width 45 height 9
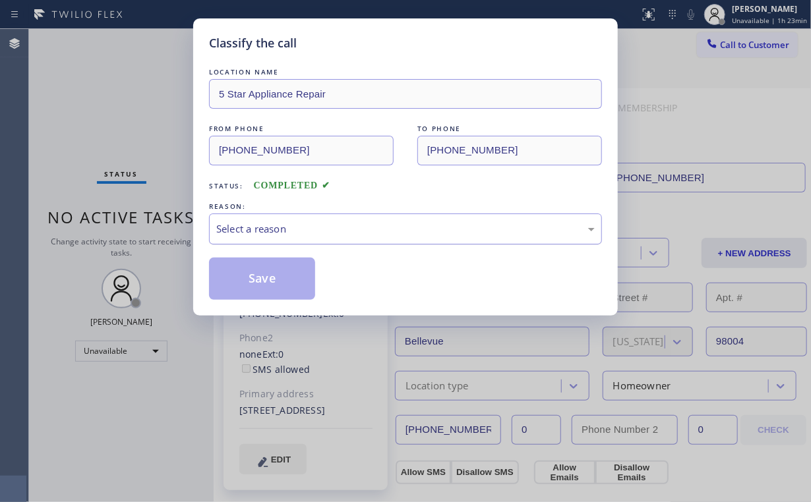
drag, startPoint x: 245, startPoint y: 232, endPoint x: 248, endPoint y: 240, distance: 8.3
click at [245, 233] on div "Select a reason" at bounding box center [405, 228] width 378 height 15
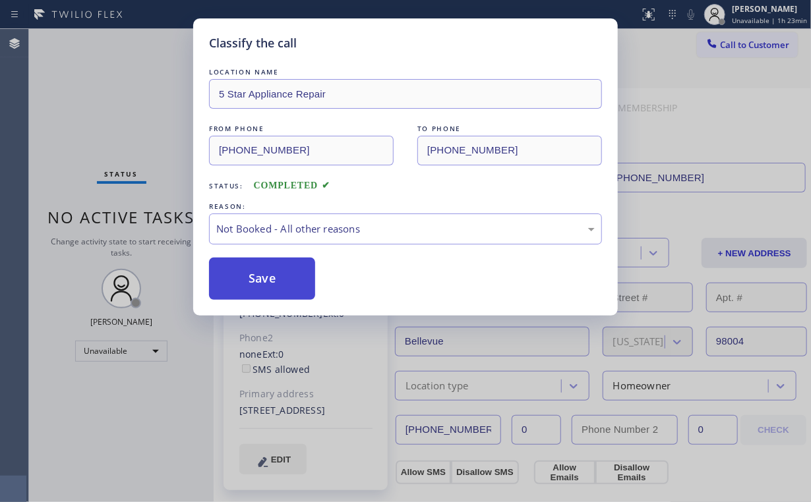
drag, startPoint x: 255, startPoint y: 272, endPoint x: 109, endPoint y: 91, distance: 232.0
click at [256, 272] on button "Save" at bounding box center [262, 279] width 106 height 42
click at [109, 90] on div "Classify the call LOCATION NAME 5 Star Appliance Repair FROM PHONE [PHONE_NUMBE…" at bounding box center [405, 251] width 811 height 502
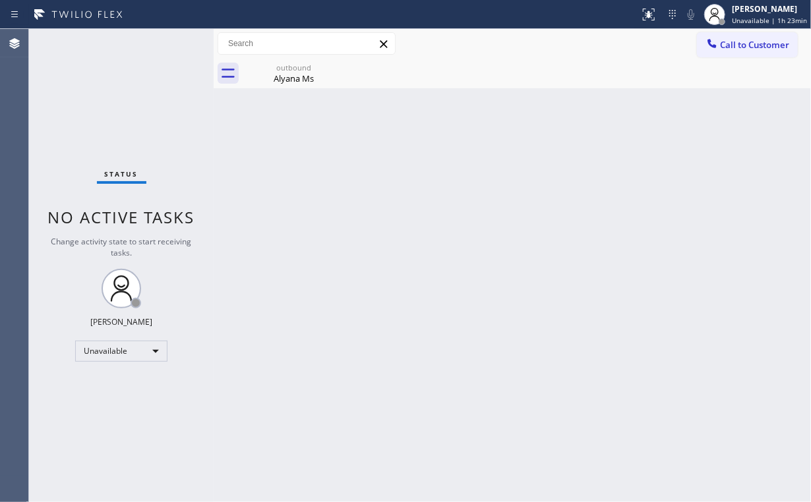
drag, startPoint x: 730, startPoint y: 47, endPoint x: 509, endPoint y: 242, distance: 295.1
click at [730, 47] on span "Call to Customer" at bounding box center [754, 45] width 69 height 12
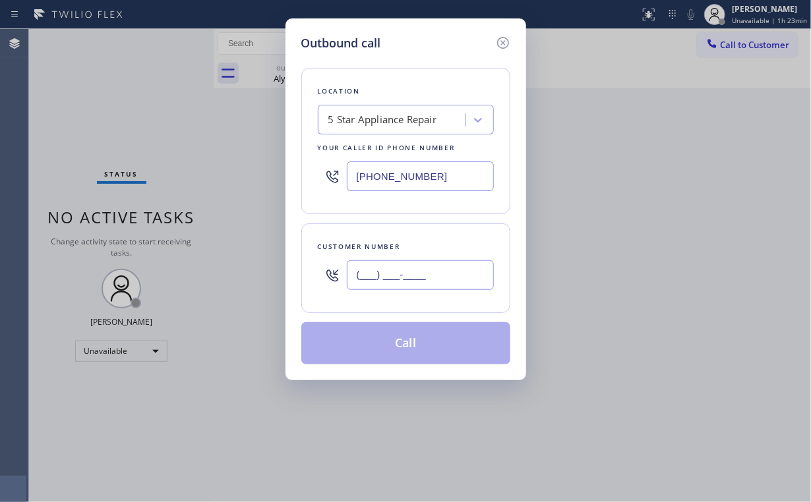
click at [470, 281] on input "(___) ___-____" at bounding box center [420, 275] width 147 height 30
paste input "917) 232-6127"
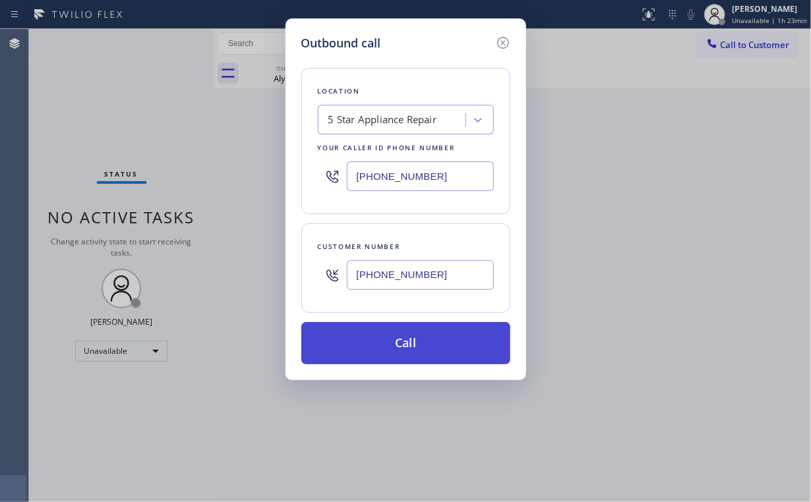
type input "[PHONE_NUMBER]"
click at [378, 346] on button "Call" at bounding box center [405, 343] width 209 height 42
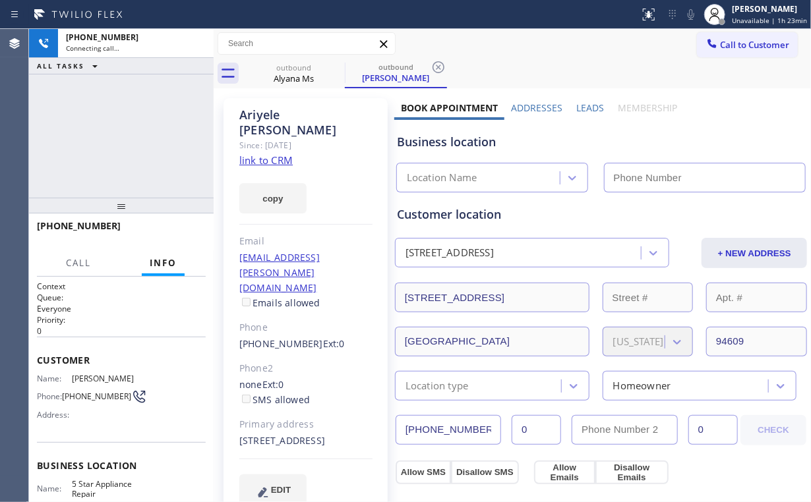
click at [47, 134] on div "[PHONE_NUMBER] Connecting call… ALL TASKS ALL TASKS ACTIVE TASKS TASKS IN WRAP …" at bounding box center [121, 113] width 185 height 169
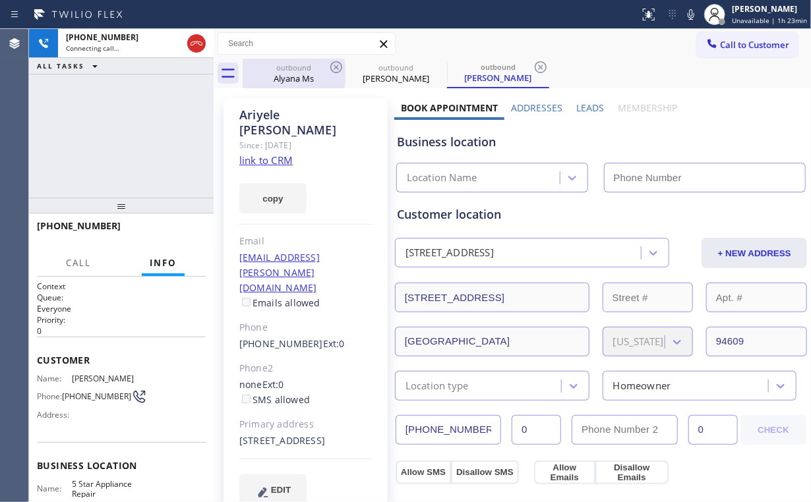
click at [273, 78] on div "Alyana Ms" at bounding box center [294, 79] width 100 height 12
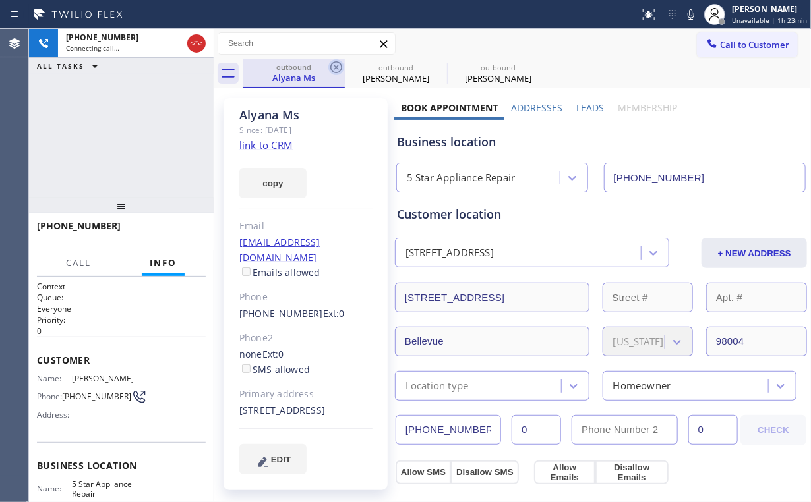
click at [335, 63] on icon at bounding box center [336, 67] width 16 height 16
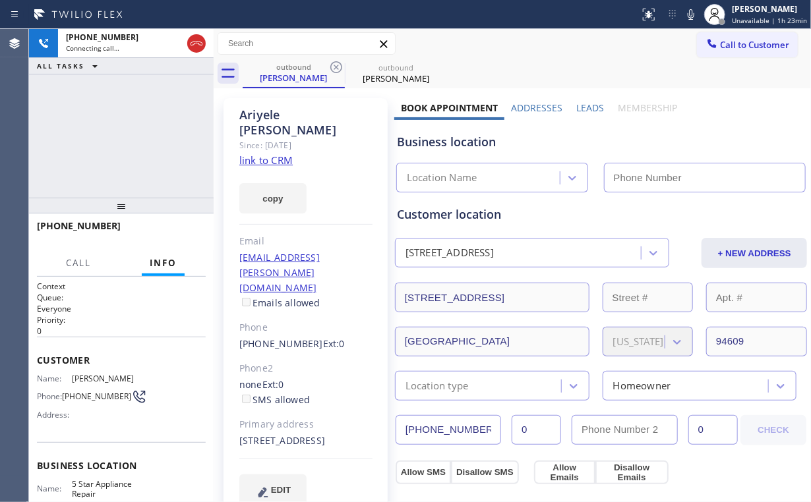
click at [140, 135] on div "[PHONE_NUMBER] Connecting call… ALL TASKS ALL TASKS ACTIVE TASKS TASKS IN WRAP …" at bounding box center [121, 113] width 185 height 169
type input "[PHONE_NUMBER]"
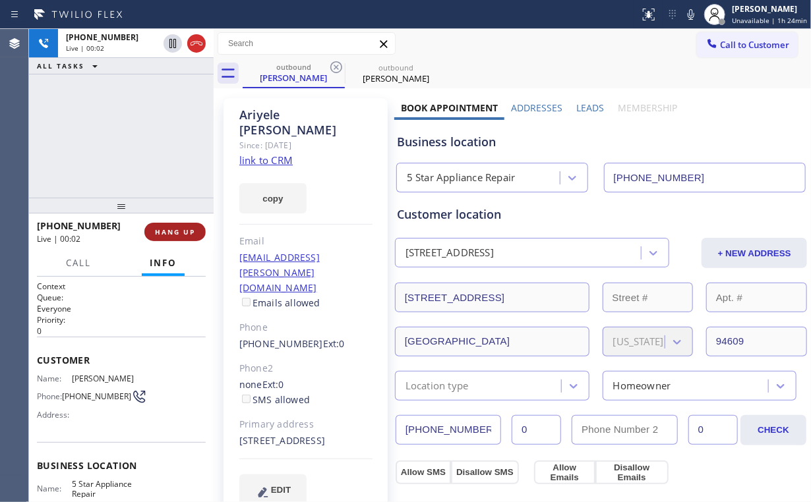
click at [161, 229] on span "HANG UP" at bounding box center [175, 231] width 40 height 9
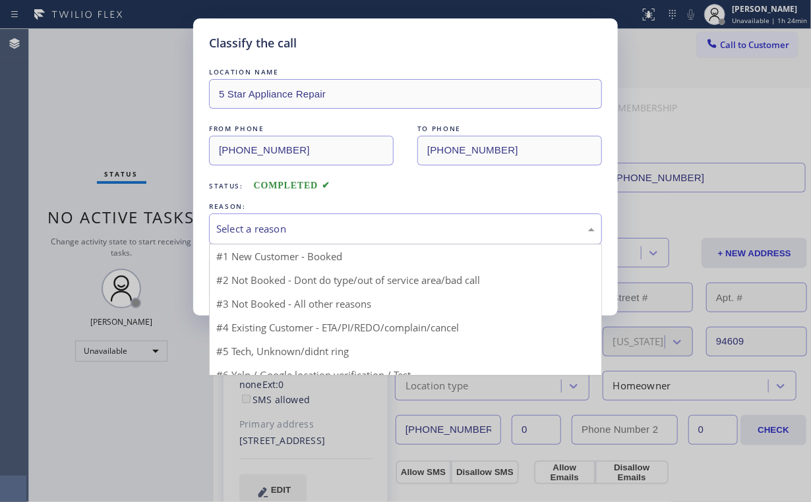
click at [272, 227] on div "Select a reason" at bounding box center [405, 228] width 378 height 15
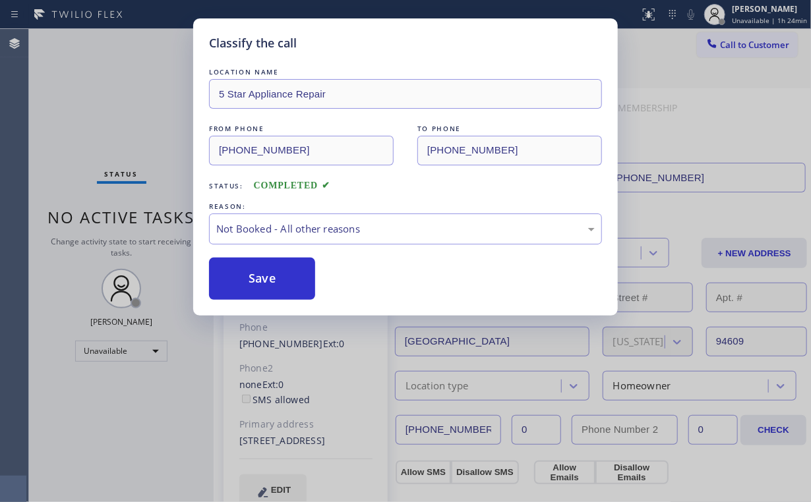
click at [266, 277] on button "Save" at bounding box center [262, 279] width 106 height 42
click at [100, 86] on div "Classify the call LOCATION NAME 5 Star Appliance Repair FROM PHONE [PHONE_NUMBE…" at bounding box center [405, 251] width 811 height 502
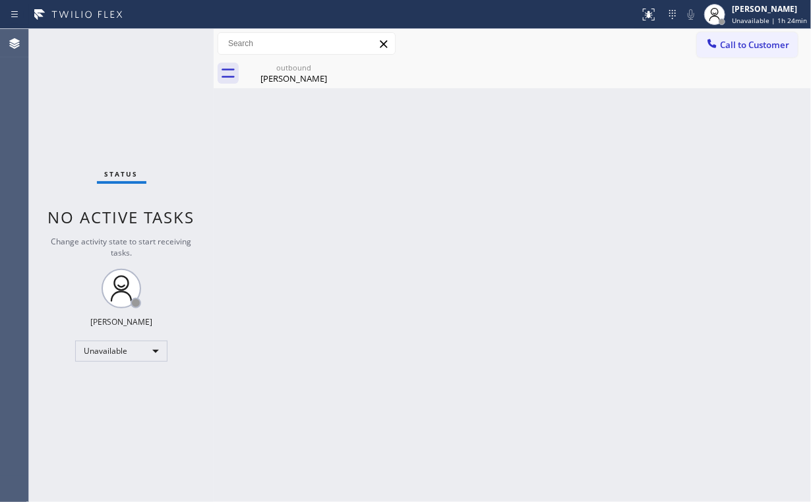
click at [743, 45] on span "Call to Customer" at bounding box center [754, 45] width 69 height 12
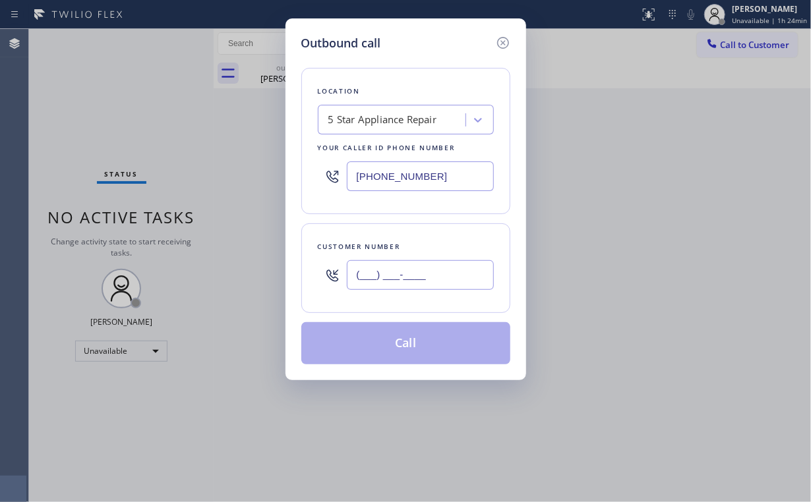
click at [451, 270] on input "(___) ___-____" at bounding box center [420, 275] width 147 height 30
paste input "425) 870-5901"
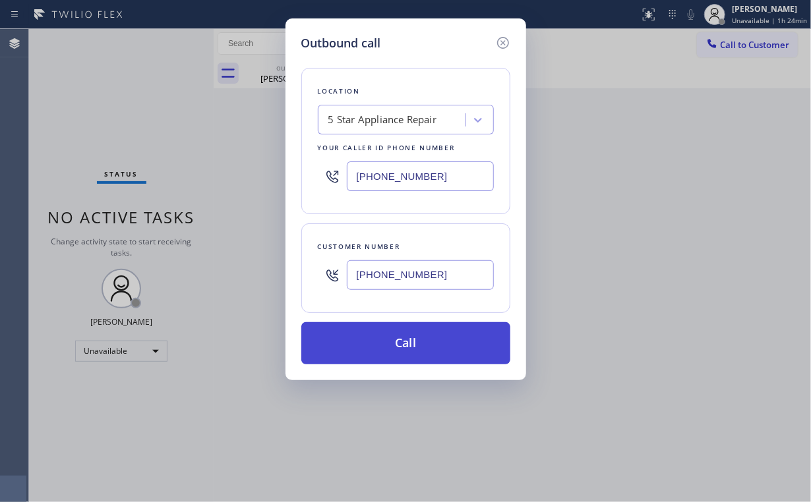
type input "[PHONE_NUMBER]"
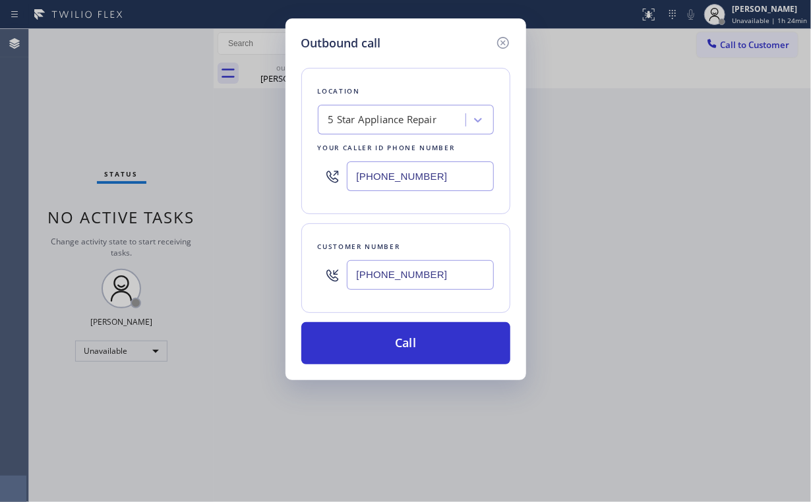
drag, startPoint x: 398, startPoint y: 339, endPoint x: 473, endPoint y: 22, distance: 326.3
click at [399, 339] on button "Call" at bounding box center [405, 343] width 209 height 42
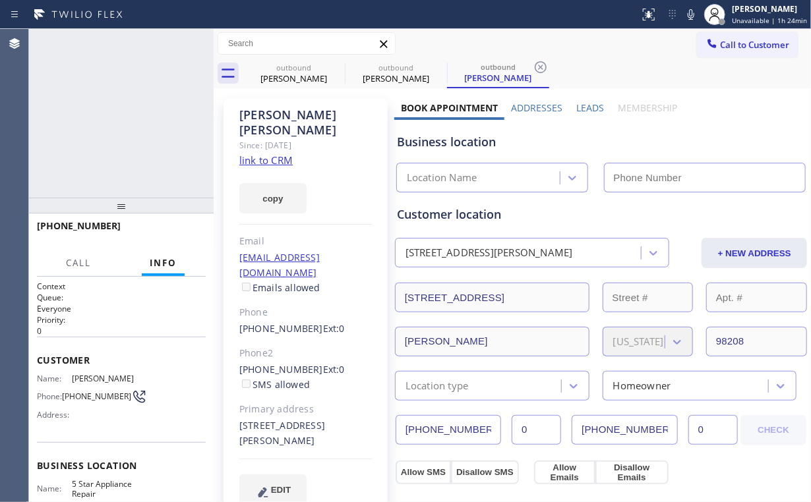
type input "[PHONE_NUMBER]"
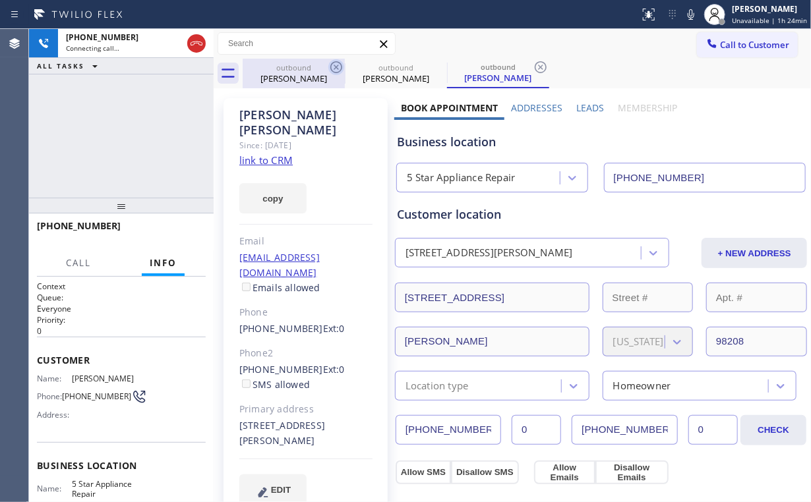
drag, startPoint x: 280, startPoint y: 76, endPoint x: 334, endPoint y: 69, distance: 53.8
click at [281, 76] on div "[PERSON_NAME]" at bounding box center [294, 79] width 100 height 12
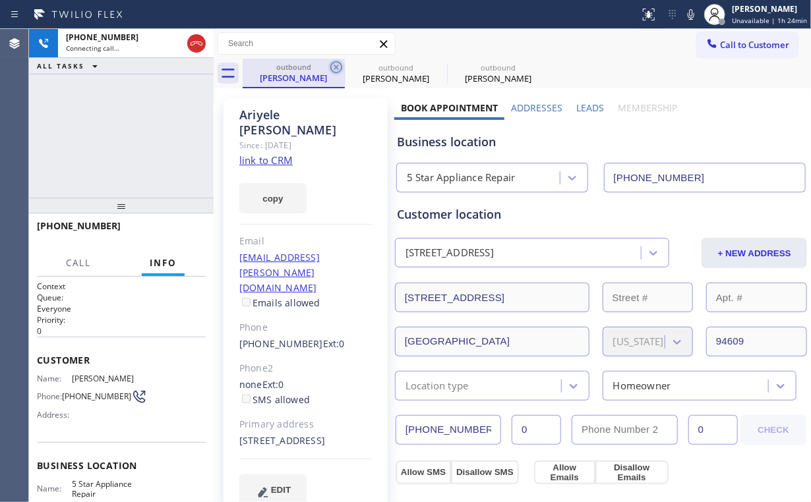
click at [335, 66] on icon at bounding box center [336, 67] width 16 height 16
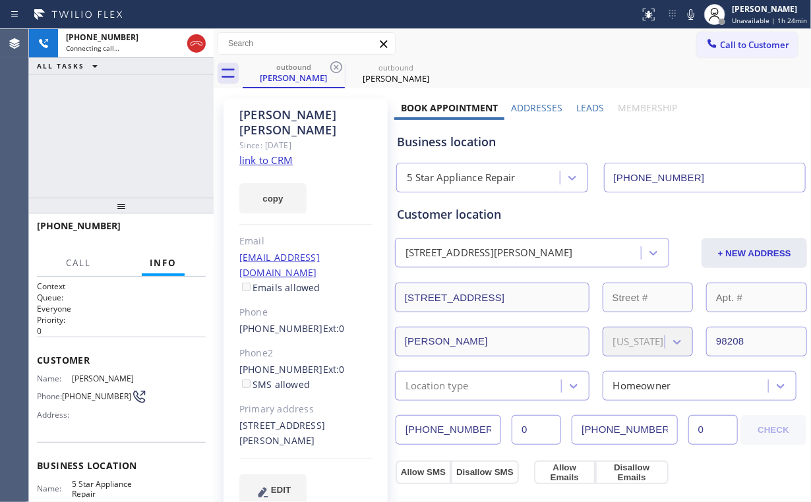
click at [140, 138] on div "[PHONE_NUMBER] Connecting call… ALL TASKS ALL TASKS ACTIVE TASKS TASKS IN WRAP …" at bounding box center [121, 113] width 185 height 169
click at [142, 133] on div "[PHONE_NUMBER] Live | 00:04 ALL TASKS ALL TASKS ACTIVE TASKS TASKS IN WRAP UP" at bounding box center [121, 113] width 185 height 169
click at [448, 175] on div "5 Star Appliance Repair" at bounding box center [461, 178] width 109 height 15
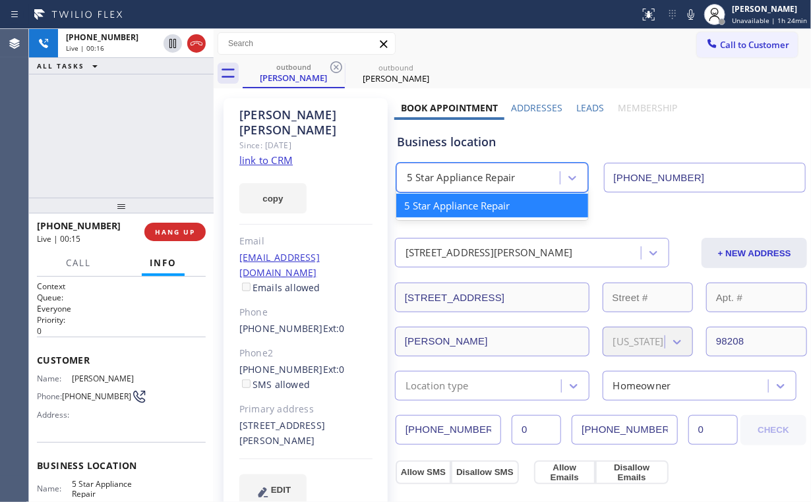
click at [154, 145] on div "[PHONE_NUMBER] Live | 00:16 ALL TASKS ALL TASKS ACTIVE TASKS TASKS IN WRAP UP" at bounding box center [121, 113] width 185 height 169
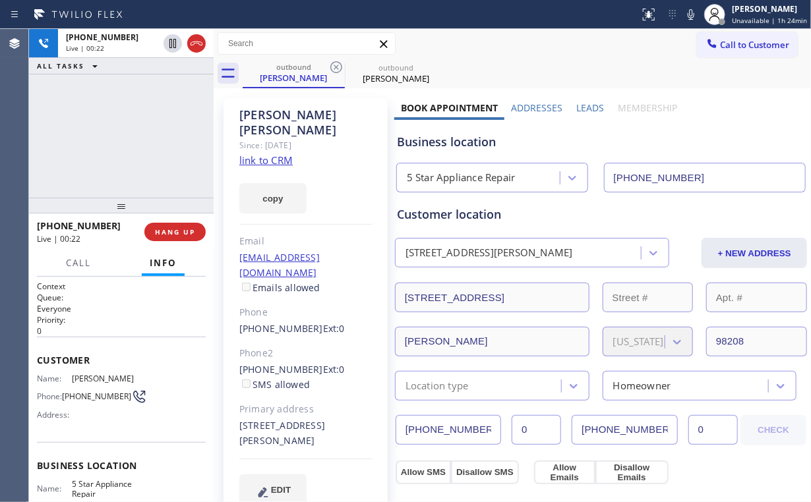
click at [131, 136] on div "[PHONE_NUMBER] Live | 00:22 ALL TASKS ALL TASKS ACTIVE TASKS TASKS IN WRAP UP" at bounding box center [121, 113] width 185 height 169
click at [131, 136] on div "[PHONE_NUMBER] Live | 00:23 ALL TASKS ALL TASKS ACTIVE TASKS TASKS IN WRAP UP" at bounding box center [121, 113] width 185 height 169
click at [131, 136] on div "[PHONE_NUMBER] Live | 00:25 ALL TASKS ALL TASKS ACTIVE TASKS TASKS IN WRAP UP" at bounding box center [121, 113] width 185 height 169
click at [131, 136] on div "[PHONE_NUMBER] Live | 00:26 ALL TASKS ALL TASKS ACTIVE TASKS TASKS IN WRAP UP" at bounding box center [121, 113] width 185 height 169
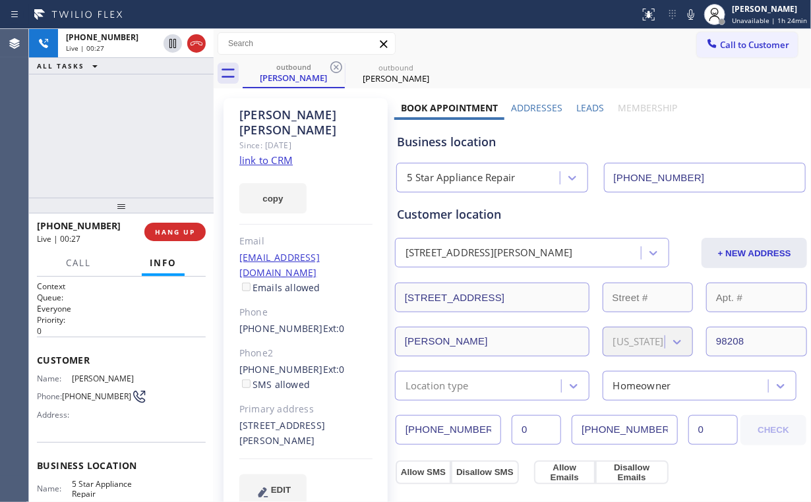
click at [131, 136] on div "[PHONE_NUMBER] Live | 00:27 ALL TASKS ALL TASKS ACTIVE TASKS TASKS IN WRAP UP" at bounding box center [121, 113] width 185 height 169
click at [131, 136] on div "[PHONE_NUMBER] Live | 00:28 ALL TASKS ALL TASKS ACTIVE TASKS TASKS IN WRAP UP" at bounding box center [121, 113] width 185 height 169
click at [131, 136] on div "[PHONE_NUMBER] Live | 00:29 ALL TASKS ALL TASKS ACTIVE TASKS TASKS IN WRAP UP" at bounding box center [121, 113] width 185 height 169
click at [131, 136] on div "[PHONE_NUMBER] Live | 00:30 ALL TASKS ALL TASKS ACTIVE TASKS TASKS IN WRAP UP" at bounding box center [121, 113] width 185 height 169
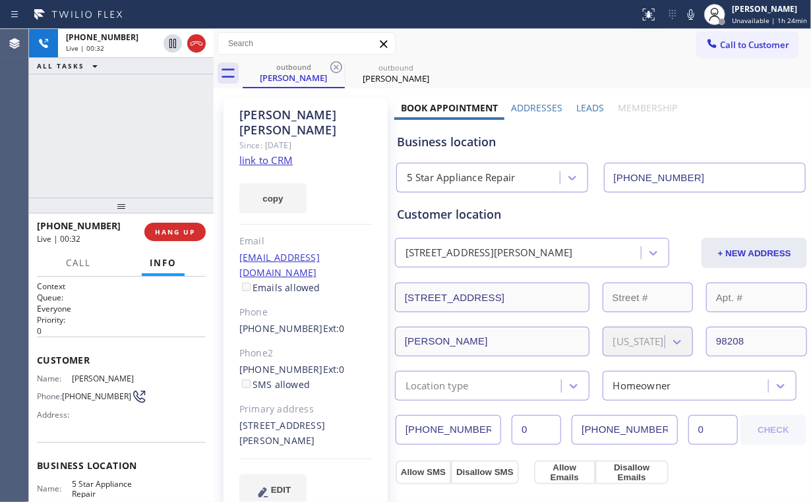
click at [131, 136] on div "[PHONE_NUMBER] Live | 00:32 ALL TASKS ALL TASKS ACTIVE TASKS TASKS IN WRAP UP" at bounding box center [121, 113] width 185 height 169
click at [131, 136] on div "[PHONE_NUMBER] Live | 00:33 ALL TASKS ALL TASKS ACTIVE TASKS TASKS IN WRAP UP" at bounding box center [121, 113] width 185 height 169
click at [256, 154] on link "link to CRM" at bounding box center [265, 160] width 53 height 13
click at [126, 133] on div "[PHONE_NUMBER] Live | 00:49 ALL TASKS ALL TASKS ACTIVE TASKS TASKS IN WRAP UP" at bounding box center [121, 113] width 185 height 169
drag, startPoint x: 129, startPoint y: 138, endPoint x: 137, endPoint y: 149, distance: 13.7
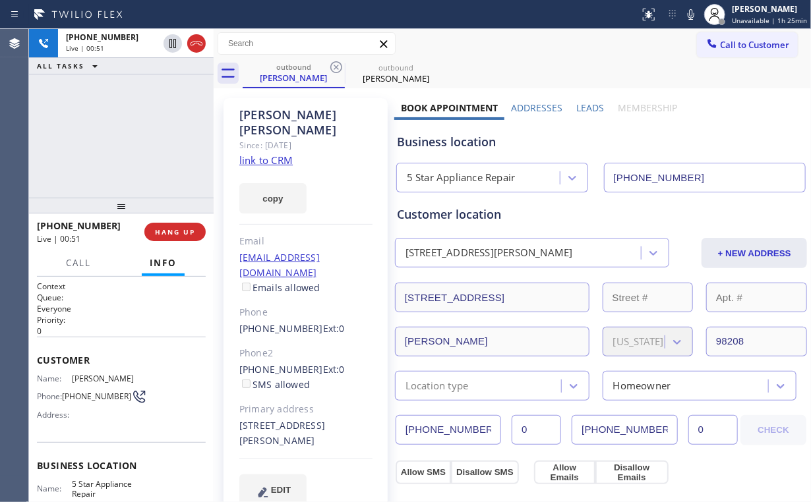
click at [129, 138] on div "[PHONE_NUMBER] Live | 00:51 ALL TASKS ALL TASKS ACTIVE TASKS TASKS IN WRAP UP" at bounding box center [121, 113] width 185 height 169
click at [174, 235] on span "HANG UP" at bounding box center [175, 231] width 40 height 9
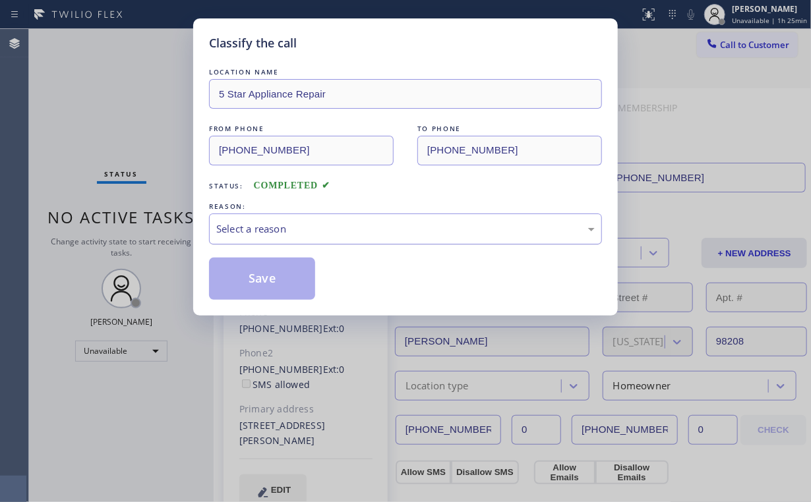
click at [235, 231] on div "Select a reason" at bounding box center [405, 228] width 378 height 15
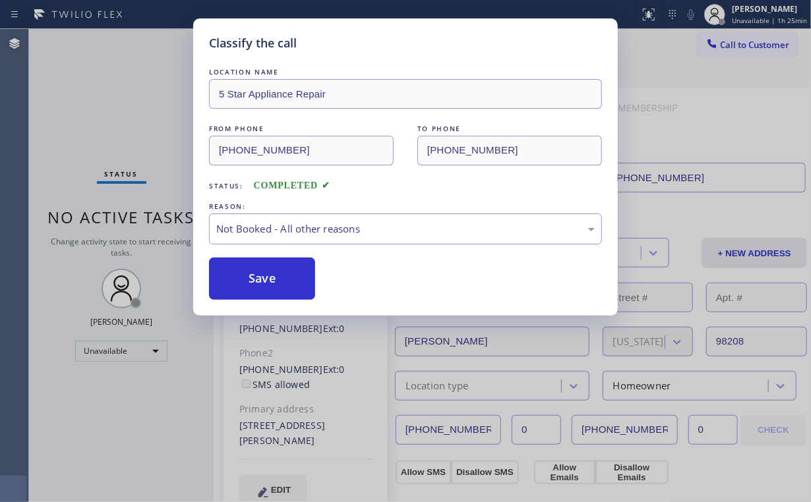
drag, startPoint x: 254, startPoint y: 274, endPoint x: 145, endPoint y: 104, distance: 201.9
click at [254, 274] on button "Save" at bounding box center [262, 279] width 106 height 42
drag, startPoint x: 145, startPoint y: 104, endPoint x: 142, endPoint y: 3, distance: 100.9
click at [146, 100] on div "Classify the call LOCATION NAME 5 Star Appliance Repair FROM PHONE [PHONE_NUMBE…" at bounding box center [405, 251] width 811 height 502
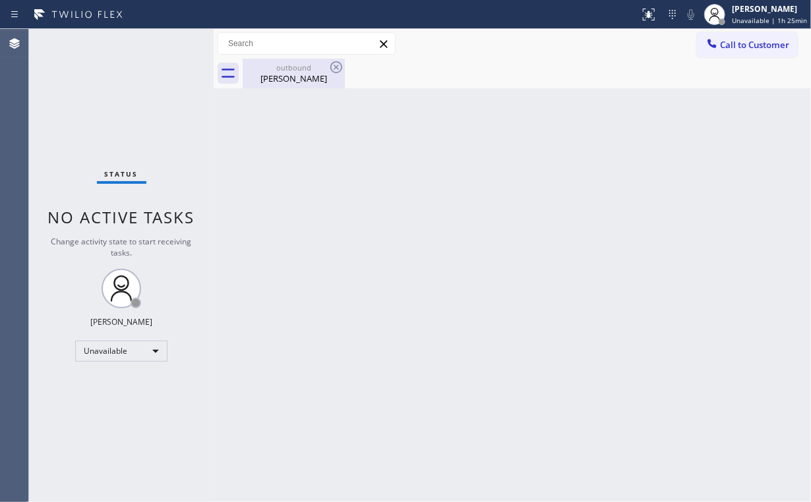
click at [322, 71] on div "outbound" at bounding box center [294, 68] width 100 height 10
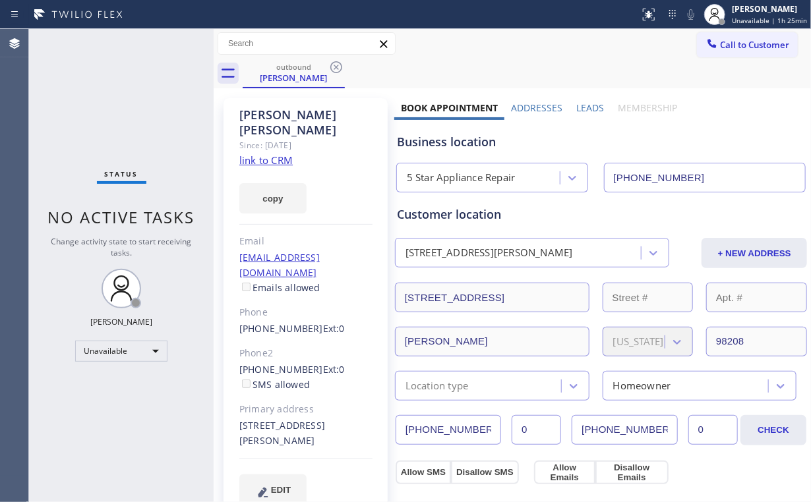
click at [336, 69] on icon at bounding box center [336, 67] width 16 height 16
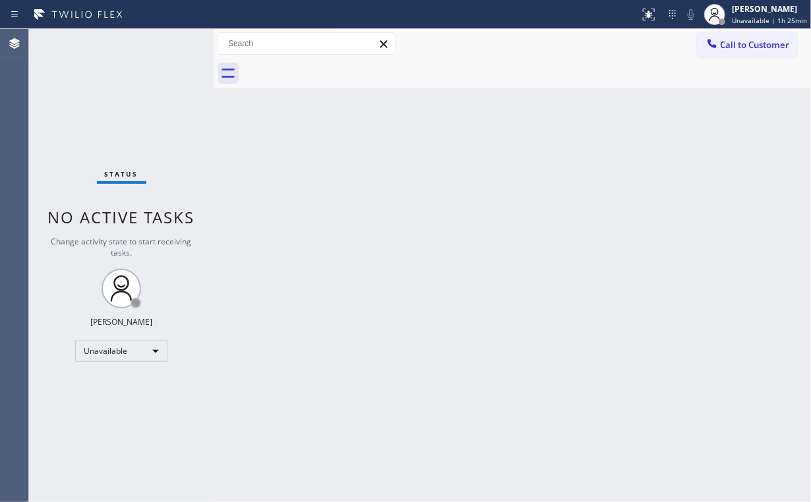
drag, startPoint x: 738, startPoint y: 50, endPoint x: 489, endPoint y: 247, distance: 316.7
click at [732, 50] on span "Call to Customer" at bounding box center [754, 45] width 69 height 12
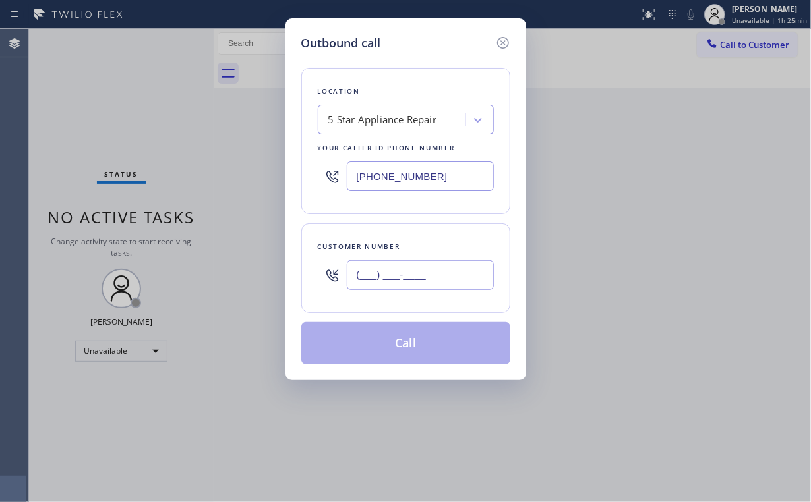
click at [467, 272] on input "(___) ___-____" at bounding box center [420, 275] width 147 height 30
paste input "206) 930-8452"
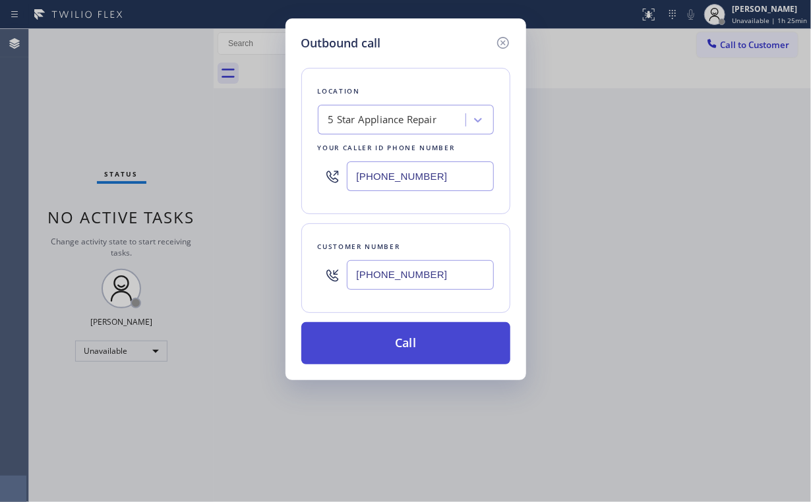
type input "[PHONE_NUMBER]"
click at [394, 337] on button "Call" at bounding box center [405, 343] width 209 height 42
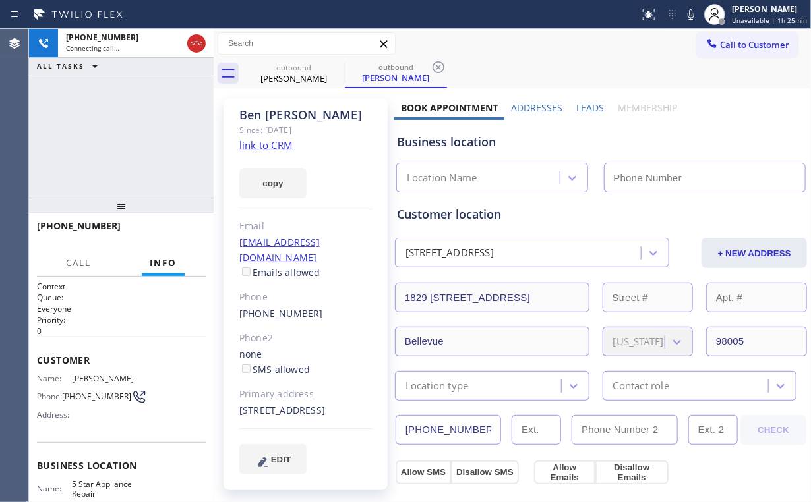
type input "[PHONE_NUMBER]"
click at [95, 113] on div "[PHONE_NUMBER] Connecting call… ALL TASKS ALL TASKS ACTIVE TASKS TASKS IN WRAP …" at bounding box center [121, 113] width 185 height 169
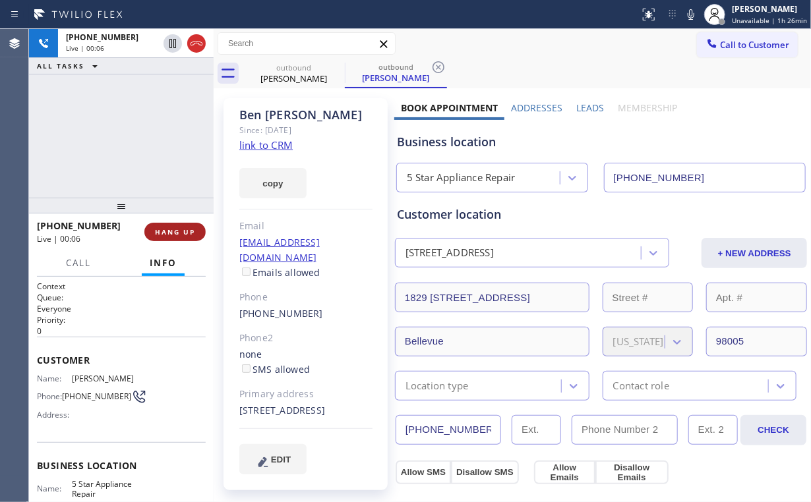
click at [171, 235] on span "HANG UP" at bounding box center [175, 231] width 40 height 9
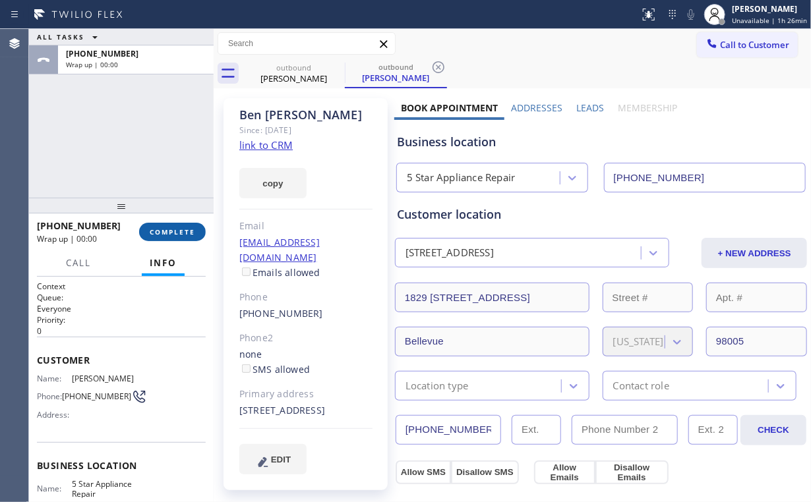
click at [171, 233] on span "COMPLETE" at bounding box center [172, 231] width 45 height 9
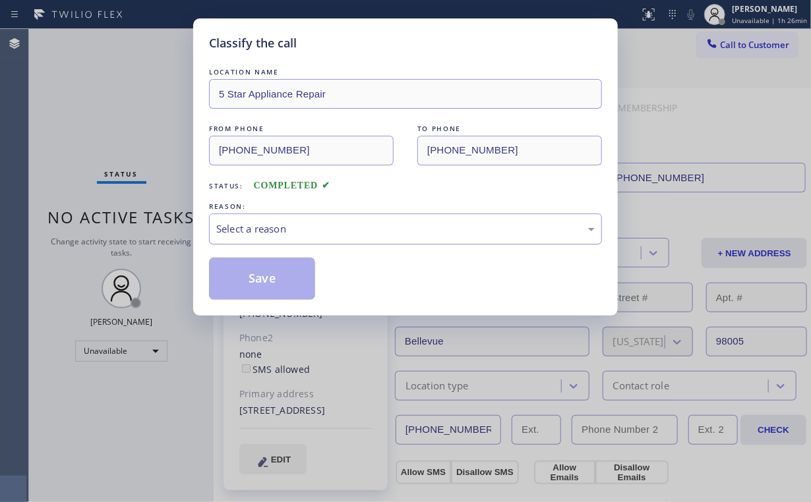
click at [277, 234] on div "Select a reason" at bounding box center [405, 228] width 378 height 15
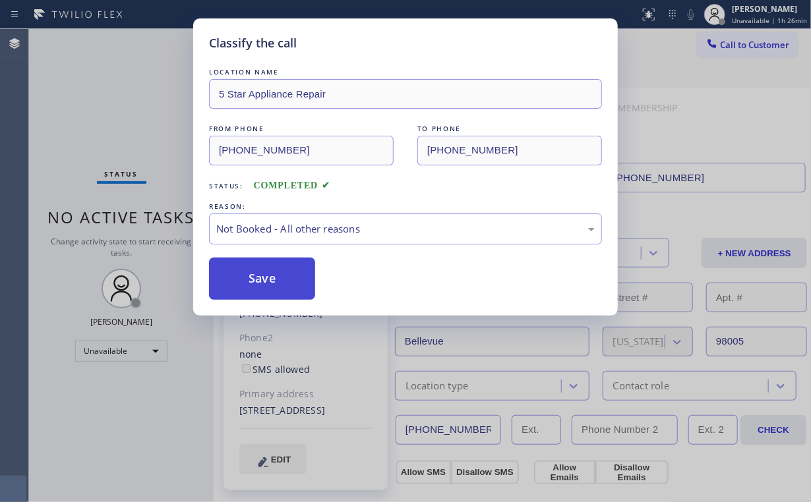
drag, startPoint x: 276, startPoint y: 279, endPoint x: 272, endPoint y: 257, distance: 22.7
click at [277, 279] on button "Save" at bounding box center [262, 279] width 106 height 42
